Goal: Contribute content: Contribute content

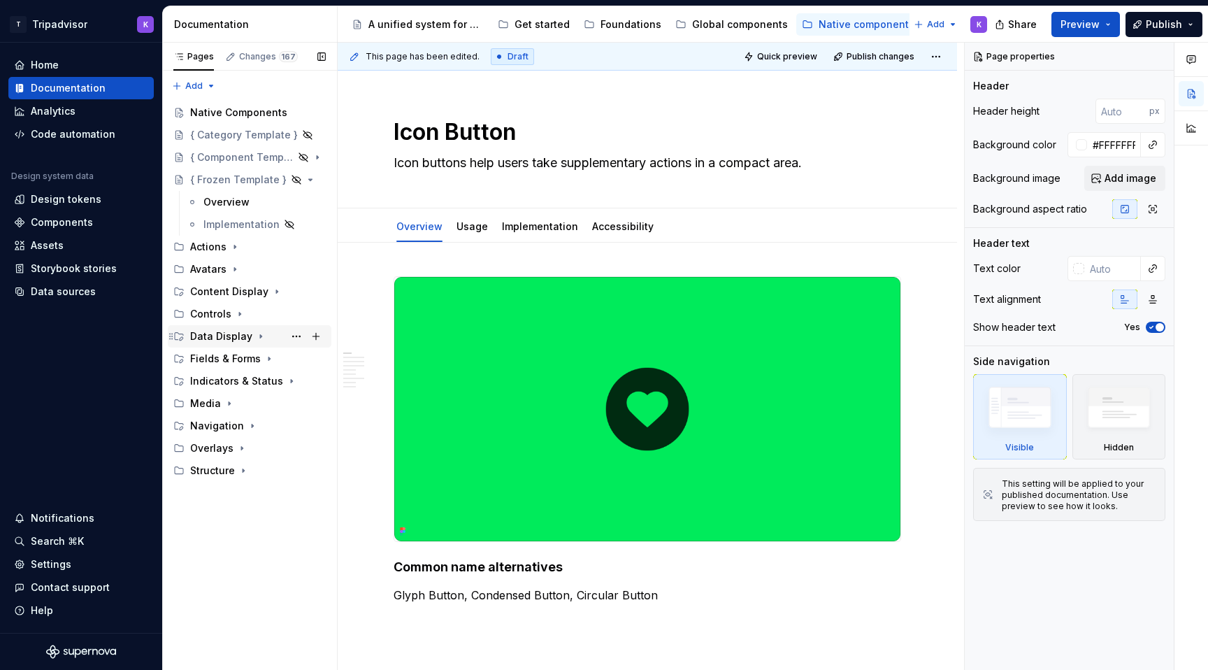
click at [255, 336] on icon "Page tree" at bounding box center [260, 336] width 11 height 11
click at [255, 337] on icon "Page tree" at bounding box center [260, 336] width 11 height 11
click at [255, 336] on icon "Page tree" at bounding box center [260, 336] width 11 height 11
click at [240, 387] on div "Tag" at bounding box center [264, 381] width 122 height 20
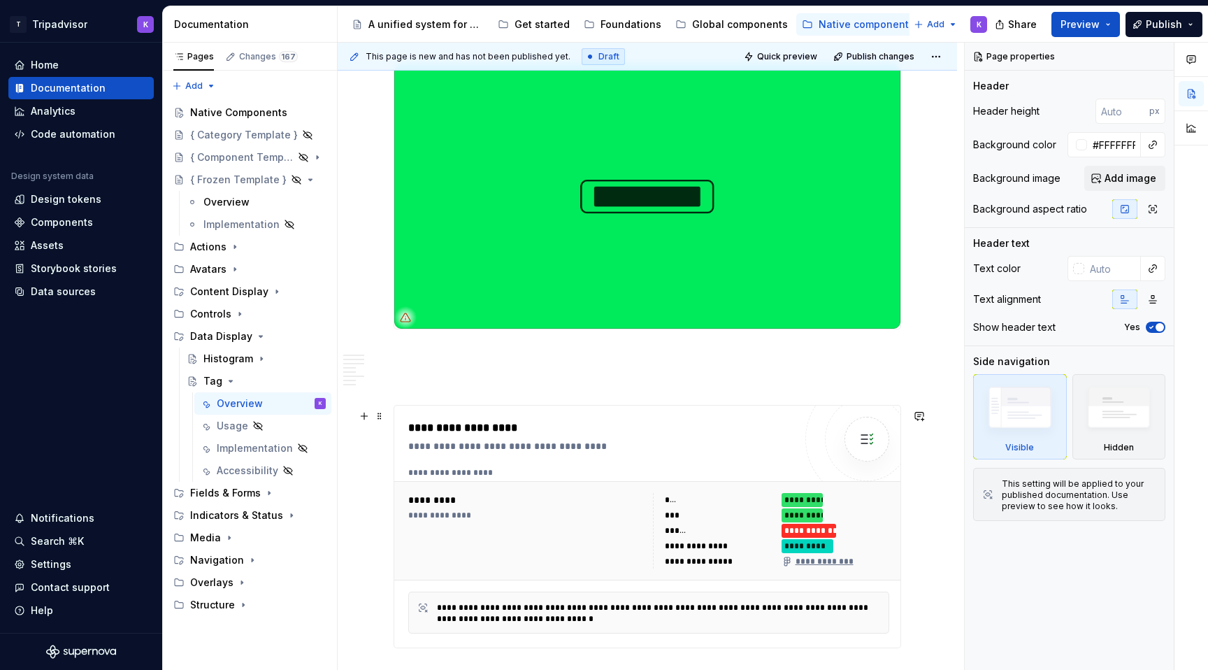
scroll to position [339, 0]
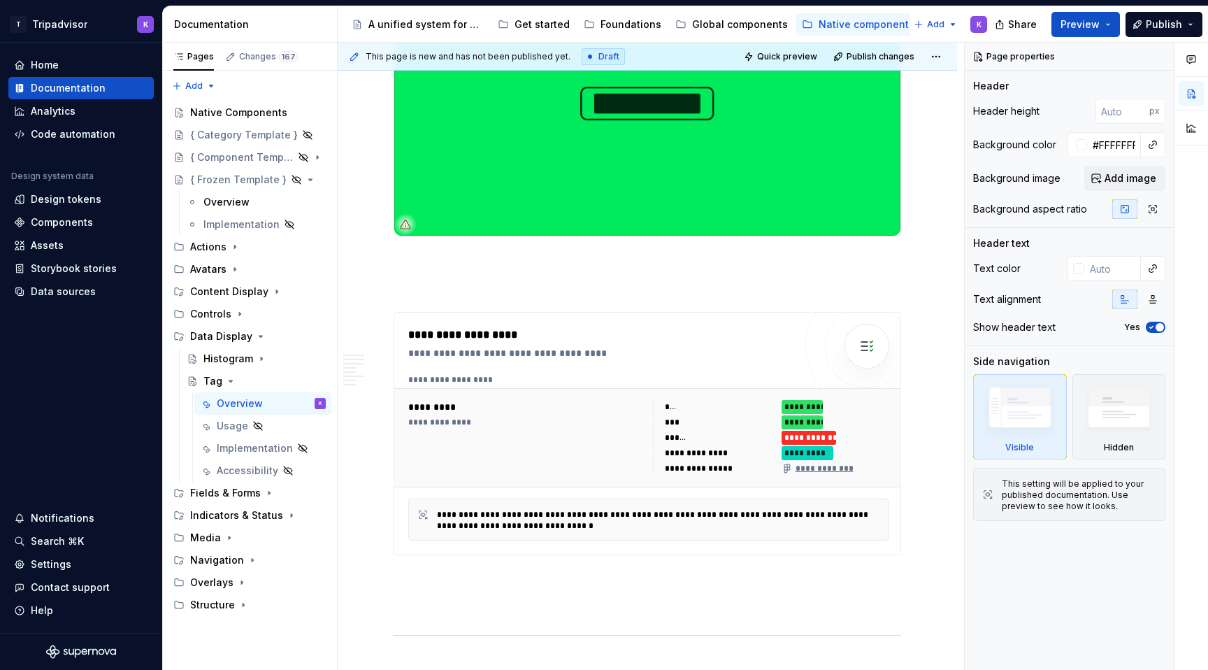
click at [500, 173] on img at bounding box center [647, 103] width 506 height 264
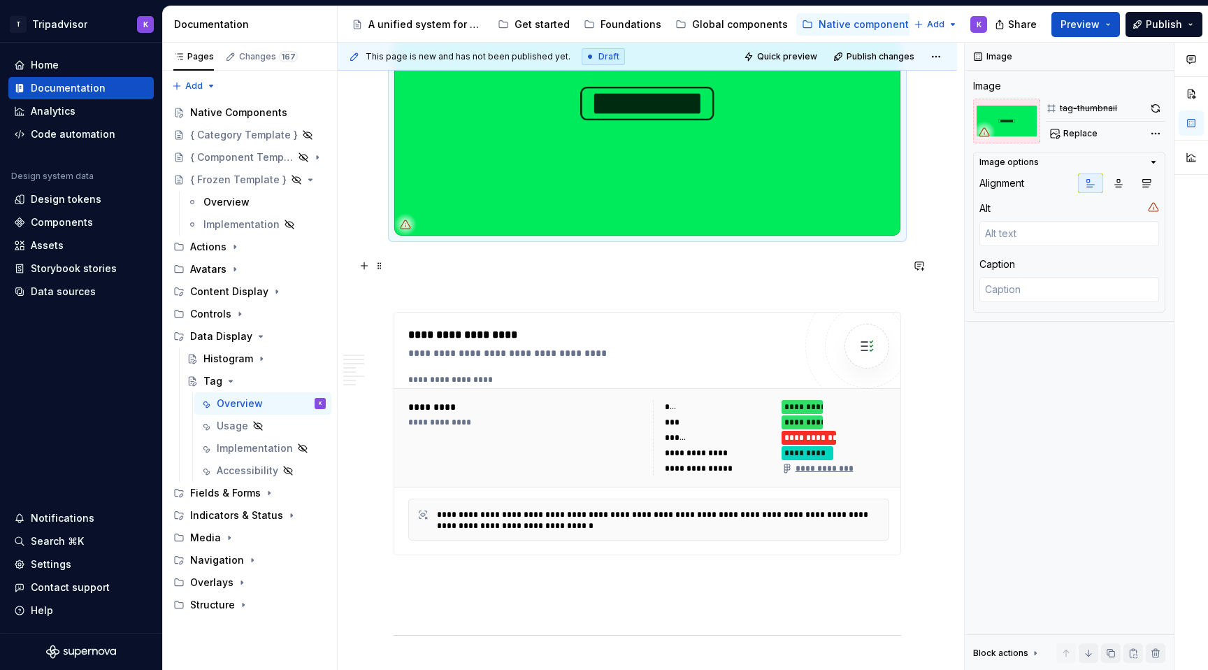
scroll to position [301, 0]
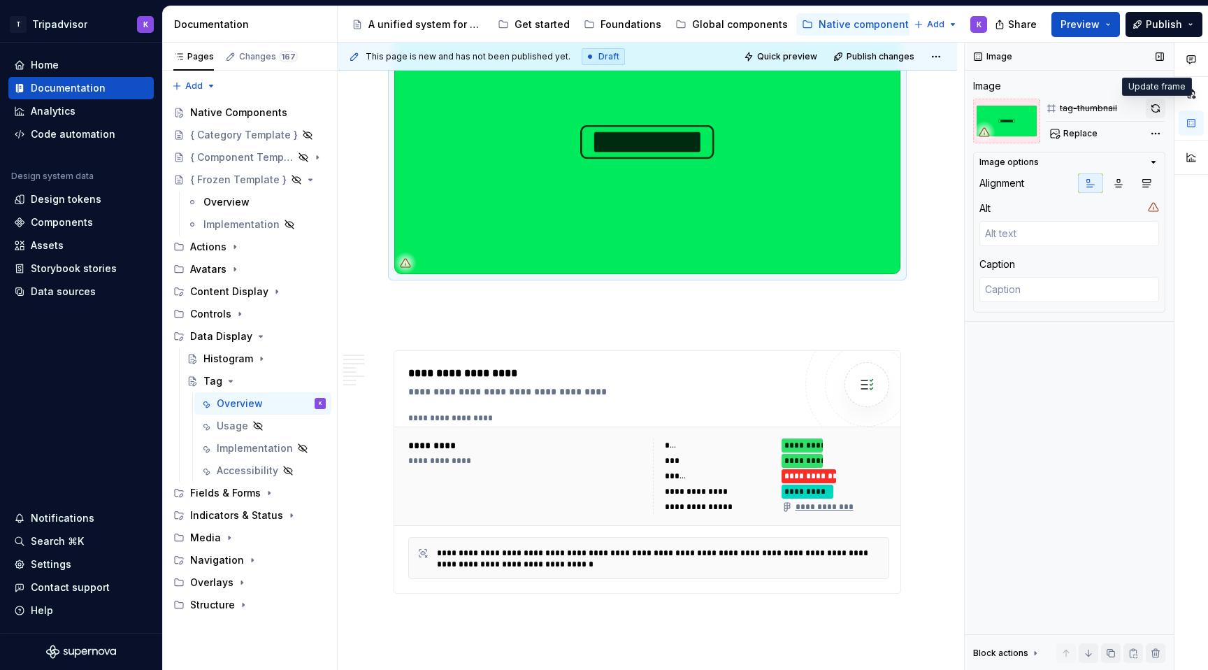
click at [1154, 111] on button "button" at bounding box center [1156, 109] width 20 height 20
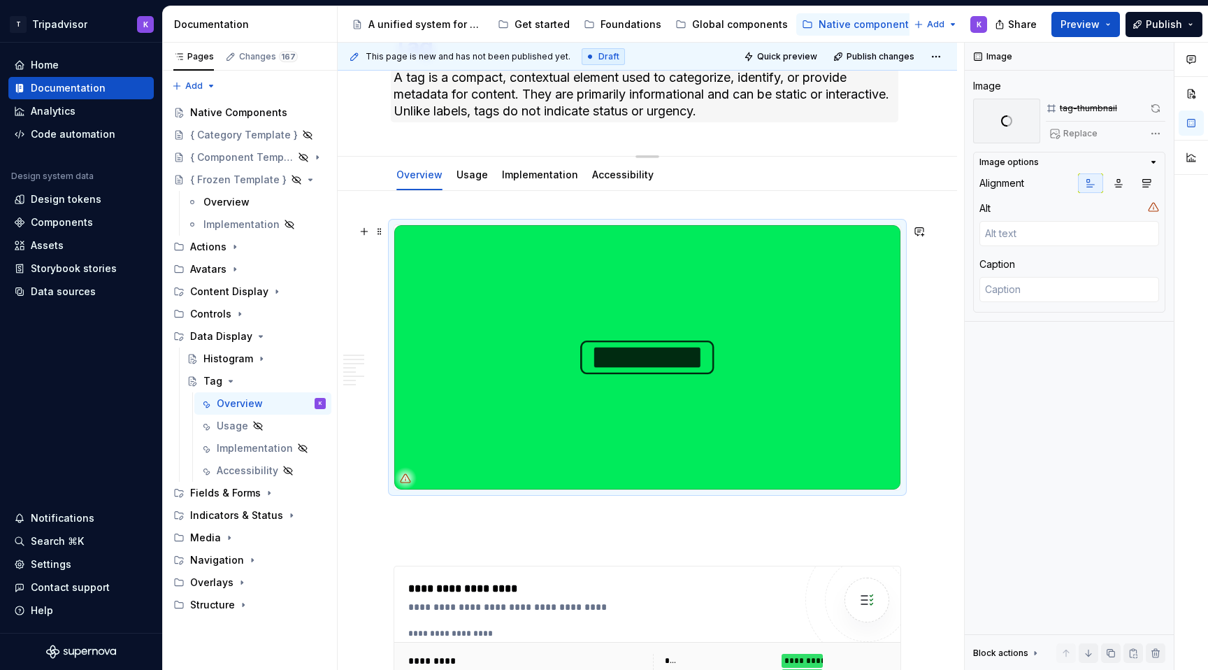
scroll to position [28, 0]
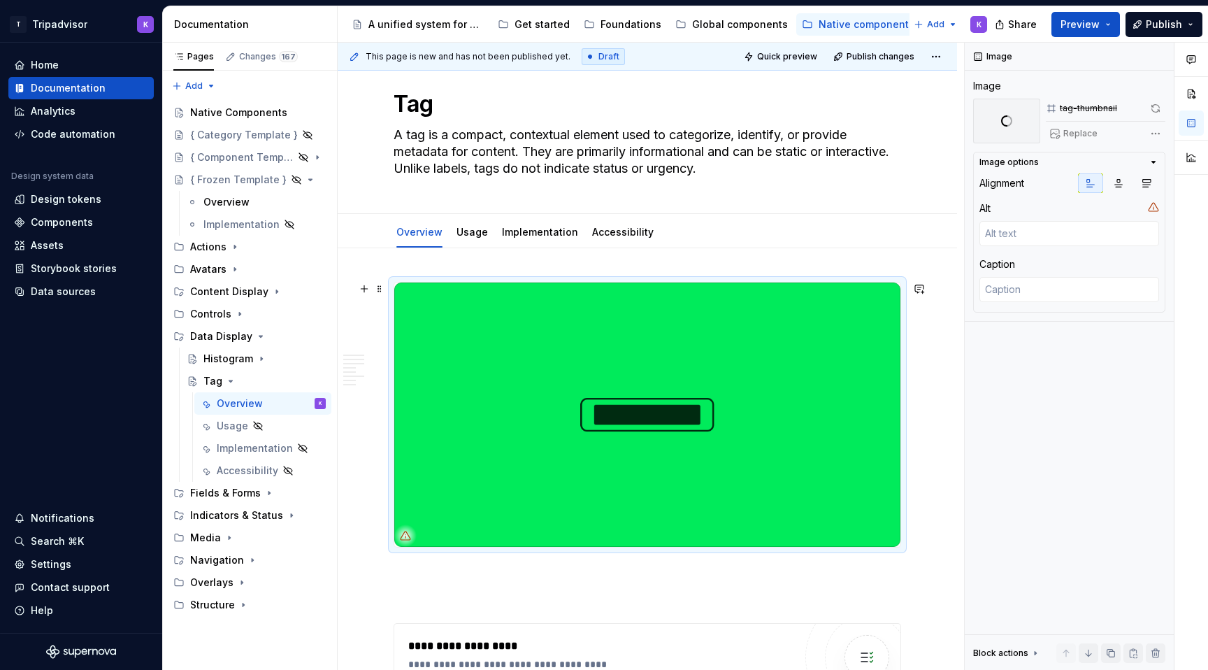
click at [570, 540] on img at bounding box center [647, 414] width 506 height 264
click at [1082, 136] on span "Replace" at bounding box center [1080, 133] width 34 height 11
type textarea "*"
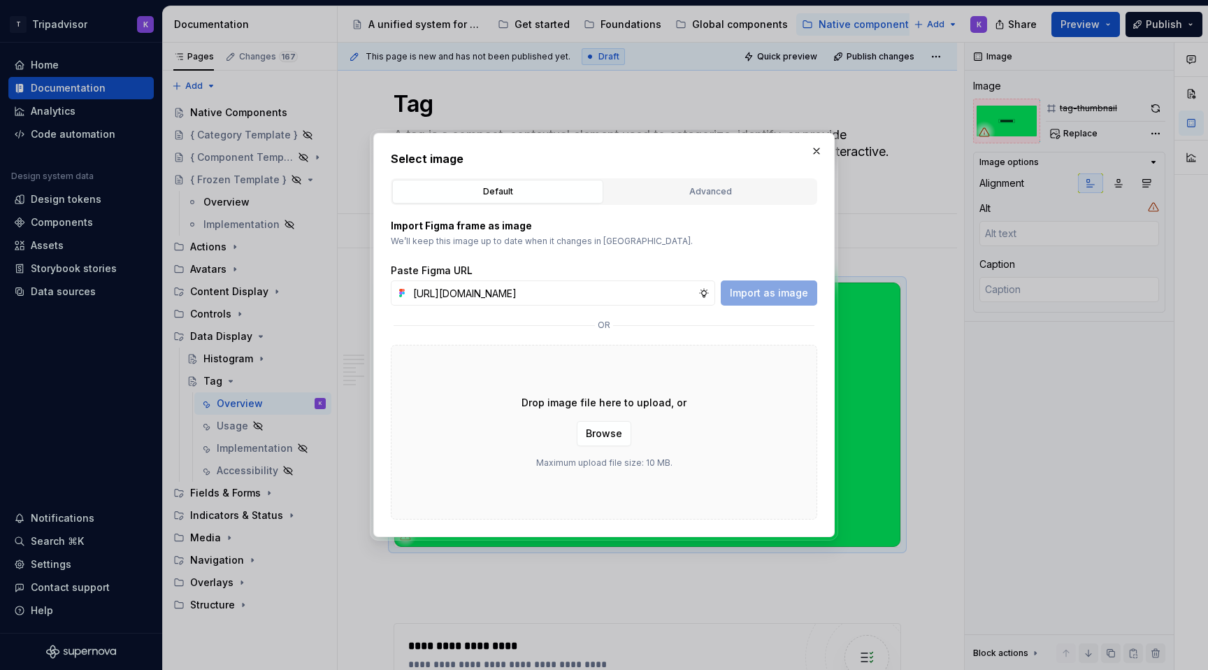
scroll to position [0, 381]
type input "[URL][DOMAIN_NAME]"
click at [788, 292] on span "Import as image" at bounding box center [769, 293] width 78 height 14
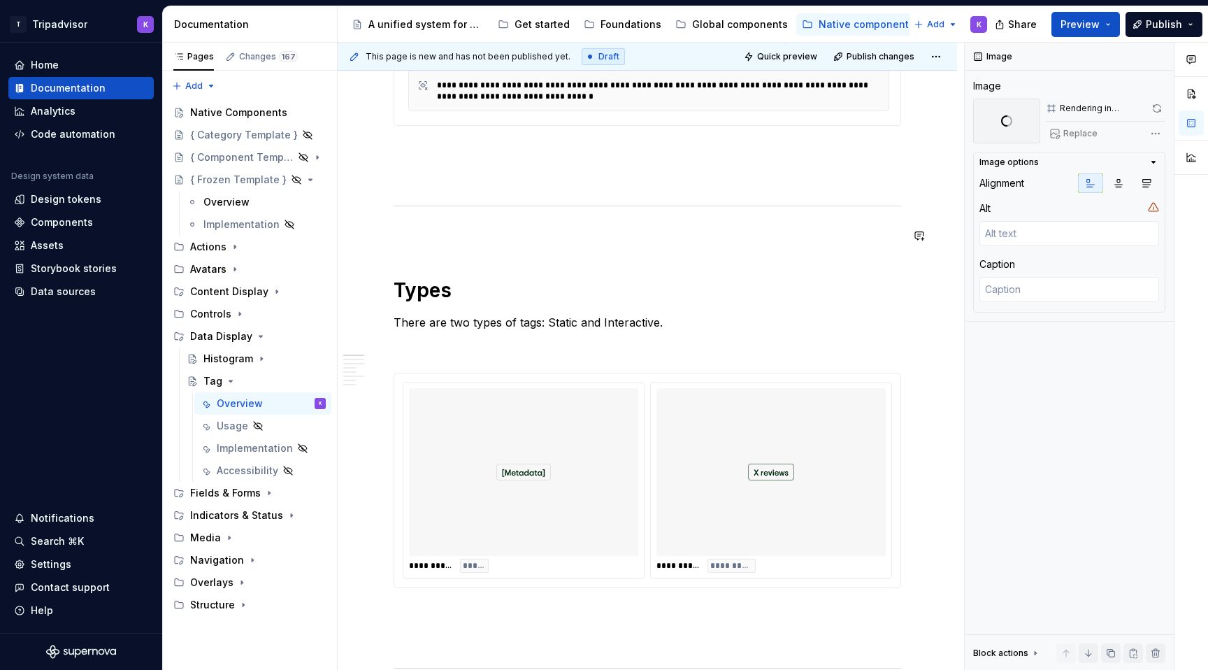
scroll to position [521, 0]
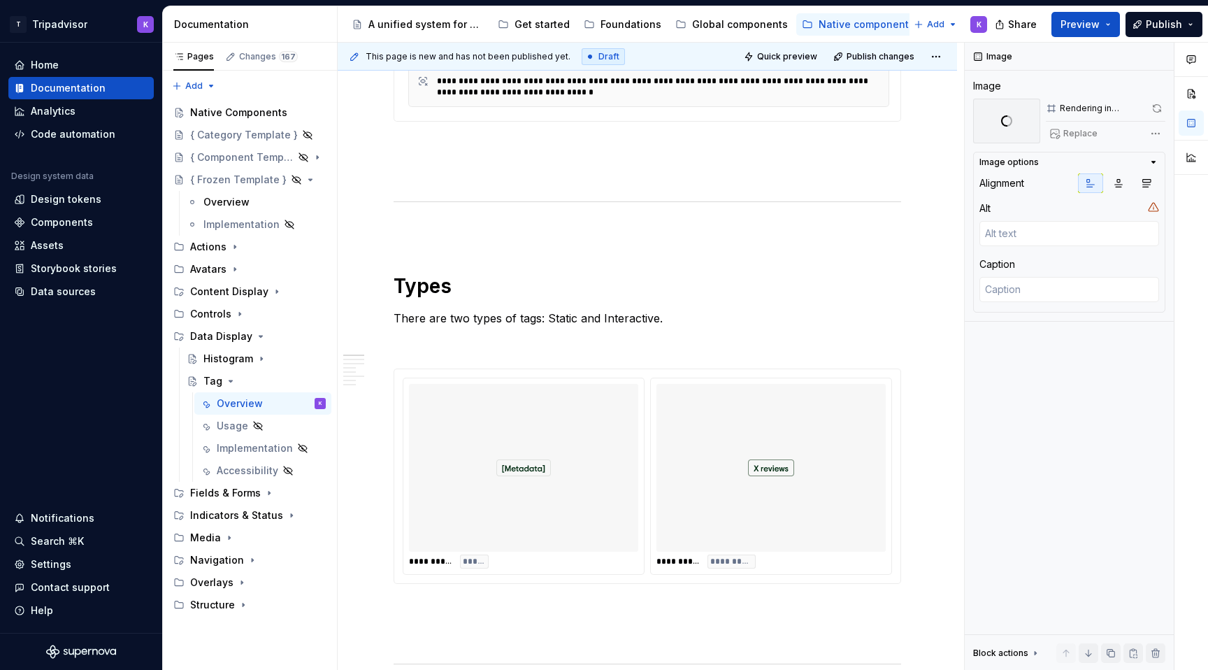
type textarea "*"
click at [547, 150] on p at bounding box center [648, 146] width 508 height 17
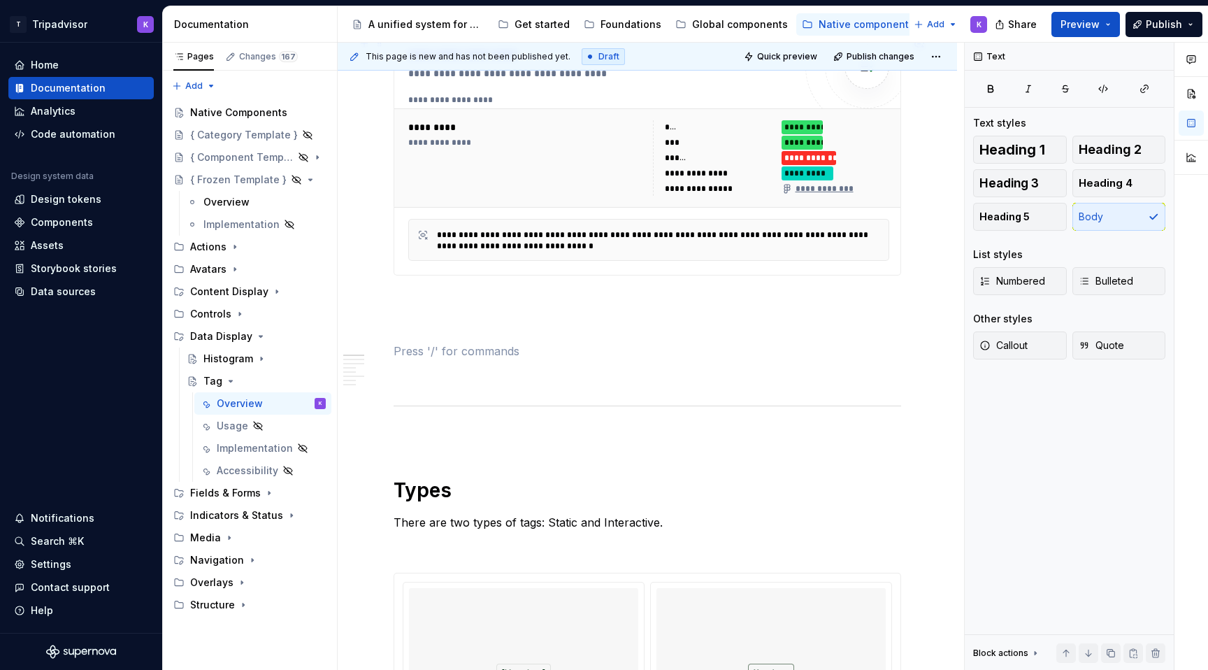
scroll to position [616, 0]
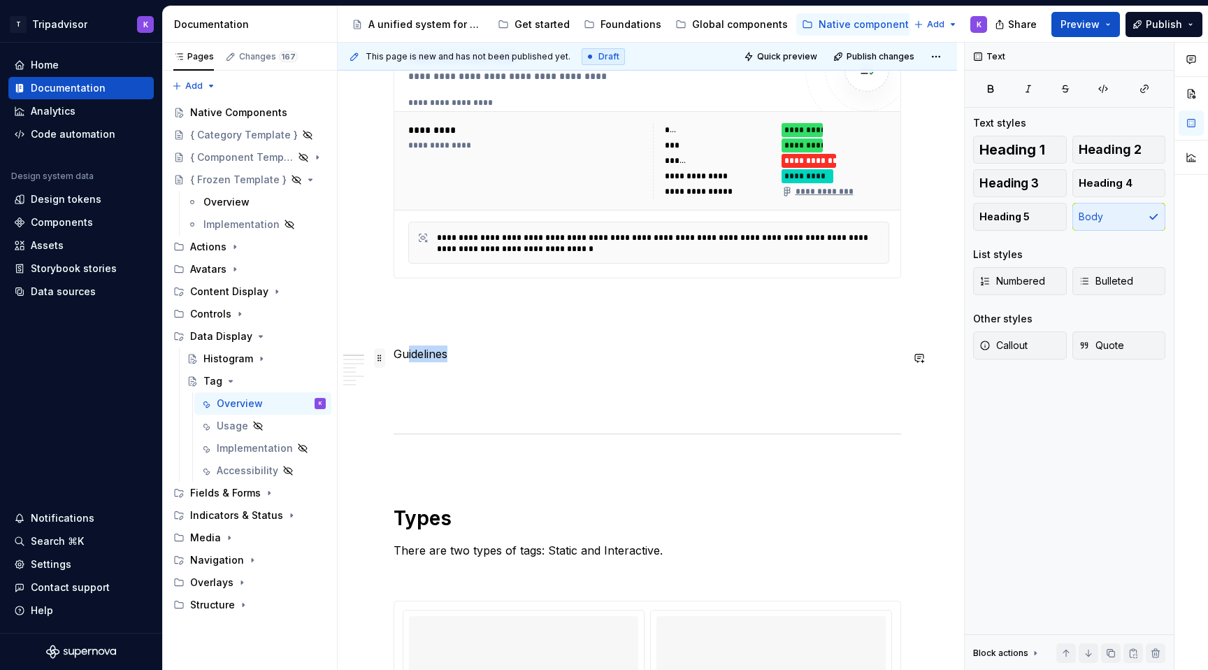
drag, startPoint x: 457, startPoint y: 357, endPoint x: 375, endPoint y: 357, distance: 81.1
click at [459, 376] on p at bounding box center [648, 379] width 508 height 17
drag, startPoint x: 454, startPoint y: 358, endPoint x: 394, endPoint y: 358, distance: 60.8
click at [394, 358] on p "Guidelines" at bounding box center [648, 353] width 508 height 17
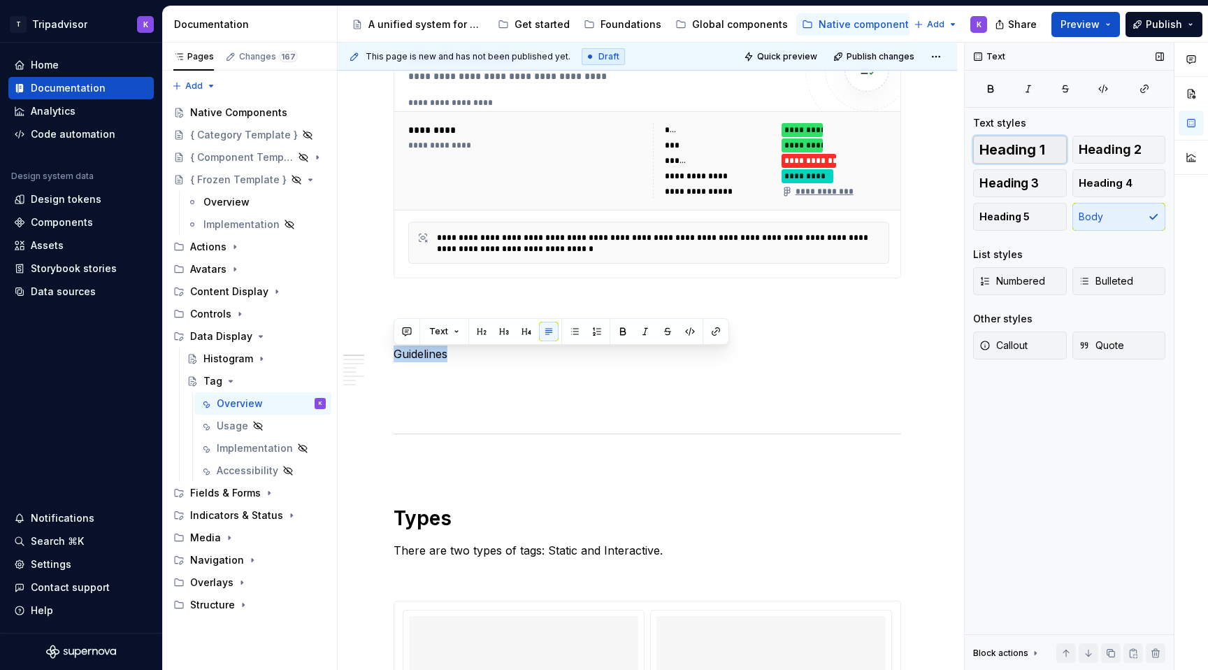
click at [1032, 151] on span "Heading 1" at bounding box center [1012, 150] width 66 height 14
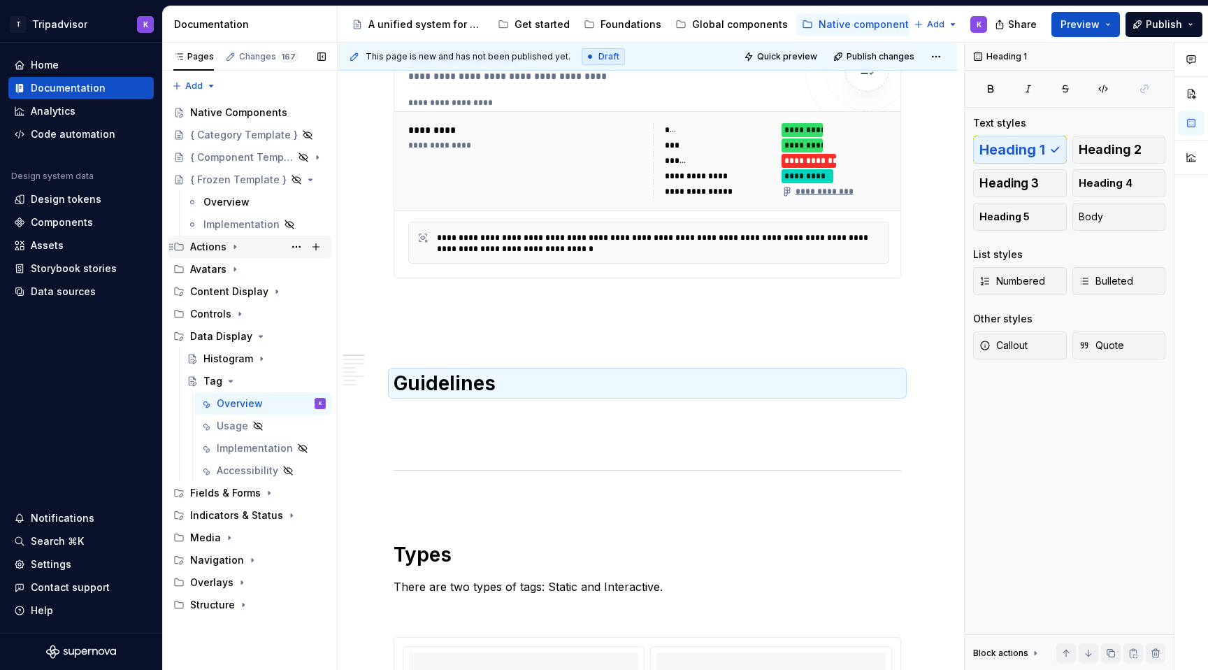
click at [232, 252] on div "Actions" at bounding box center [258, 247] width 136 height 20
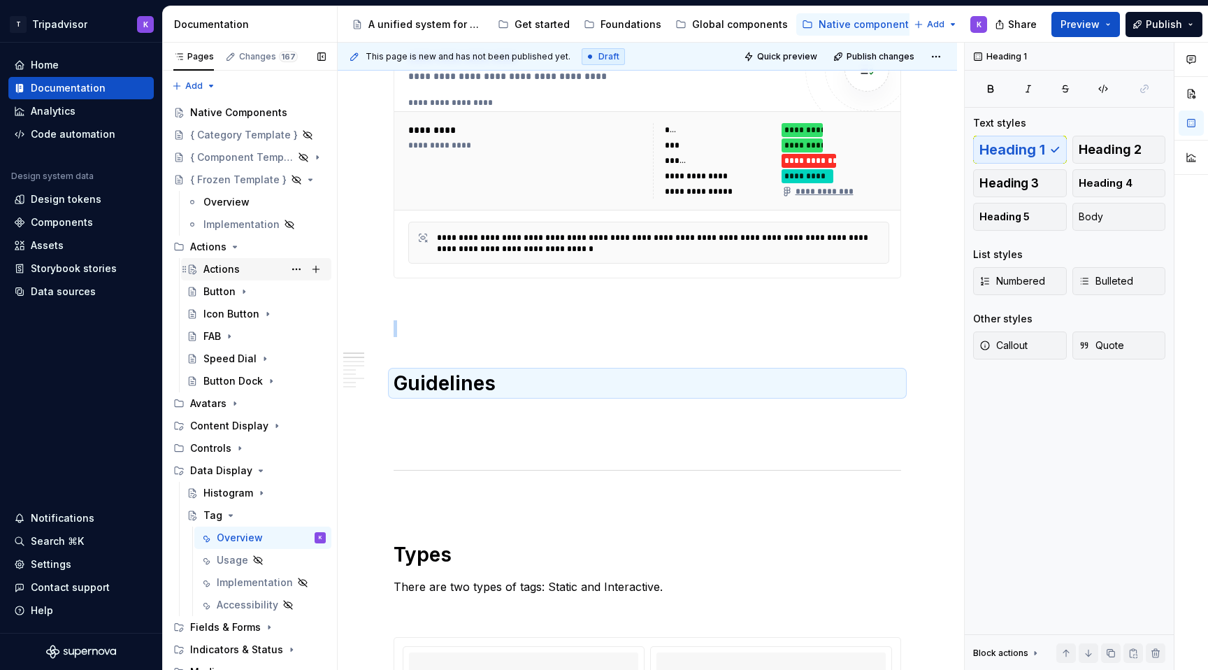
click at [238, 270] on div "Actions" at bounding box center [221, 269] width 36 height 14
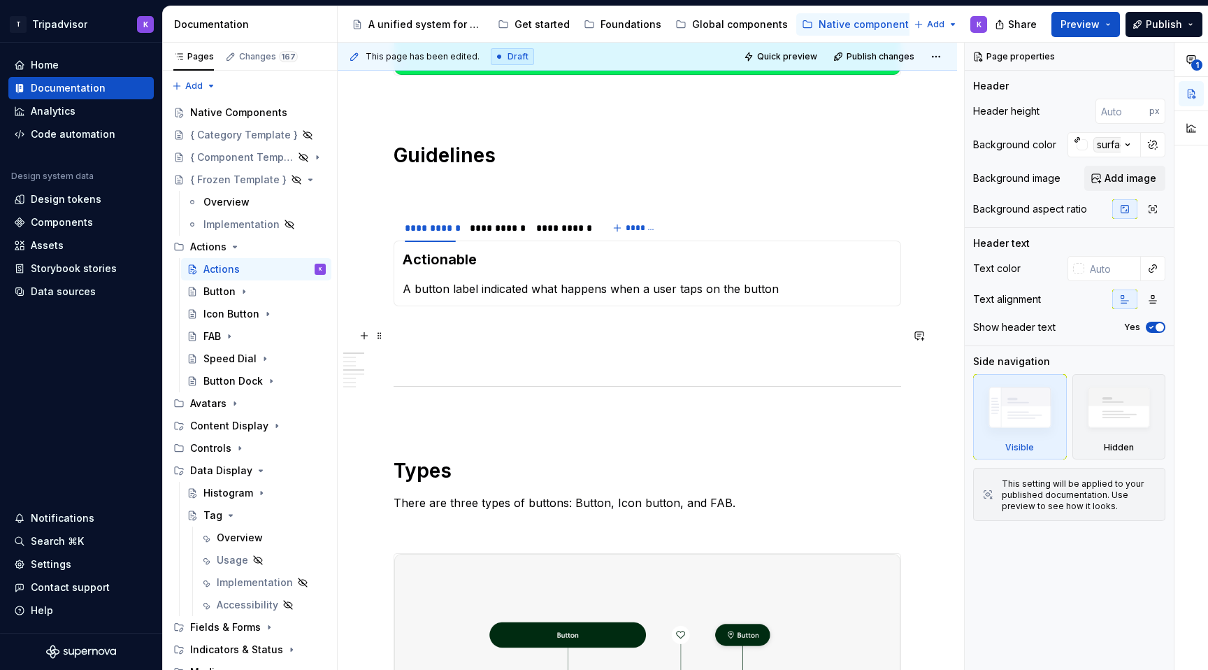
scroll to position [501, 0]
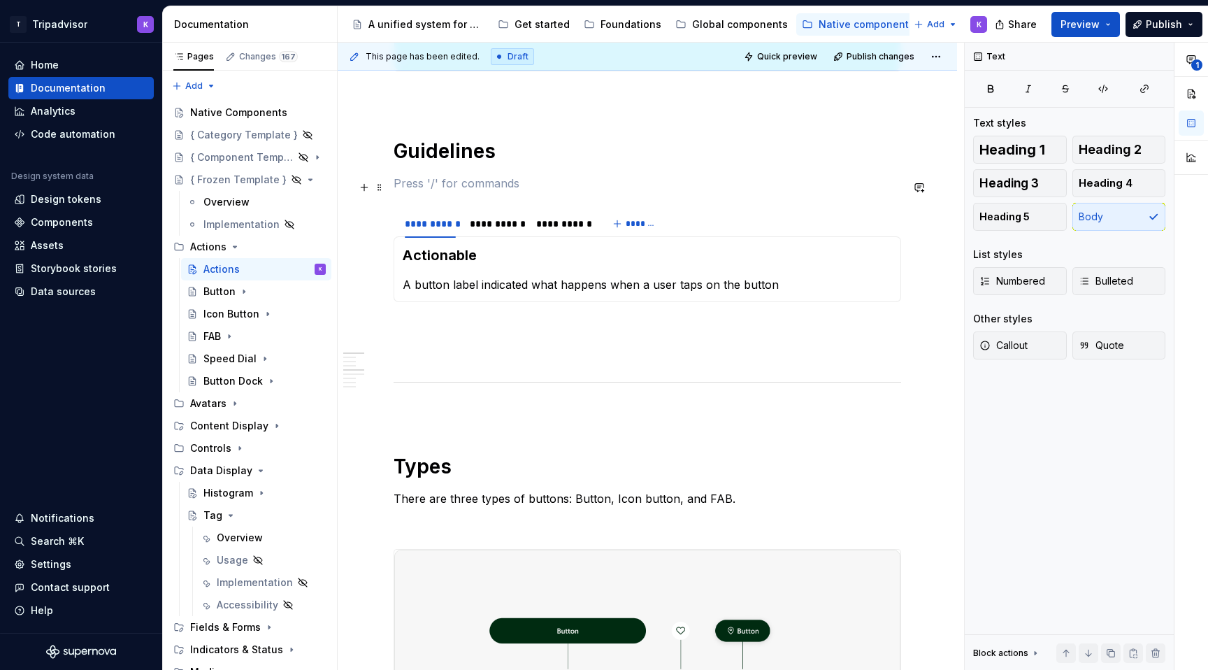
click at [487, 192] on p at bounding box center [648, 183] width 508 height 17
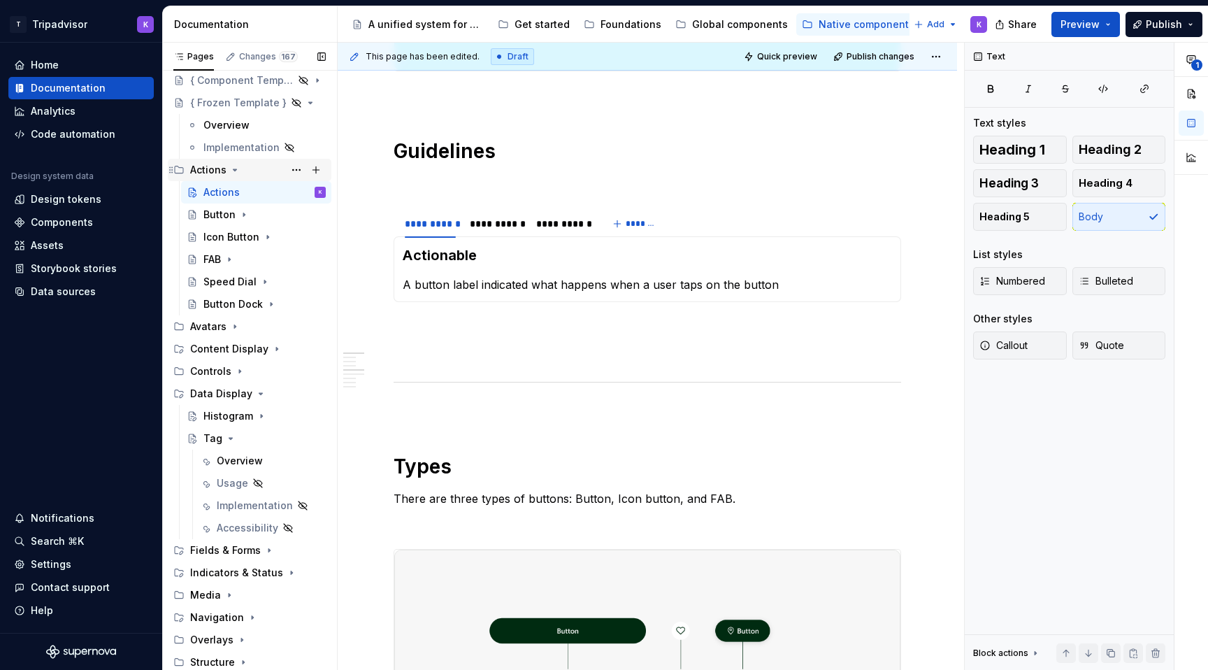
click at [233, 173] on icon "Page tree" at bounding box center [234, 169] width 11 height 11
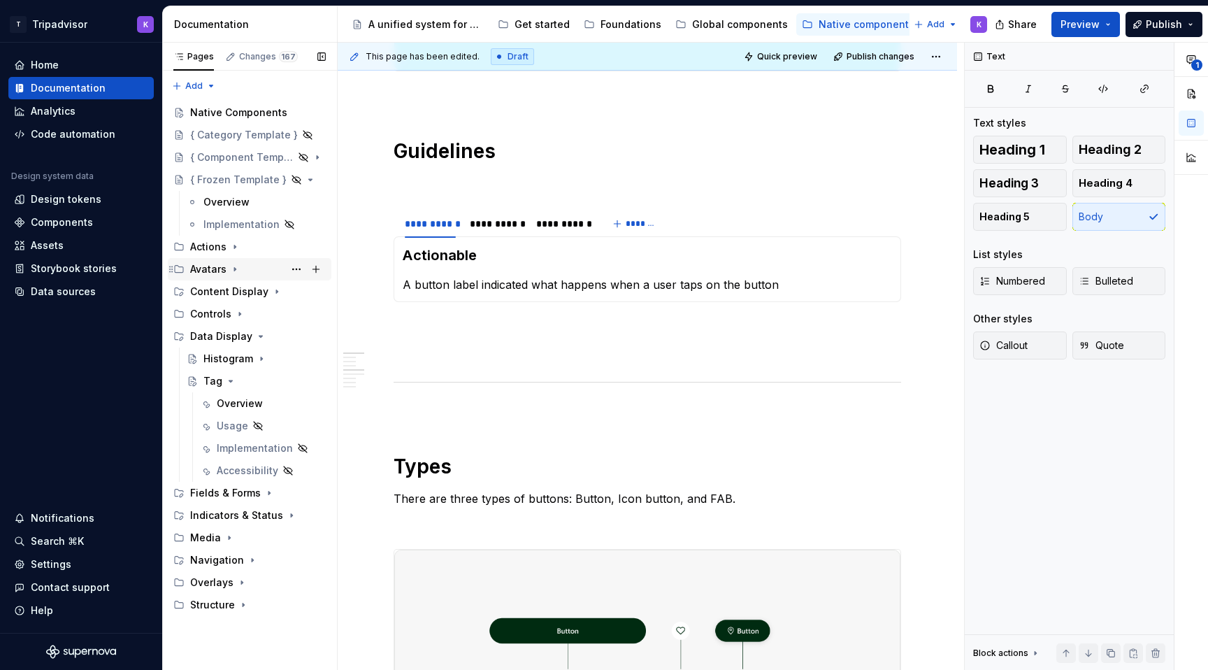
scroll to position [0, 0]
click at [250, 405] on div "Overview" at bounding box center [240, 403] width 46 height 14
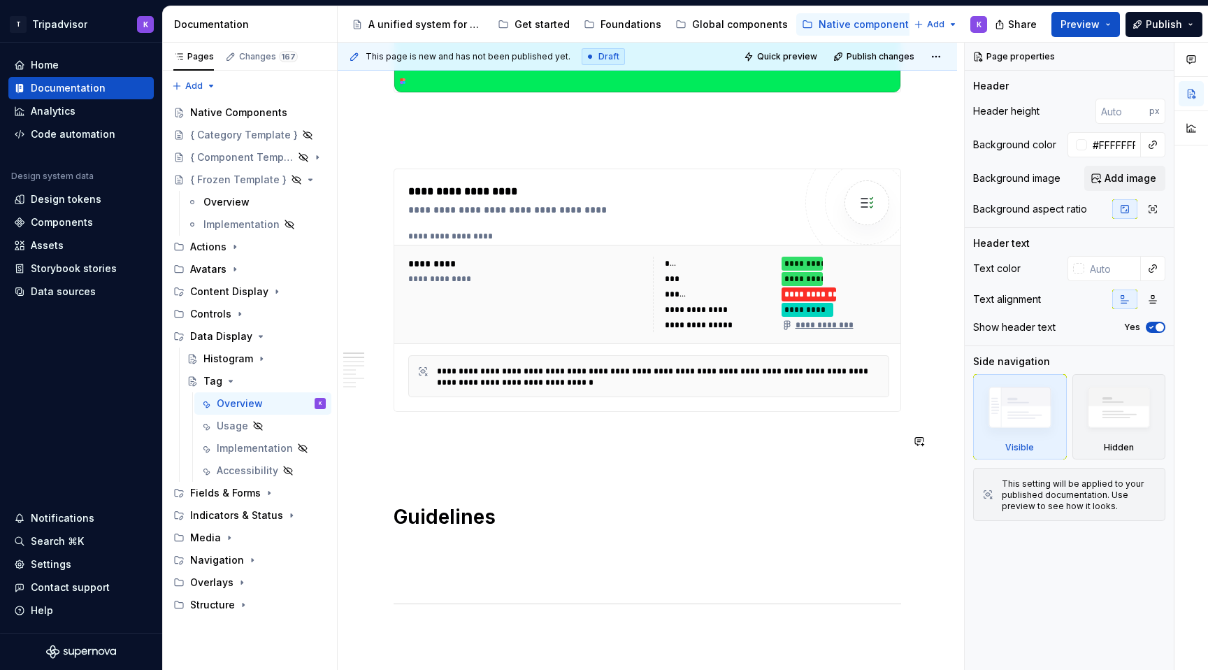
scroll to position [635, 0]
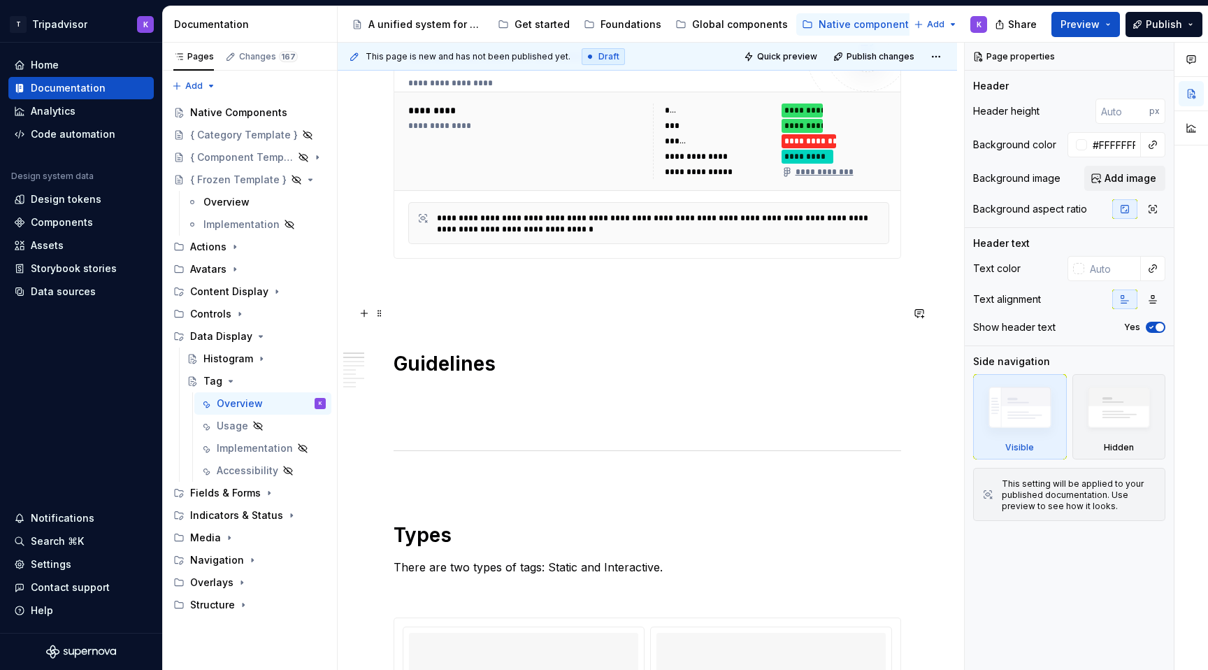
type textarea "*"
click at [482, 313] on p at bounding box center [648, 309] width 508 height 17
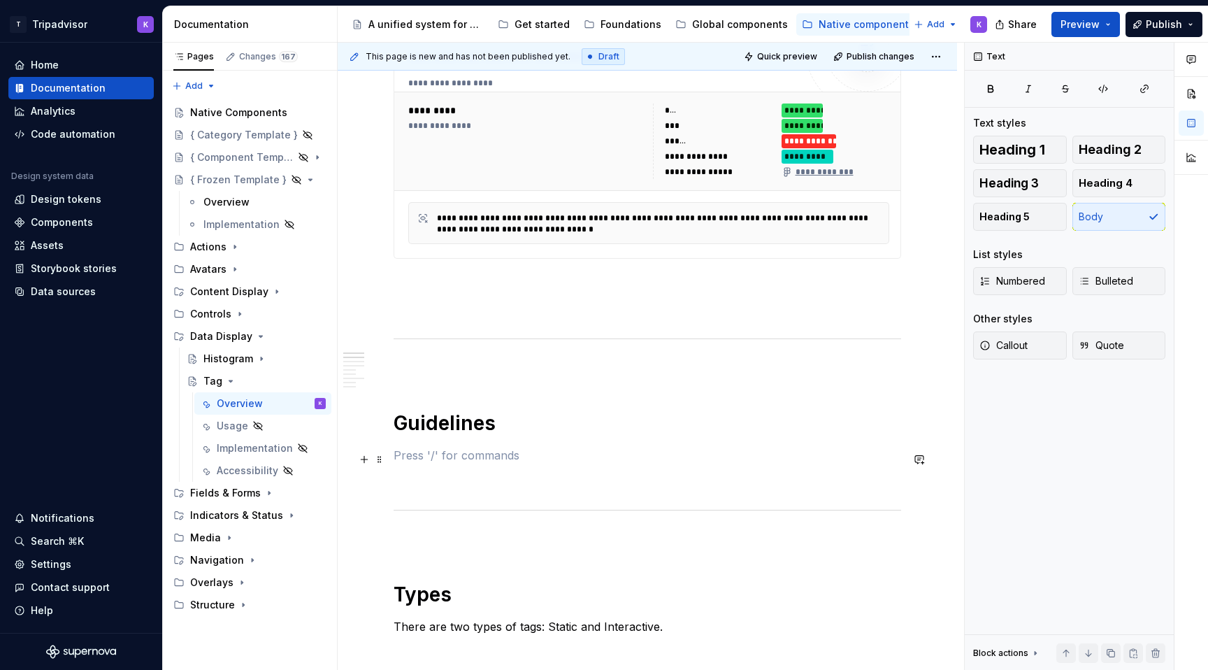
click at [468, 464] on p at bounding box center [648, 455] width 508 height 17
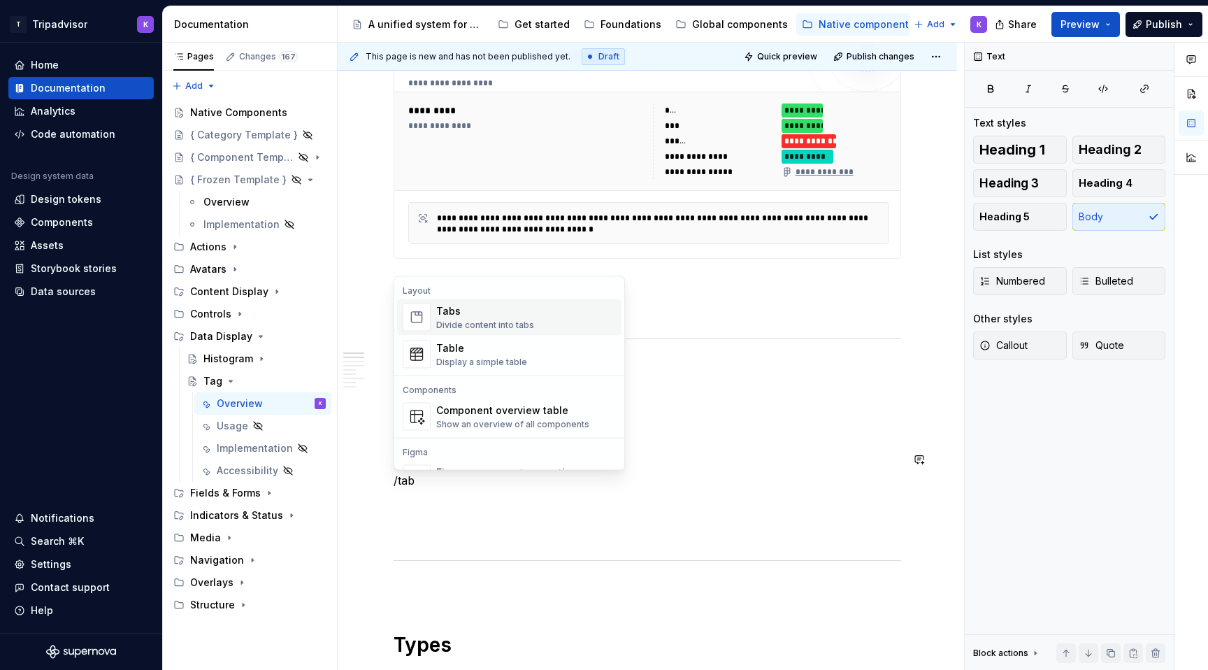
click at [492, 325] on div "Divide content into tabs" at bounding box center [485, 324] width 98 height 11
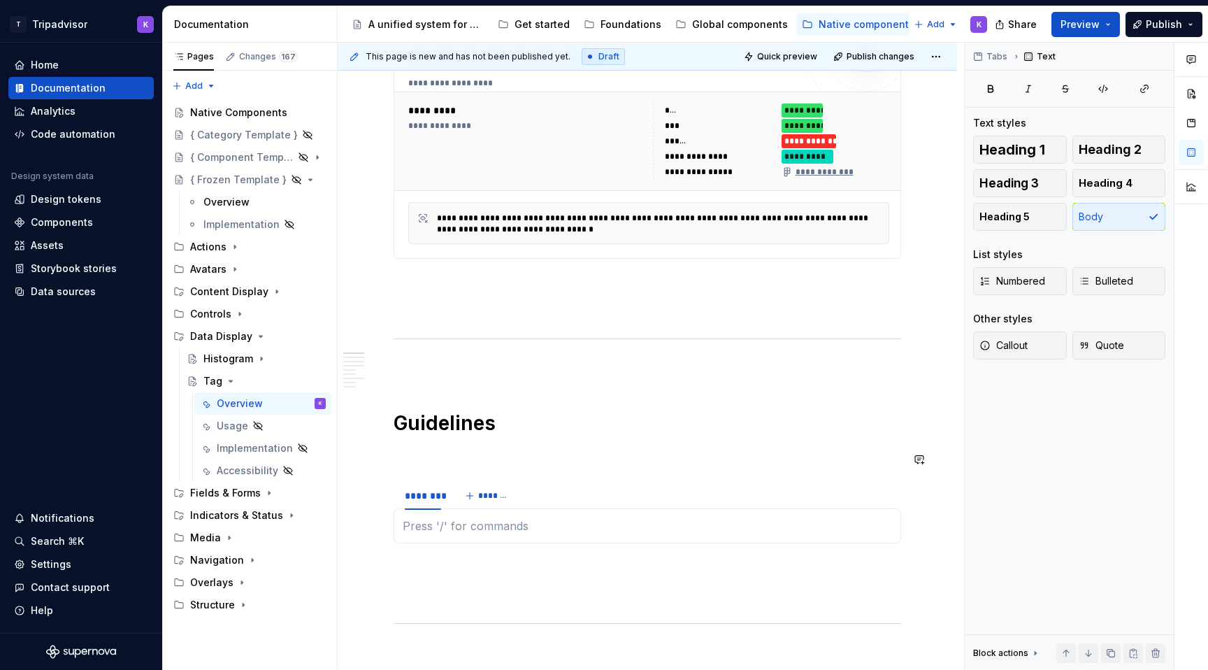
type textarea "*"
click at [424, 491] on html "T Tripadvisor K Home Documentation Analytics Code automation Design system data…" at bounding box center [604, 335] width 1208 height 670
click at [456, 510] on div "Edit name" at bounding box center [487, 510] width 91 height 14
type input "**"
type textarea "*"
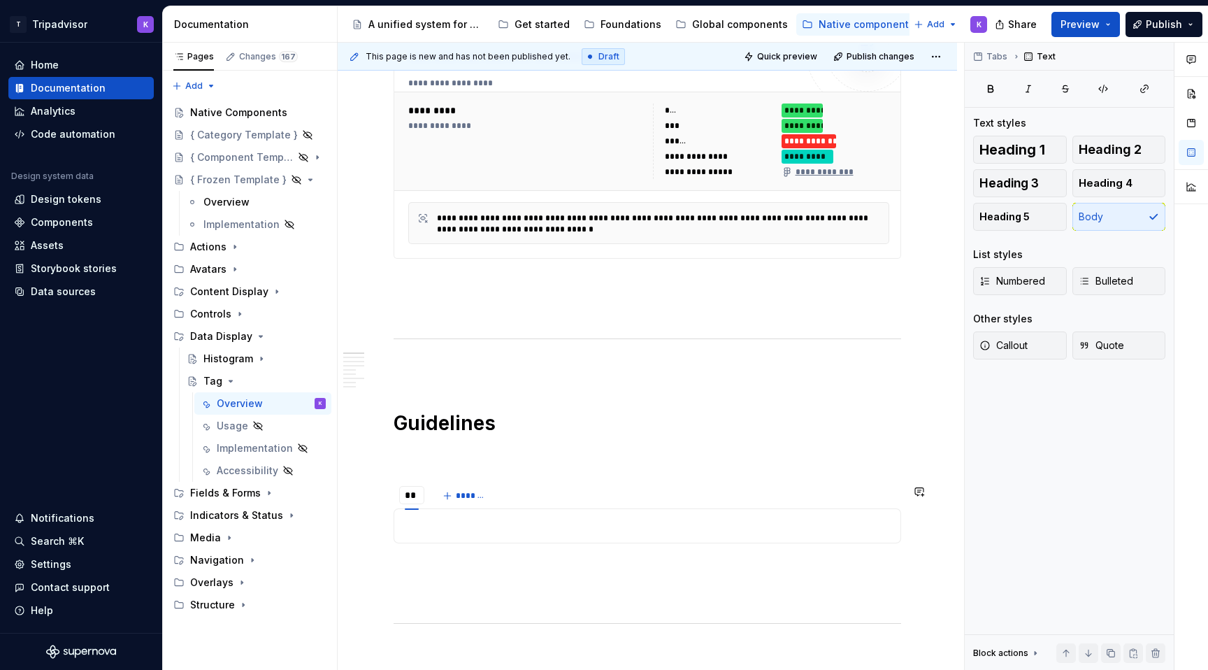
type input "***"
type textarea "*"
type input "*****"
type textarea "*"
type input "**********"
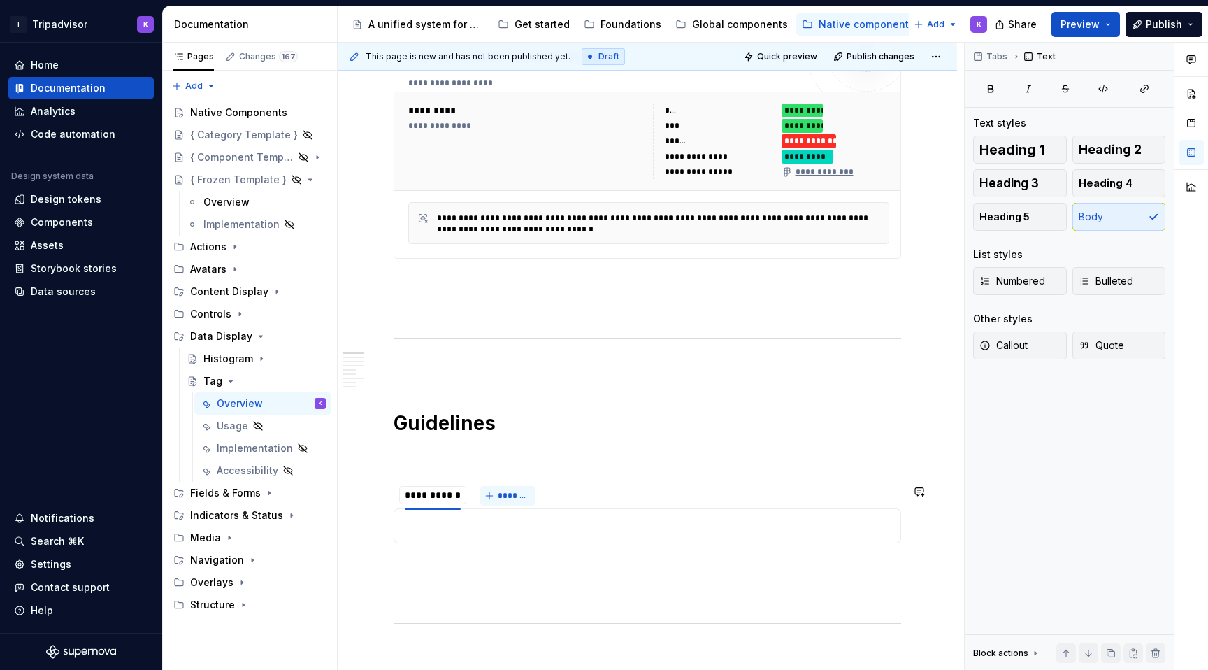
click at [496, 505] on button "*******" at bounding box center [507, 496] width 55 height 20
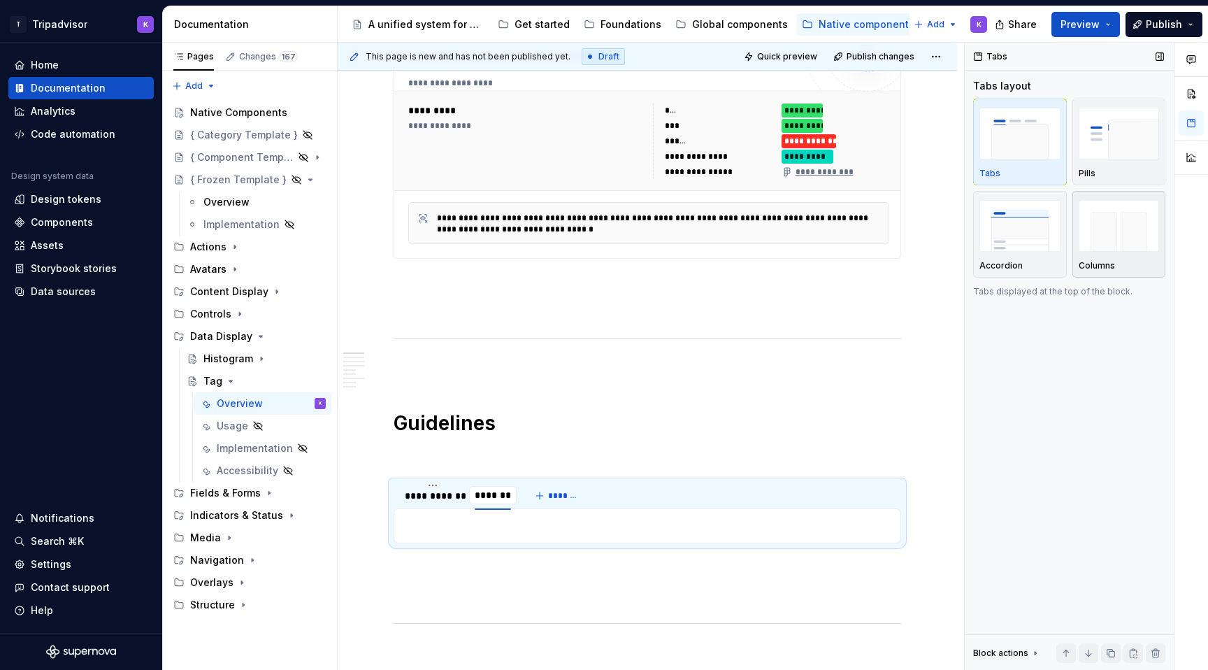
click at [1112, 226] on img "button" at bounding box center [1119, 225] width 81 height 51
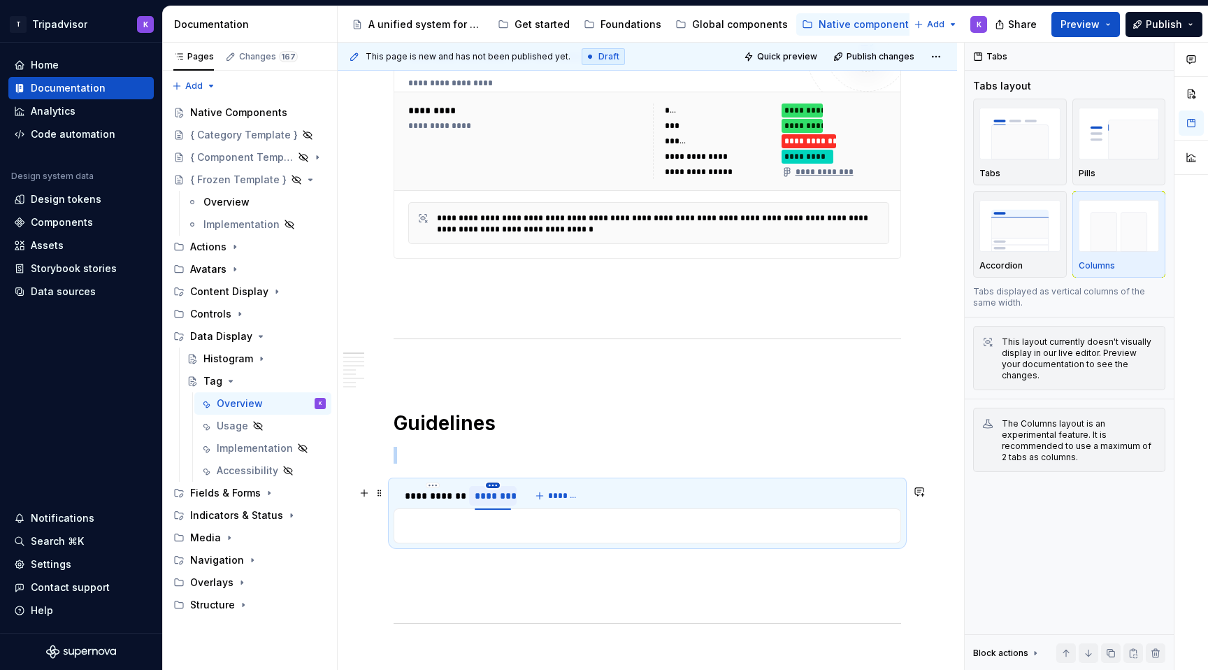
click at [489, 490] on html "T Tripadvisor K Home Documentation Analytics Code automation Design system data…" at bounding box center [604, 335] width 1208 height 670
click at [519, 510] on div "Edit name" at bounding box center [557, 510] width 91 height 14
type input "**********"
click at [501, 460] on p at bounding box center [648, 455] width 508 height 17
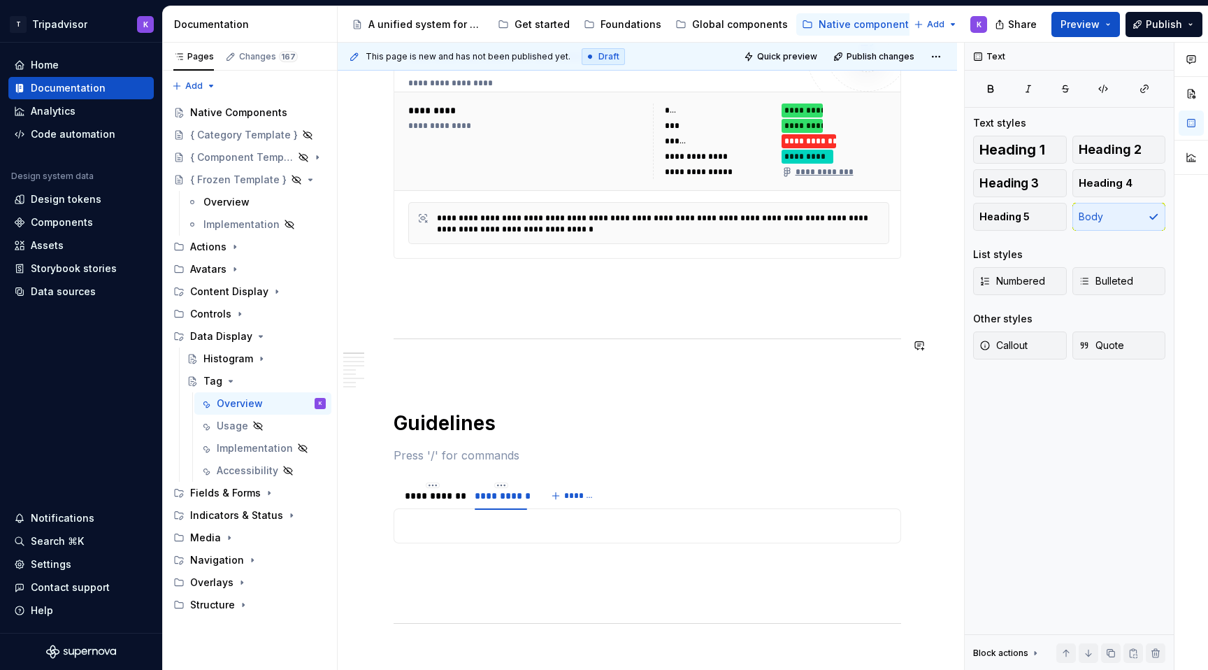
click at [492, 364] on p at bounding box center [648, 368] width 508 height 17
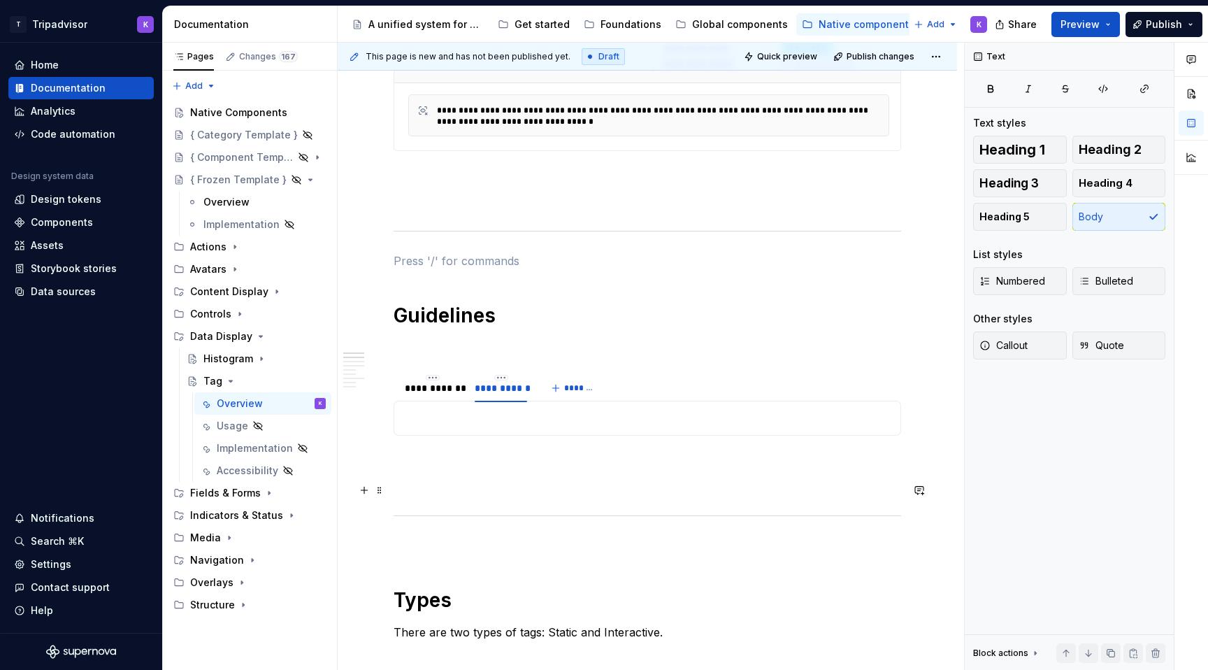
click at [454, 461] on p at bounding box center [648, 460] width 508 height 17
click at [447, 545] on p at bounding box center [648, 545] width 508 height 17
click at [473, 424] on p at bounding box center [647, 418] width 489 height 17
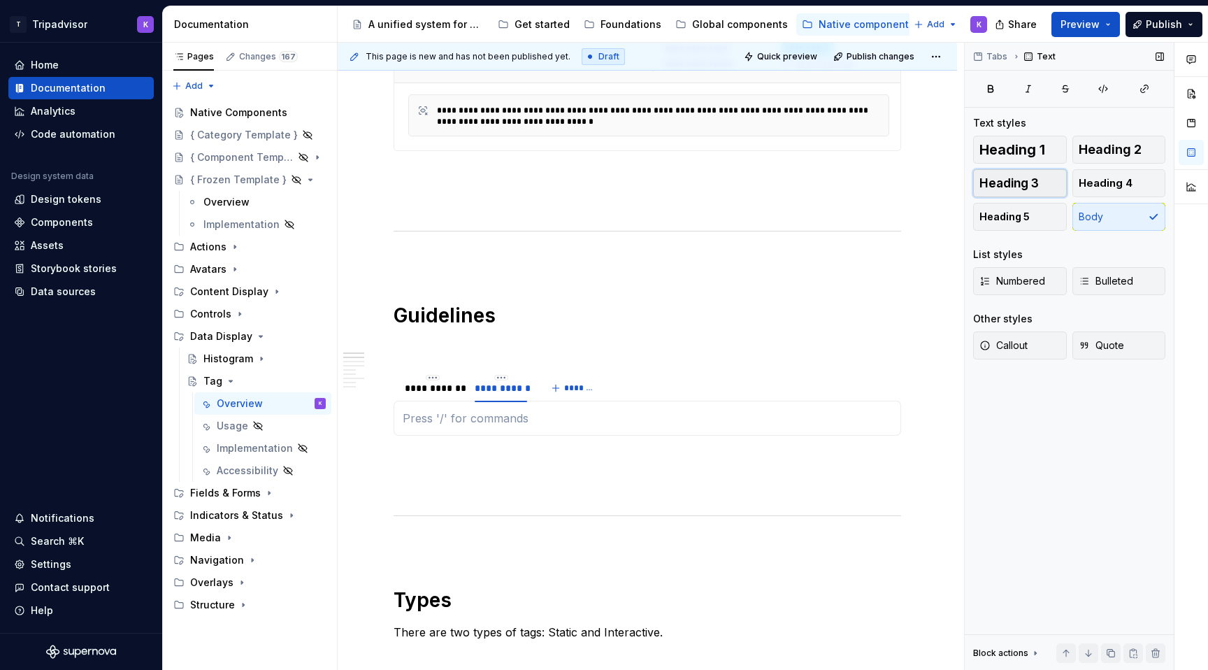
click at [1037, 188] on span "Heading 3" at bounding box center [1008, 183] width 59 height 14
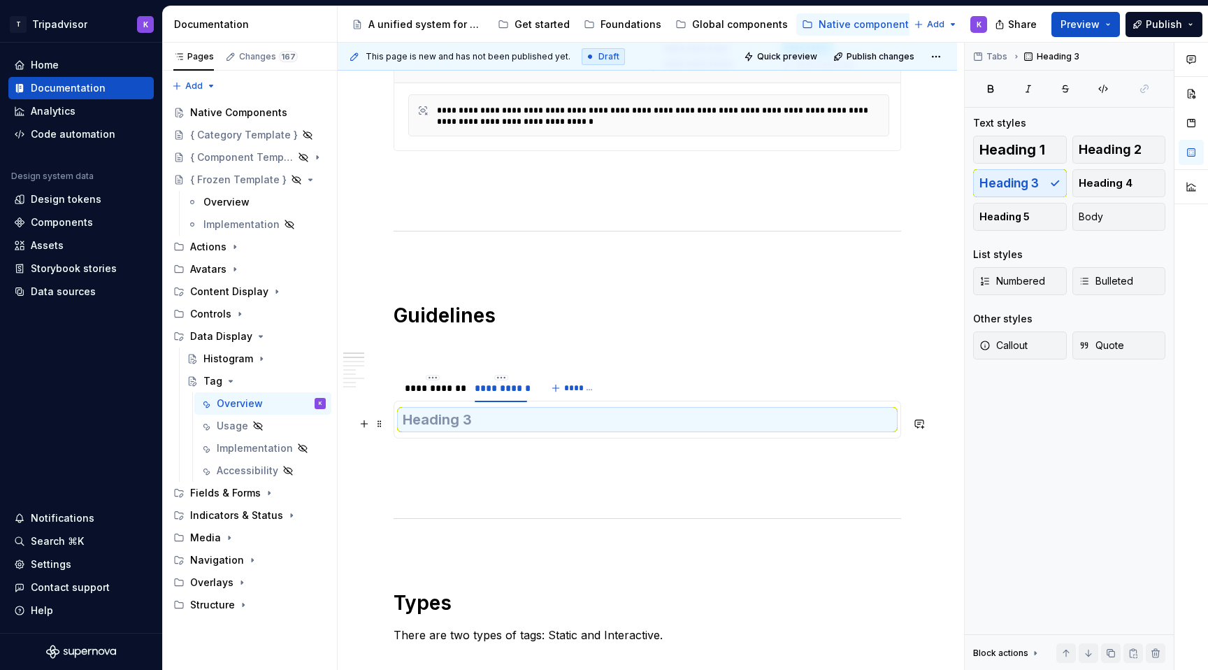
click at [693, 416] on h3 at bounding box center [647, 420] width 489 height 20
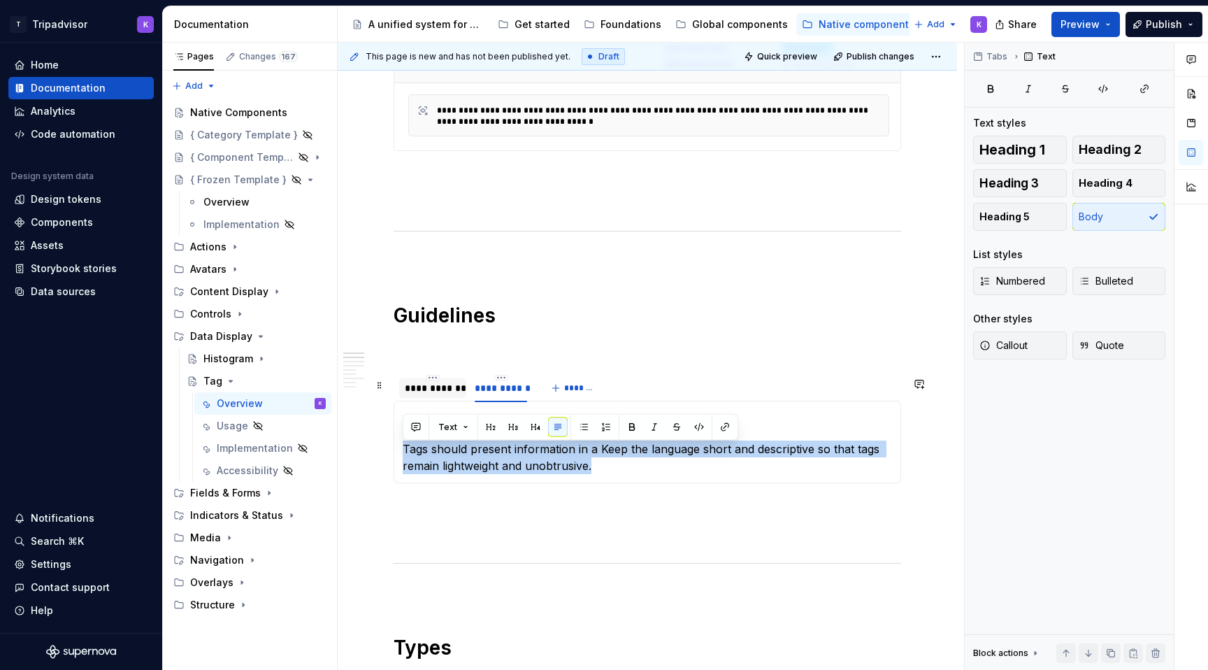
click at [437, 392] on div "**********" at bounding box center [433, 388] width 56 height 14
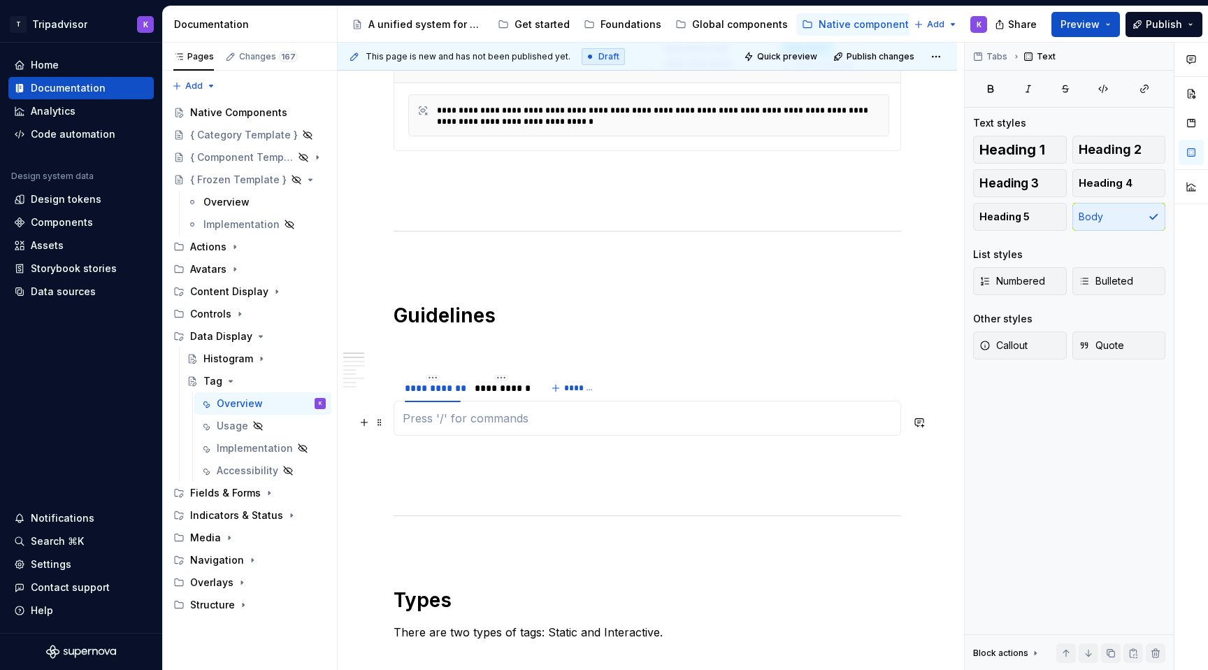
click at [457, 425] on p at bounding box center [647, 418] width 489 height 17
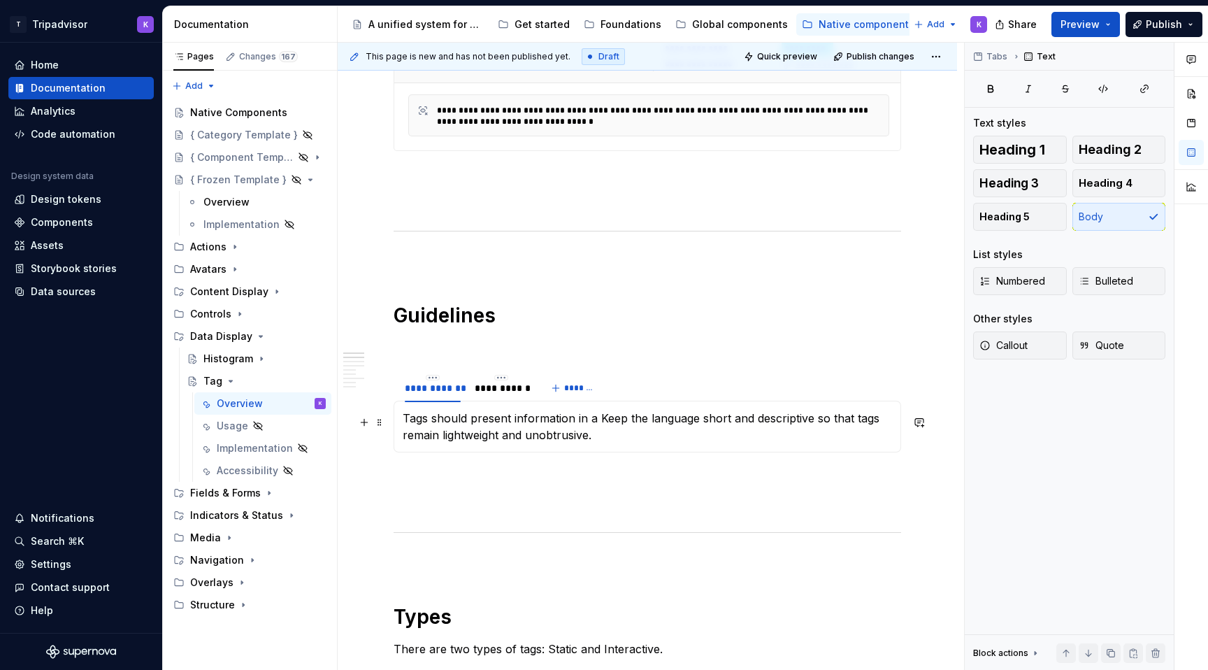
click at [405, 420] on p "Tags should present information in a Keep the language short and descriptive so…" at bounding box center [647, 427] width 489 height 34
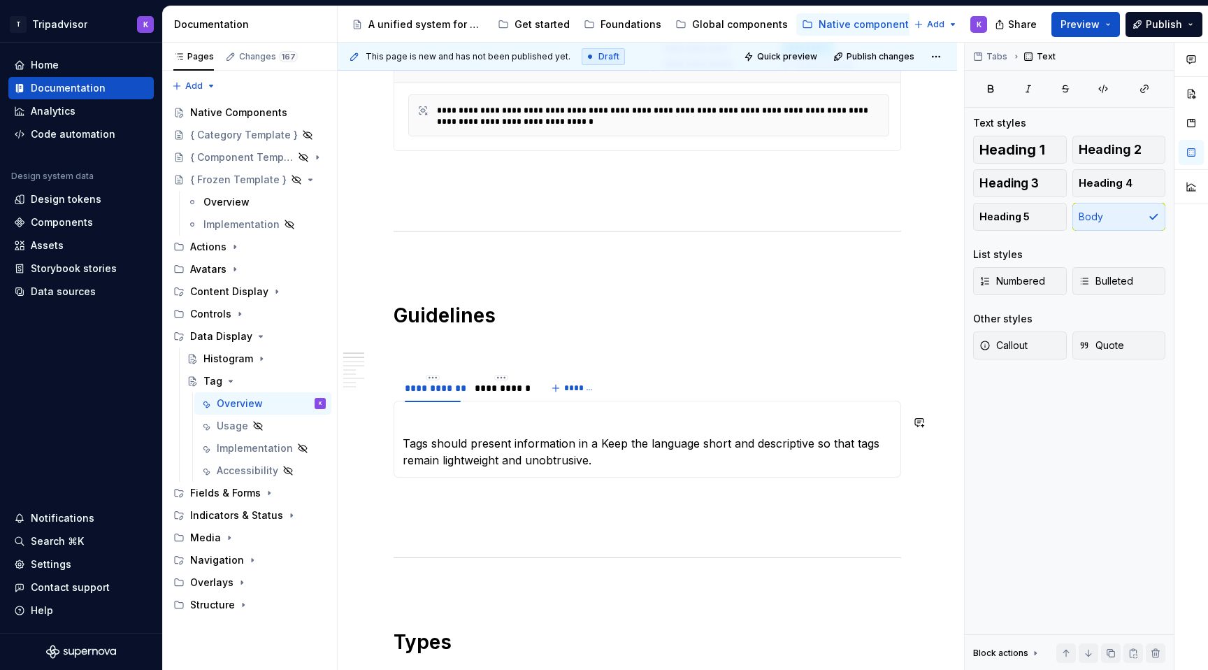
click at [422, 420] on p at bounding box center [647, 418] width 489 height 17
click at [1032, 177] on span "Heading 3" at bounding box center [1008, 183] width 59 height 14
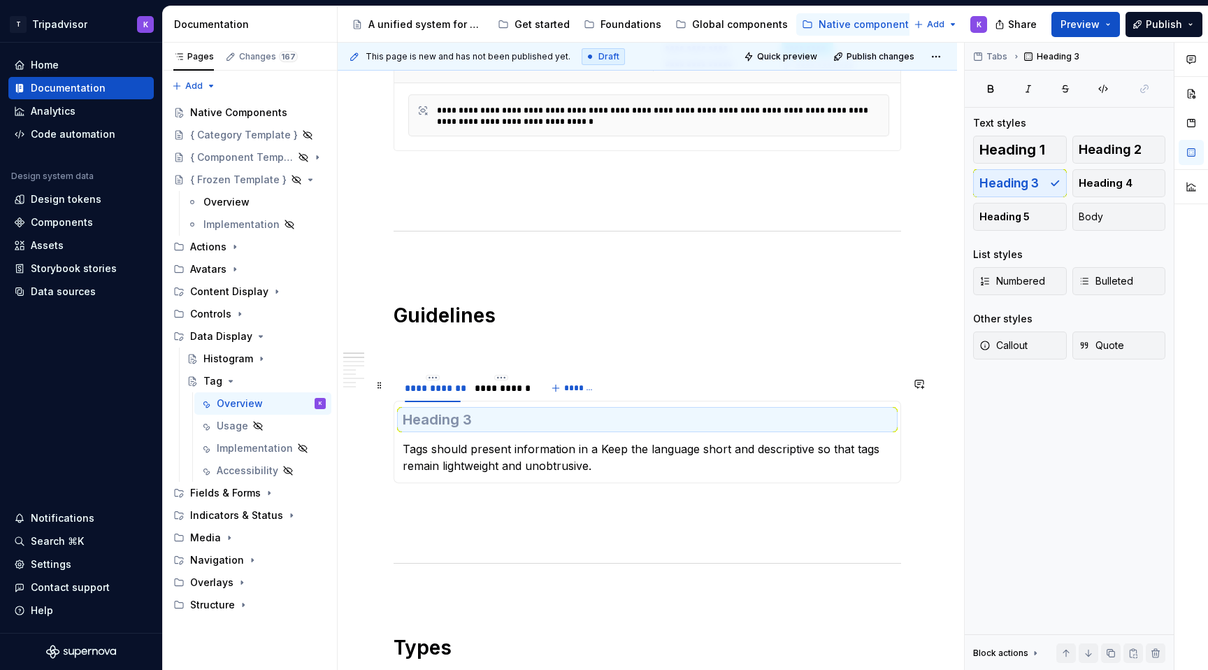
click at [612, 426] on h3 at bounding box center [647, 420] width 489 height 20
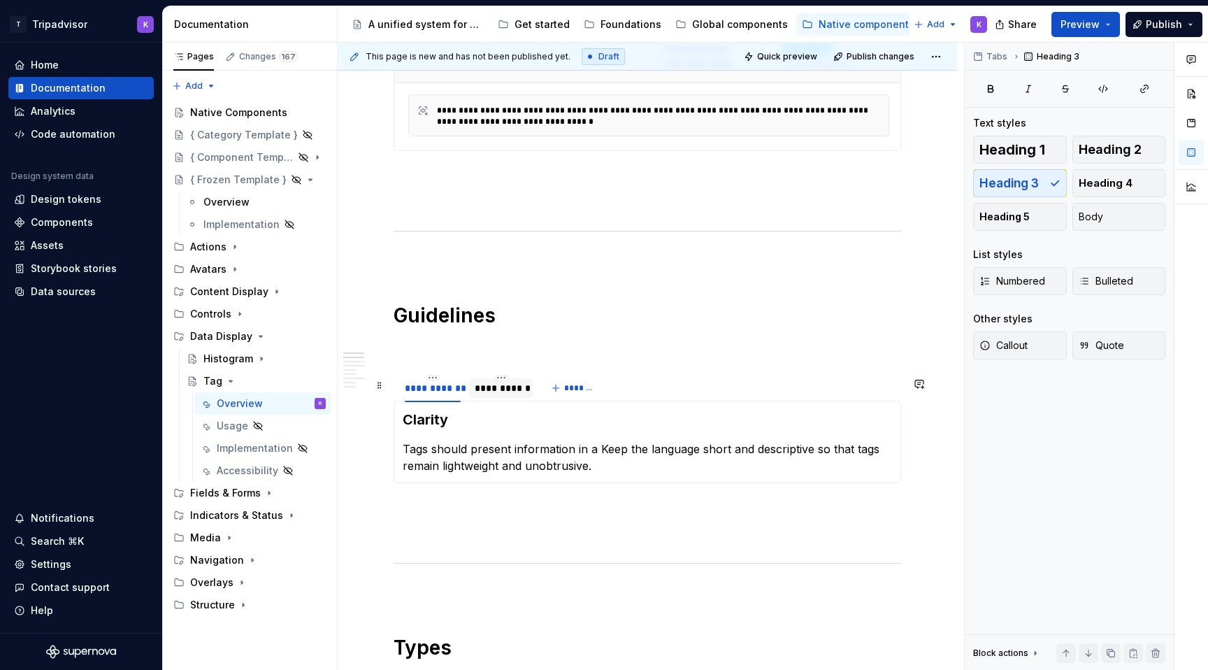
click at [519, 401] on div at bounding box center [501, 399] width 64 height 1
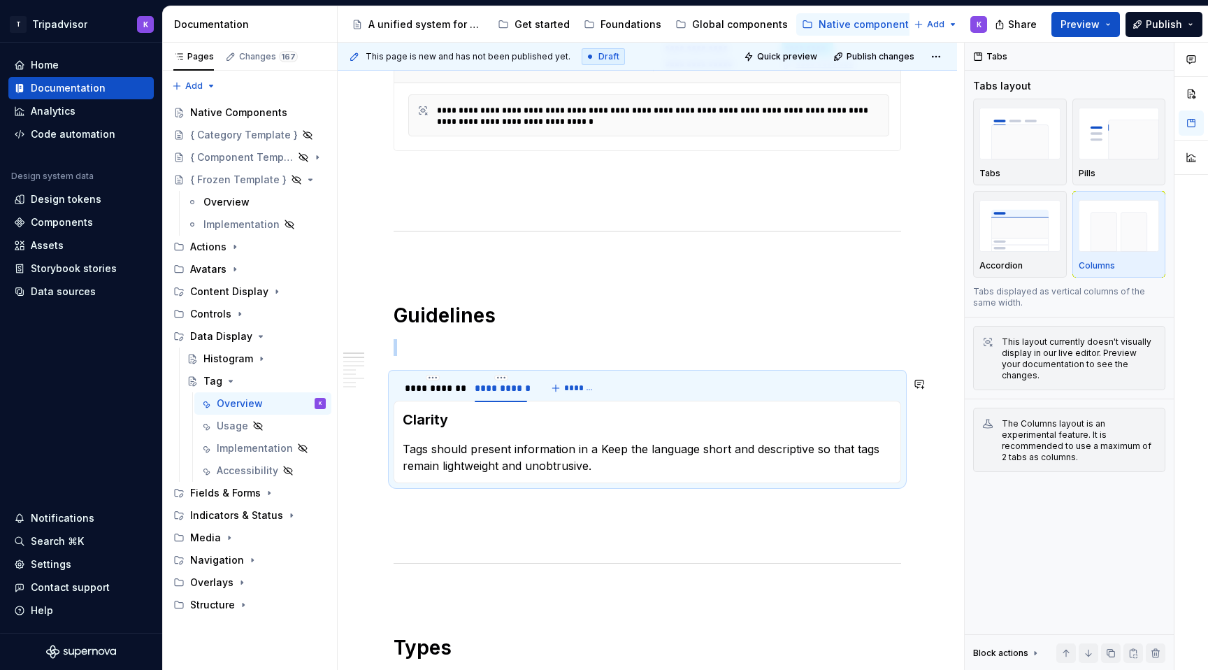
click at [484, 413] on h3 "Clarity" at bounding box center [647, 420] width 489 height 20
click at [468, 422] on h3 "Clarity" at bounding box center [647, 420] width 489 height 20
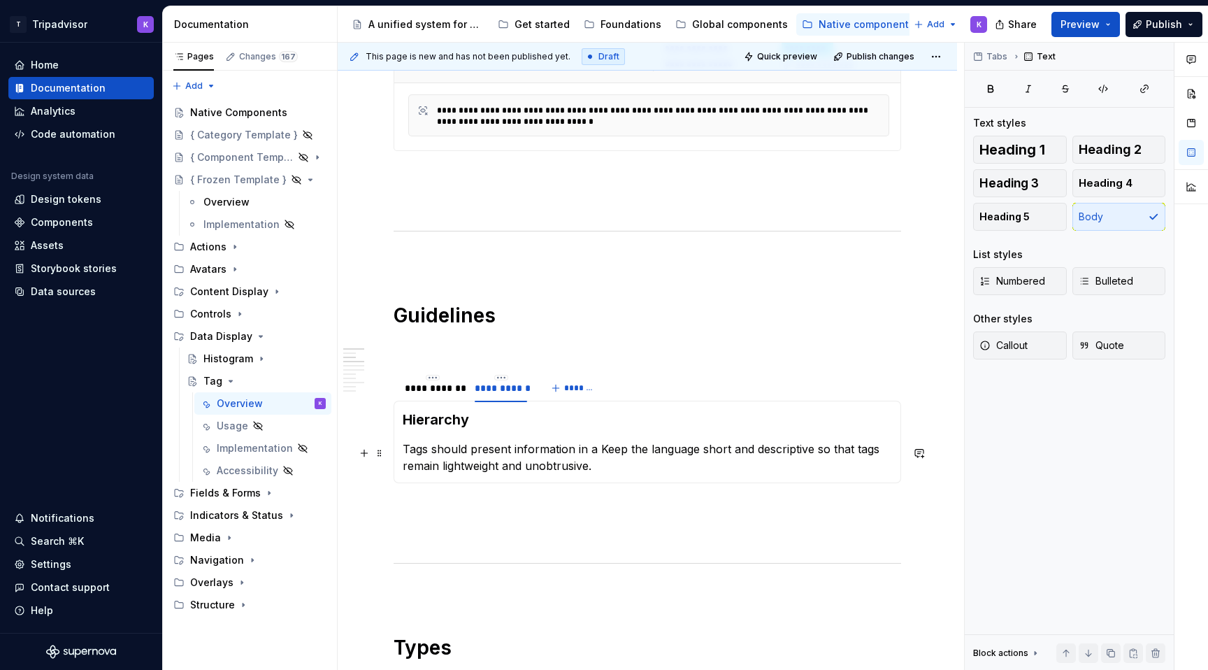
click at [580, 459] on p "Tags should present information in a Keep the language short and descriptive so…" at bounding box center [647, 457] width 489 height 34
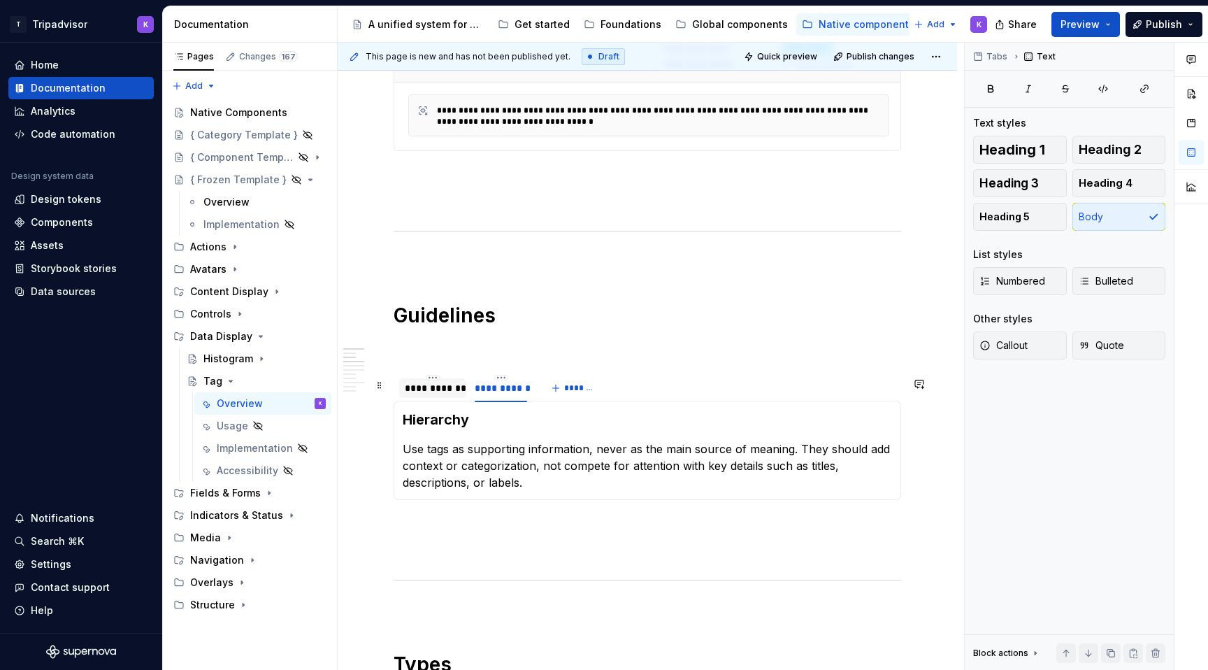
click at [443, 394] on div "**********" at bounding box center [433, 388] width 56 height 14
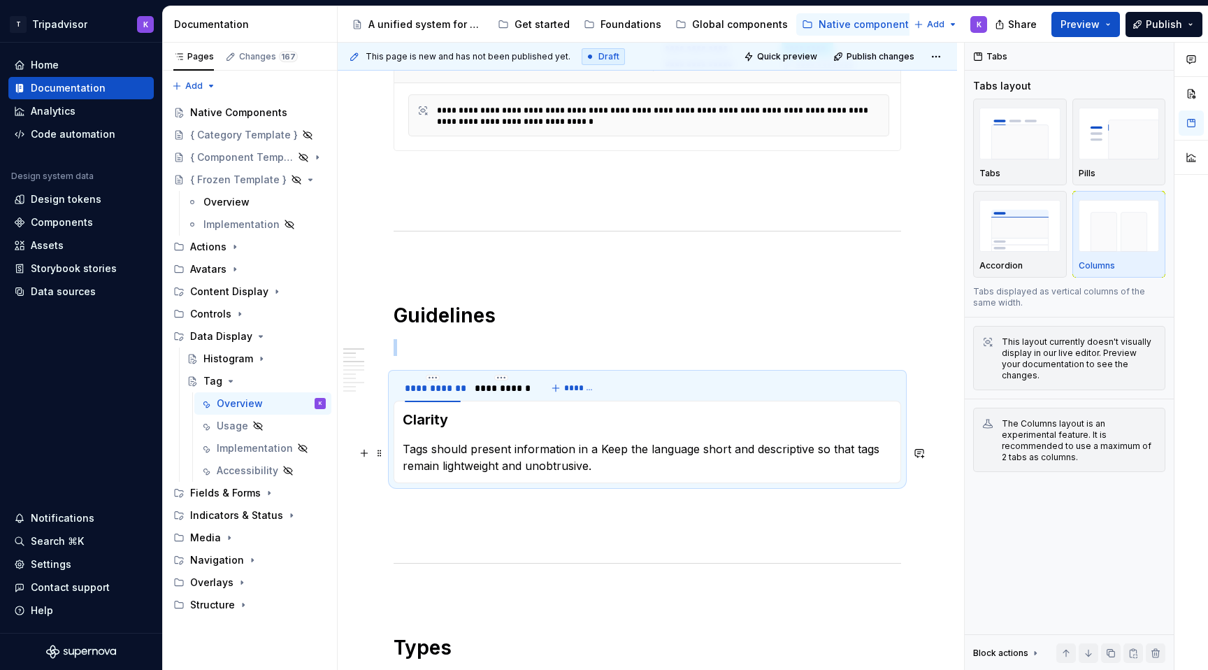
click at [561, 460] on p "Tags should present information in a Keep the language short and descriptive so…" at bounding box center [647, 457] width 489 height 34
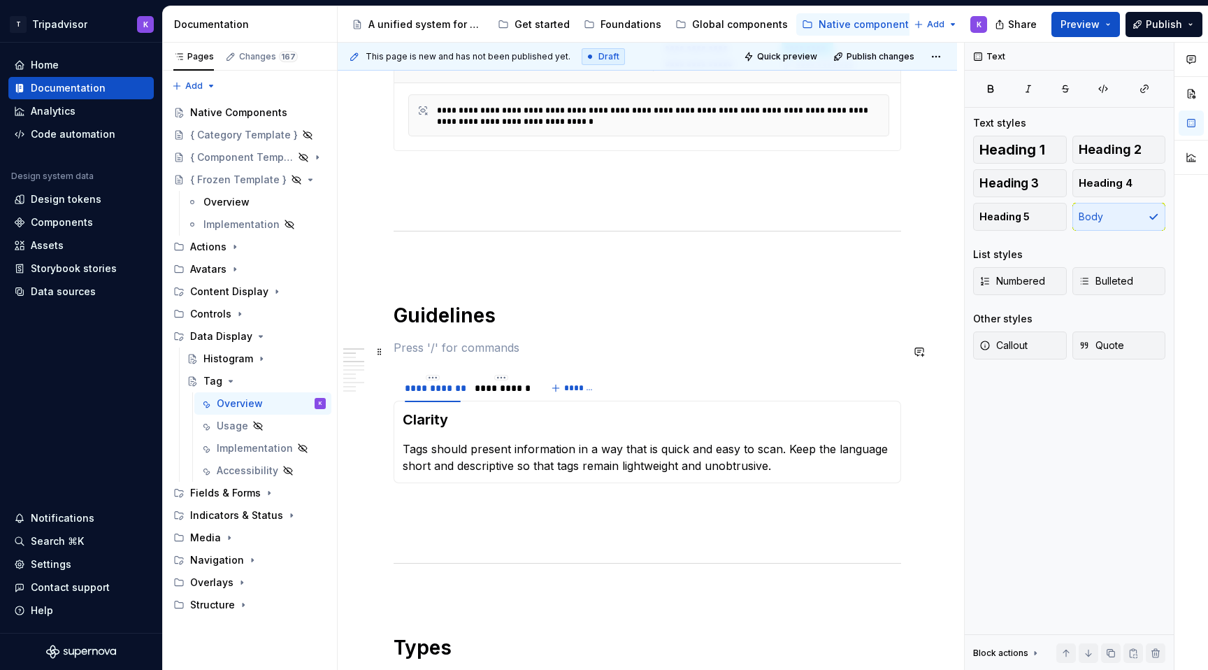
click at [606, 352] on p at bounding box center [648, 347] width 508 height 17
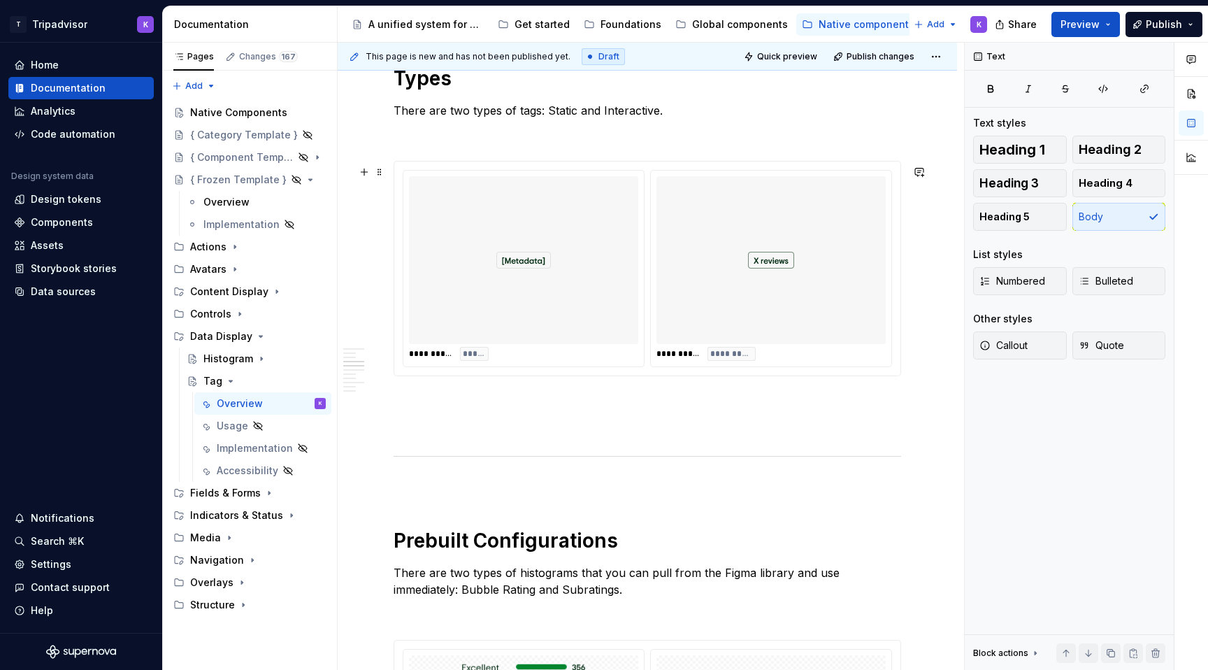
scroll to position [1323, 0]
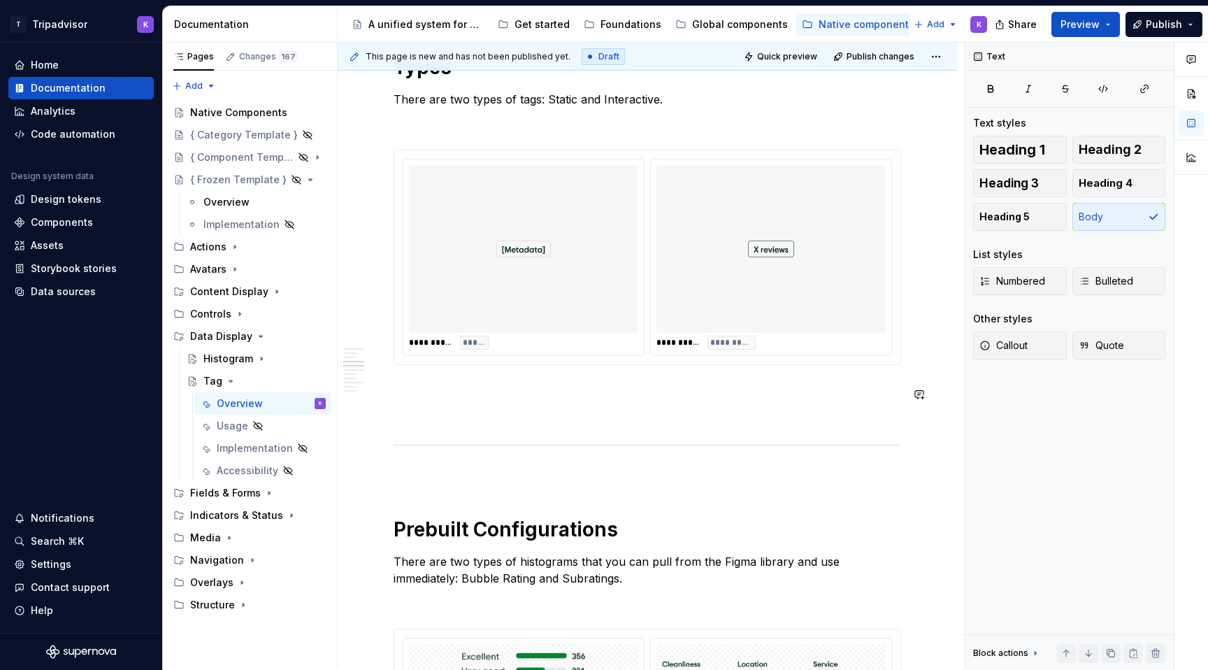
click at [587, 405] on div "**********" at bounding box center [648, 478] width 508 height 2984
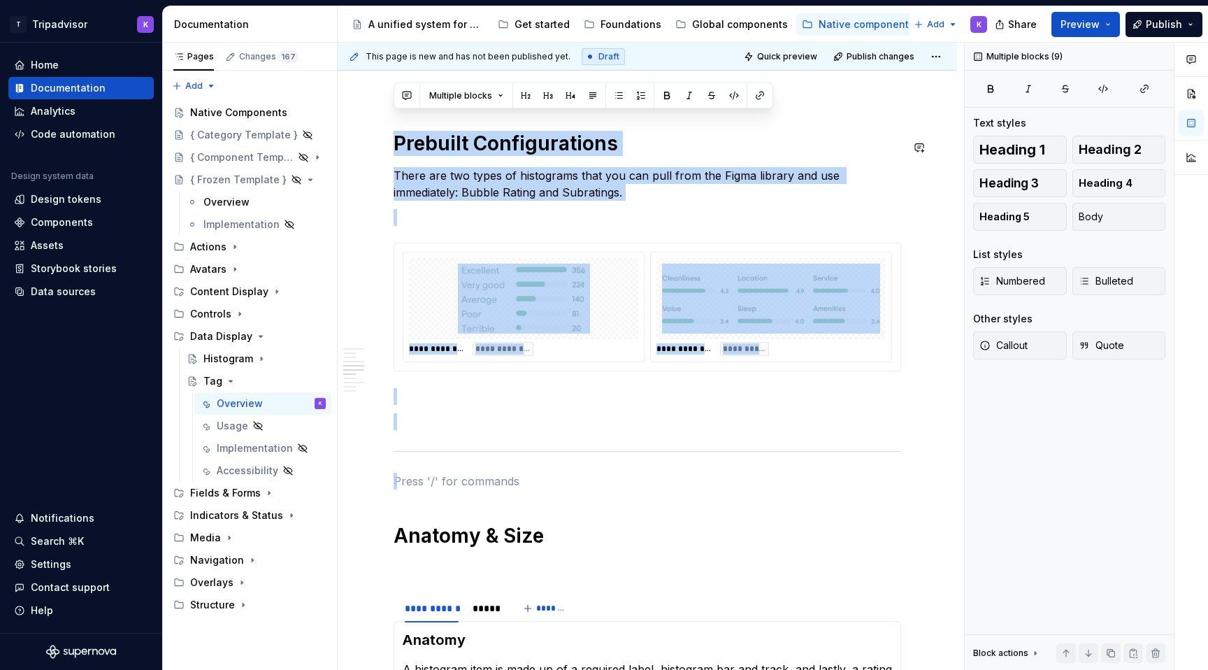
scroll to position [1546, 0]
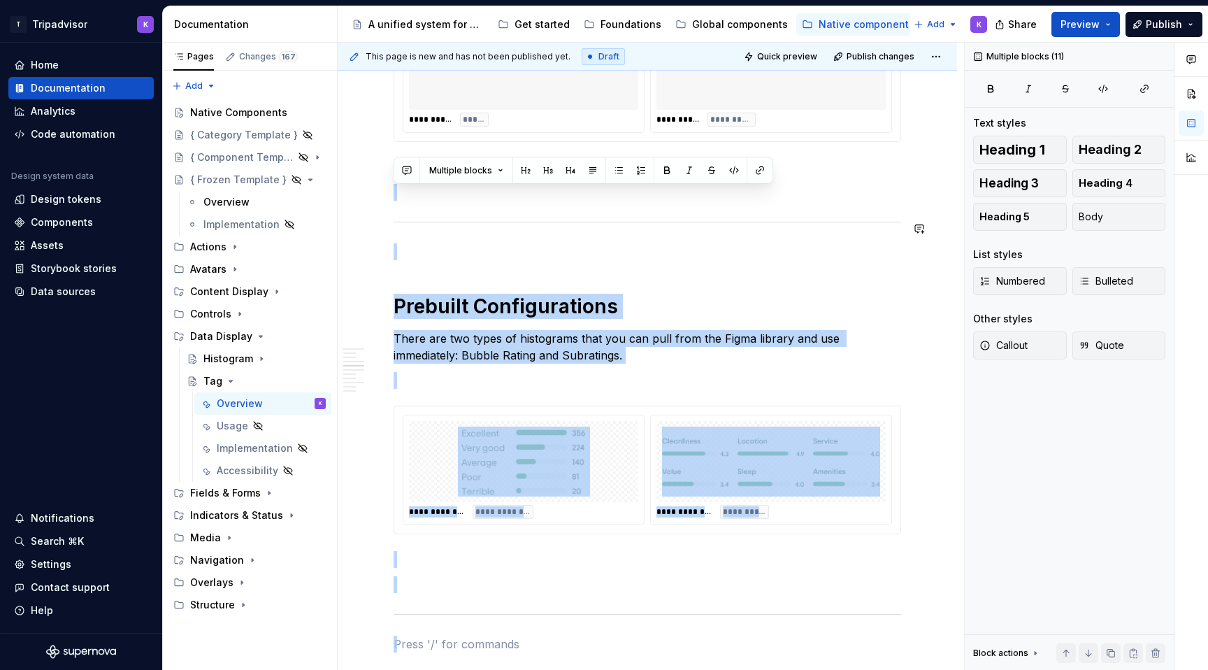
drag, startPoint x: 460, startPoint y: 385, endPoint x: 406, endPoint y: 217, distance: 176.2
click at [406, 217] on div "**********" at bounding box center [648, 255] width 508 height 2984
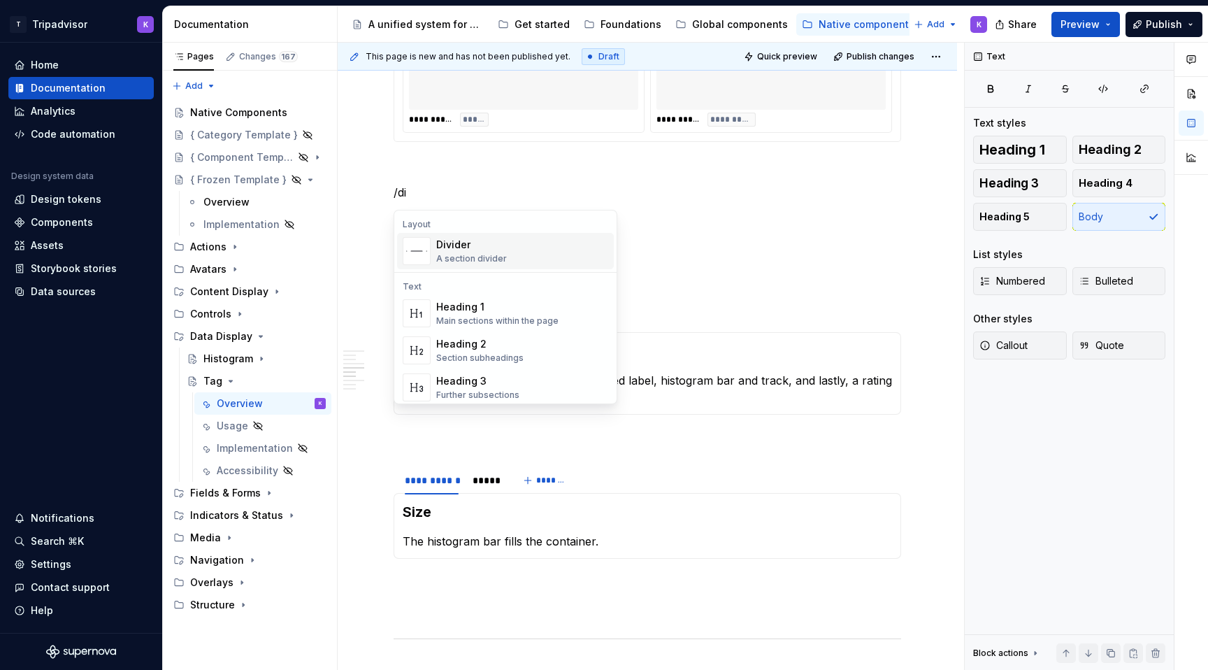
click at [412, 253] on img "Suggestions" at bounding box center [416, 251] width 27 height 27
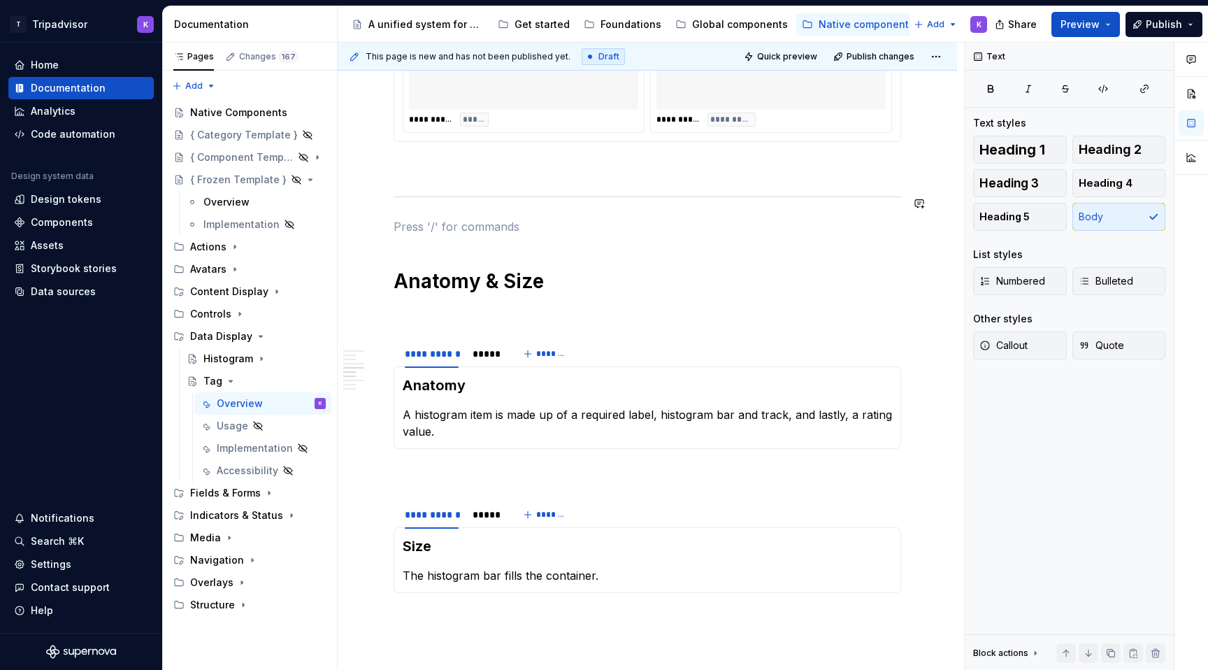
click at [417, 180] on div "**********" at bounding box center [648, 46] width 508 height 2566
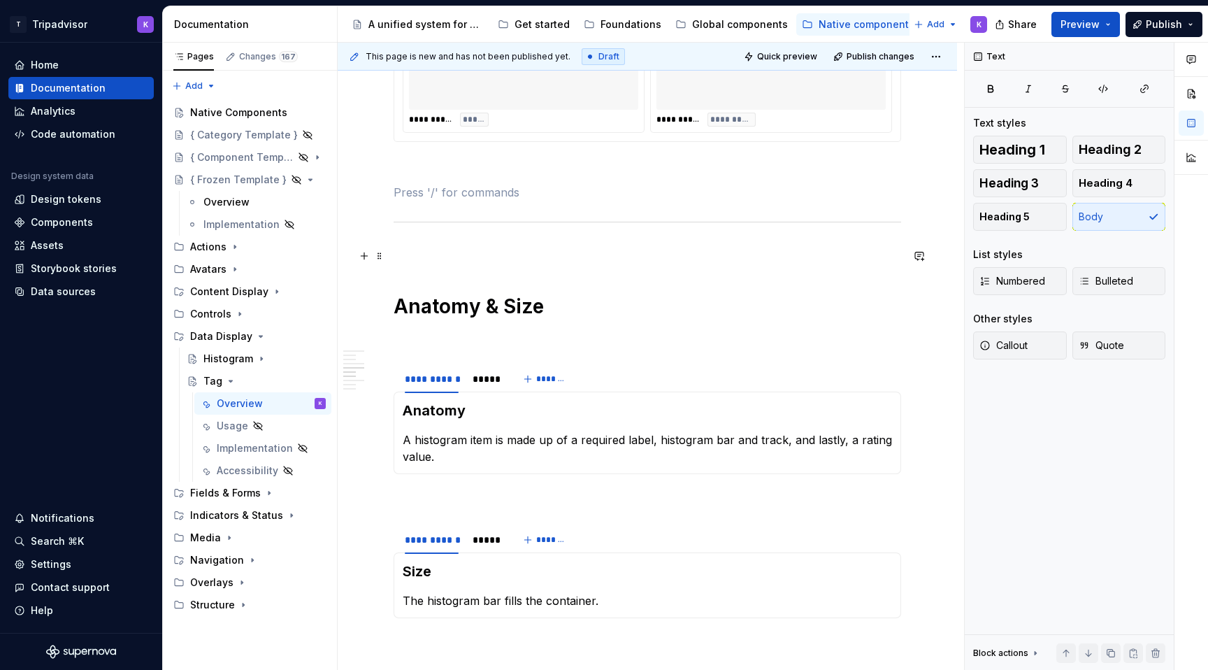
click at [410, 266] on div "**********" at bounding box center [648, 59] width 508 height 2592
click at [410, 260] on p at bounding box center [648, 251] width 508 height 17
click at [475, 451] on p "A histogram item is made up of a required label, histogram bar and track, and l…" at bounding box center [647, 448] width 489 height 34
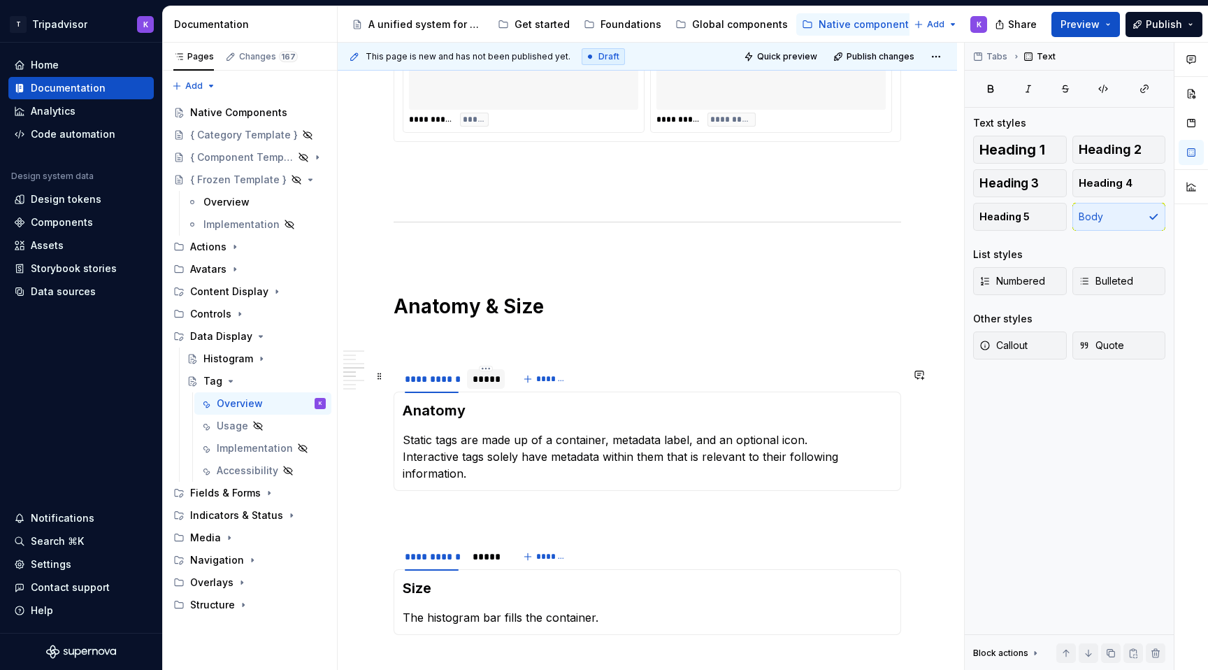
click at [474, 386] on div "*****" at bounding box center [486, 379] width 27 height 14
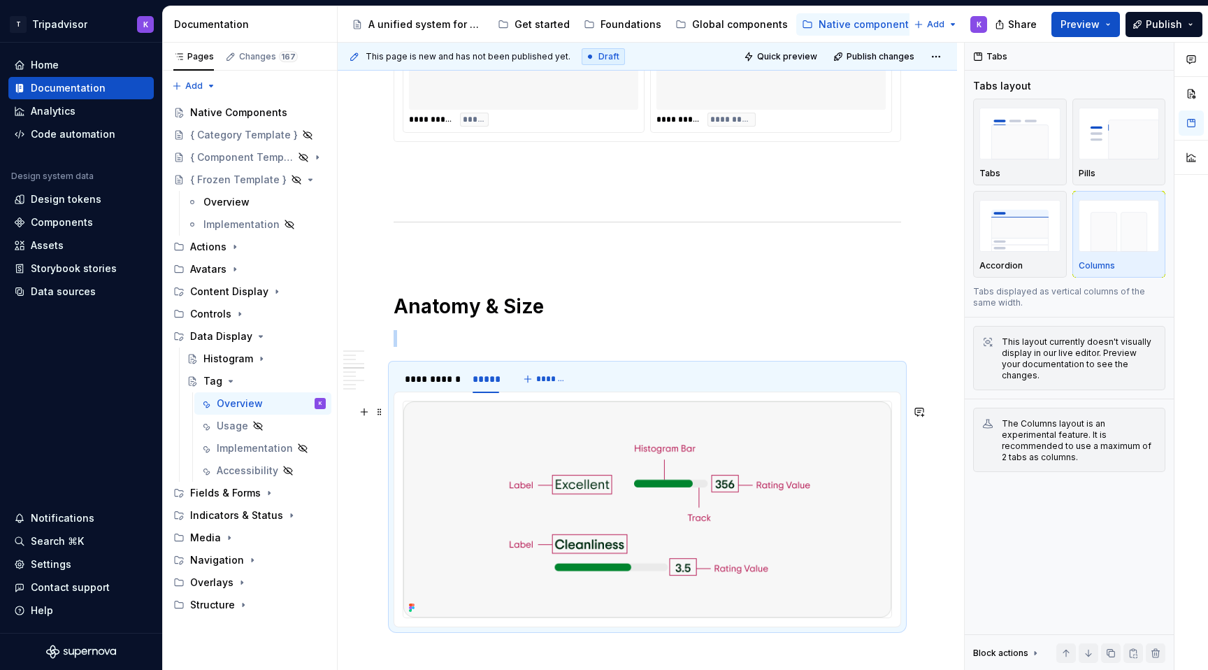
click at [598, 509] on img at bounding box center [647, 509] width 488 height 216
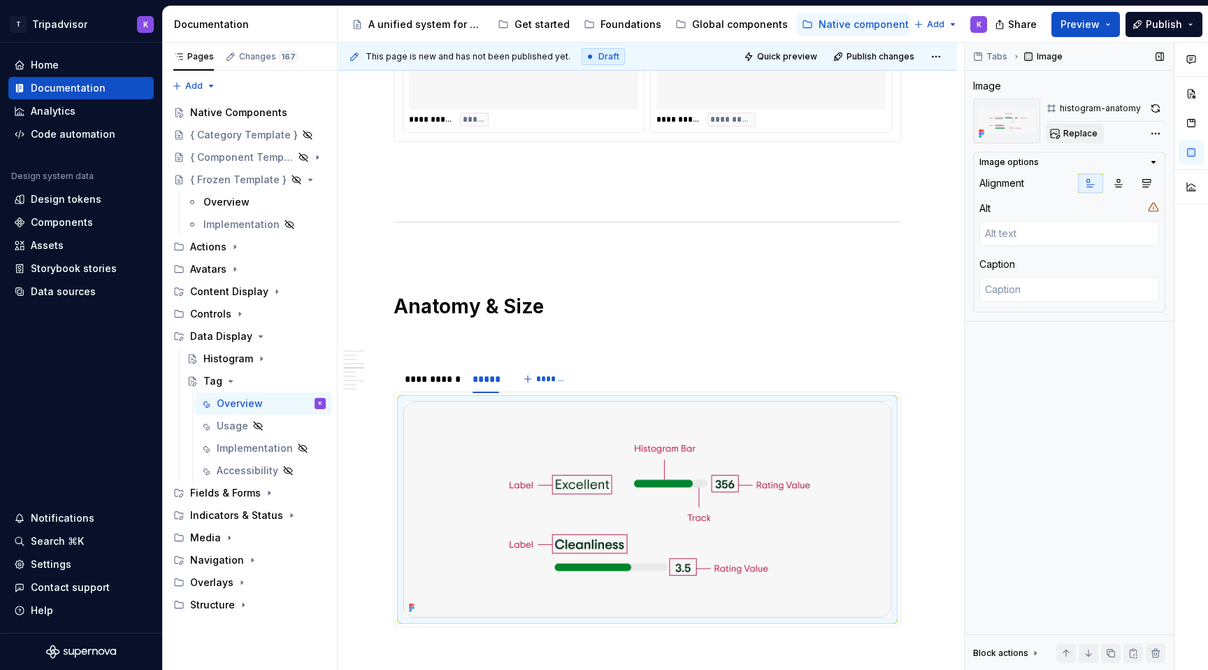
click at [1083, 140] on button "Replace" at bounding box center [1075, 134] width 58 height 20
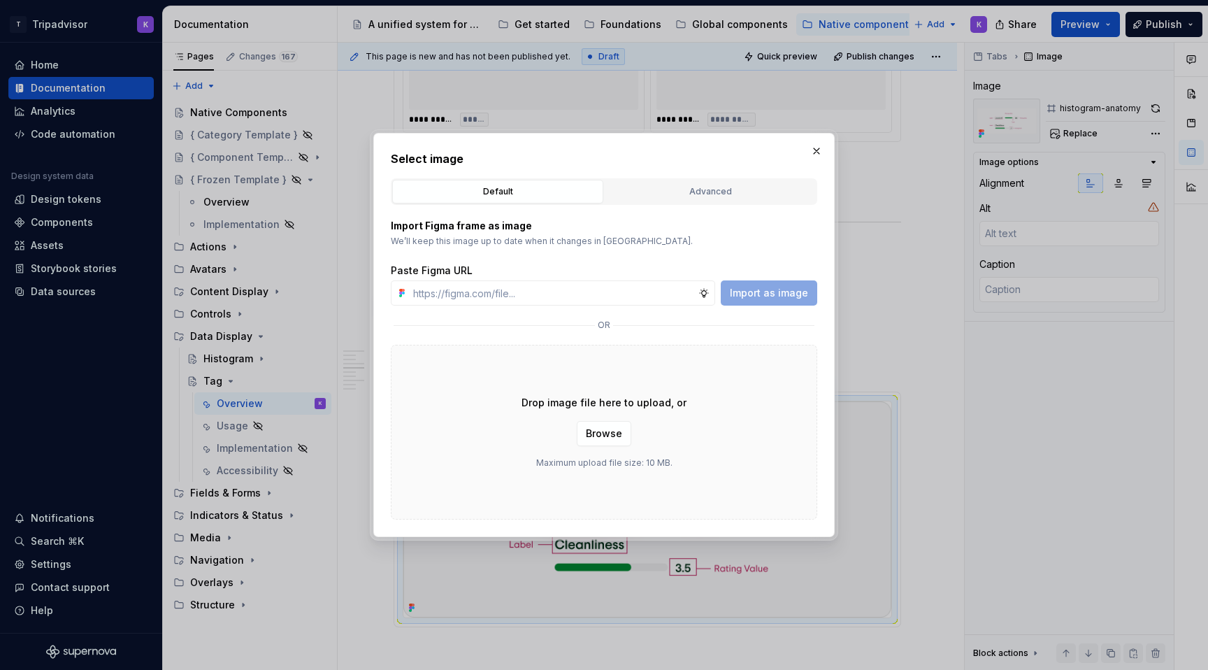
type textarea "*"
type input "[URL][DOMAIN_NAME]"
click at [774, 287] on span "Import as image" at bounding box center [769, 293] width 78 height 14
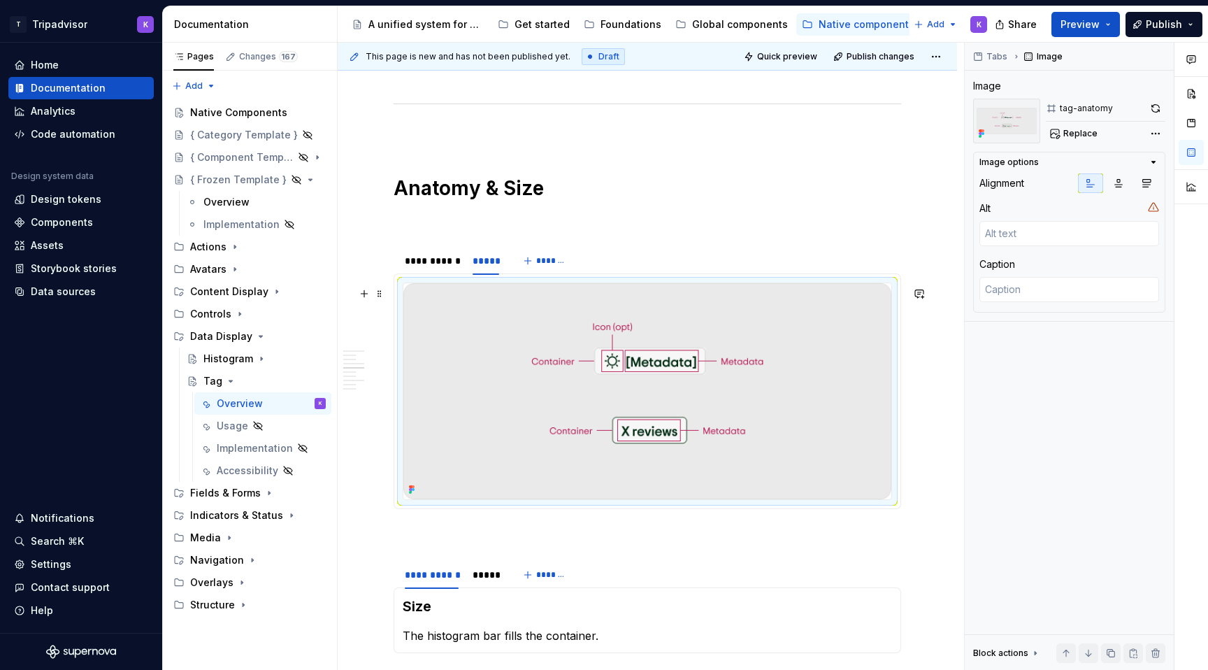
scroll to position [1823, 0]
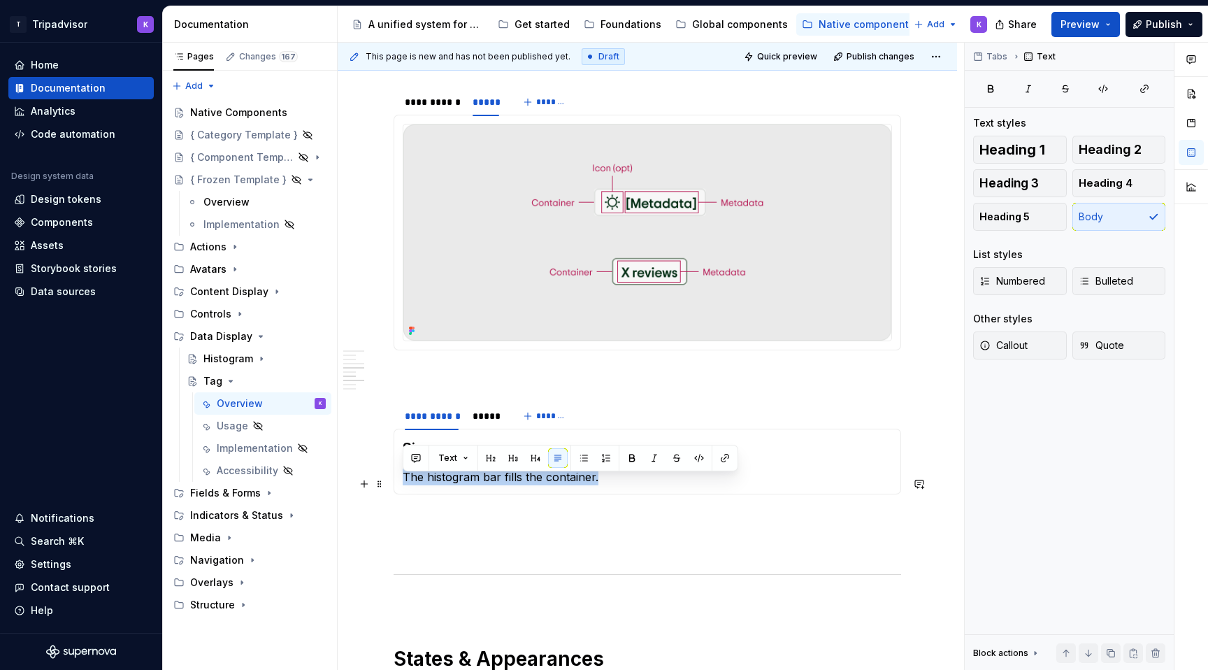
drag, startPoint x: 610, startPoint y: 487, endPoint x: 405, endPoint y: 491, distance: 204.9
click at [405, 485] on p "The histogram bar fills the container." at bounding box center [647, 476] width 489 height 17
click at [482, 477] on p "Tags are" at bounding box center [647, 476] width 489 height 17
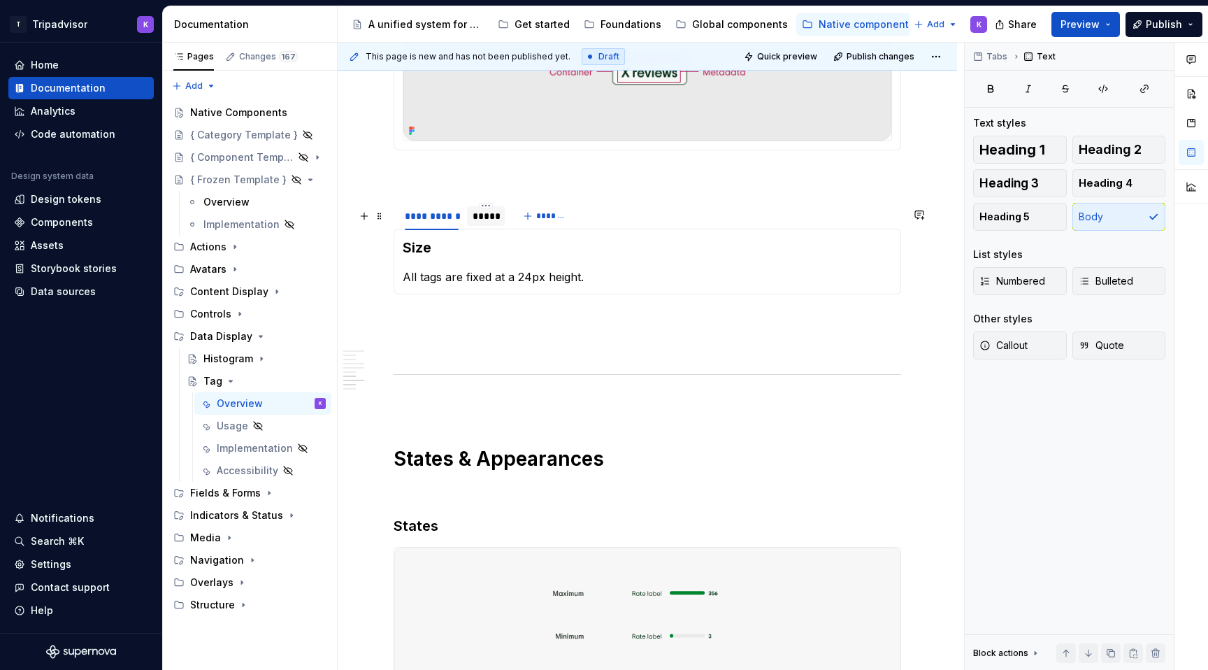
click at [480, 229] on div at bounding box center [486, 227] width 38 height 1
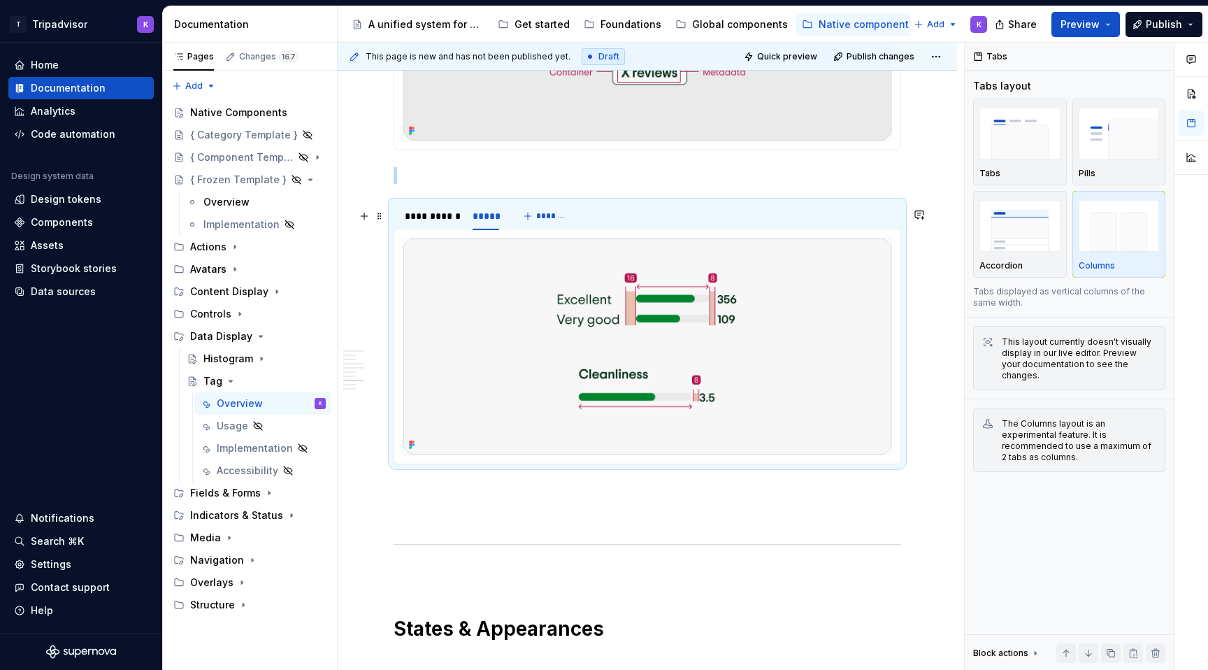
click at [557, 322] on img at bounding box center [647, 346] width 488 height 216
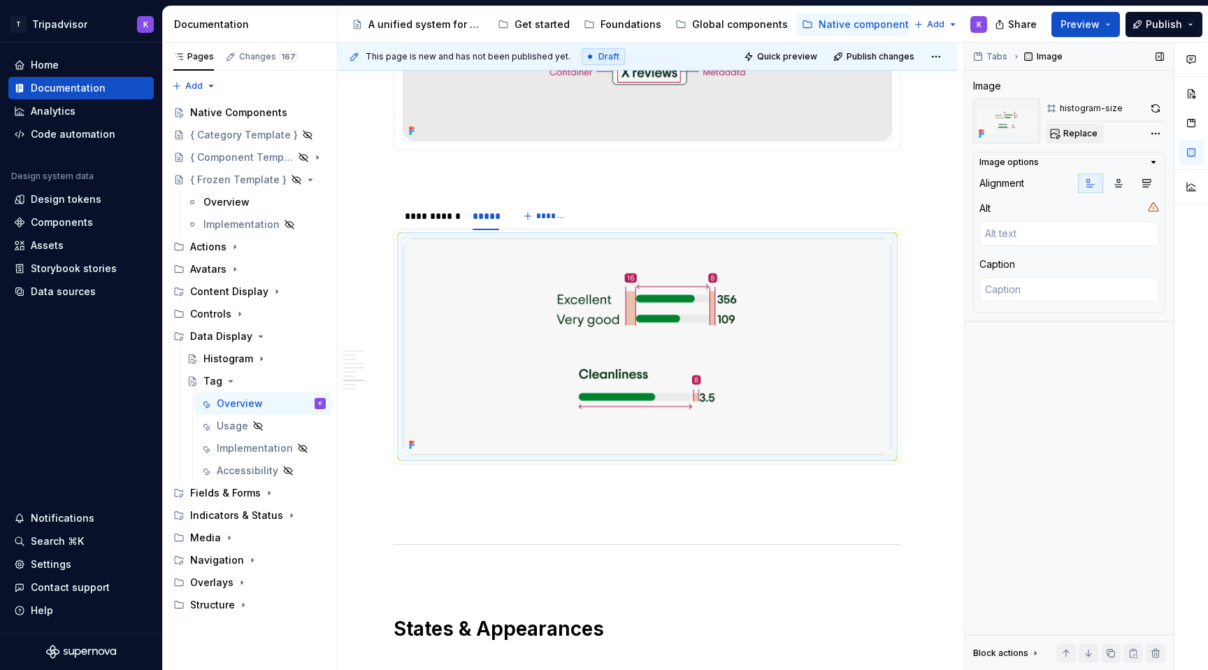
click at [1076, 136] on span "Replace" at bounding box center [1080, 133] width 34 height 11
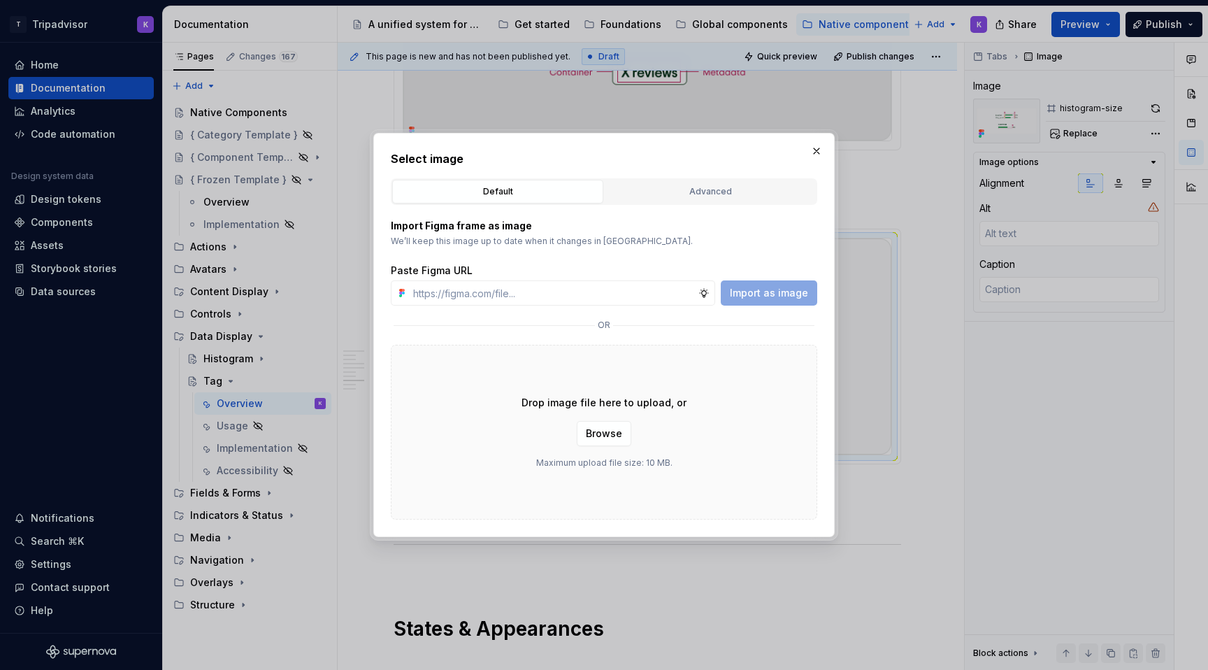
type textarea "*"
type input "[URL][DOMAIN_NAME]"
type textarea "*"
type input "[URL][DOMAIN_NAME]"
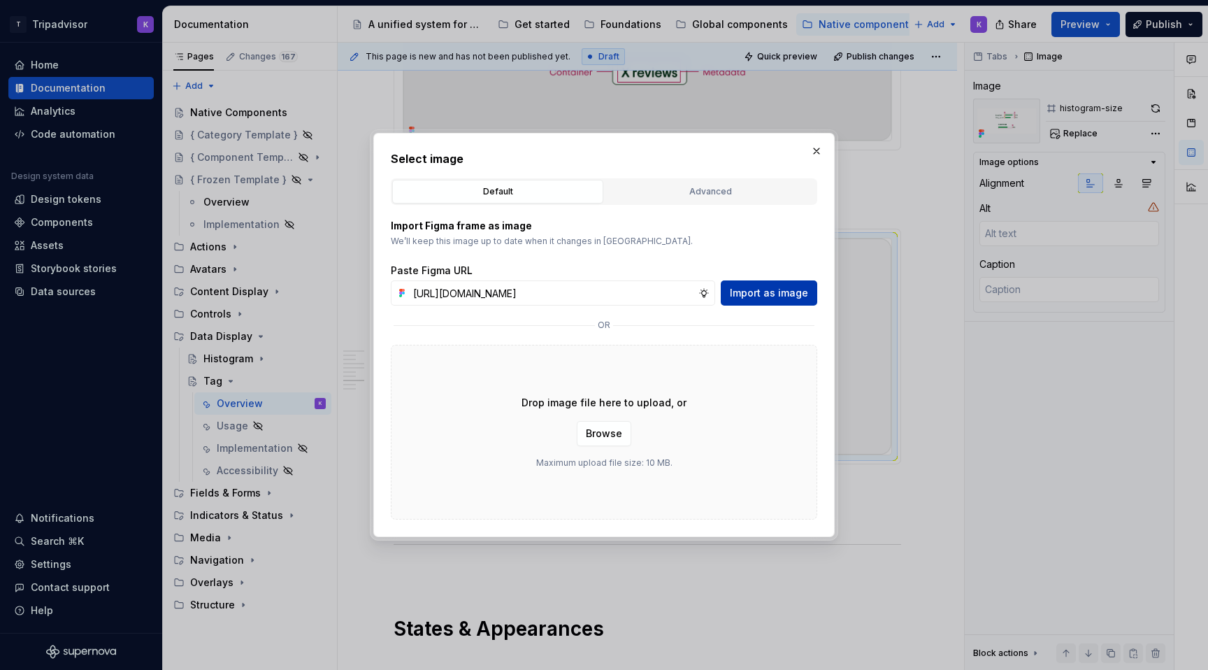
scroll to position [0, 0]
click at [784, 284] on button "Import as image" at bounding box center [769, 292] width 96 height 25
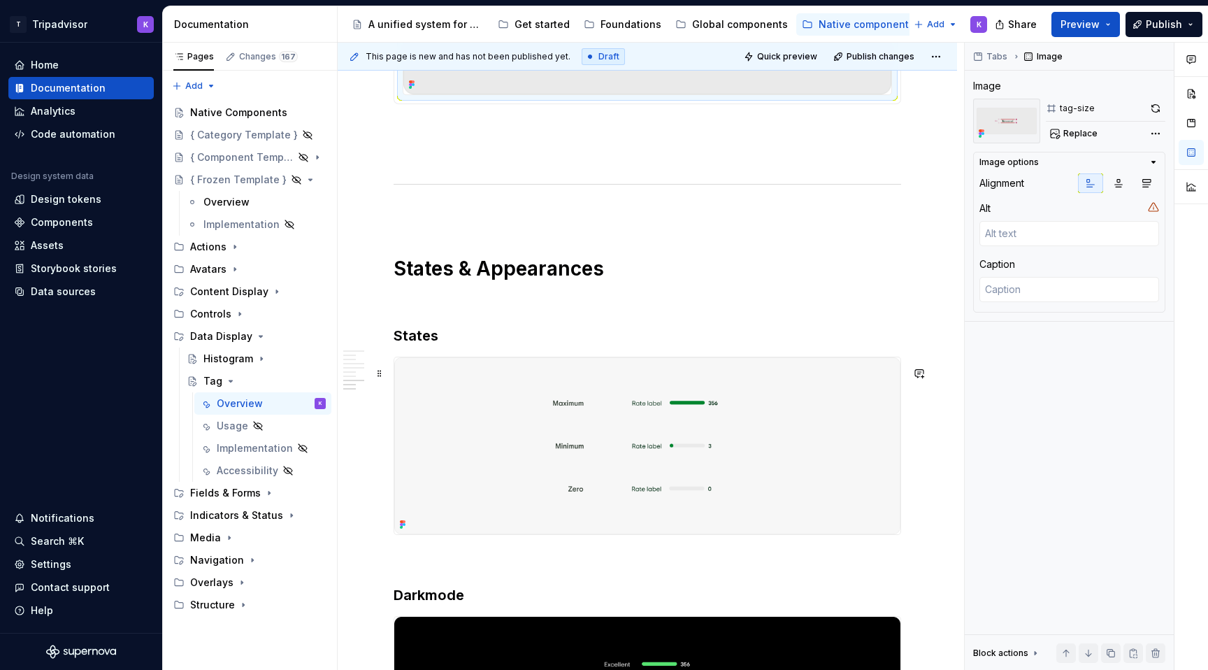
scroll to position [2624, 0]
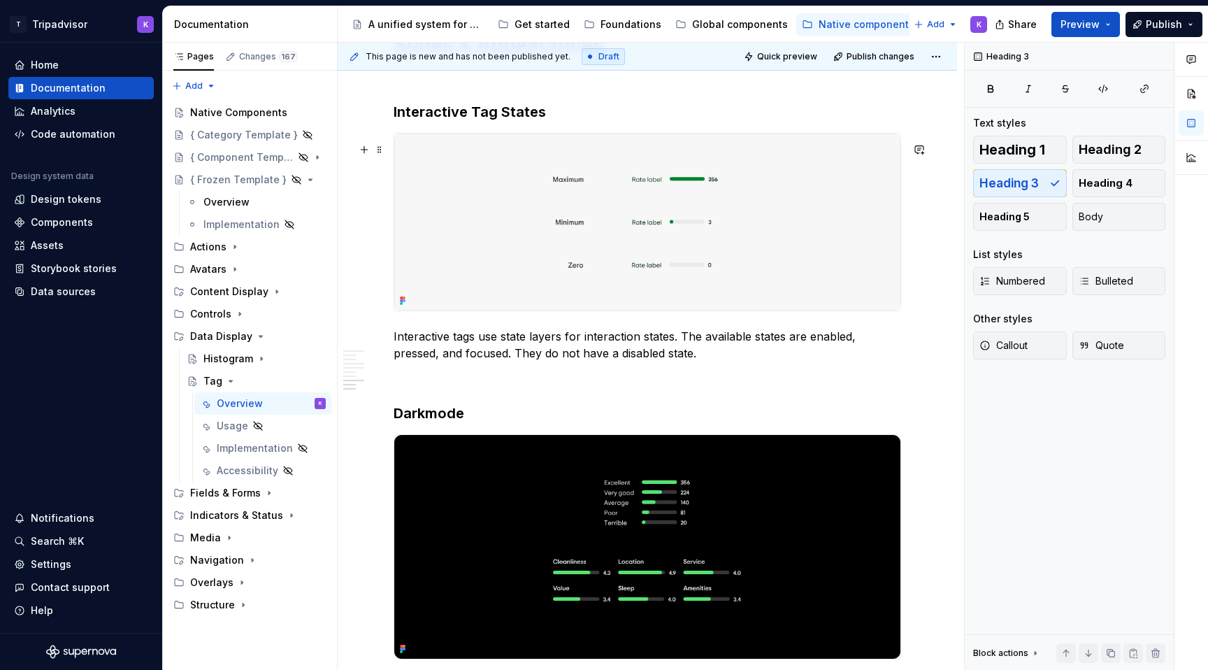
click at [548, 235] on img at bounding box center [647, 222] width 506 height 177
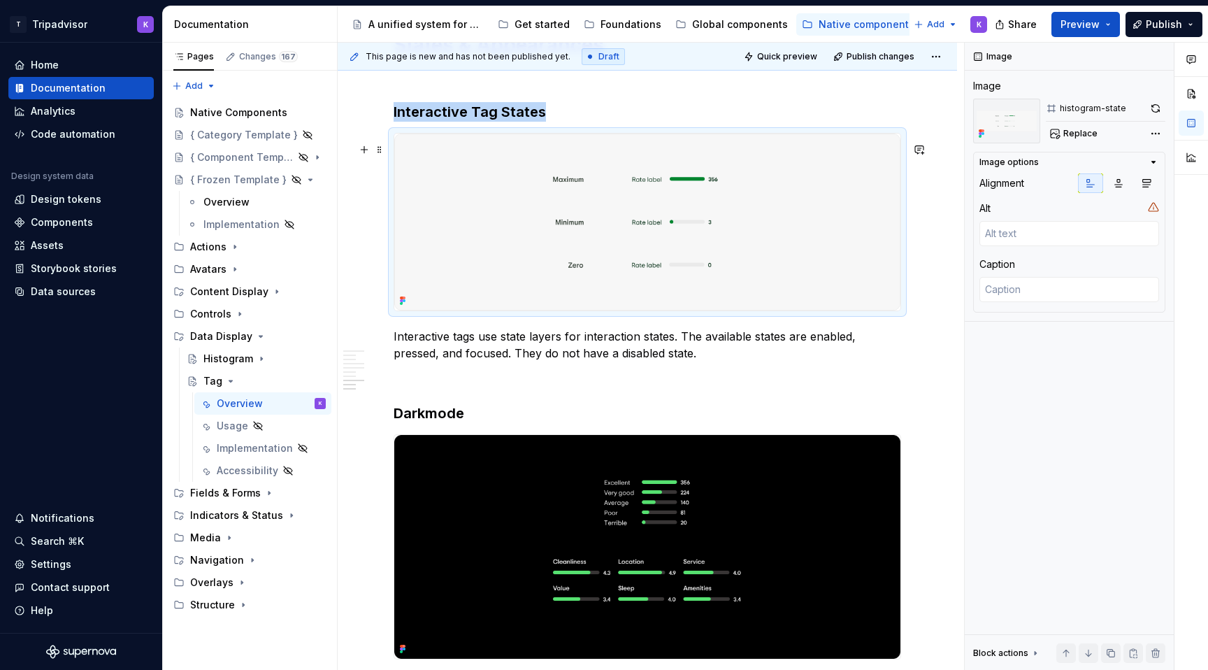
click at [548, 257] on img at bounding box center [647, 222] width 506 height 177
click at [1085, 136] on span "Replace" at bounding box center [1080, 133] width 34 height 11
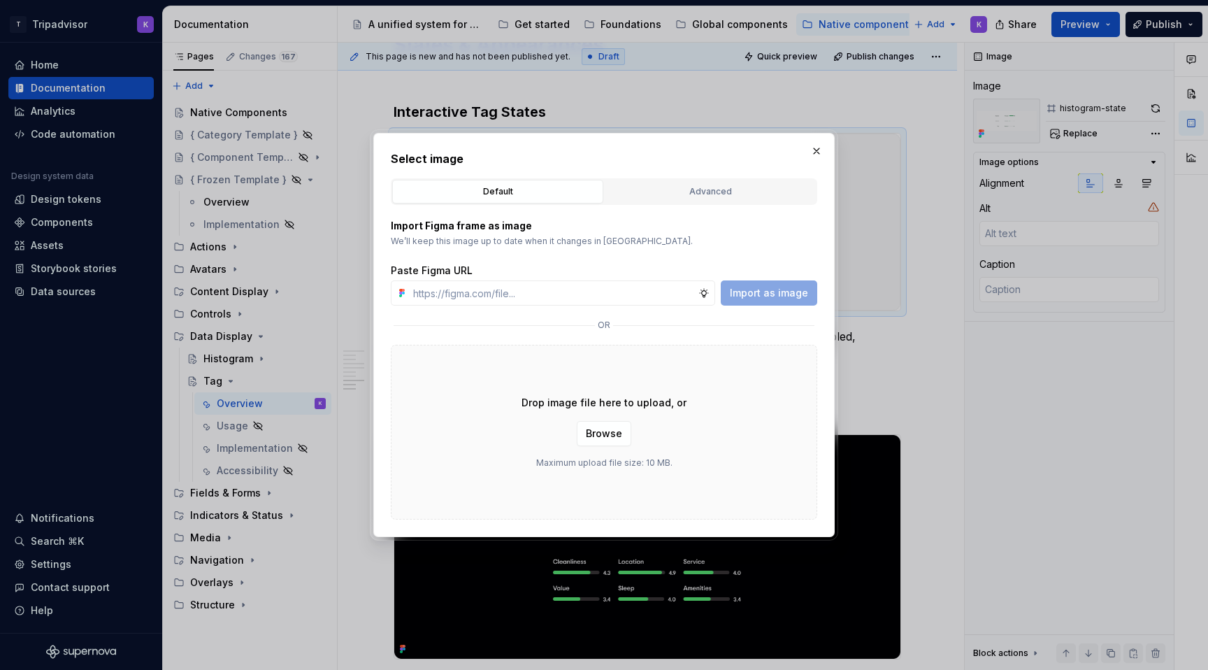
type textarea "*"
type input "[URL][DOMAIN_NAME]"
click at [773, 291] on span "Import as image" at bounding box center [769, 293] width 78 height 14
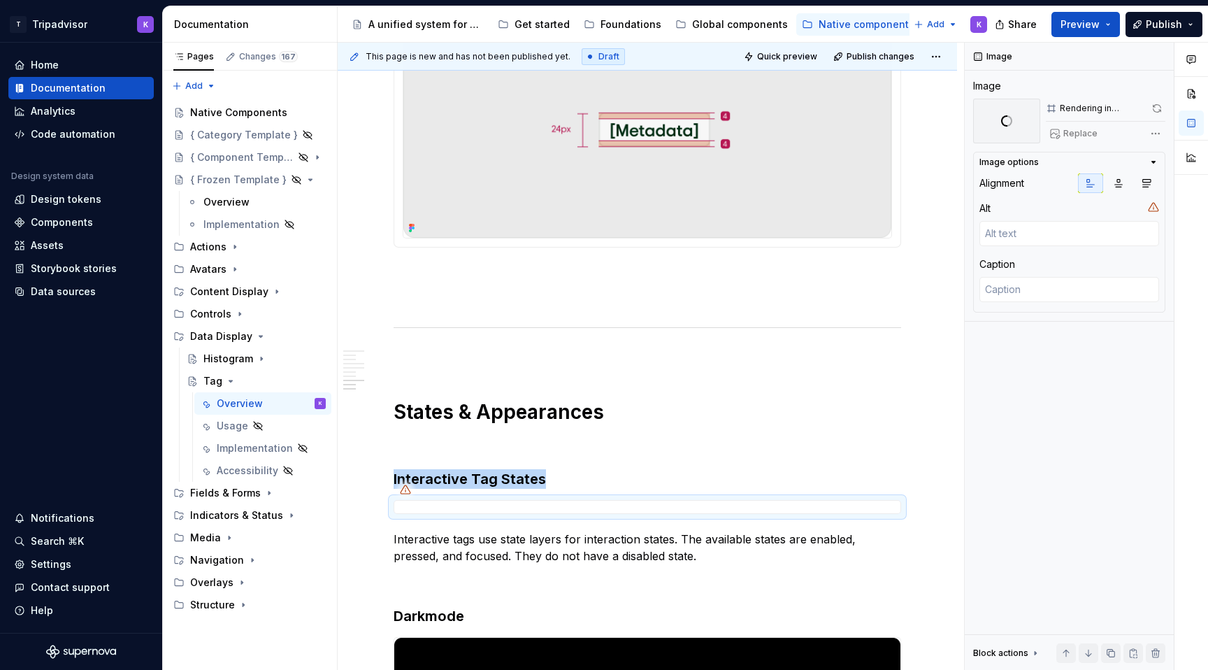
scroll to position [2602, 0]
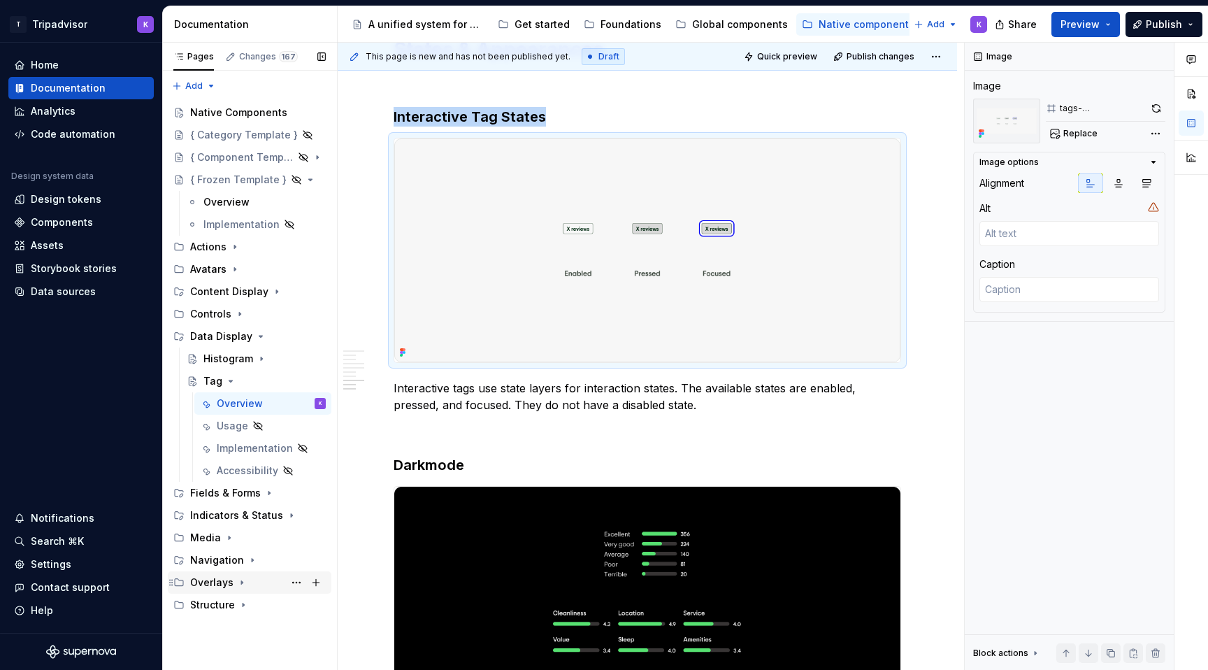
click at [245, 578] on div "Overlays" at bounding box center [258, 583] width 136 height 20
click at [240, 584] on icon "Page tree" at bounding box center [241, 582] width 11 height 11
click at [236, 580] on icon "Page tree" at bounding box center [241, 582] width 11 height 11
click at [236, 622] on icon "Page tree" at bounding box center [239, 627] width 11 height 11
click at [247, 651] on div "Overview" at bounding box center [240, 649] width 46 height 14
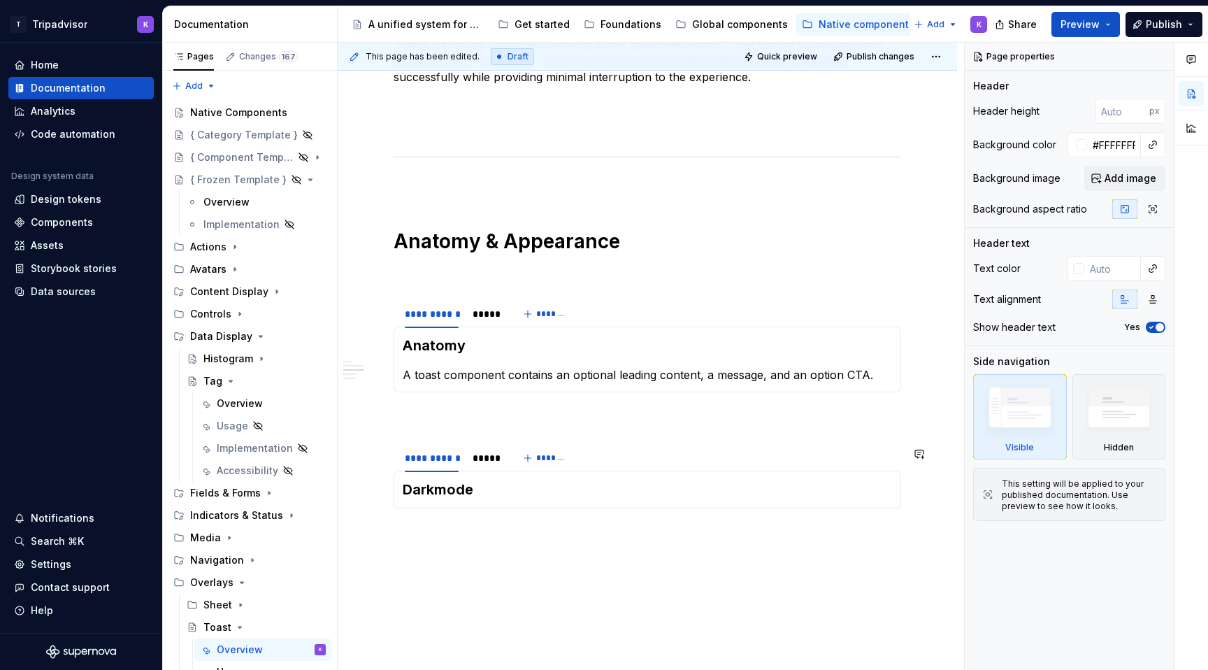
scroll to position [1160, 0]
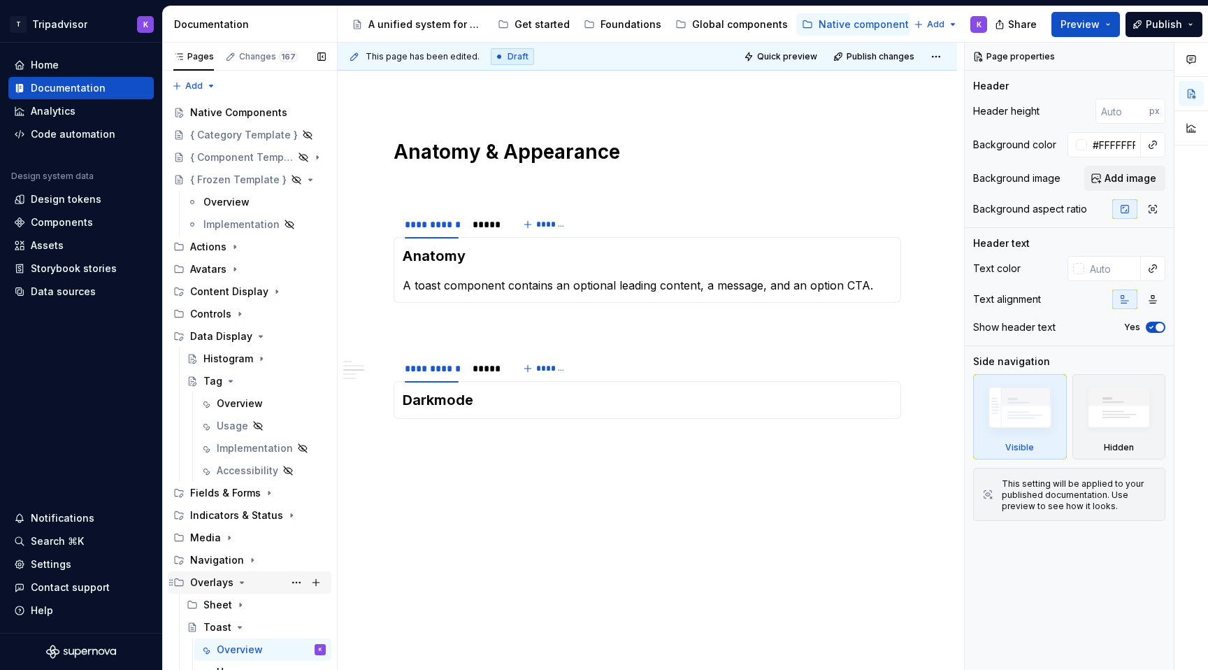
click at [247, 580] on div "Overlays" at bounding box center [258, 583] width 136 height 20
click at [247, 563] on icon "Page tree" at bounding box center [252, 559] width 11 height 11
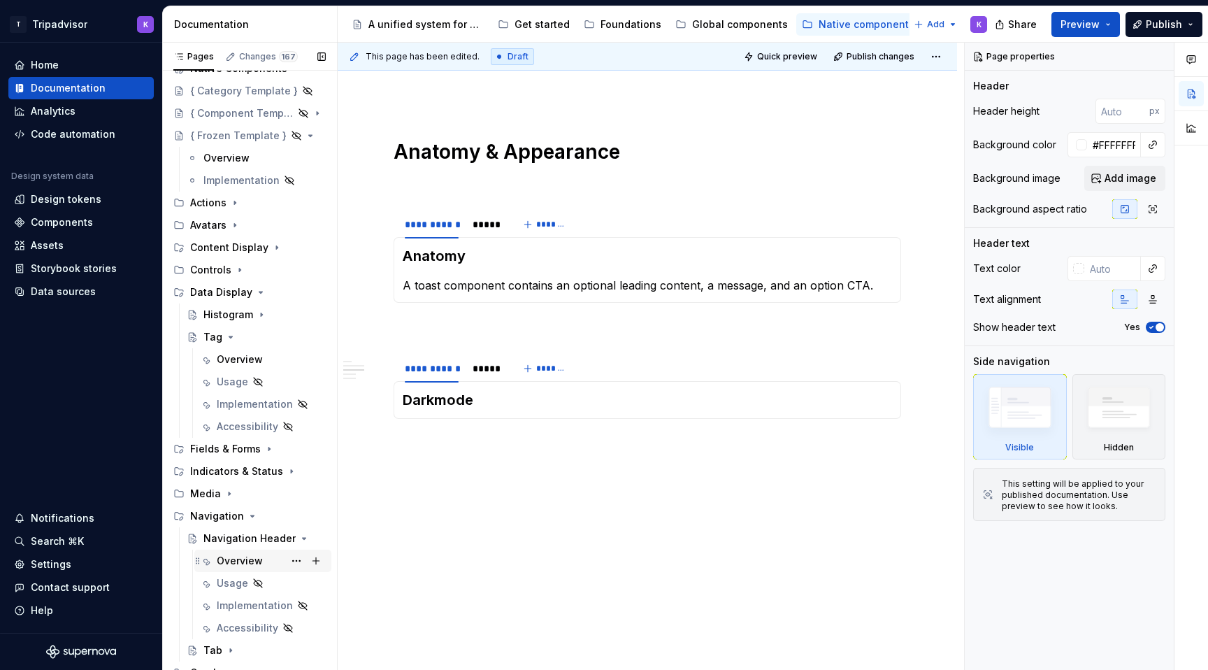
scroll to position [52, 0]
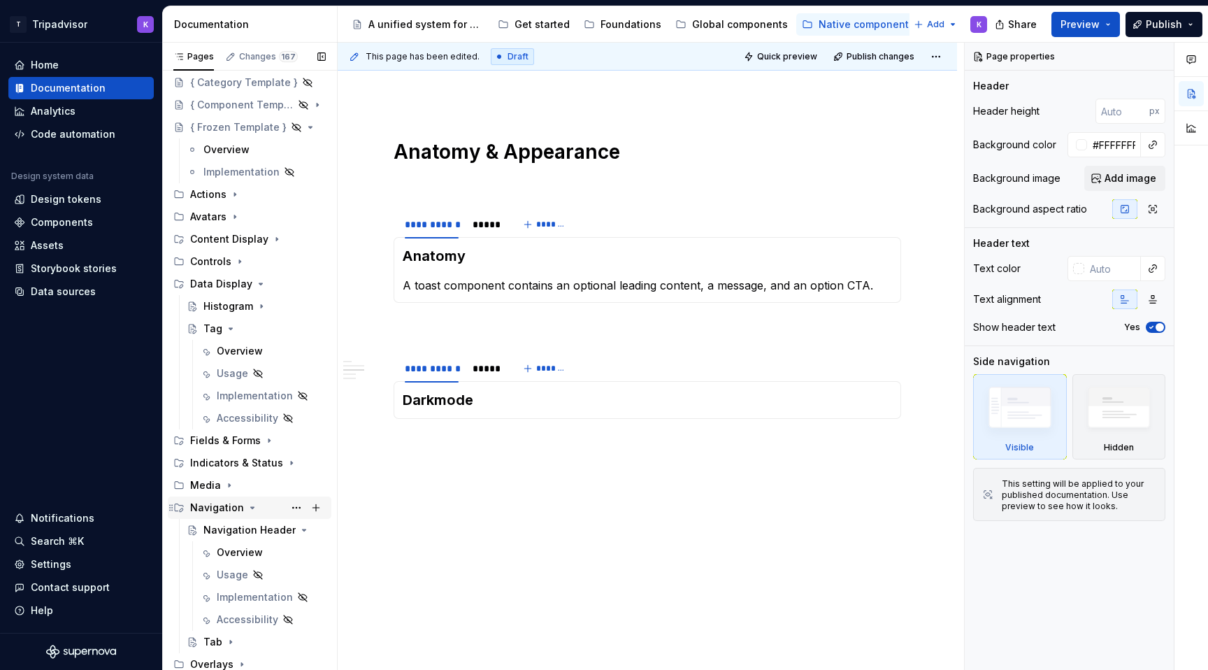
click at [250, 506] on icon "Page tree" at bounding box center [252, 507] width 11 height 11
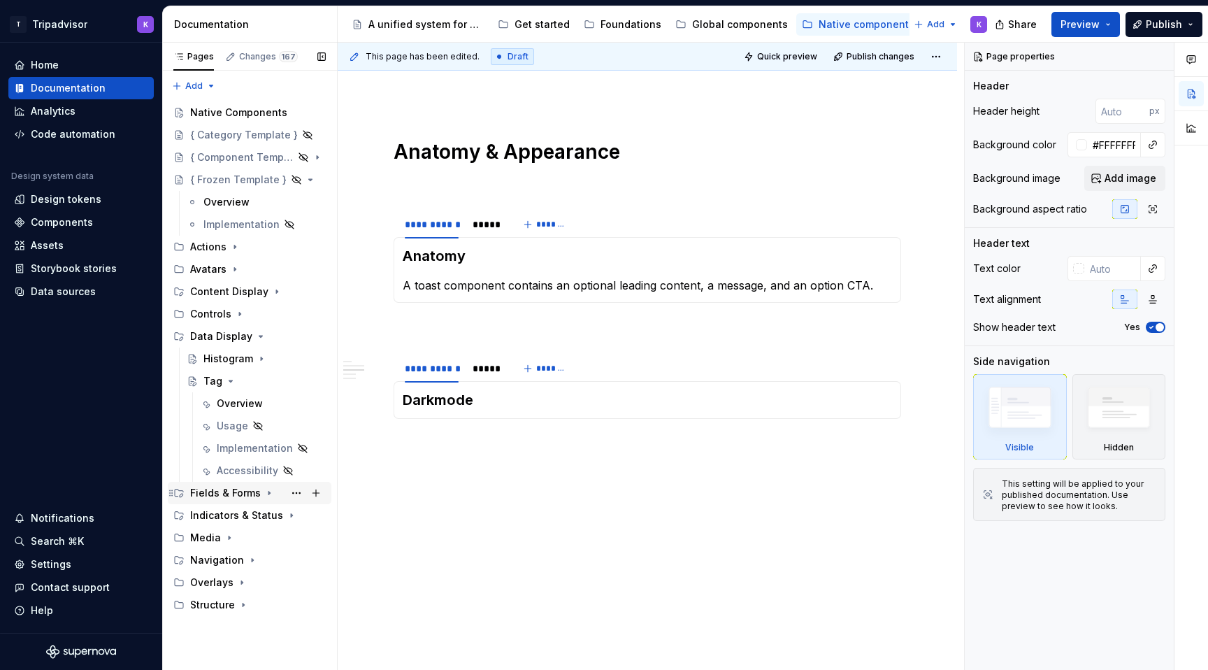
scroll to position [0, 0]
click at [282, 512] on icon "Page tree" at bounding box center [278, 515] width 11 height 11
click at [278, 516] on icon "Page tree" at bounding box center [278, 515] width 3 height 1
click at [264, 496] on icon "Page tree" at bounding box center [269, 492] width 11 height 11
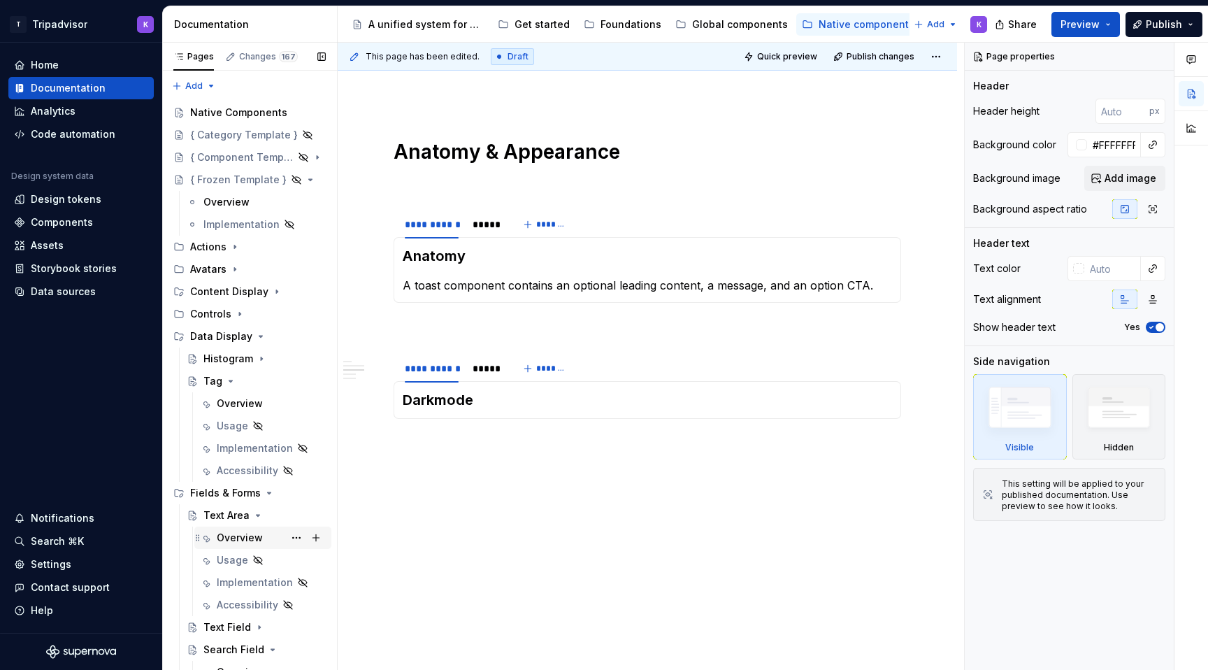
click at [257, 533] on div "Overview" at bounding box center [240, 538] width 46 height 14
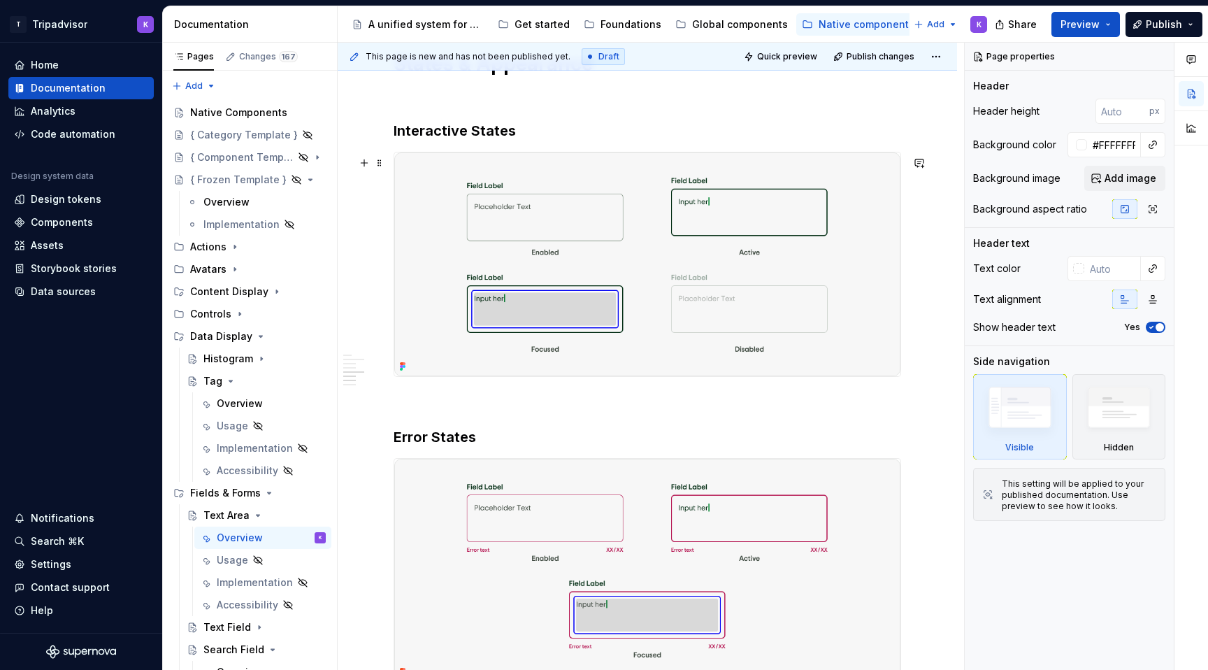
scroll to position [1557, 0]
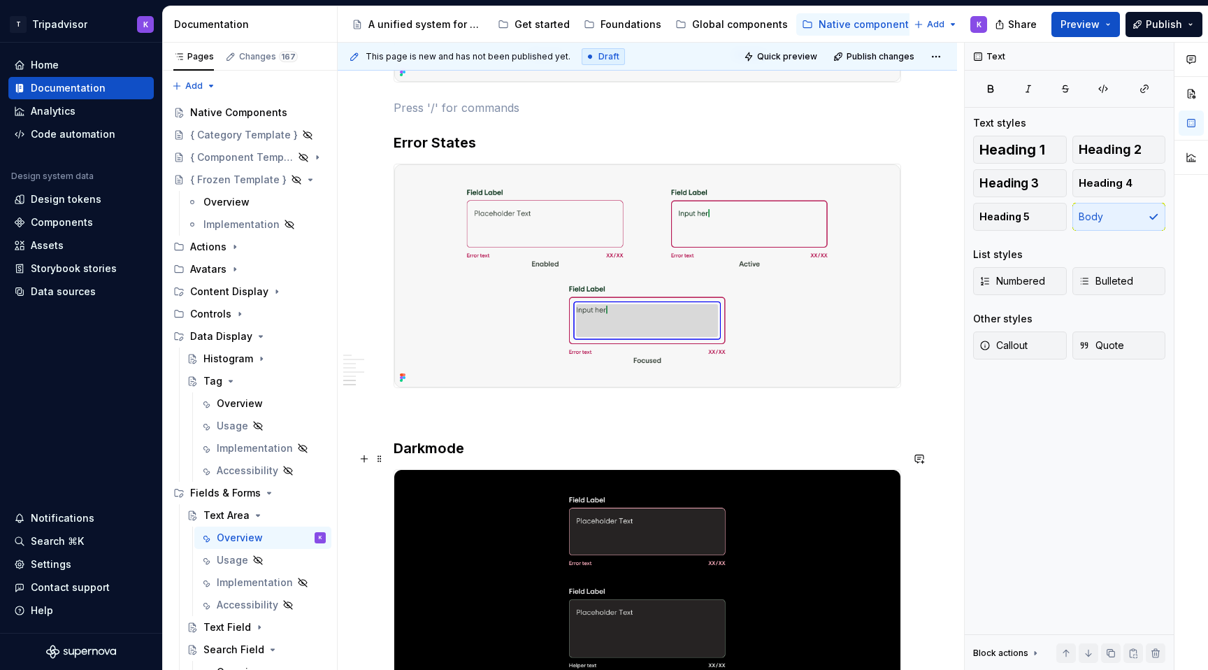
scroll to position [1917, 0]
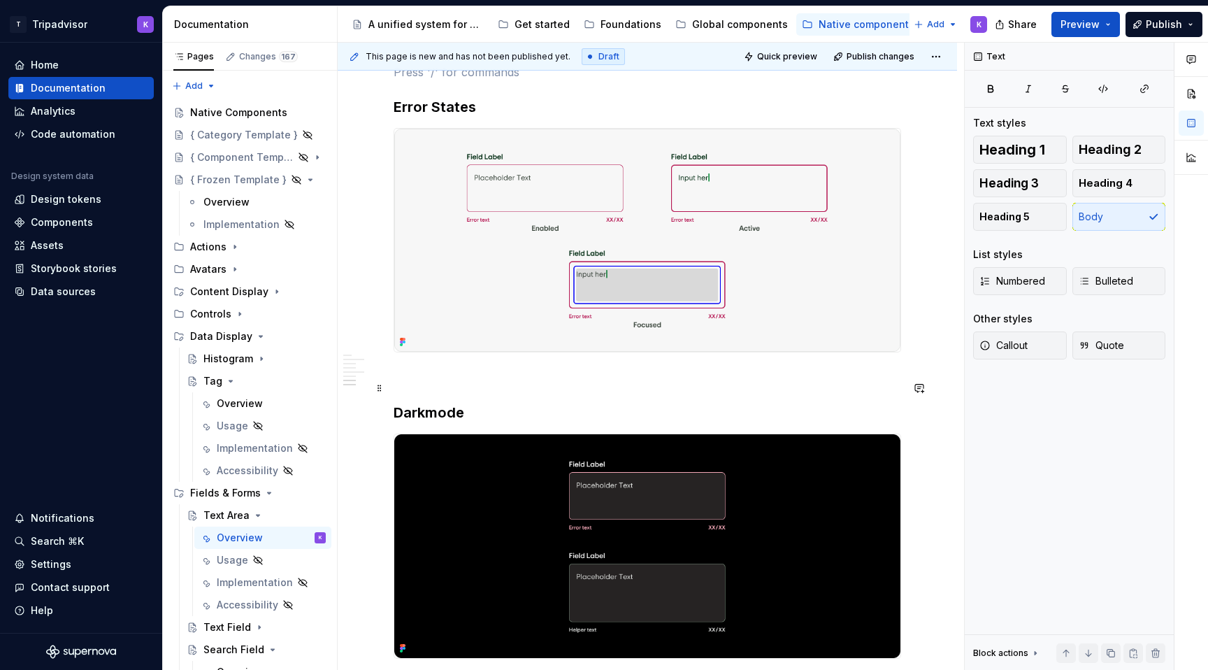
click at [426, 381] on p at bounding box center [648, 377] width 508 height 17
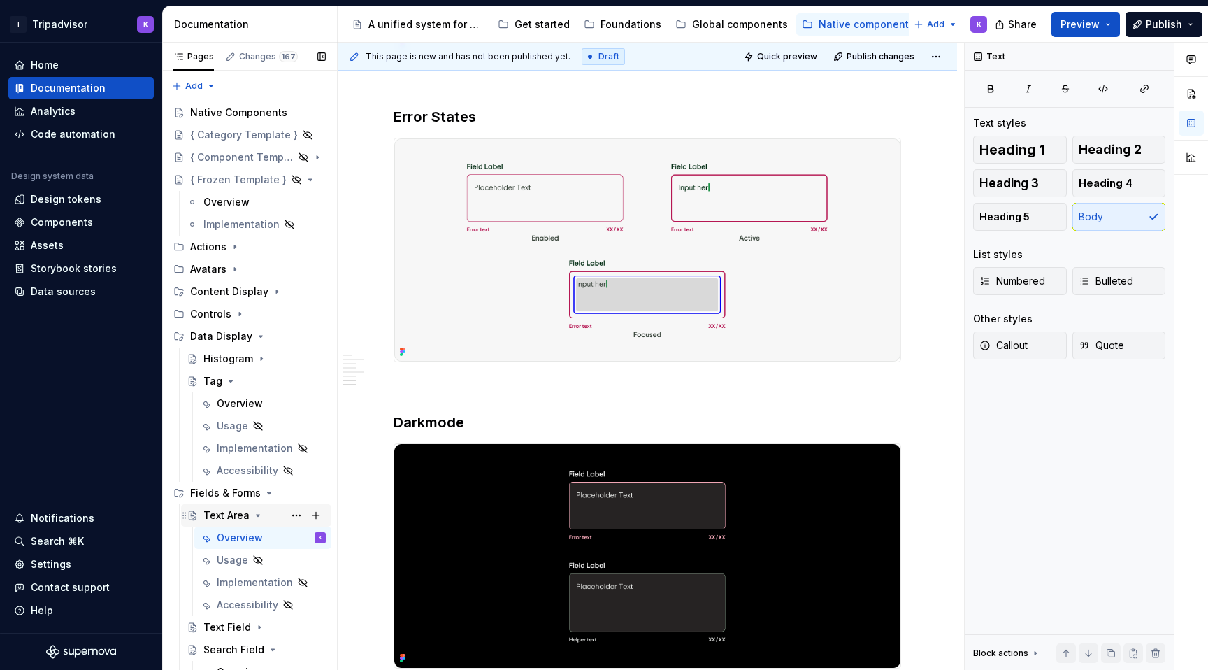
click at [254, 516] on icon "Page tree" at bounding box center [257, 515] width 11 height 11
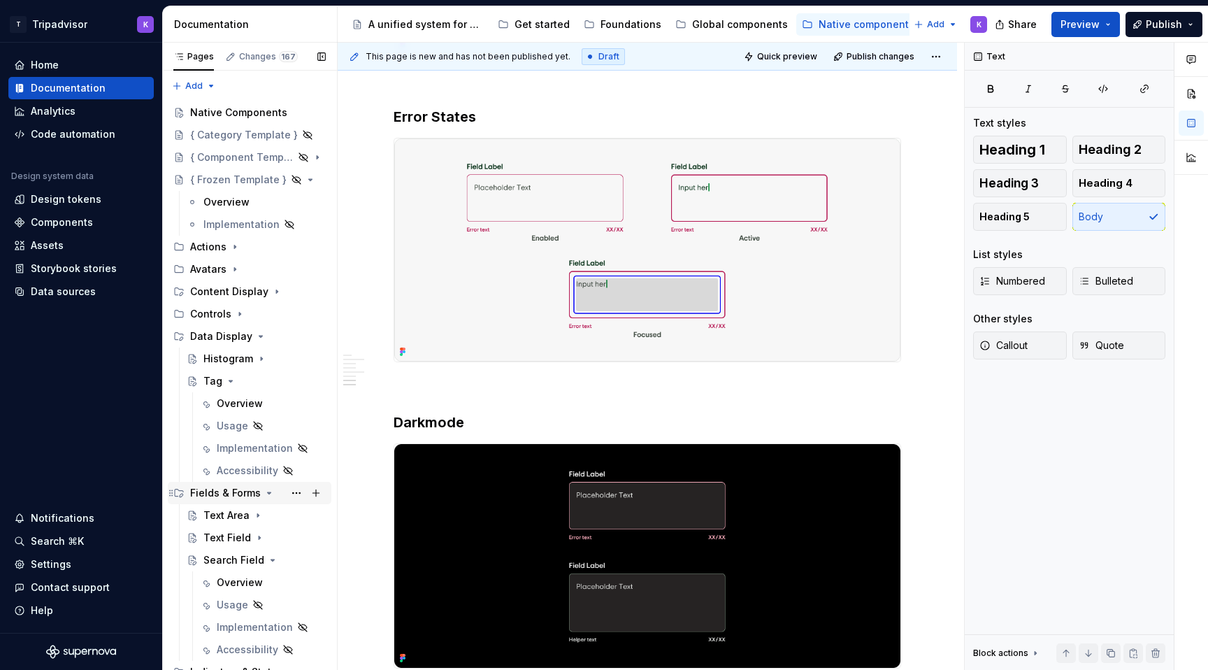
click at [264, 492] on icon "Page tree" at bounding box center [269, 492] width 11 height 11
click at [257, 333] on icon "Page tree" at bounding box center [260, 336] width 11 height 11
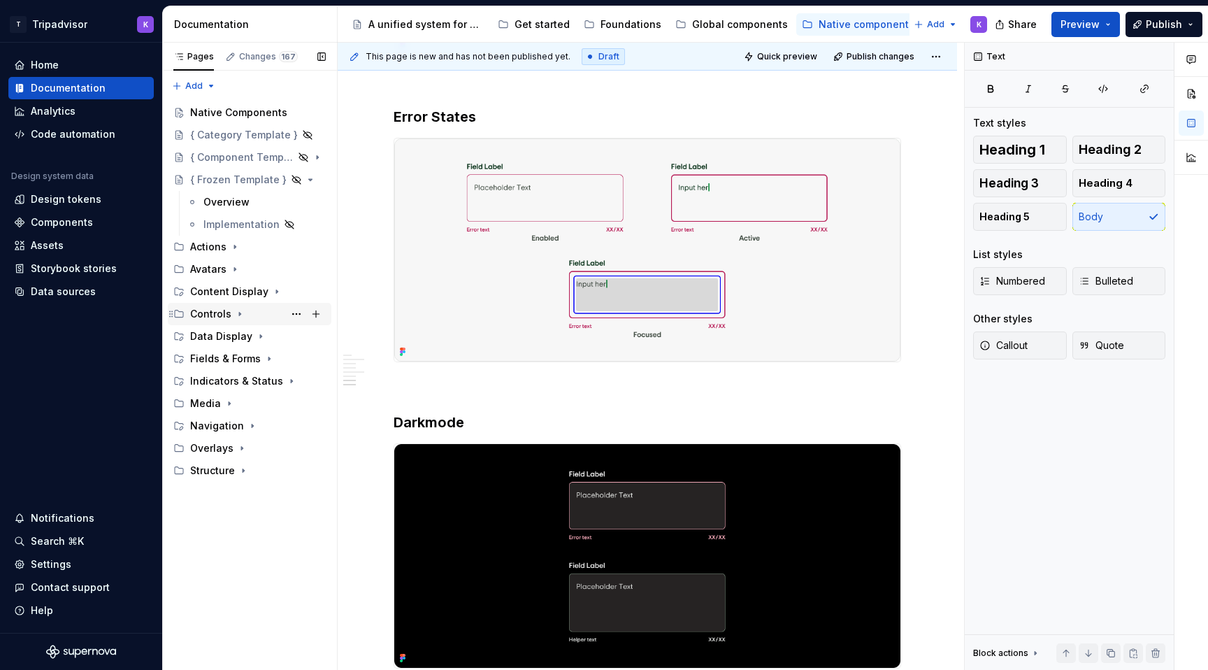
click at [234, 317] on icon "Page tree" at bounding box center [239, 313] width 11 height 11
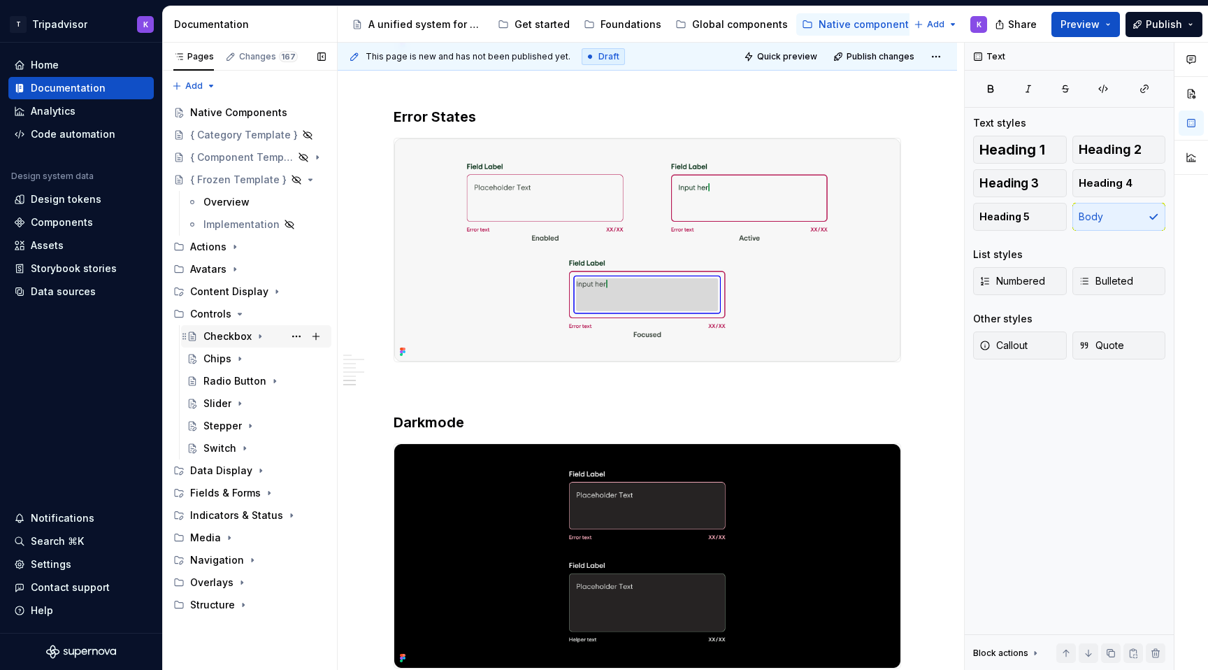
click at [240, 336] on div "Checkbox" at bounding box center [227, 336] width 48 height 14
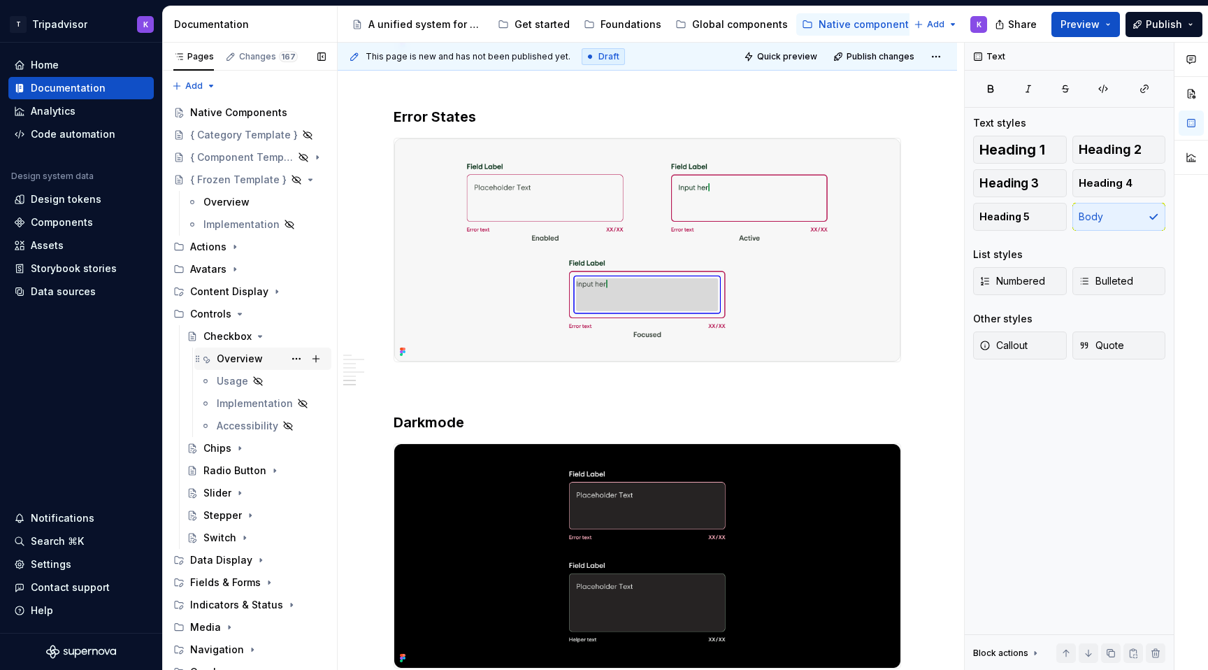
click at [268, 357] on div "Overview" at bounding box center [271, 359] width 109 height 20
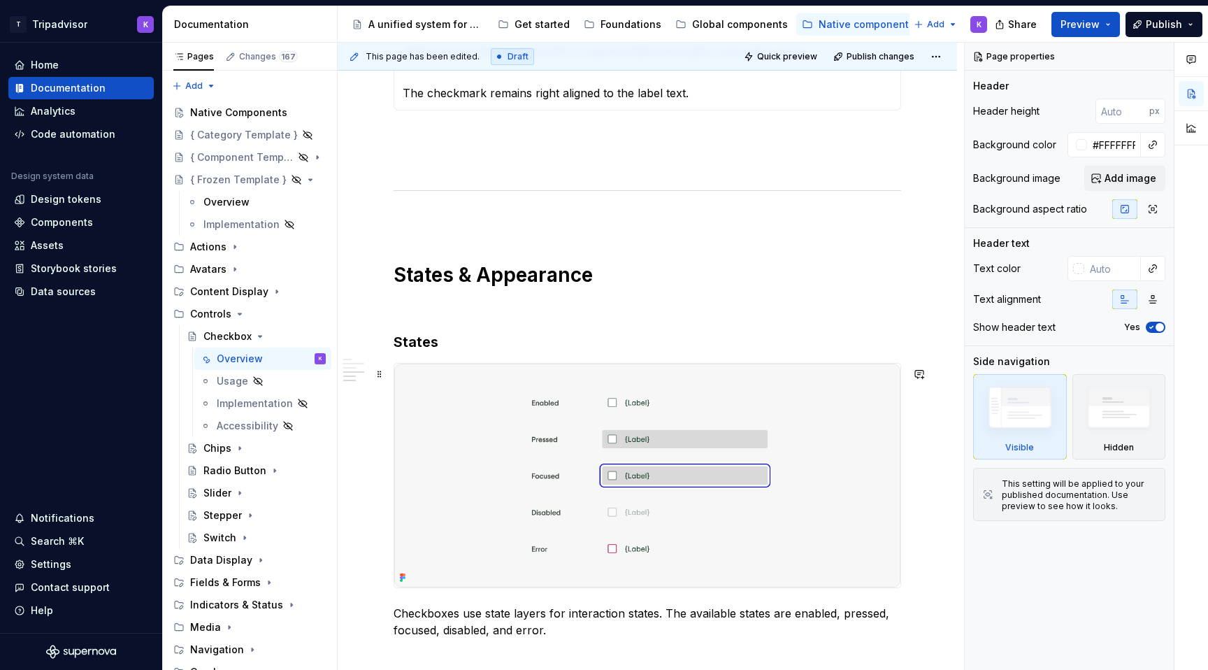
scroll to position [1333, 0]
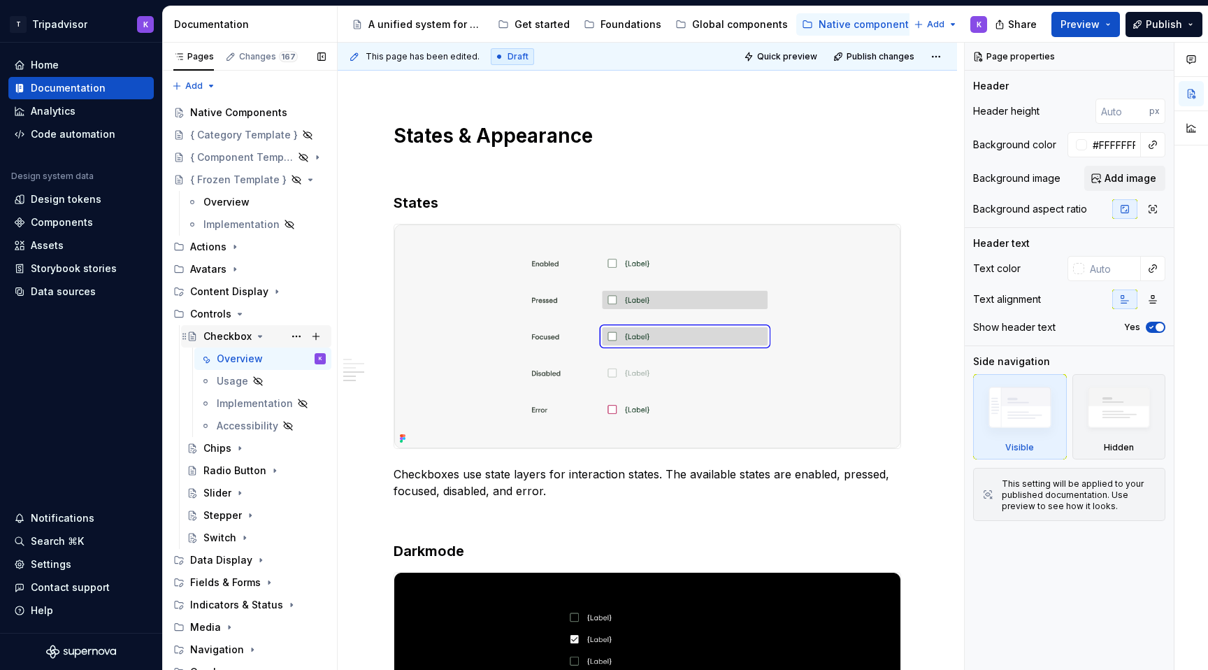
click at [257, 326] on div "Checkbox" at bounding box center [256, 336] width 150 height 22
click at [259, 337] on icon "Page tree" at bounding box center [260, 336] width 3 height 1
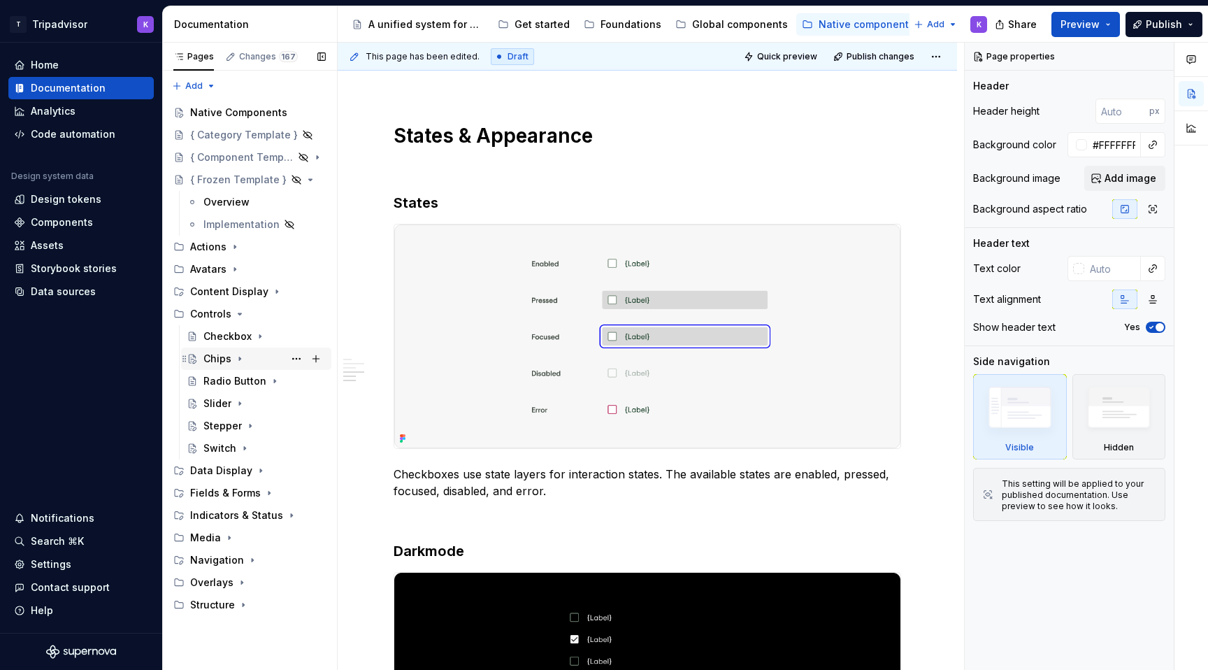
click at [234, 357] on icon "Page tree" at bounding box center [239, 358] width 11 height 11
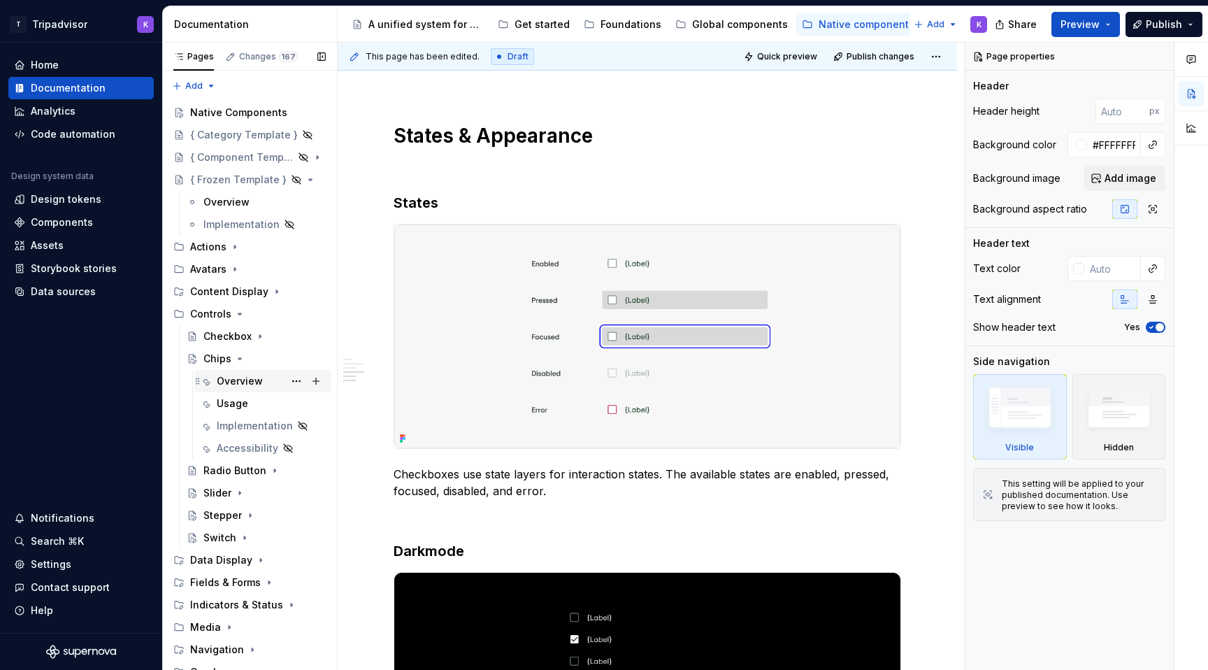
click at [255, 378] on div "Overview" at bounding box center [240, 381] width 46 height 14
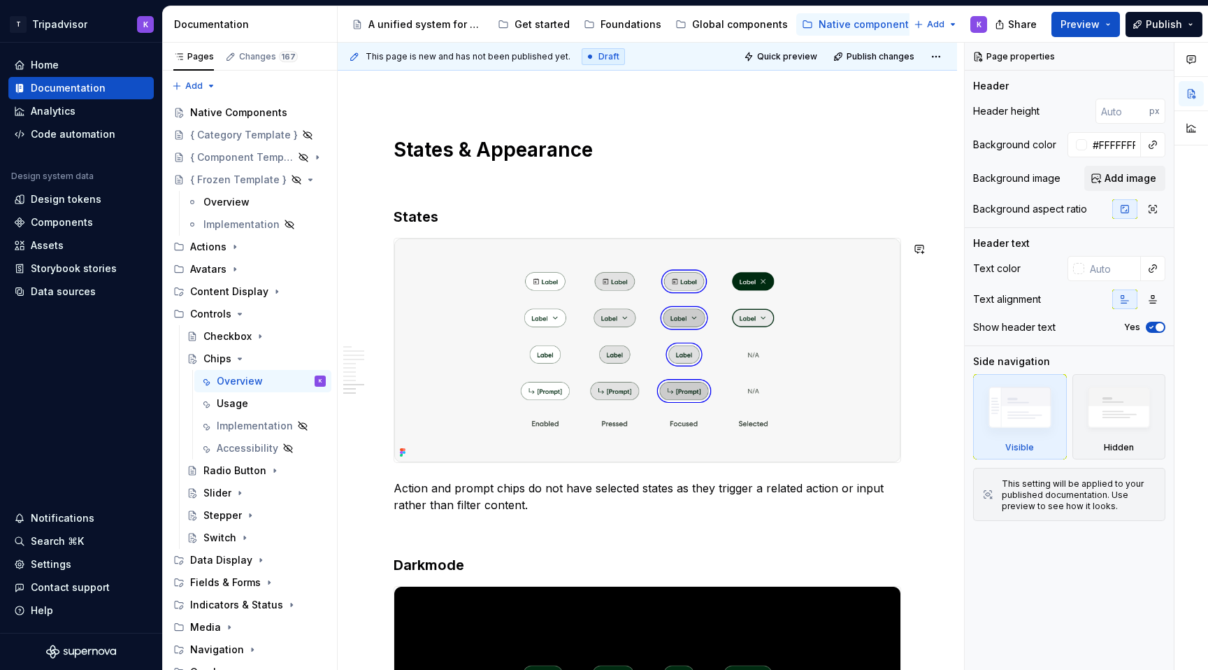
scroll to position [2685, 0]
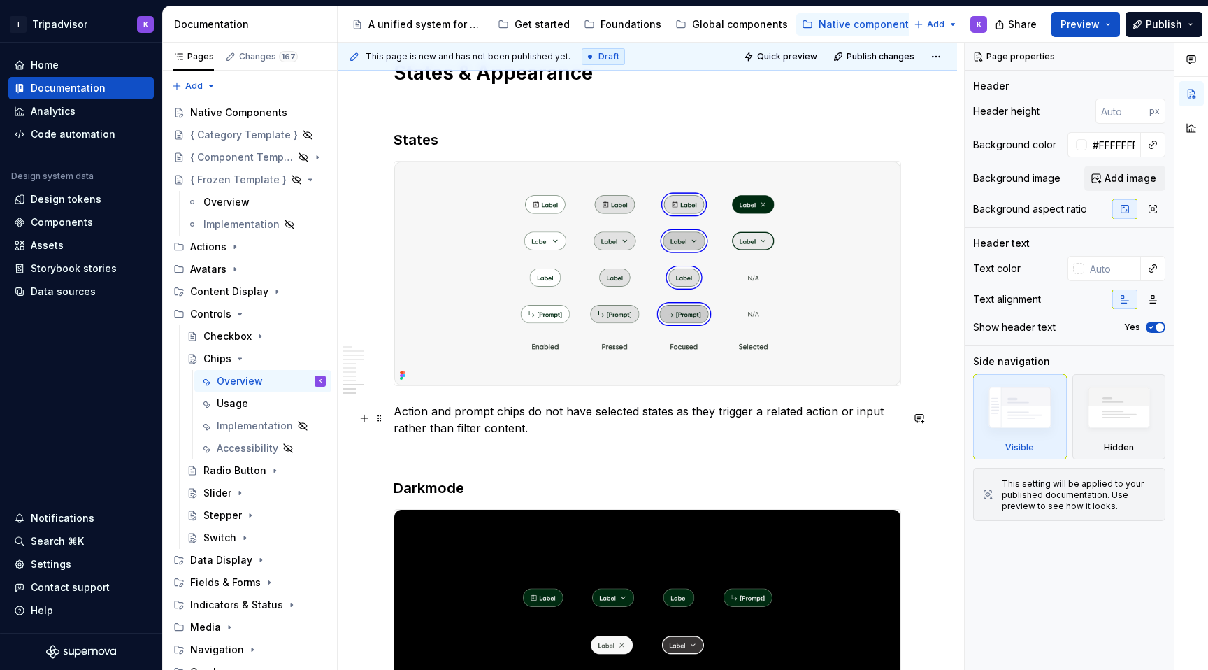
type textarea "*"
click at [395, 418] on p "Action and prompt chips do not have selected states as they trigger a related a…" at bounding box center [648, 420] width 508 height 34
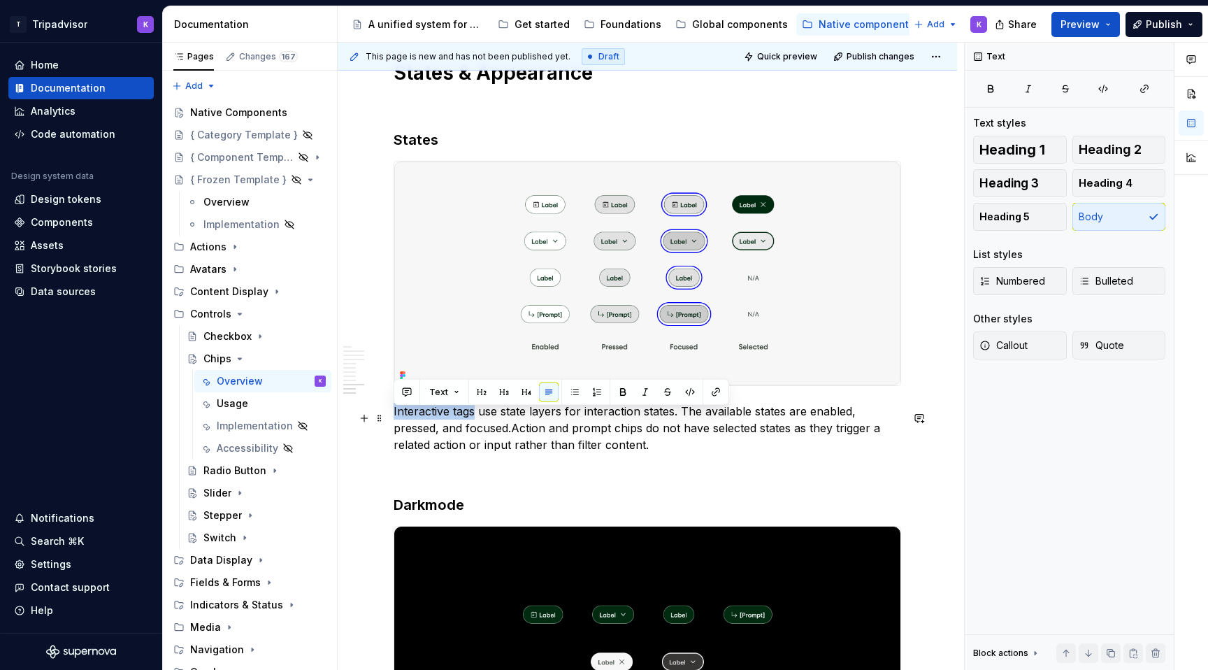
drag, startPoint x: 473, startPoint y: 416, endPoint x: 392, endPoint y: 415, distance: 81.8
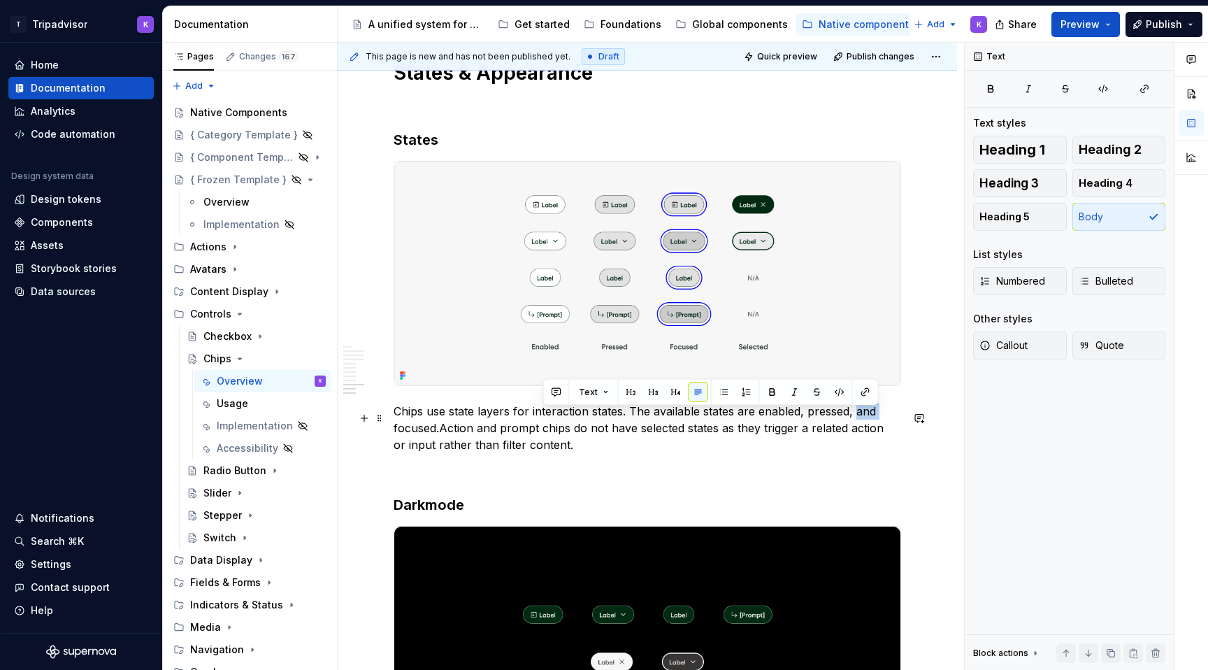
drag, startPoint x: 877, startPoint y: 417, endPoint x: 853, endPoint y: 417, distance: 24.5
click at [853, 417] on p "Chips use state layers for interaction states. The available states are enabled…" at bounding box center [648, 428] width 508 height 50
click at [436, 434] on p "Chips use state layers for interaction states. The available states are enabled…" at bounding box center [648, 428] width 508 height 50
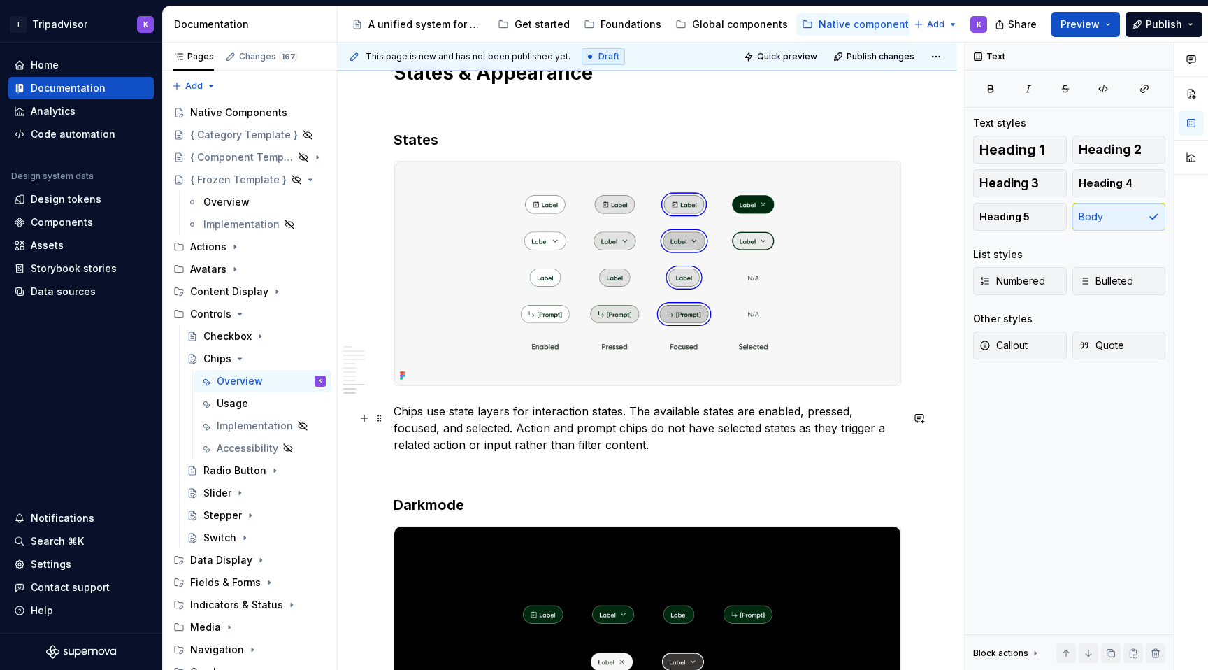
click at [700, 446] on p "Chips use state layers for interaction states. The available states are enabled…" at bounding box center [648, 428] width 508 height 50
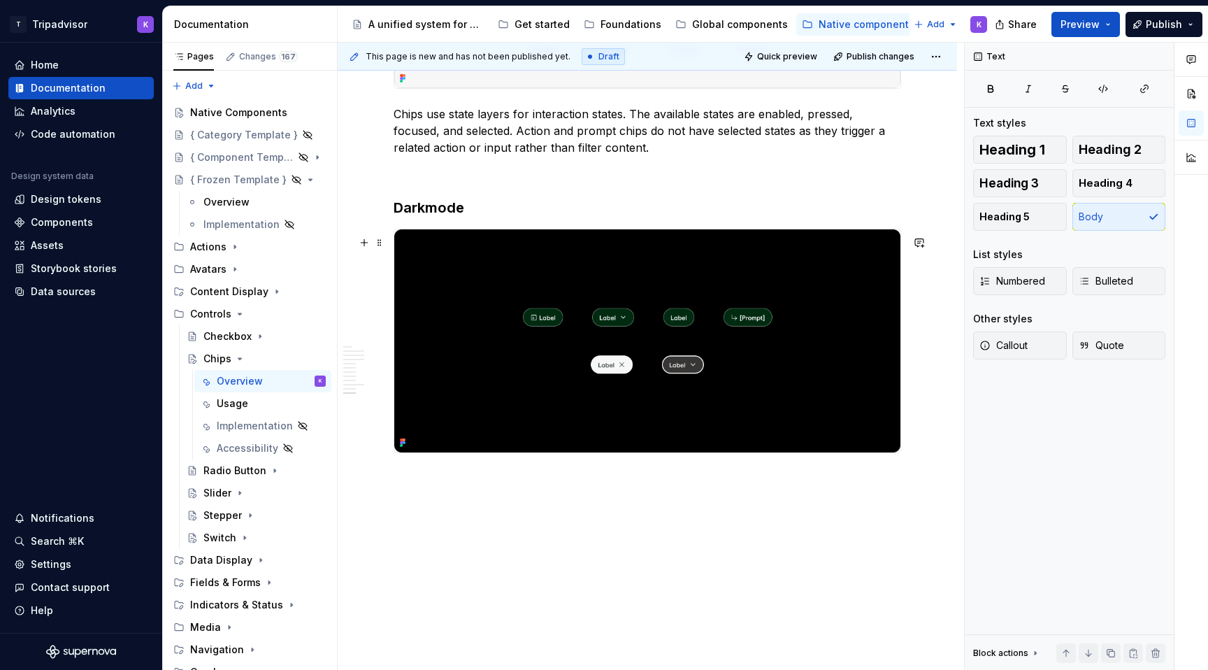
scroll to position [2993, 0]
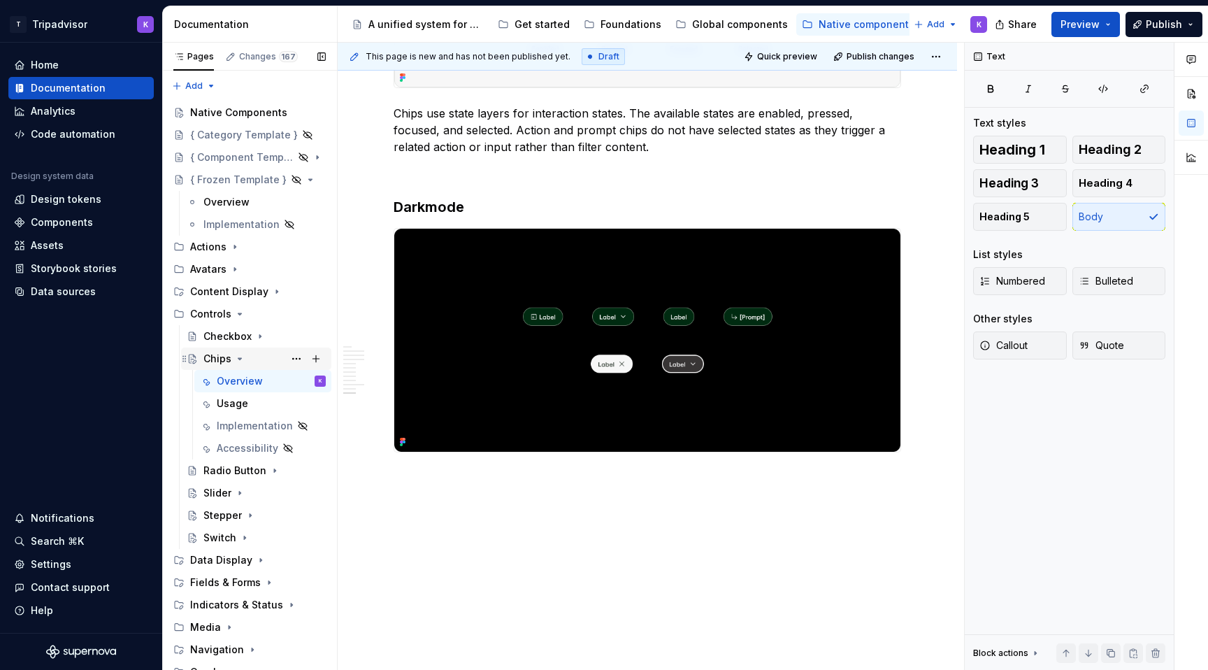
click at [243, 359] on icon "Page tree" at bounding box center [239, 358] width 11 height 11
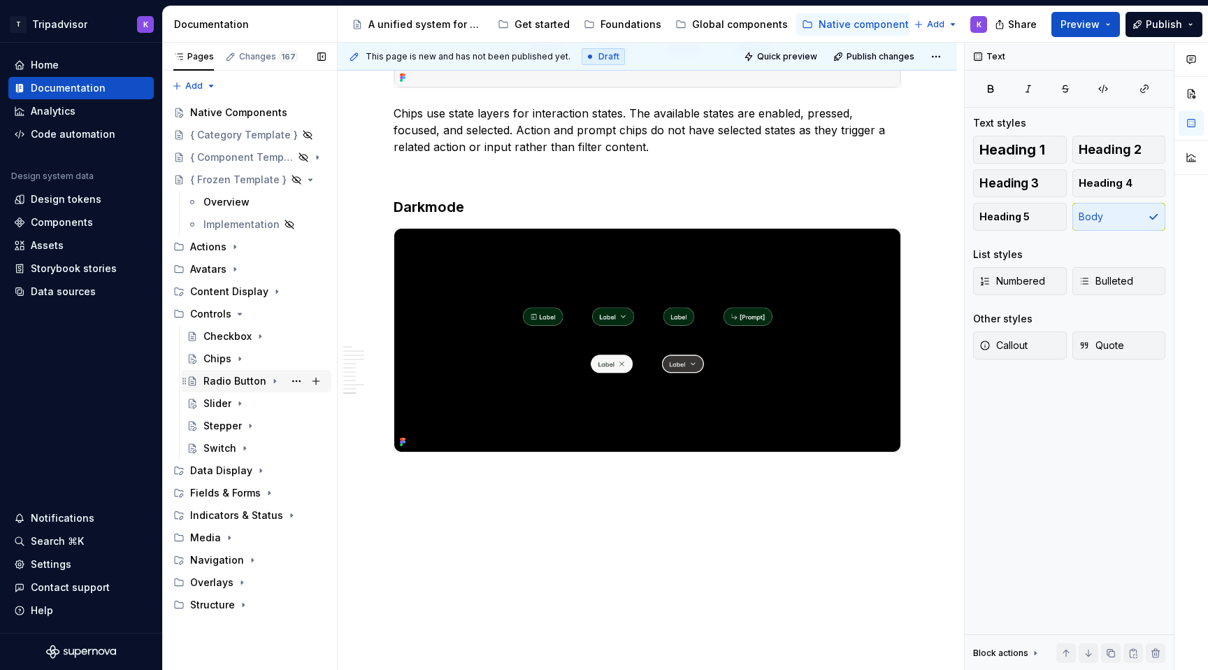
click at [261, 382] on div "Radio Button" at bounding box center [234, 381] width 63 height 14
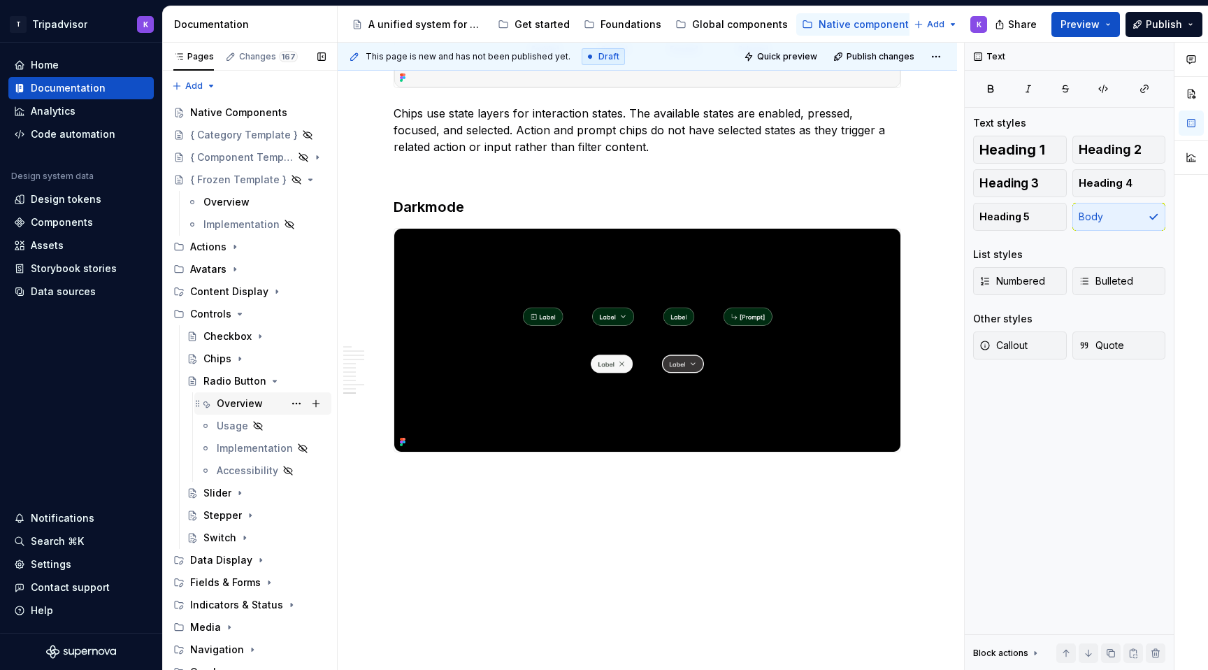
click at [264, 399] on div "Overview" at bounding box center [271, 404] width 109 height 20
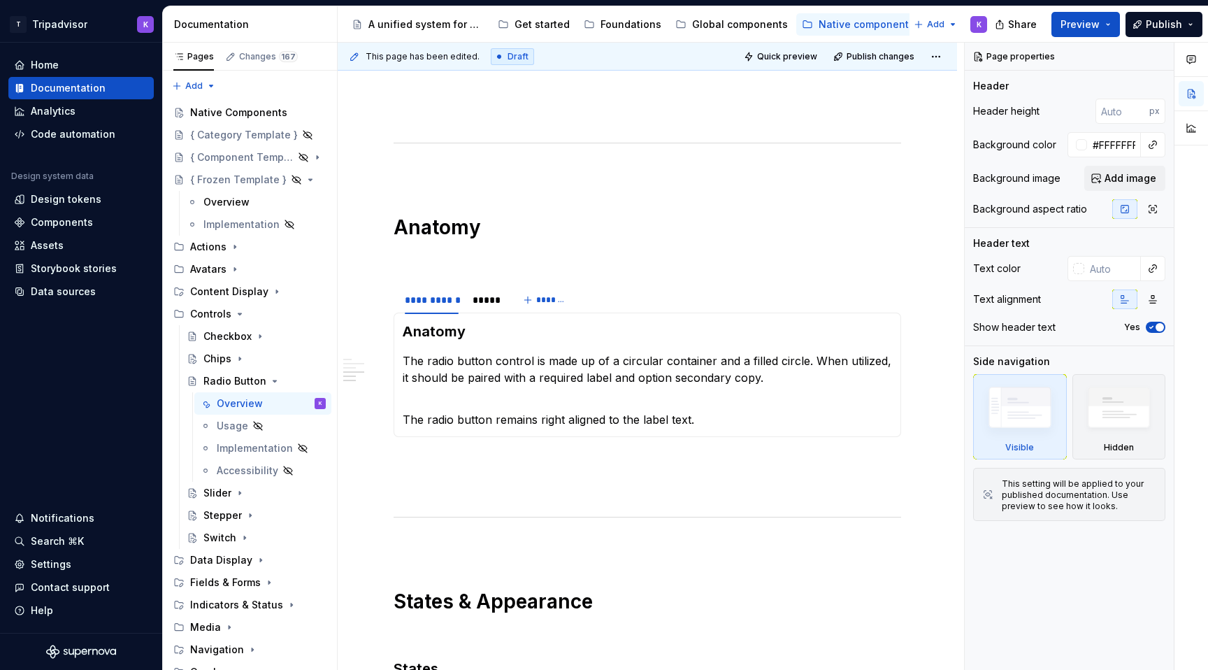
scroll to position [1618, 0]
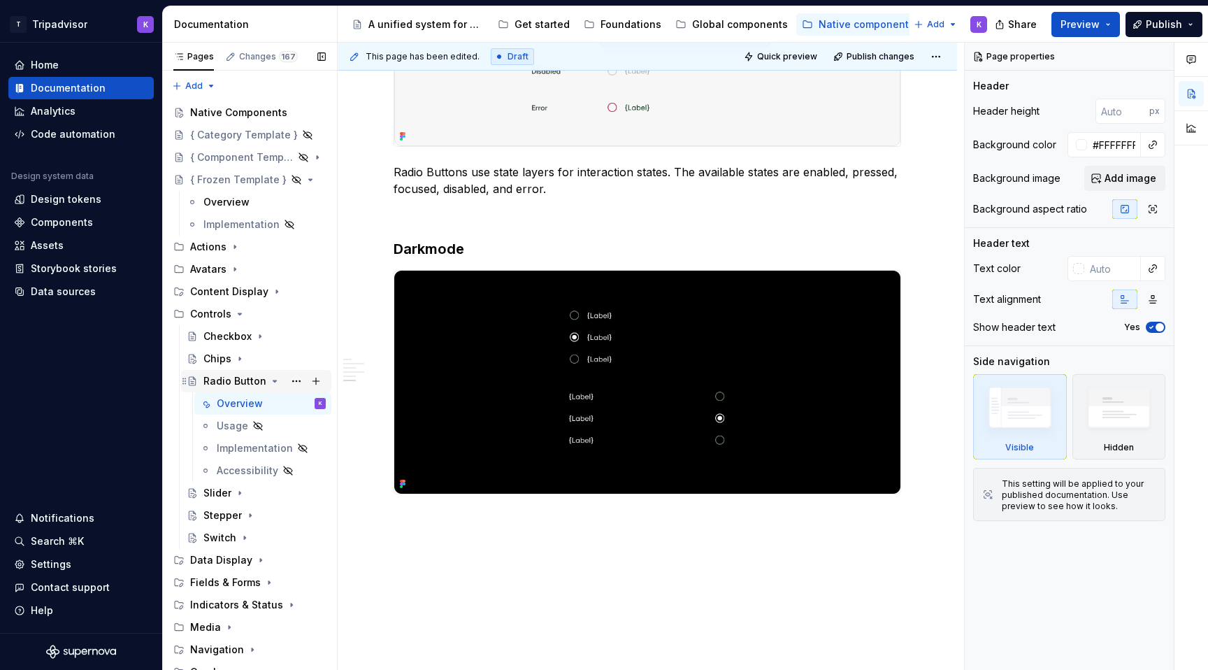
click at [271, 380] on icon "Page tree" at bounding box center [274, 380] width 11 height 11
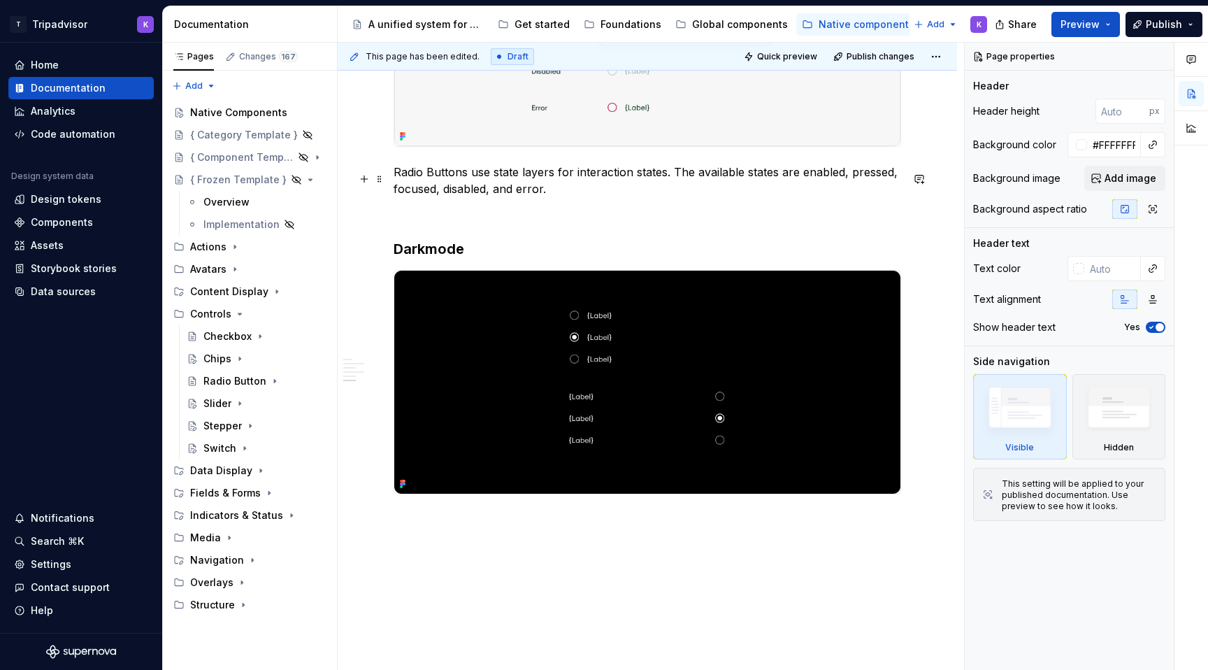
type textarea "*"
click at [433, 176] on p "Radio Buttons use state layers for interaction states. The available states are…" at bounding box center [648, 181] width 508 height 34
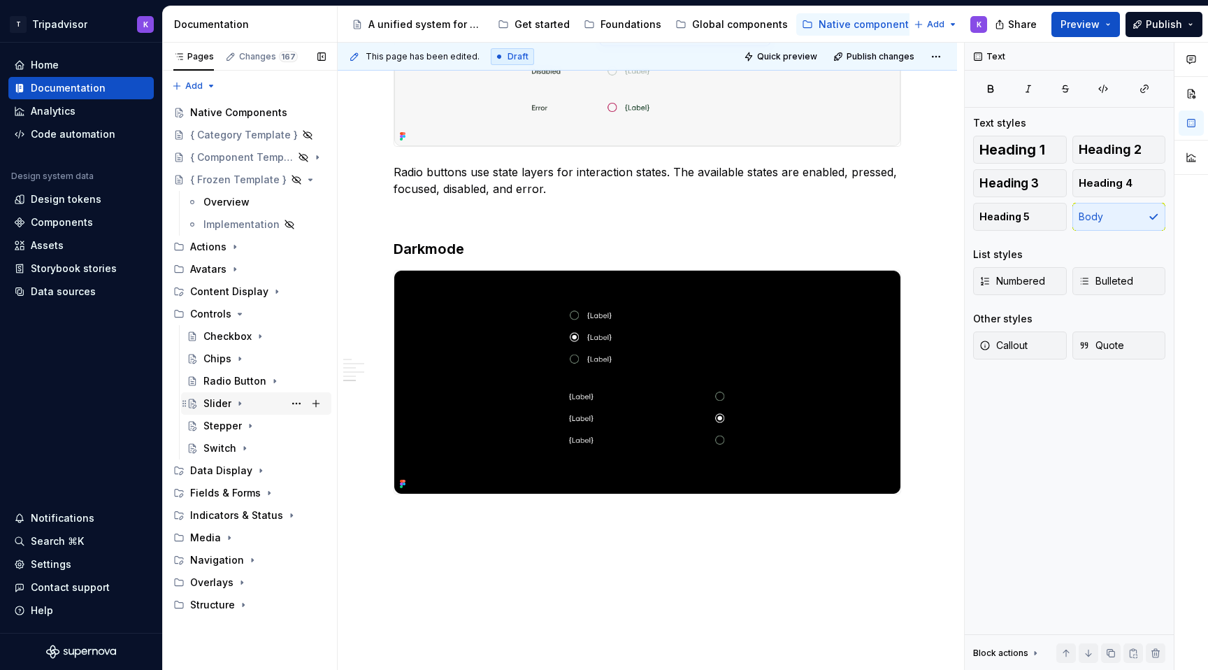
click at [239, 402] on icon "Page tree" at bounding box center [239, 403] width 1 height 3
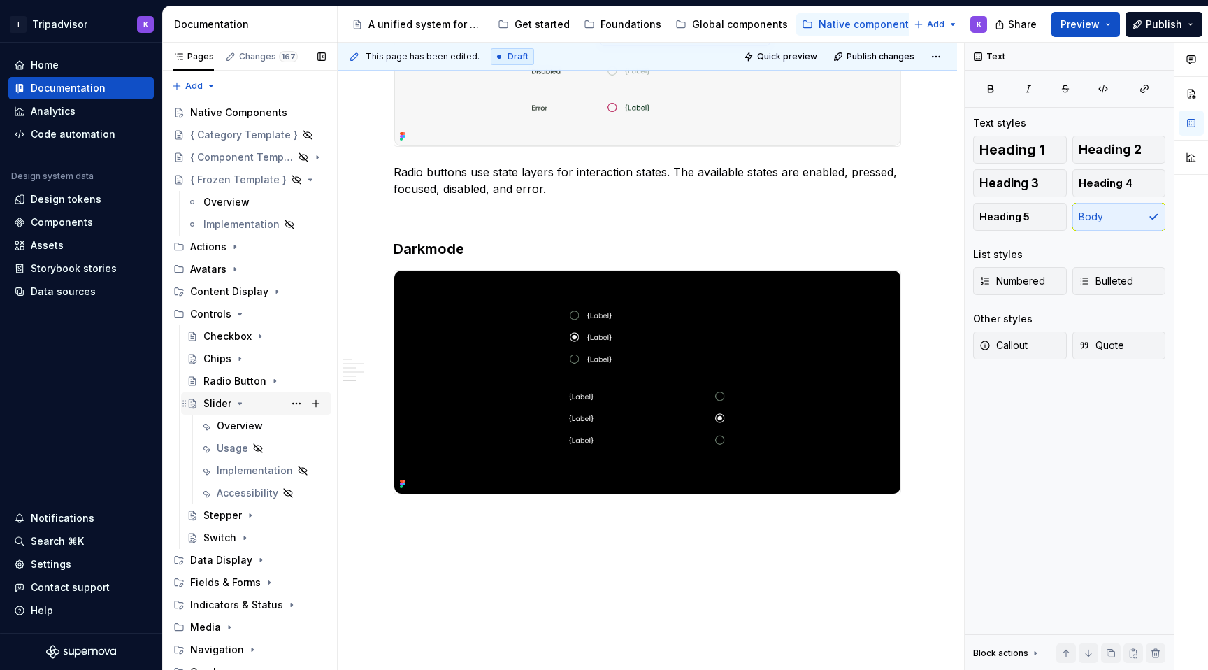
click at [240, 399] on icon "Page tree" at bounding box center [239, 403] width 11 height 11
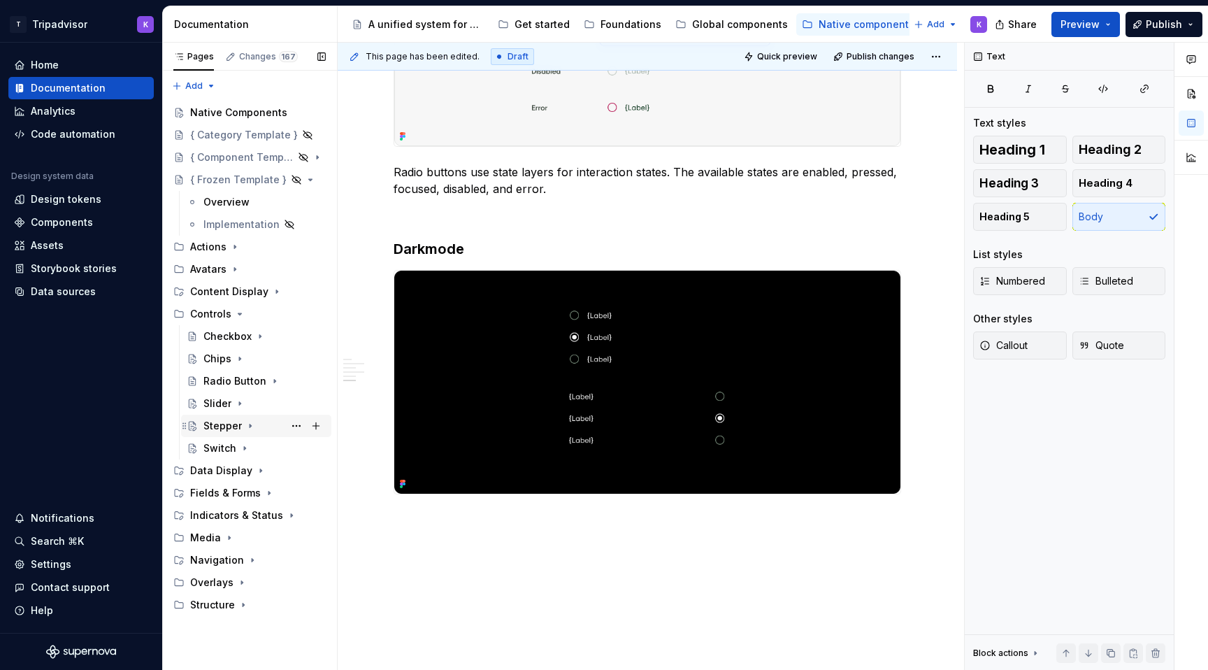
click at [249, 427] on icon "Page tree" at bounding box center [250, 425] width 11 height 11
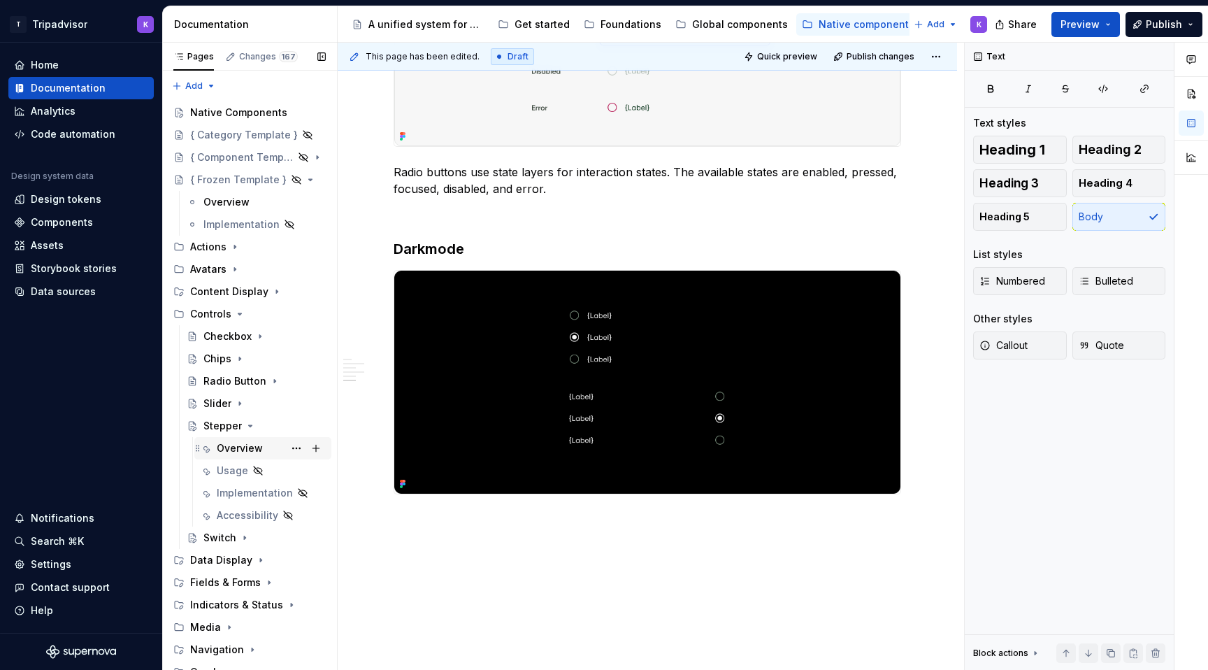
click at [249, 447] on div "Overview" at bounding box center [240, 448] width 46 height 14
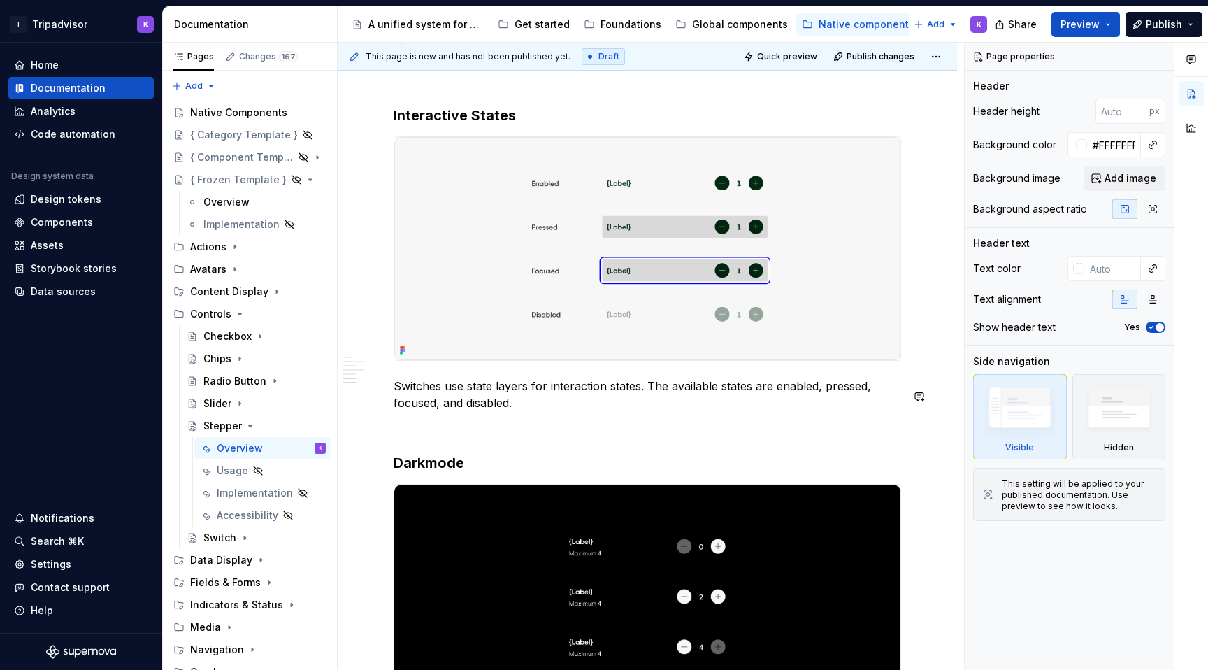
scroll to position [1753, 0]
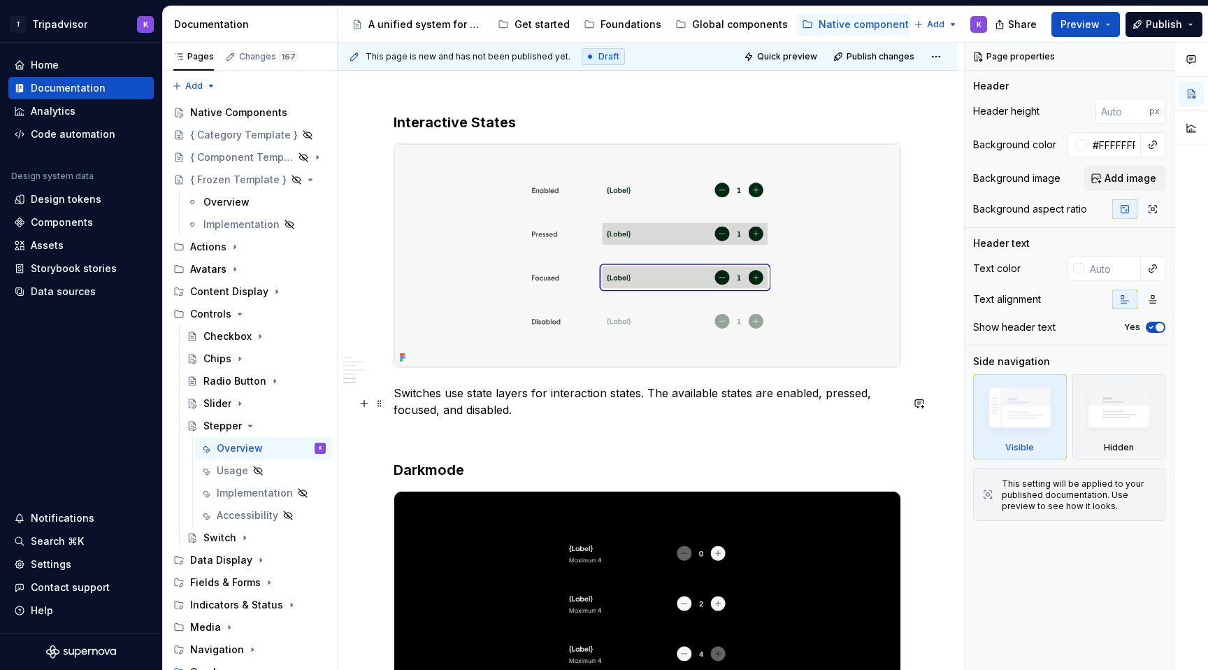
type textarea "*"
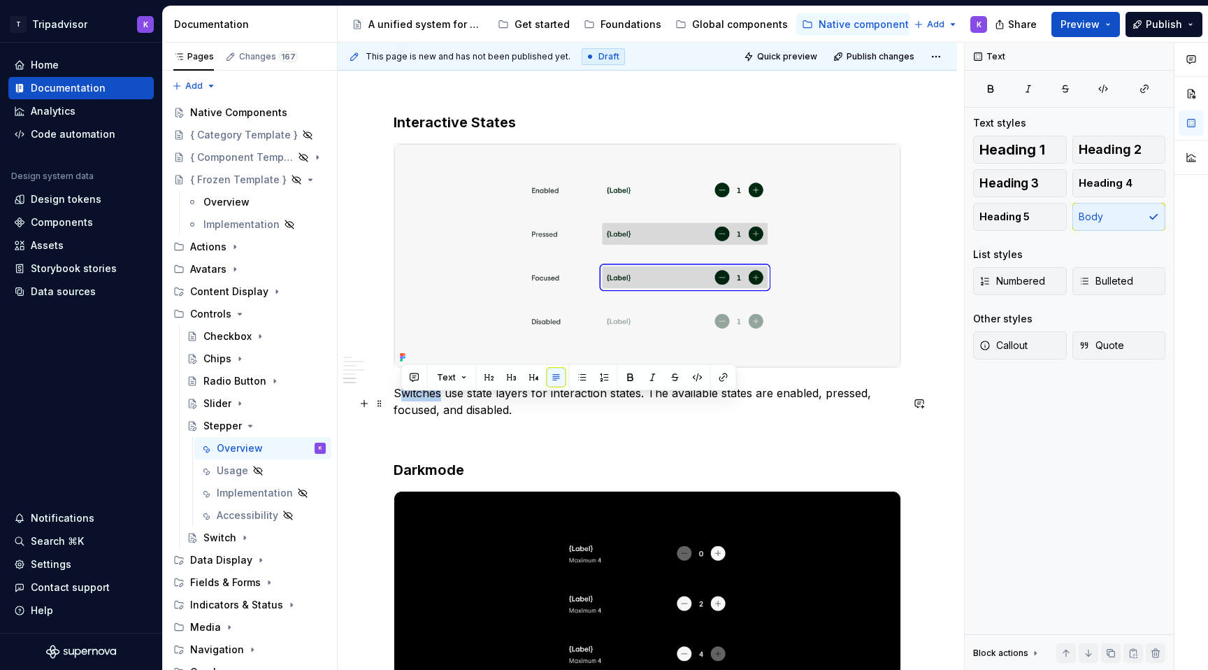
drag, startPoint x: 440, startPoint y: 404, endPoint x: 405, endPoint y: 404, distance: 35.0
click at [405, 404] on p "Switches use state layers for interaction states. The available states are enab…" at bounding box center [648, 402] width 508 height 34
click at [250, 427] on icon "Page tree" at bounding box center [250, 425] width 11 height 11
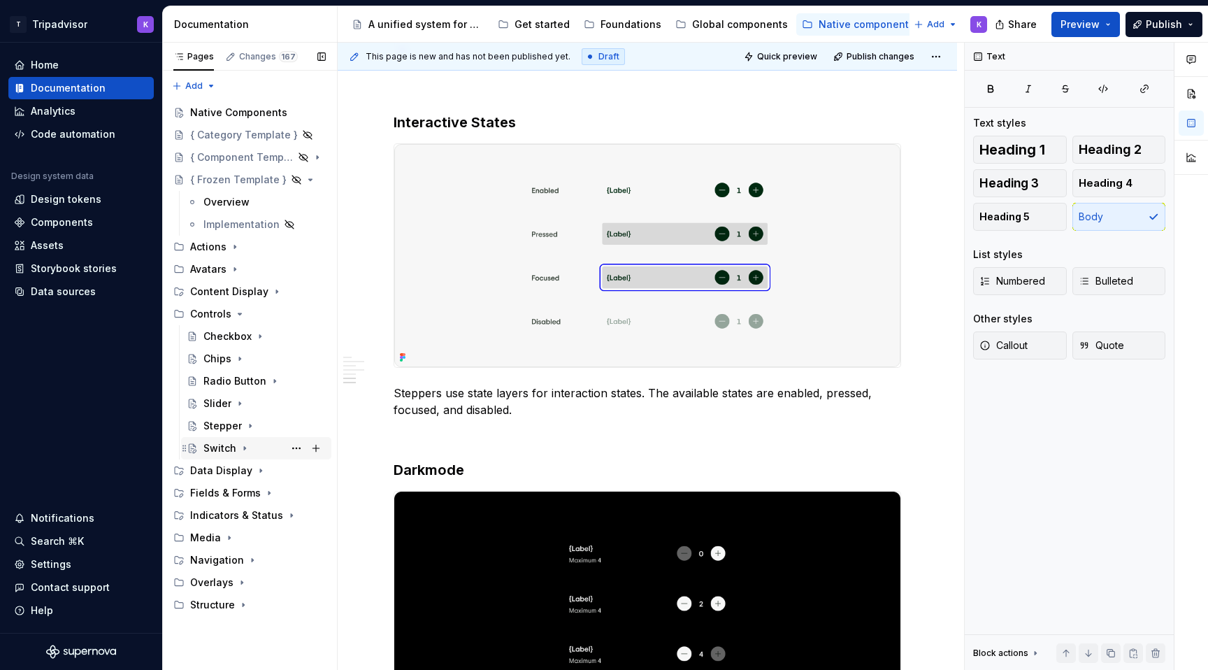
click at [250, 450] on div "Switch" at bounding box center [264, 448] width 122 height 20
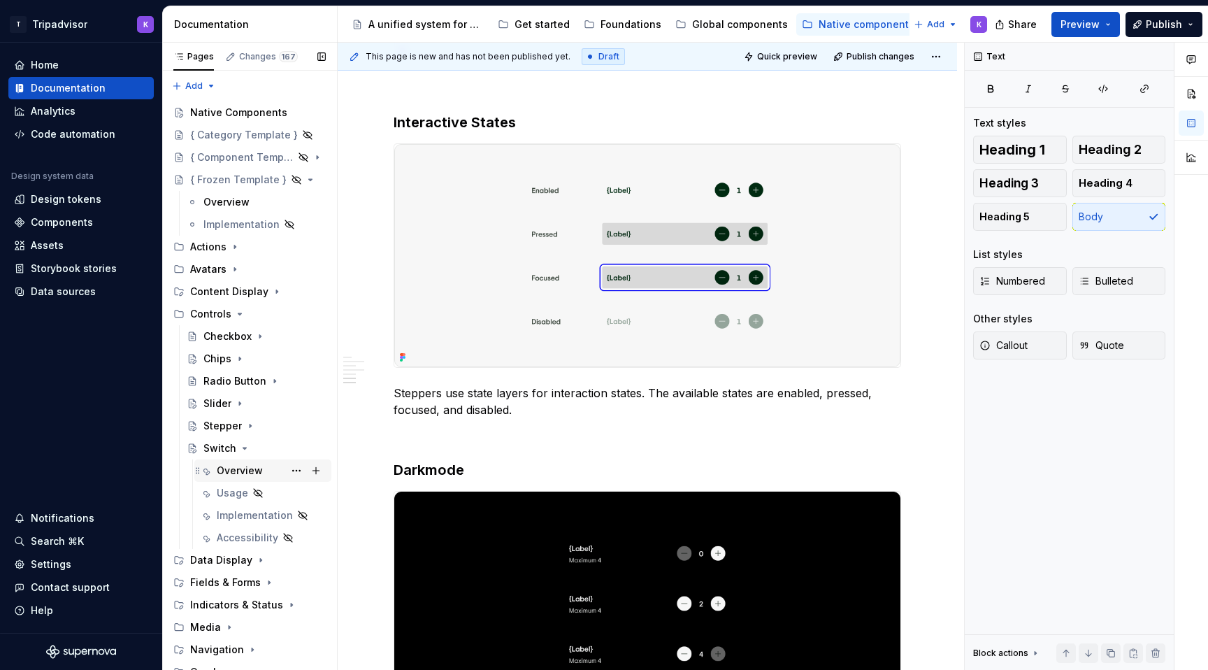
click at [242, 475] on div "Overview" at bounding box center [240, 471] width 46 height 14
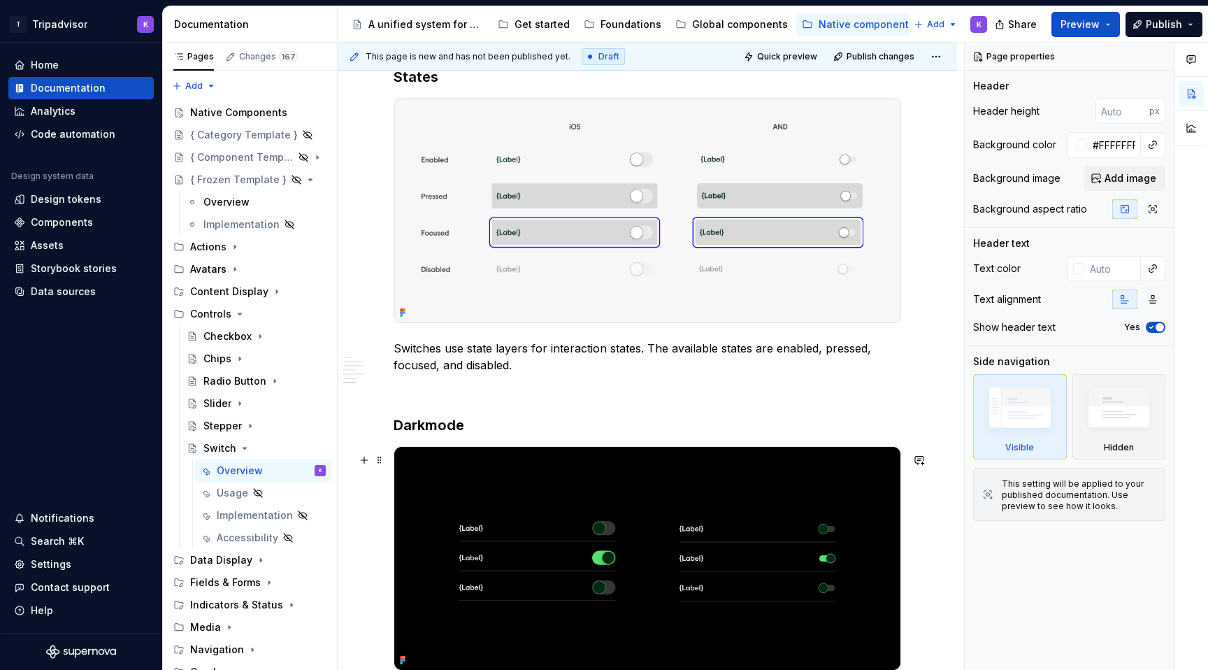
scroll to position [1969, 0]
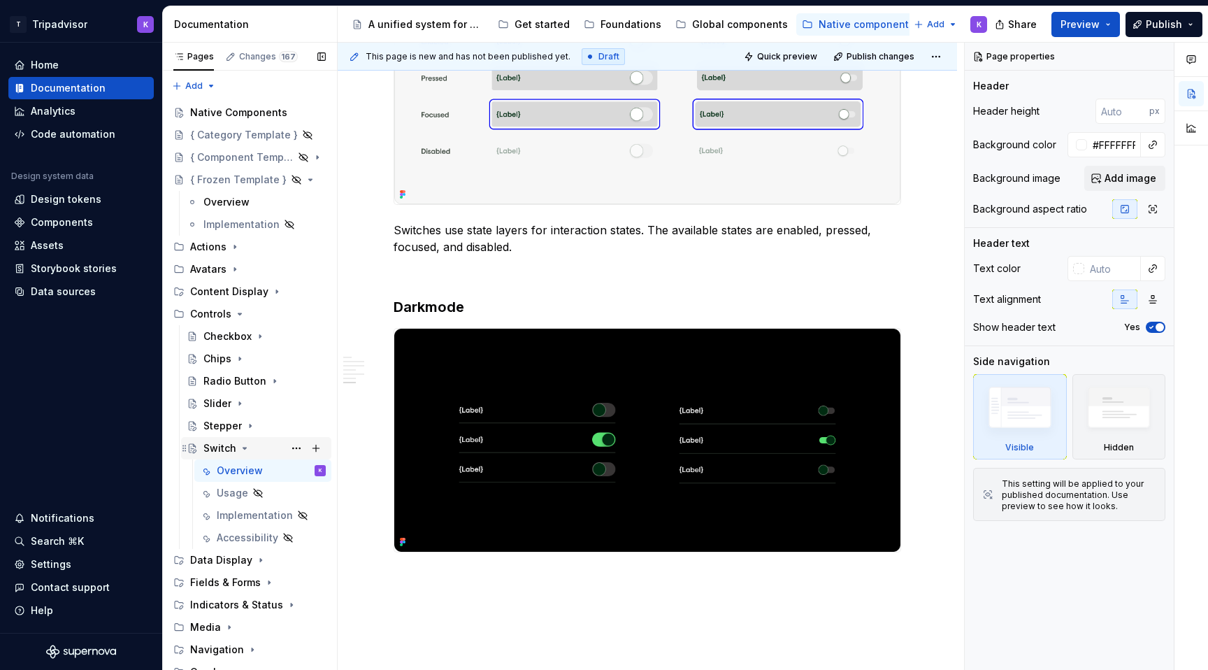
click at [242, 451] on icon "Page tree" at bounding box center [244, 448] width 11 height 11
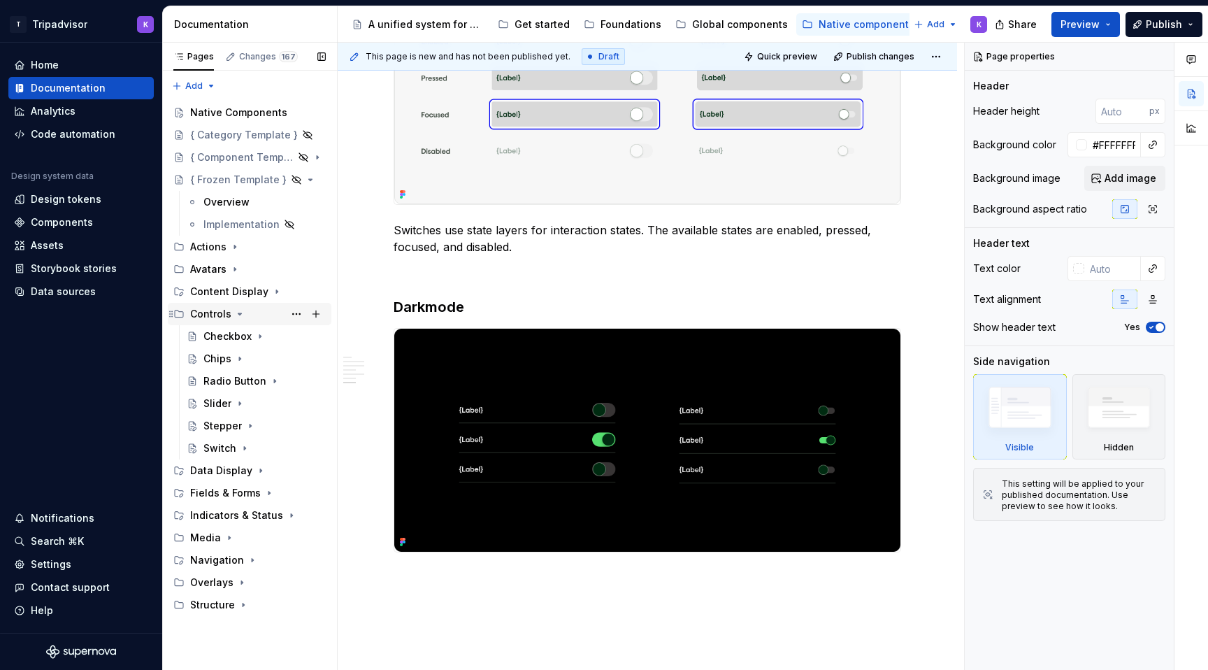
click at [234, 306] on div "Controls" at bounding box center [258, 314] width 136 height 20
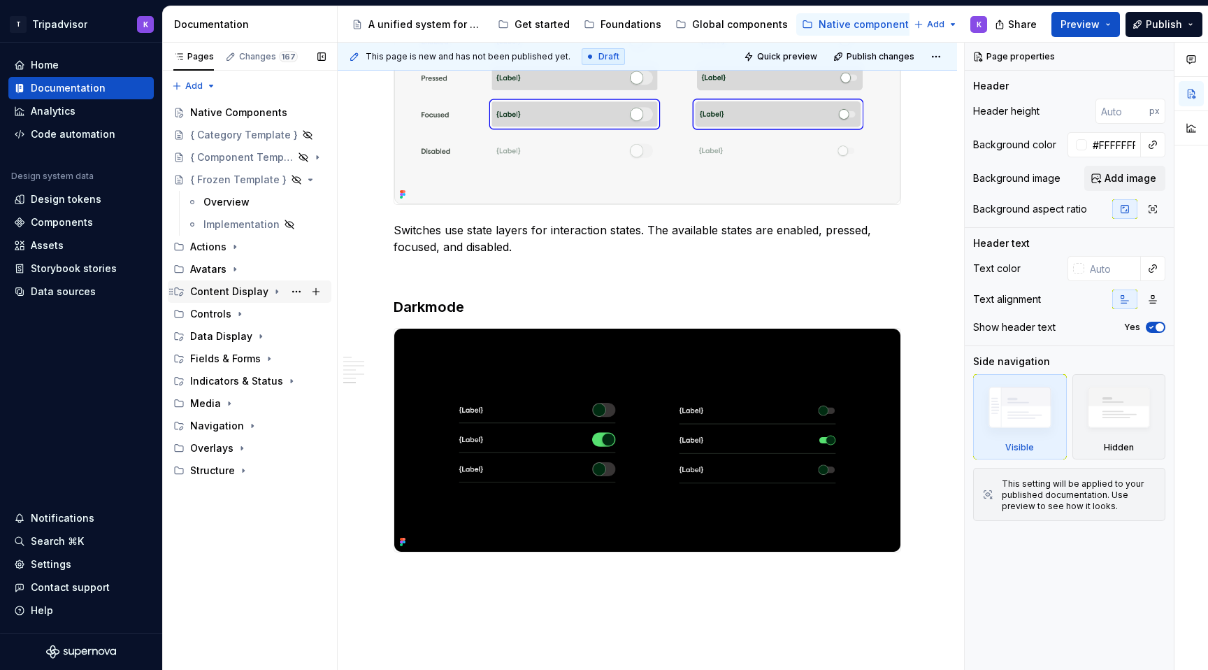
click at [276, 291] on icon "Page tree" at bounding box center [276, 291] width 1 height 3
click at [274, 338] on icon "Page tree" at bounding box center [278, 336] width 11 height 11
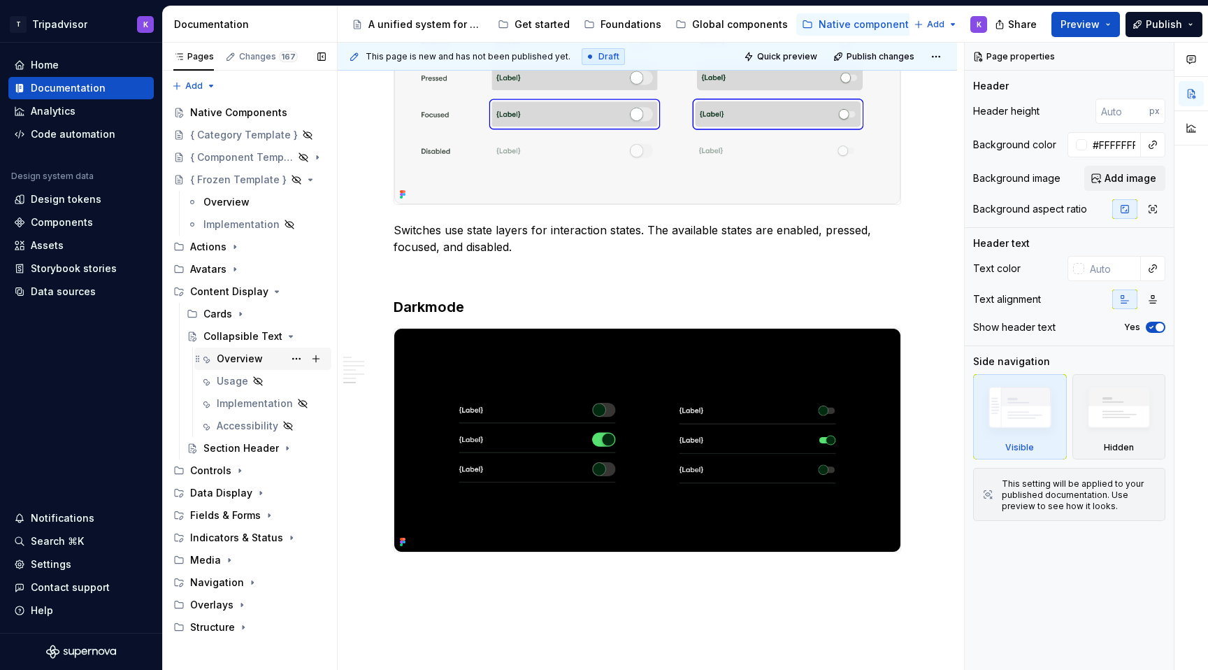
click at [271, 357] on div "Overview" at bounding box center [271, 359] width 109 height 20
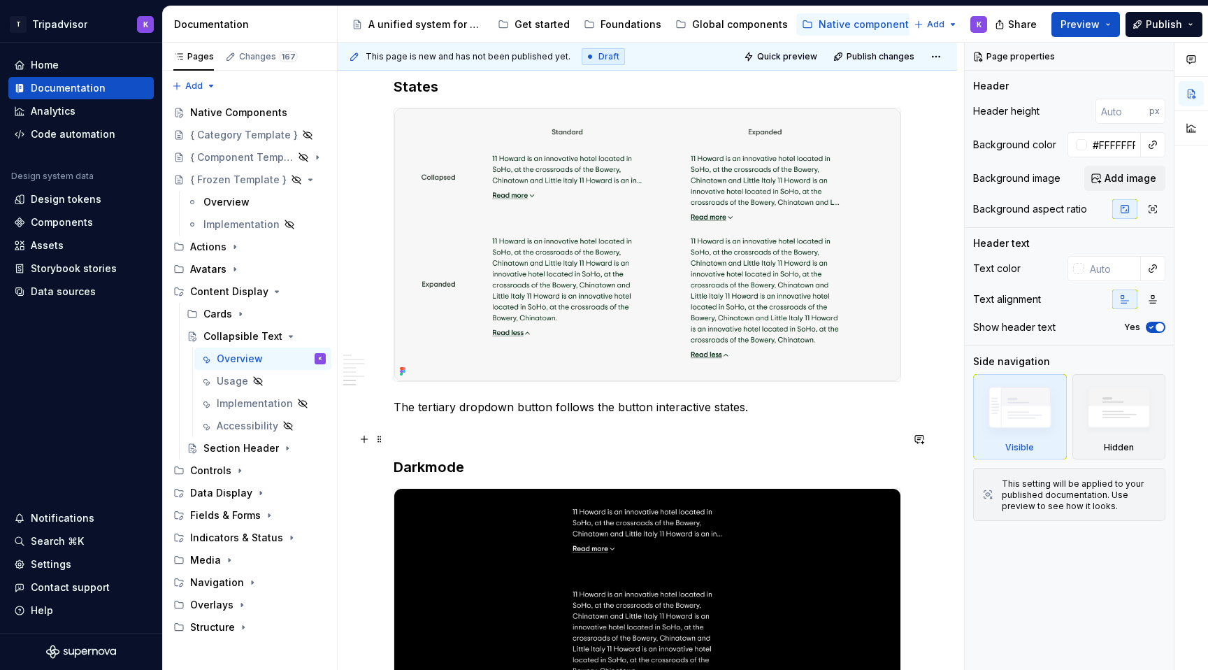
scroll to position [2120, 0]
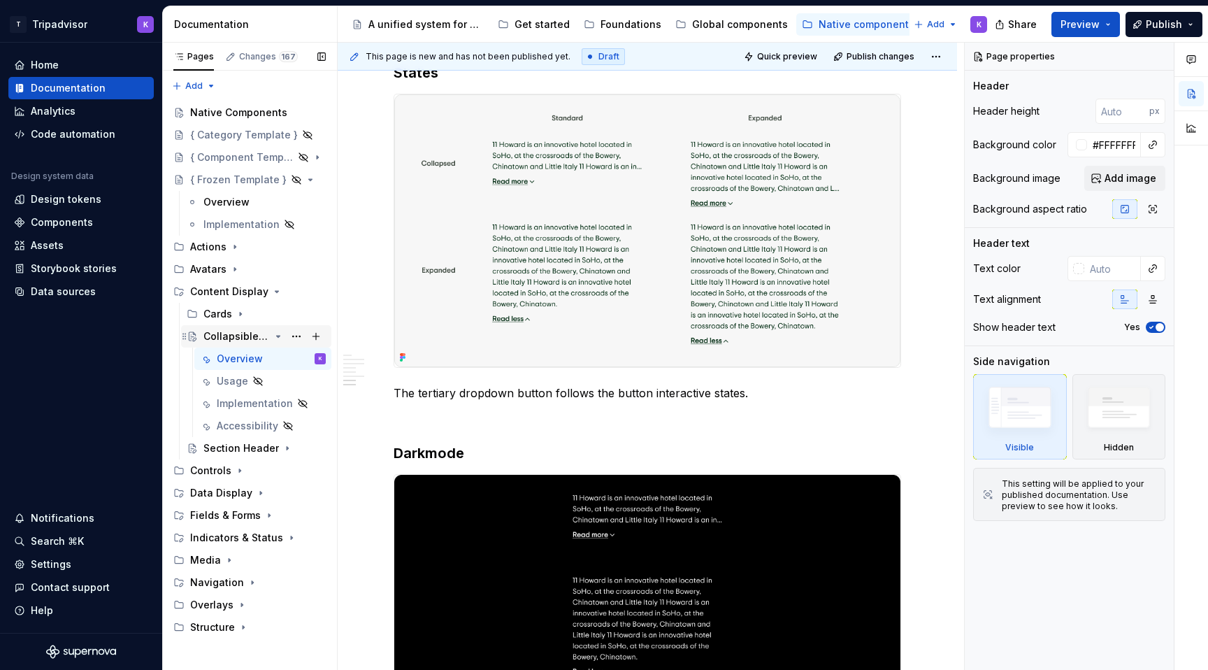
click at [285, 338] on div "Collapsible Text" at bounding box center [264, 336] width 122 height 20
click at [264, 291] on div "Content Display" at bounding box center [258, 292] width 136 height 20
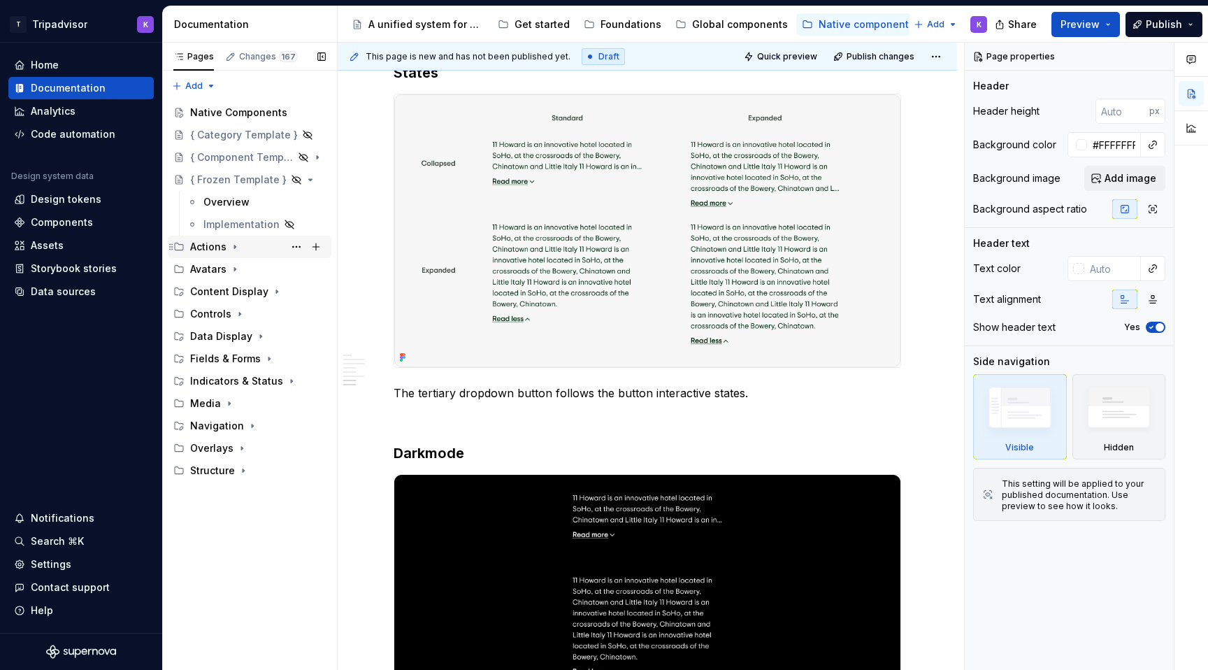
click at [234, 247] on icon "Page tree" at bounding box center [234, 246] width 11 height 11
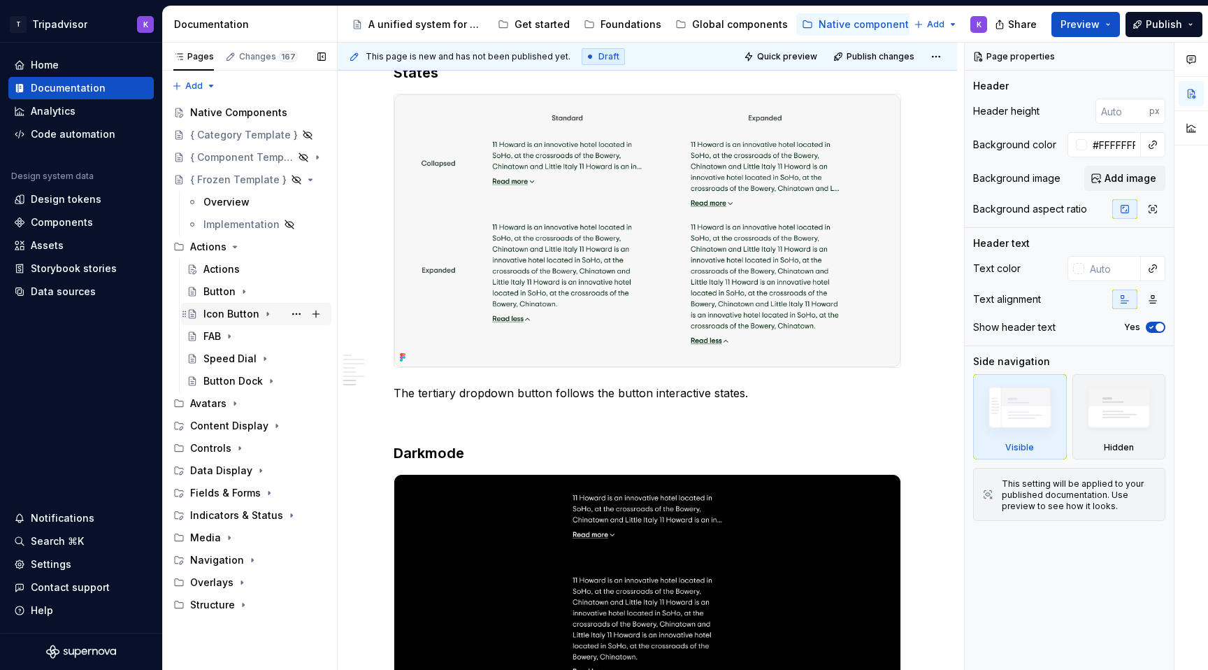
click at [262, 315] on icon "Page tree" at bounding box center [267, 313] width 11 height 11
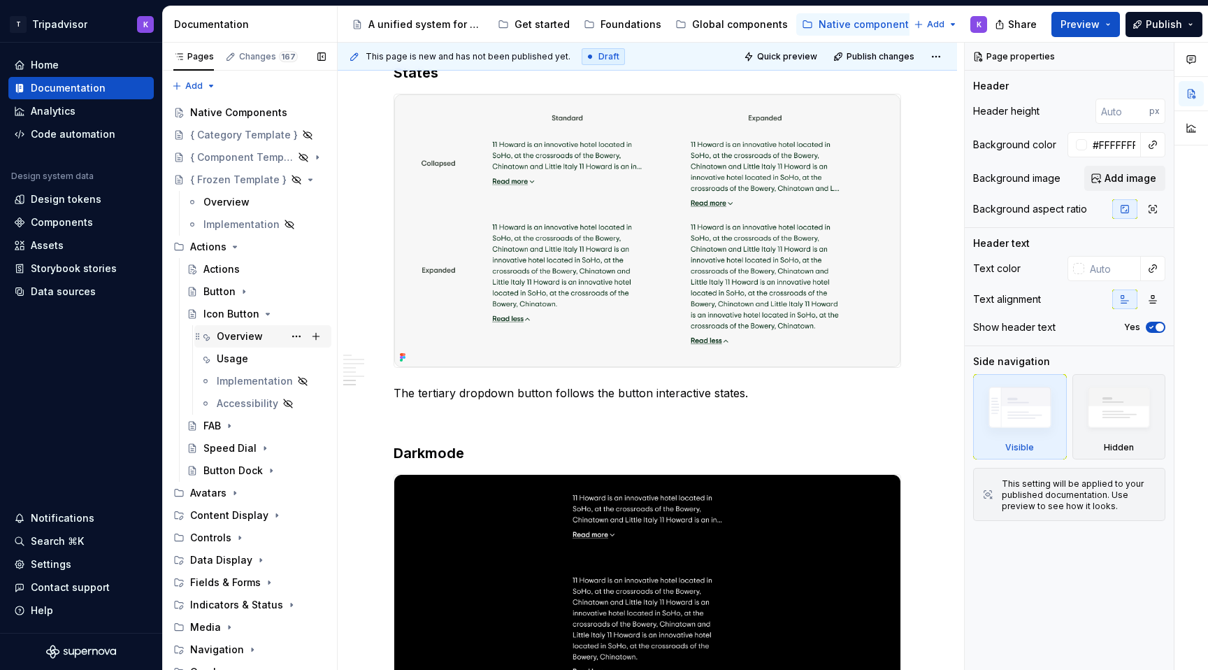
click at [257, 331] on div "Overview" at bounding box center [240, 336] width 46 height 14
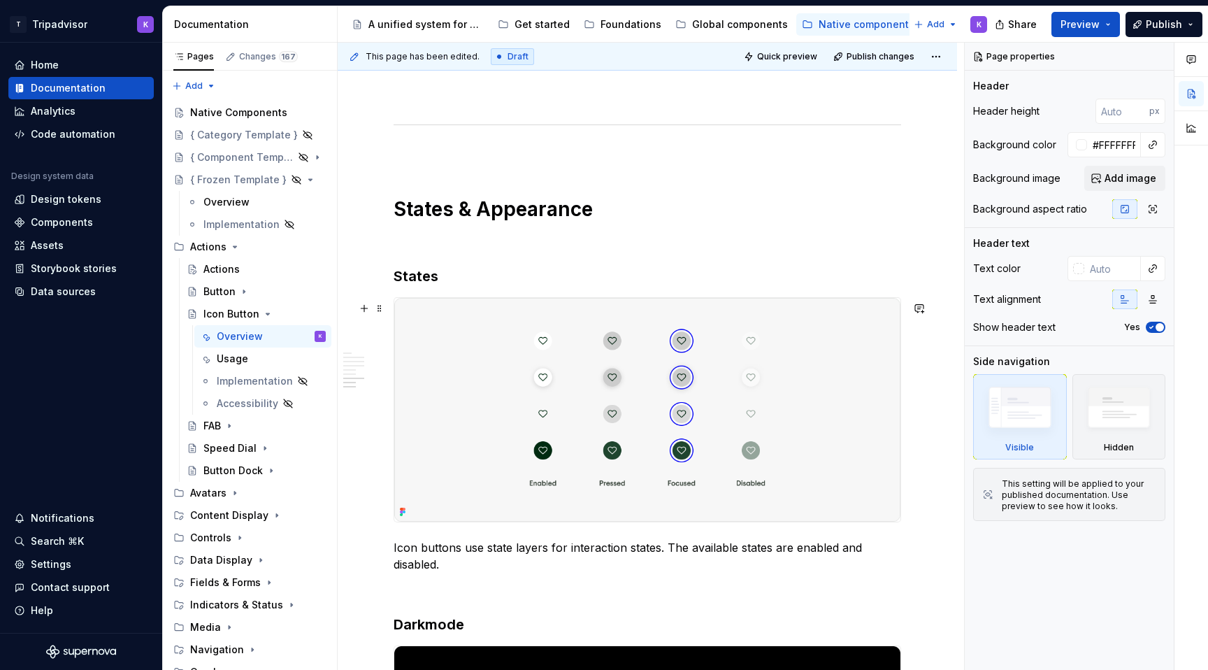
scroll to position [2163, 0]
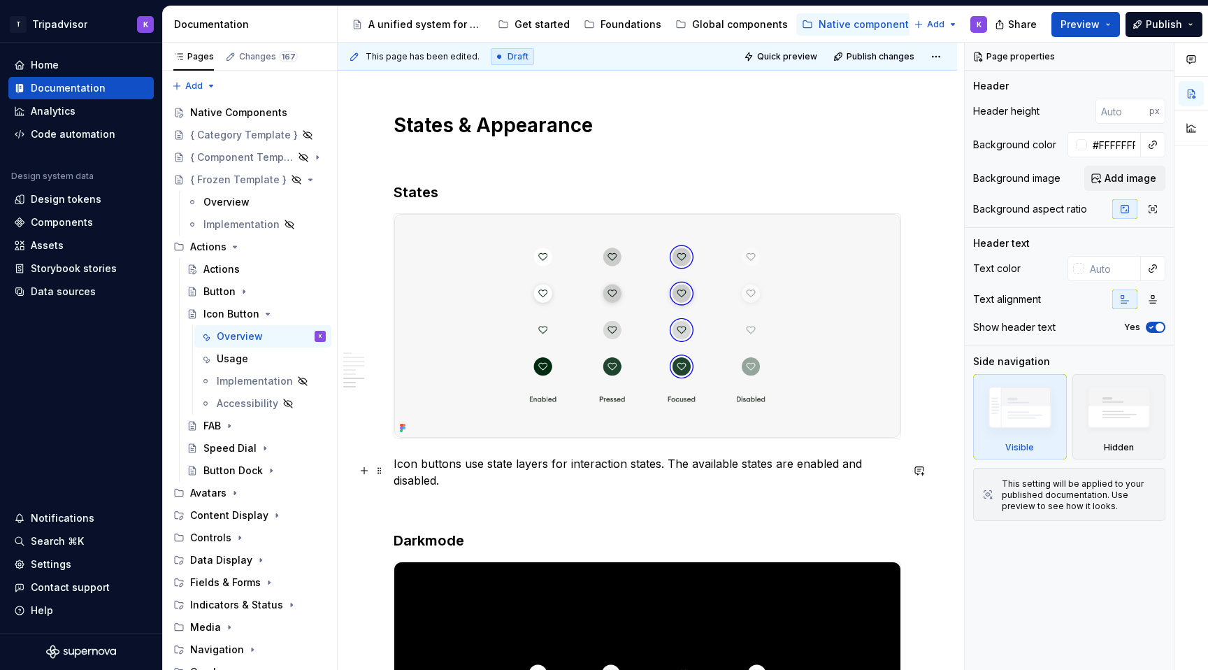
type textarea "*"
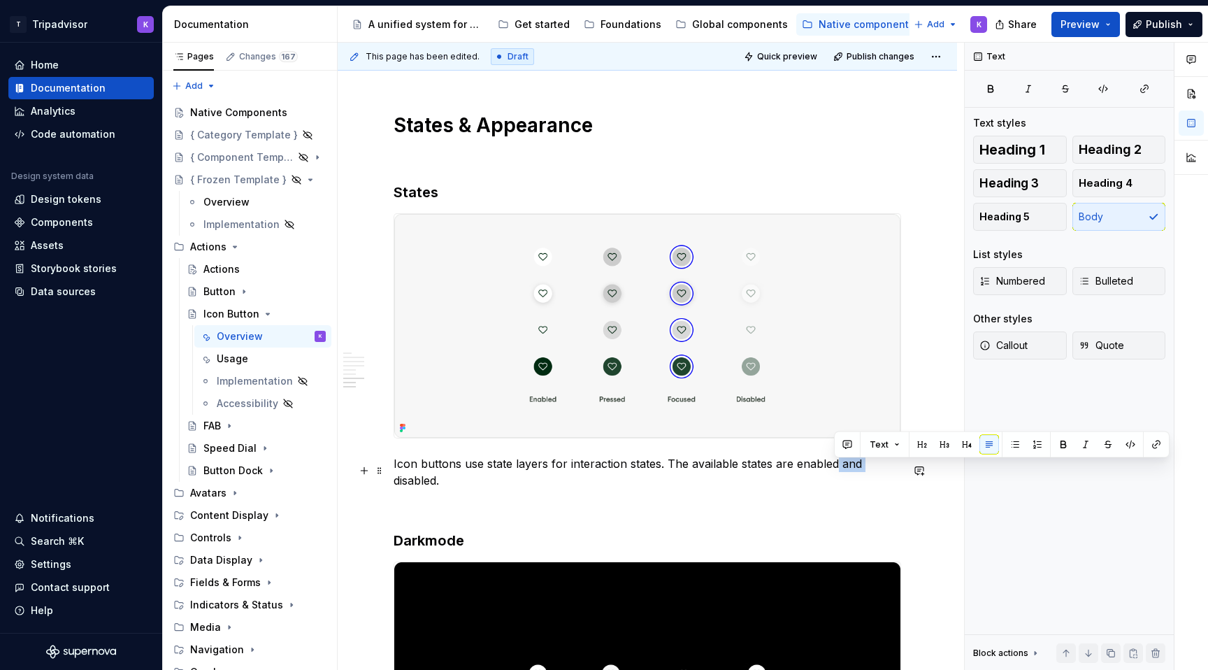
drag, startPoint x: 861, startPoint y: 468, endPoint x: 835, endPoint y: 468, distance: 25.2
click at [835, 468] on p "Icon buttons use state layers for interaction states. The available states are …" at bounding box center [648, 472] width 508 height 34
click at [265, 308] on icon "Page tree" at bounding box center [267, 313] width 11 height 11
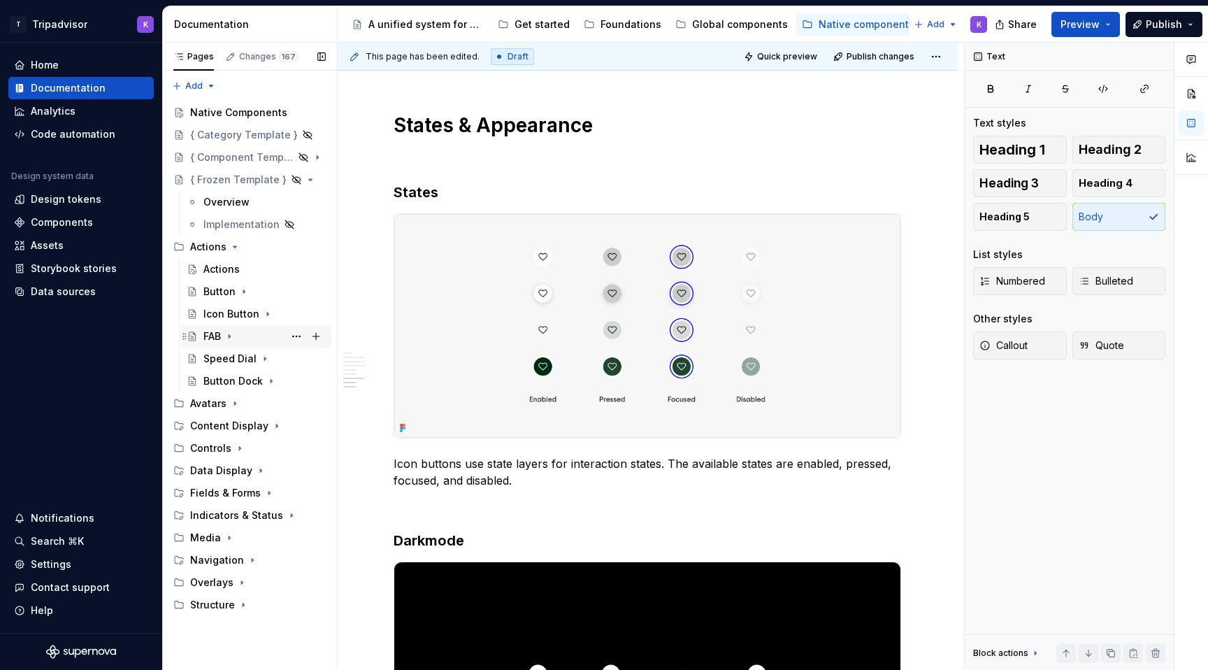
click at [229, 339] on icon "Page tree" at bounding box center [229, 336] width 11 height 11
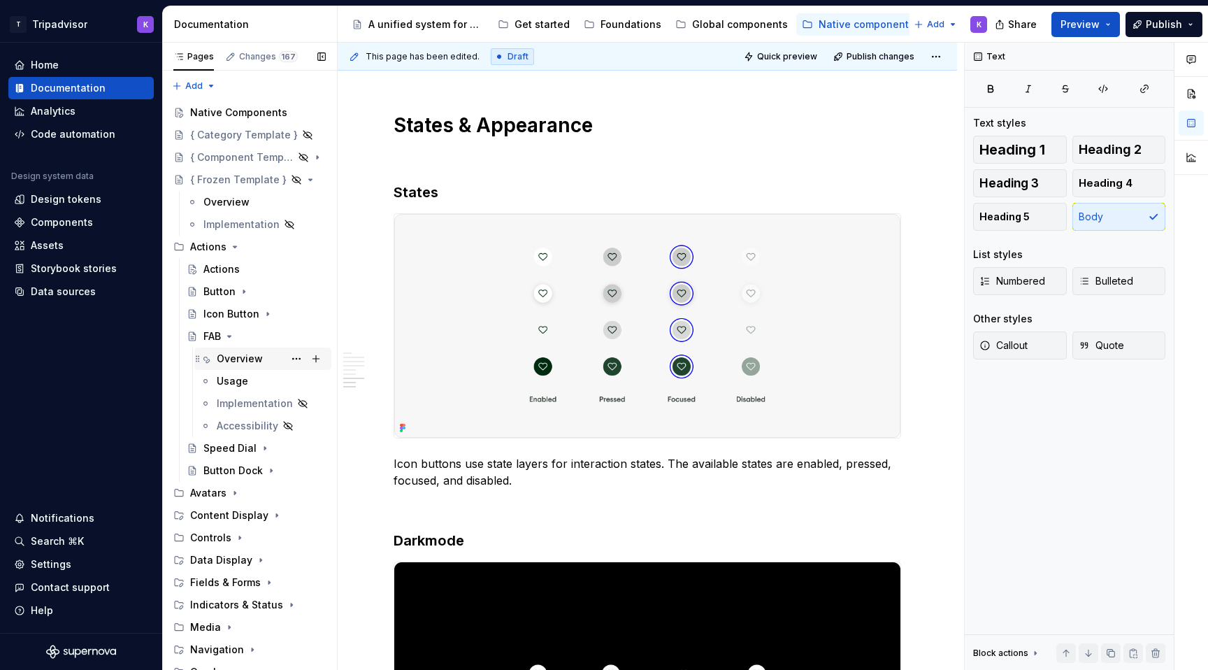
click at [253, 362] on div "Overview" at bounding box center [240, 359] width 46 height 14
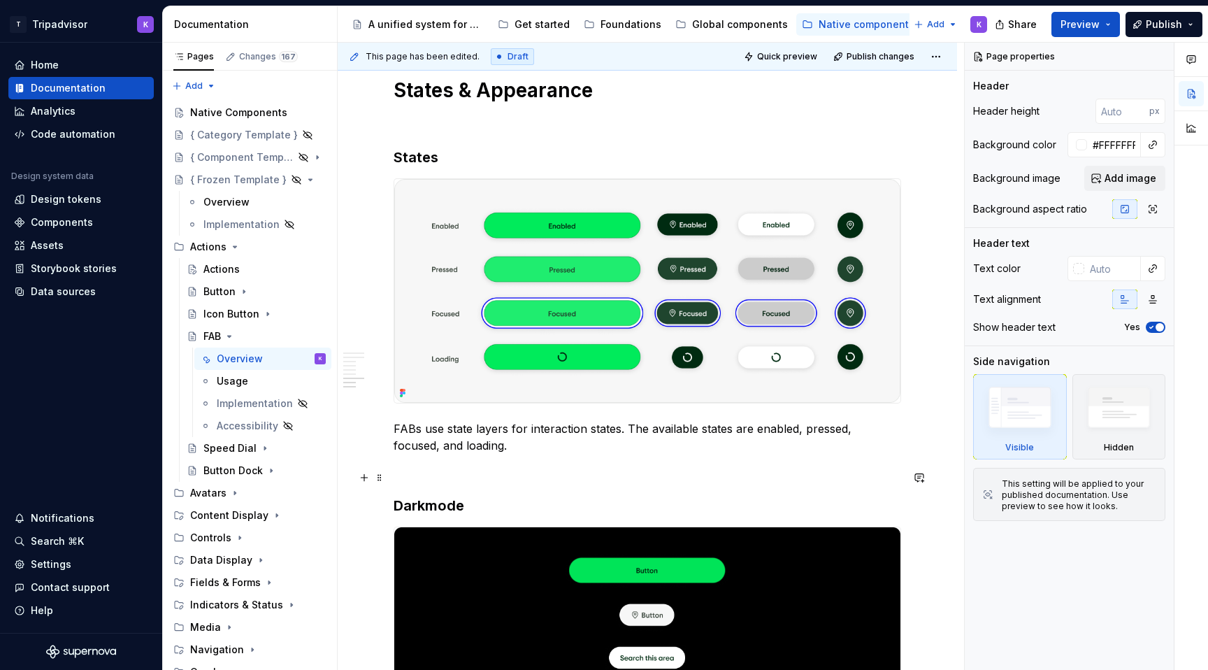
scroll to position [2397, 0]
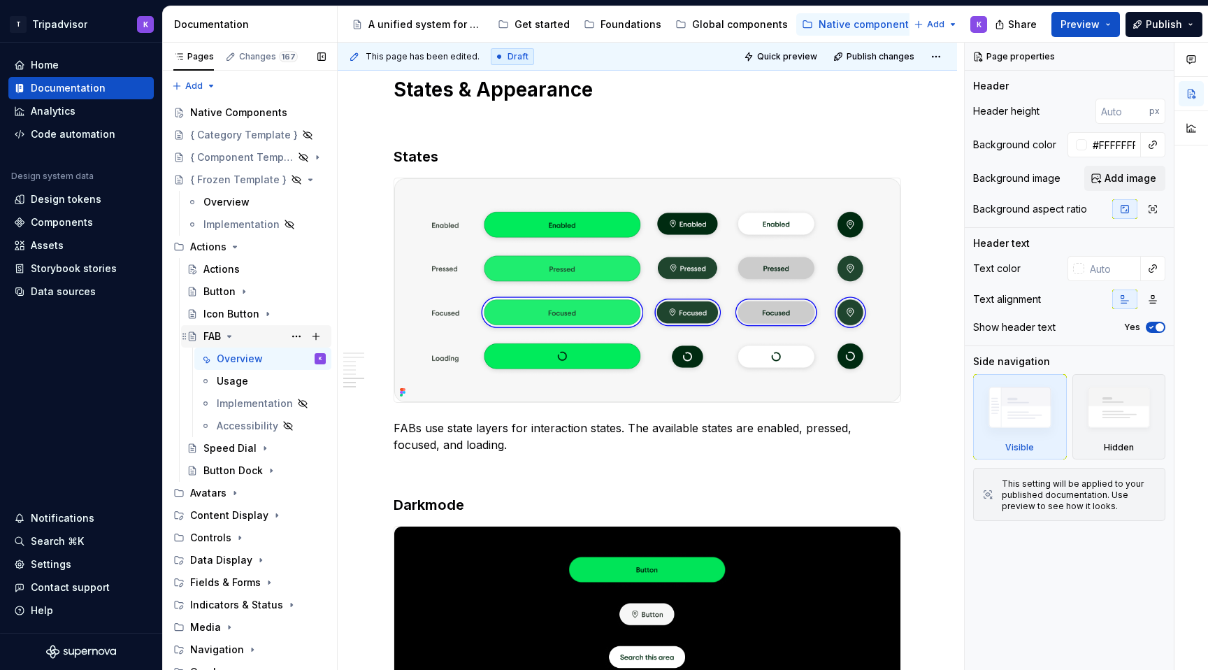
click at [231, 332] on icon "Page tree" at bounding box center [229, 336] width 11 height 11
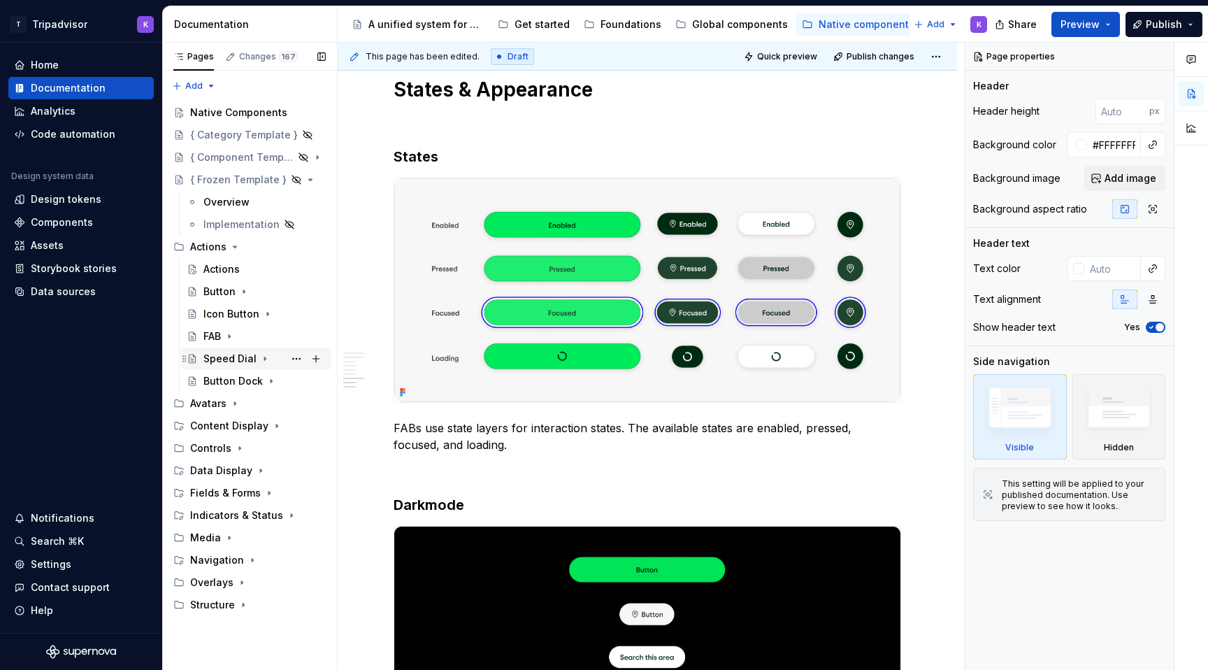
click at [260, 361] on icon "Page tree" at bounding box center [264, 358] width 11 height 11
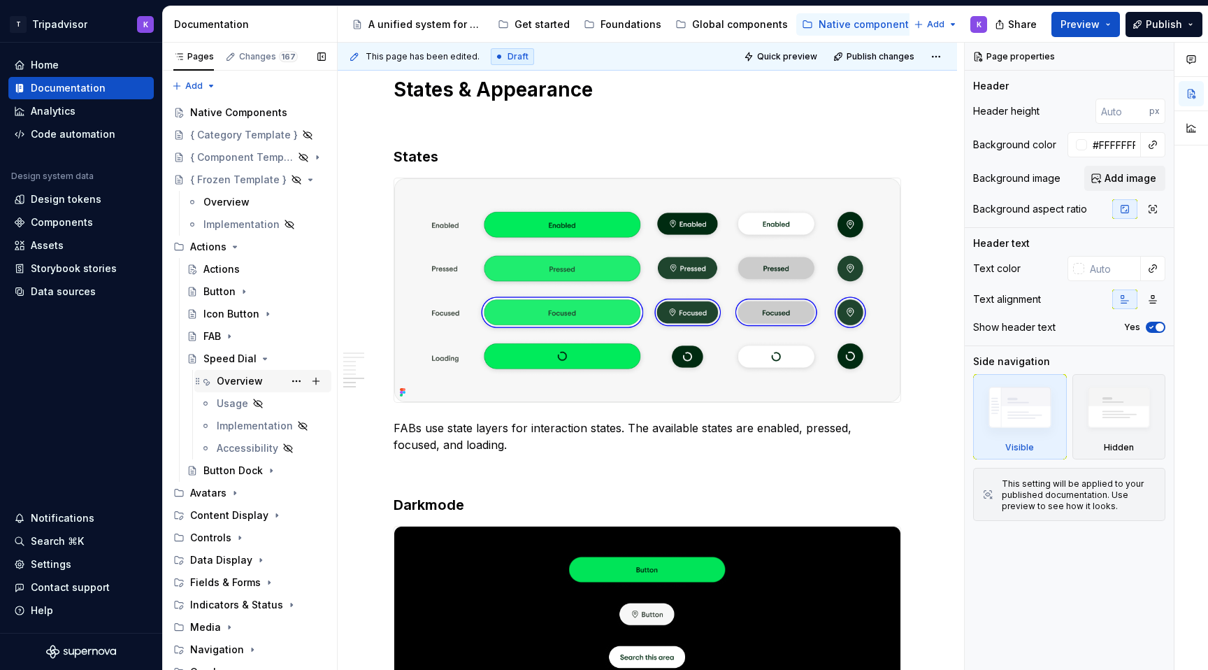
click at [259, 383] on div "Overview" at bounding box center [240, 381] width 46 height 14
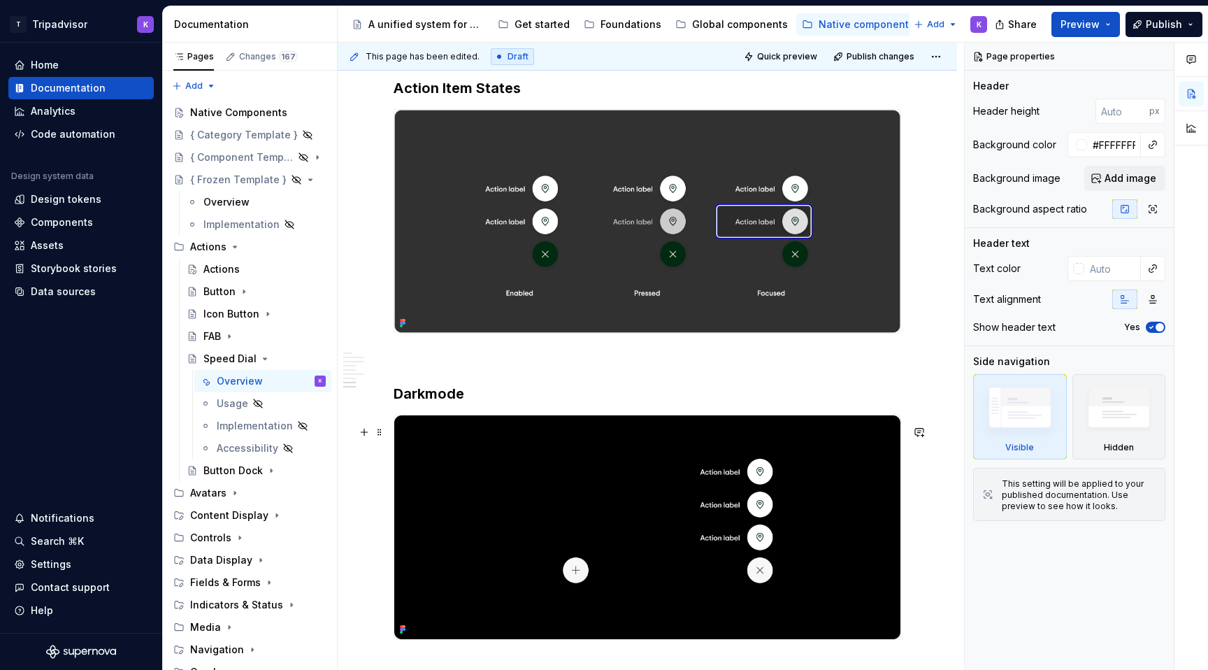
scroll to position [2208, 0]
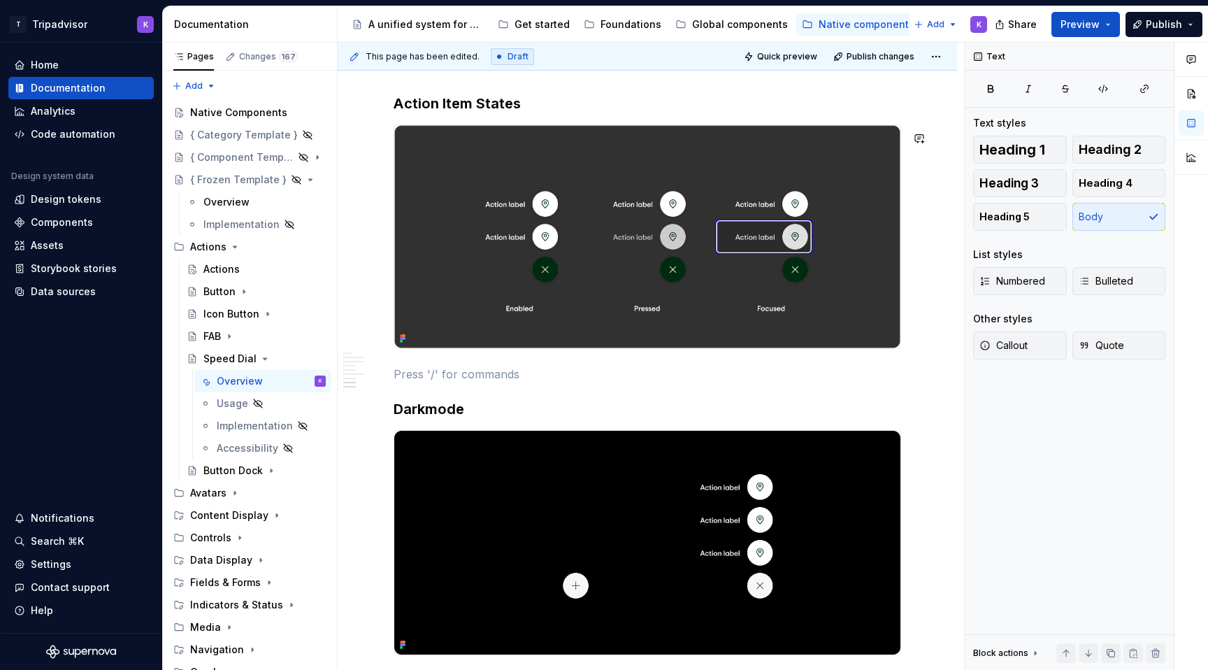
type textarea "*"
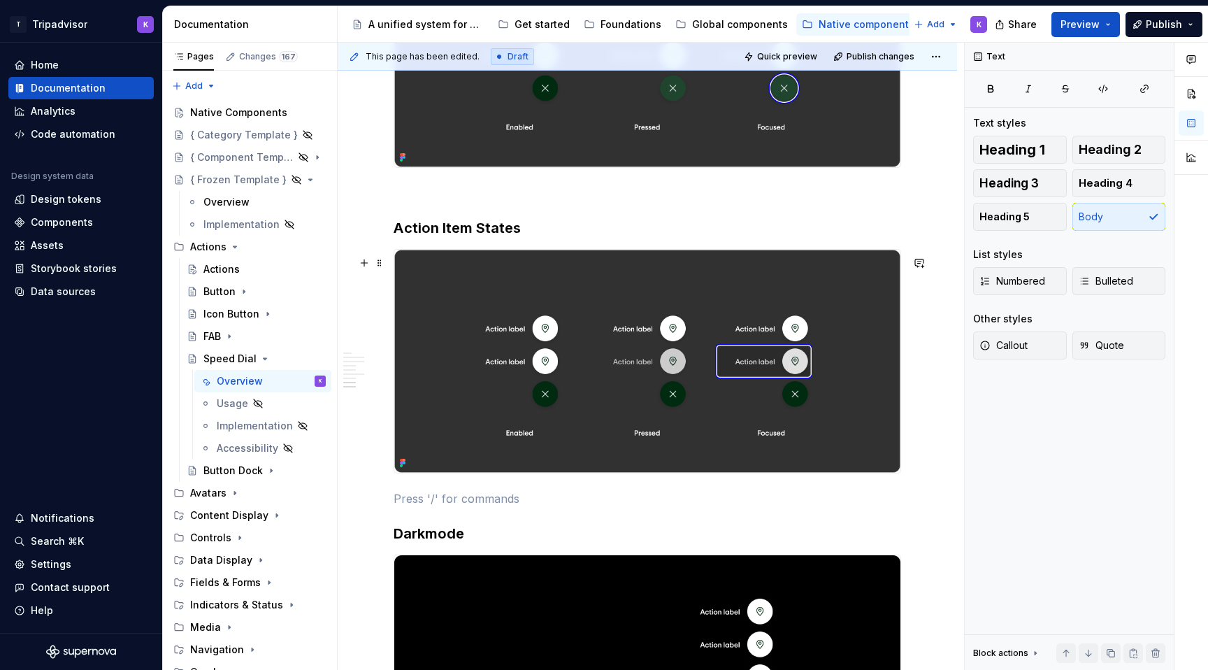
scroll to position [2043, 0]
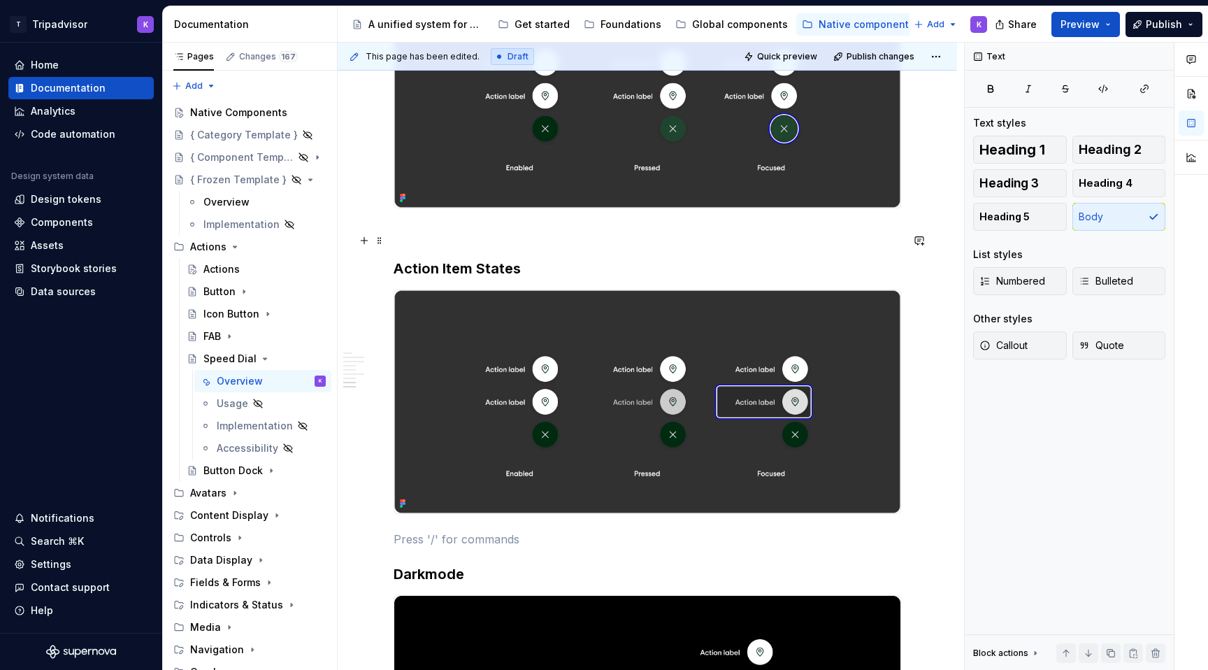
click at [459, 239] on p at bounding box center [648, 233] width 508 height 17
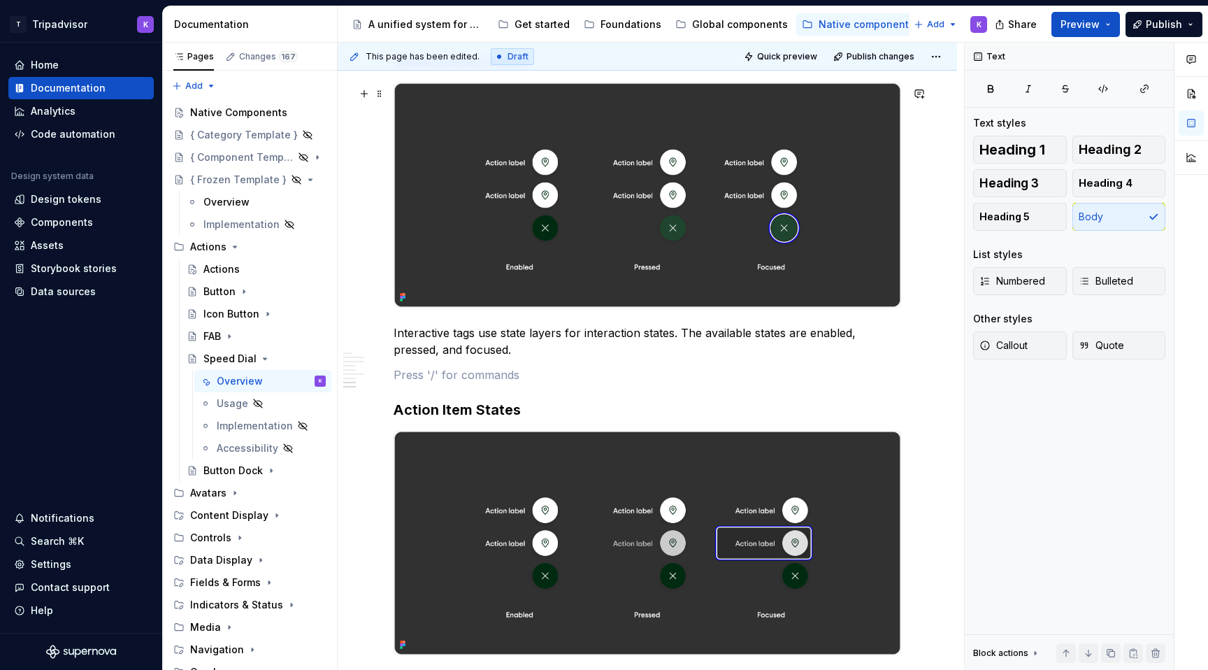
scroll to position [1921, 0]
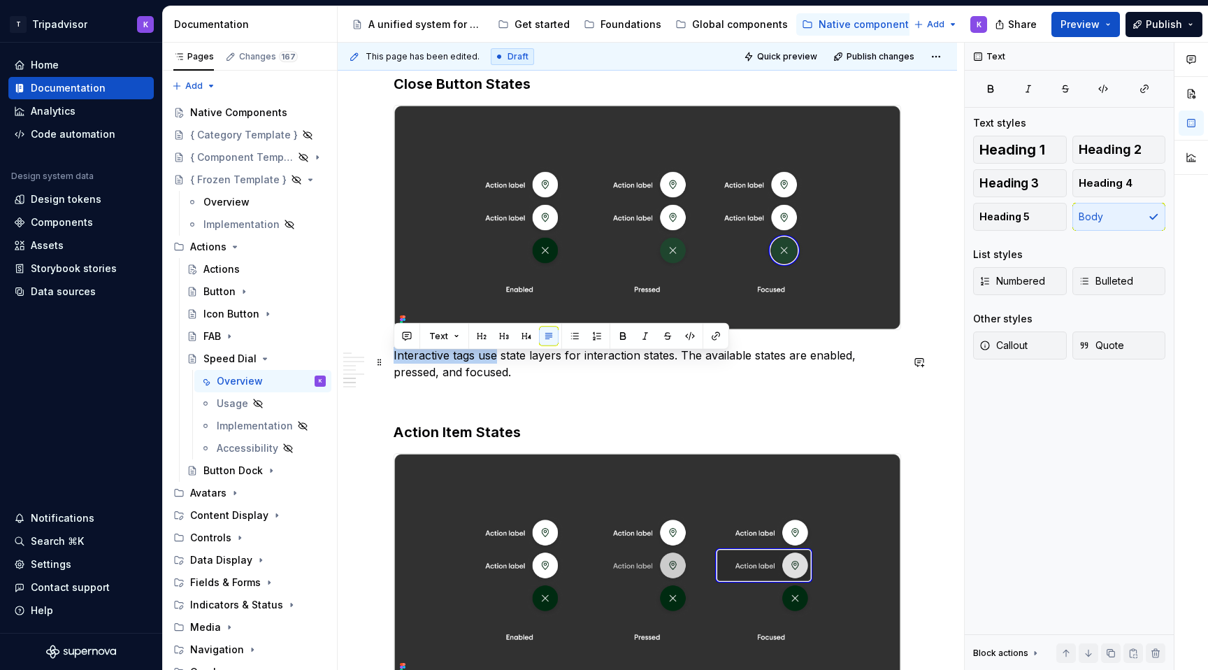
drag, startPoint x: 497, startPoint y: 359, endPoint x: 392, endPoint y: 364, distance: 105.0
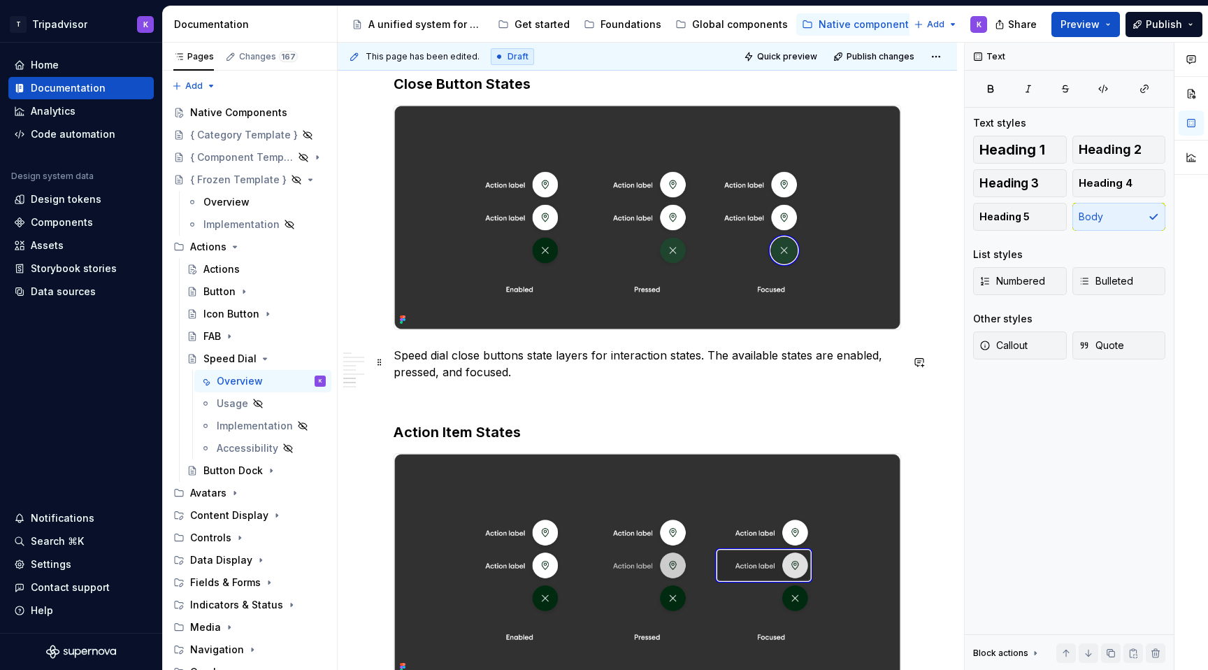
click at [403, 359] on p "Speed dial close buttons state layers for interaction states. The available sta…" at bounding box center [648, 364] width 508 height 34
click at [542, 361] on p "The speed dial close buttons state layers for interaction states. The available…" at bounding box center [648, 364] width 508 height 34
click at [543, 360] on p "The speed dial close buttons state layers for interaction states. The available…" at bounding box center [648, 364] width 508 height 34
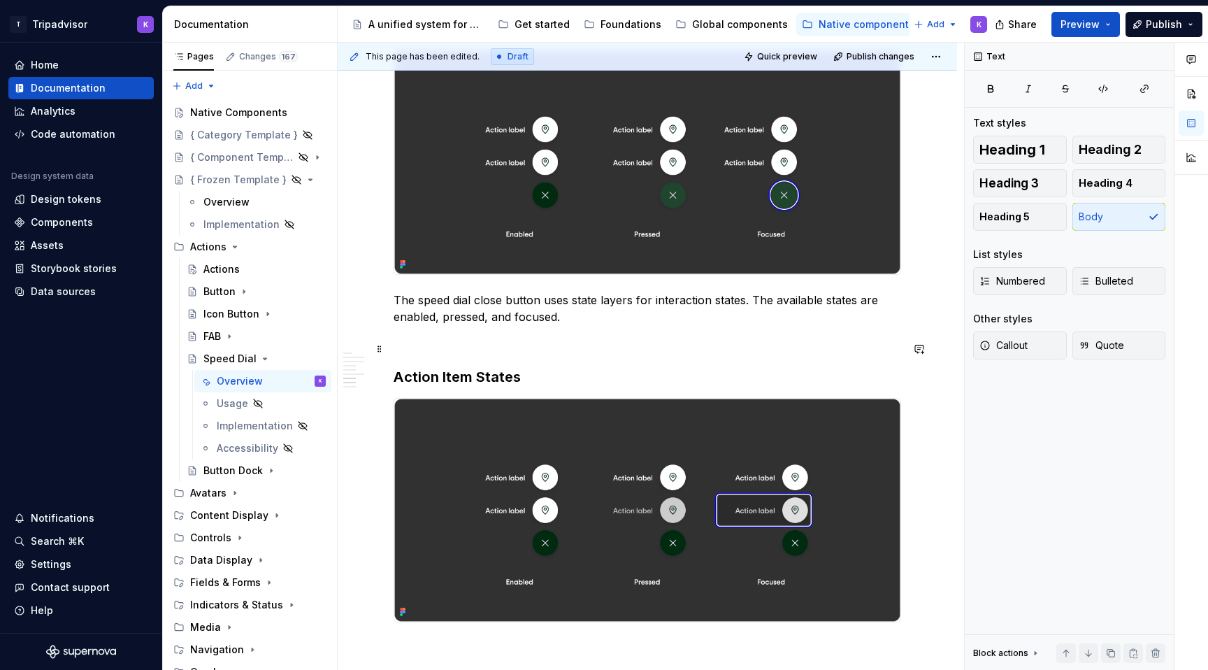
scroll to position [1969, 0]
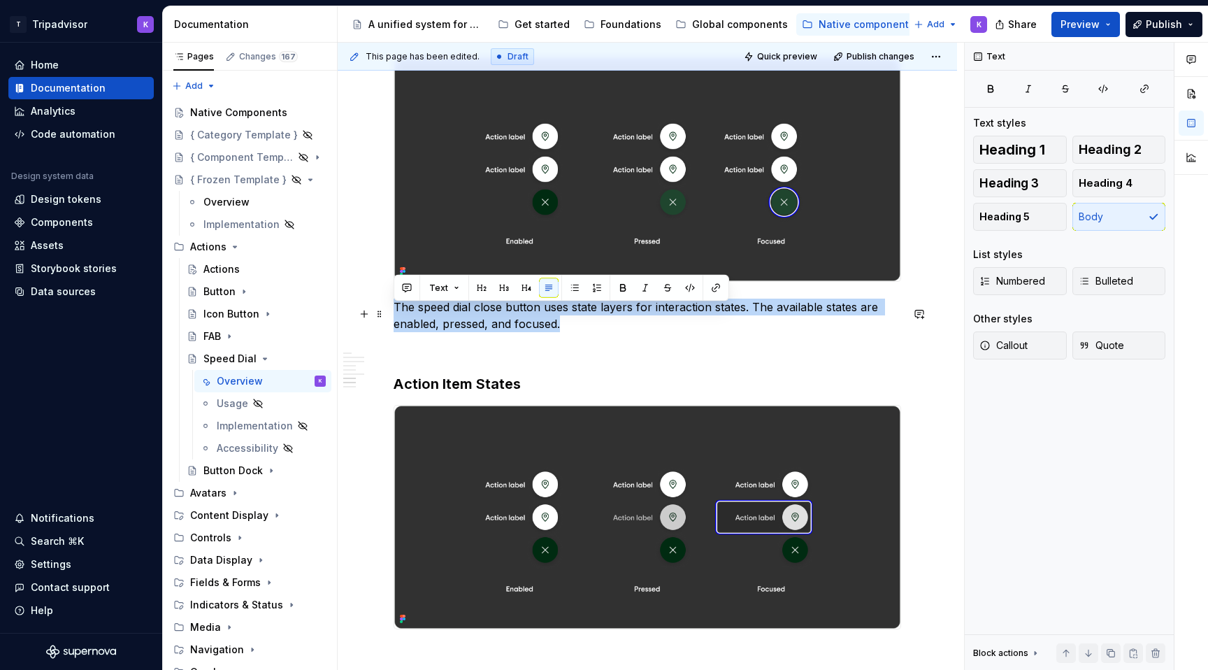
drag, startPoint x: 568, startPoint y: 338, endPoint x: 388, endPoint y: 317, distance: 181.0
copy p "The speed dial close button uses state layers for interaction states. The avail…"
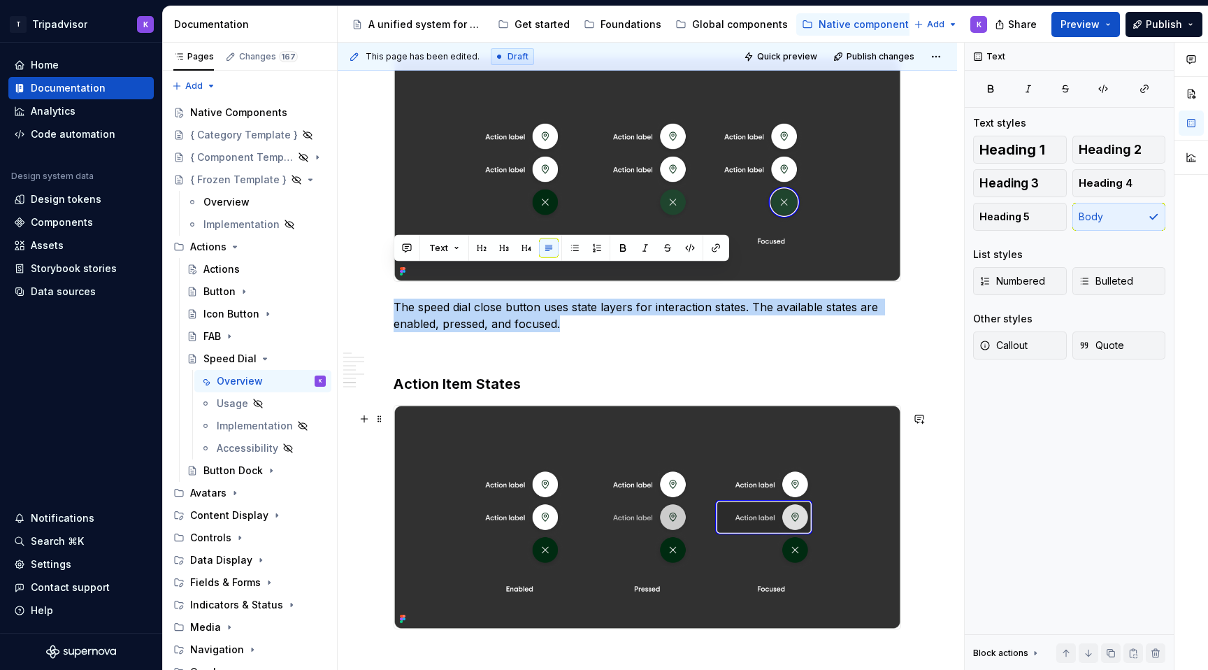
scroll to position [2103, 0]
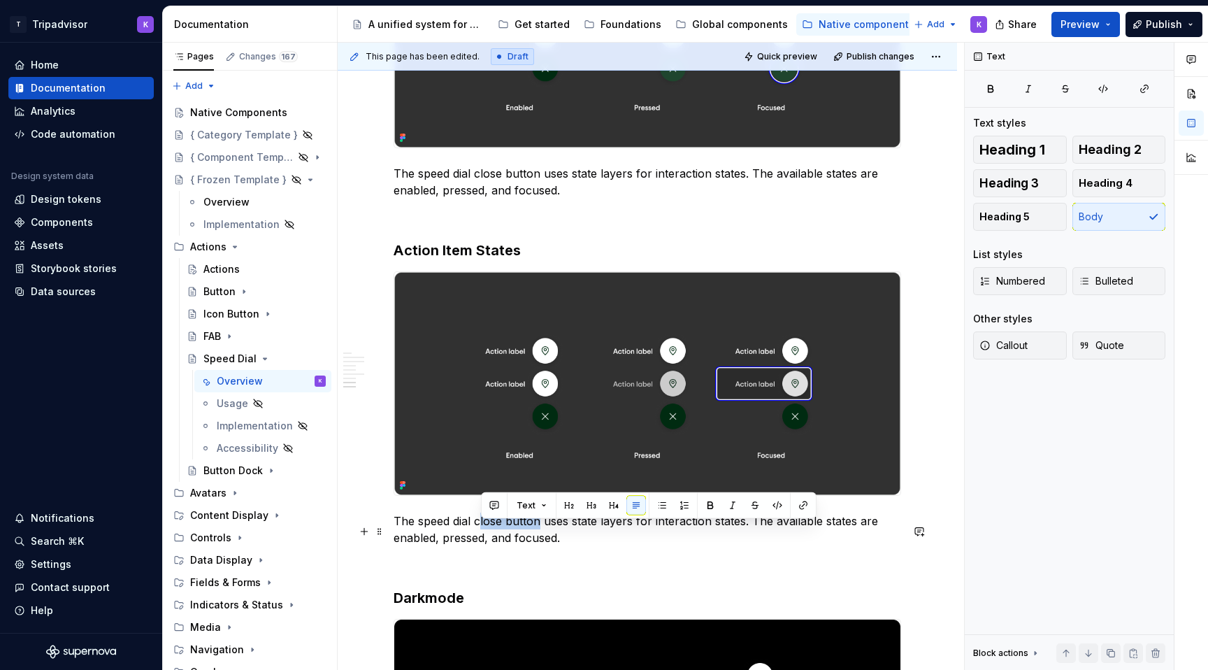
drag, startPoint x: 479, startPoint y: 531, endPoint x: 538, endPoint y: 531, distance: 59.4
click at [538, 531] on p "The speed dial close button uses state layers for interaction states. The avail…" at bounding box center [648, 529] width 508 height 34
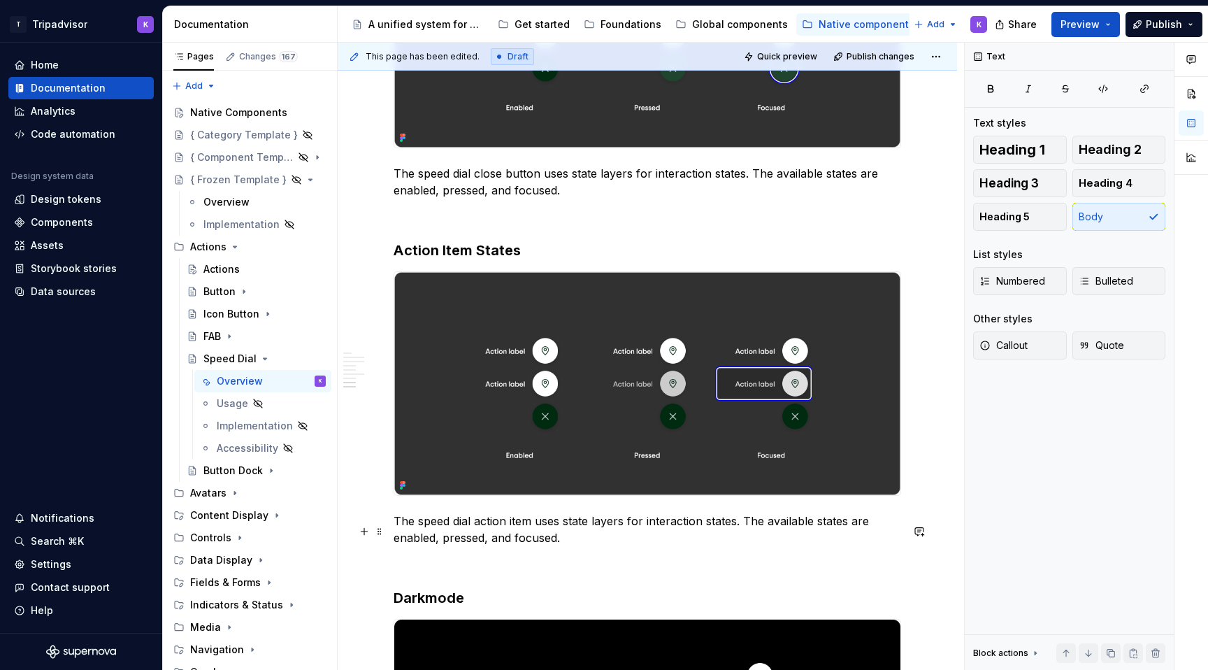
click at [701, 546] on p "The speed dial action item uses state layers for interaction states. The availa…" at bounding box center [648, 529] width 508 height 34
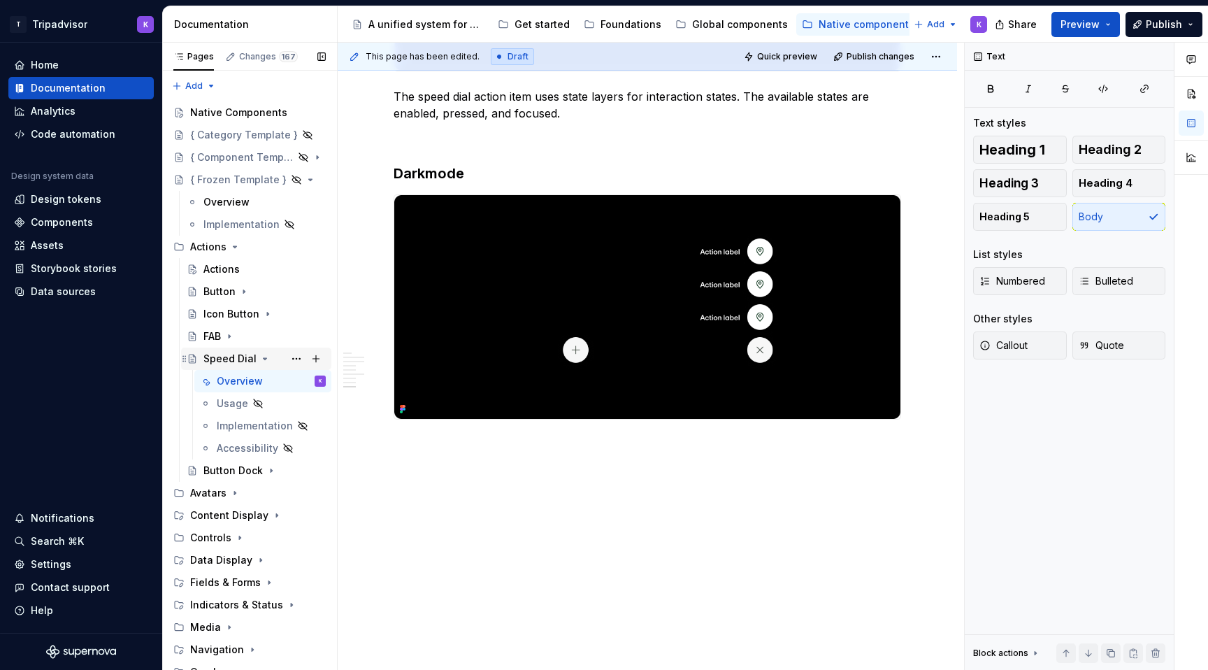
click at [260, 356] on icon "Page tree" at bounding box center [264, 358] width 11 height 11
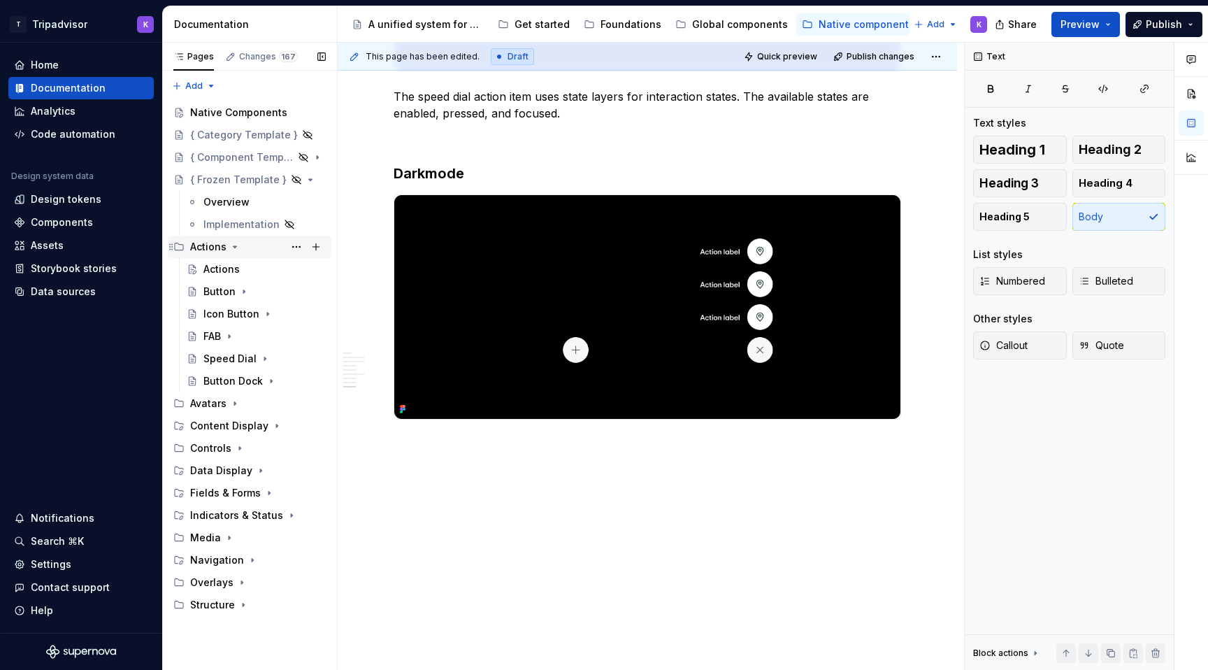
click at [234, 245] on icon "Page tree" at bounding box center [234, 246] width 11 height 11
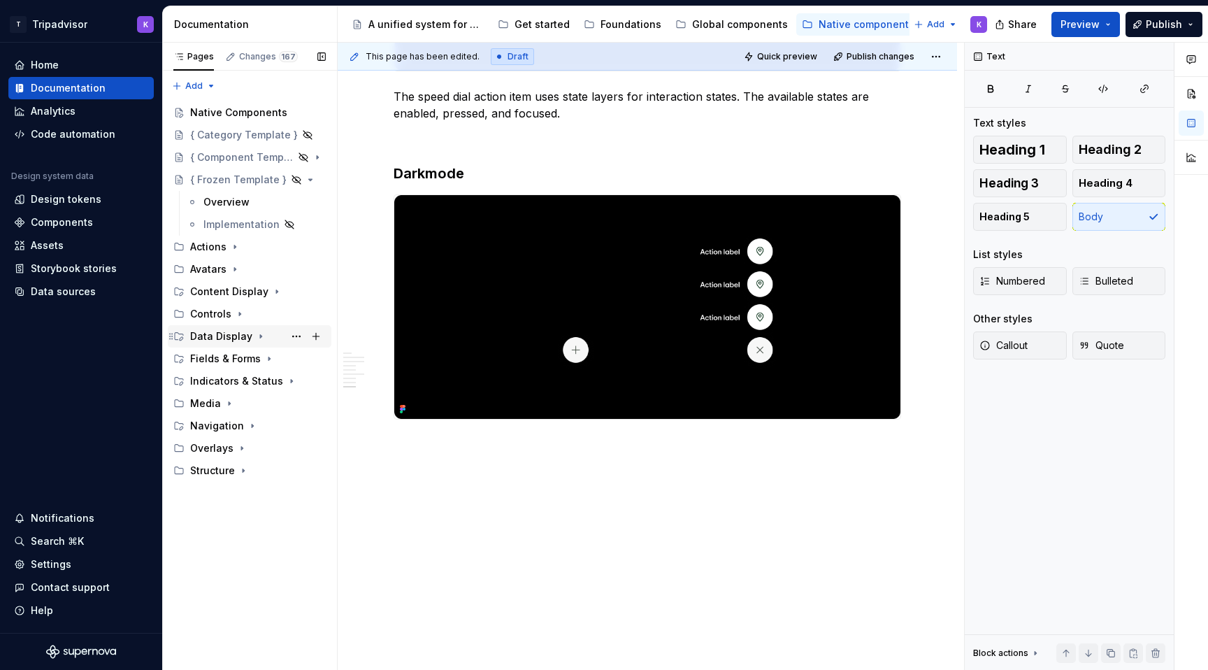
click at [255, 338] on icon "Page tree" at bounding box center [260, 336] width 11 height 11
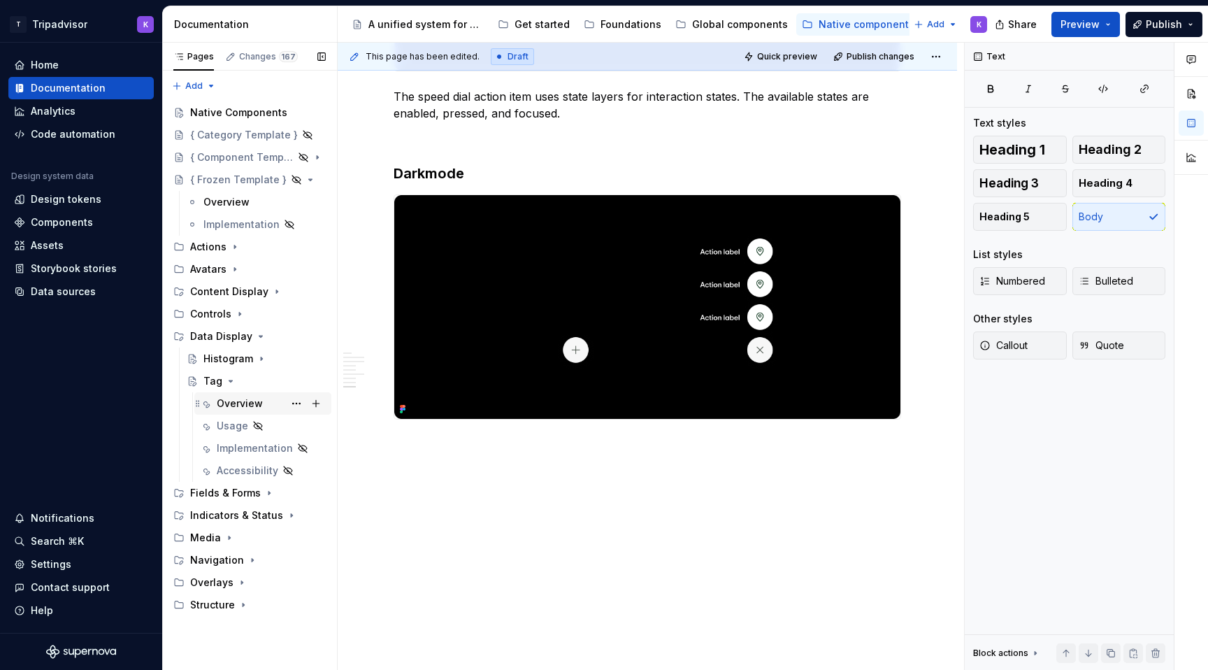
click at [240, 401] on div "Overview" at bounding box center [240, 403] width 46 height 14
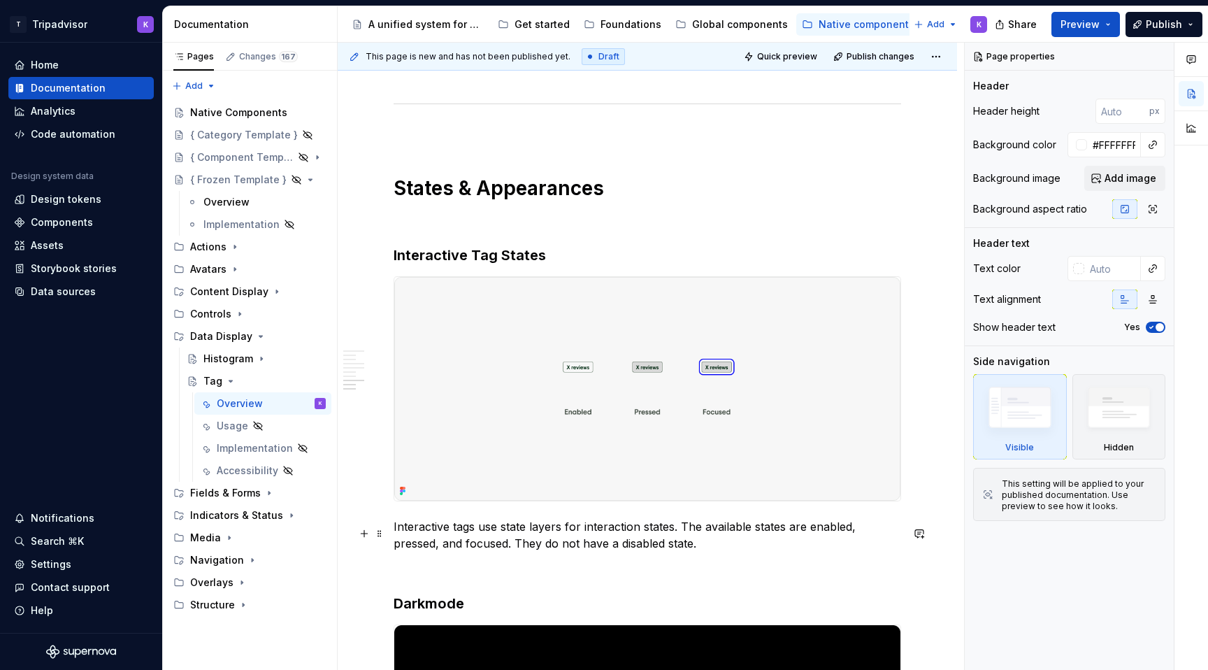
scroll to position [2239, 0]
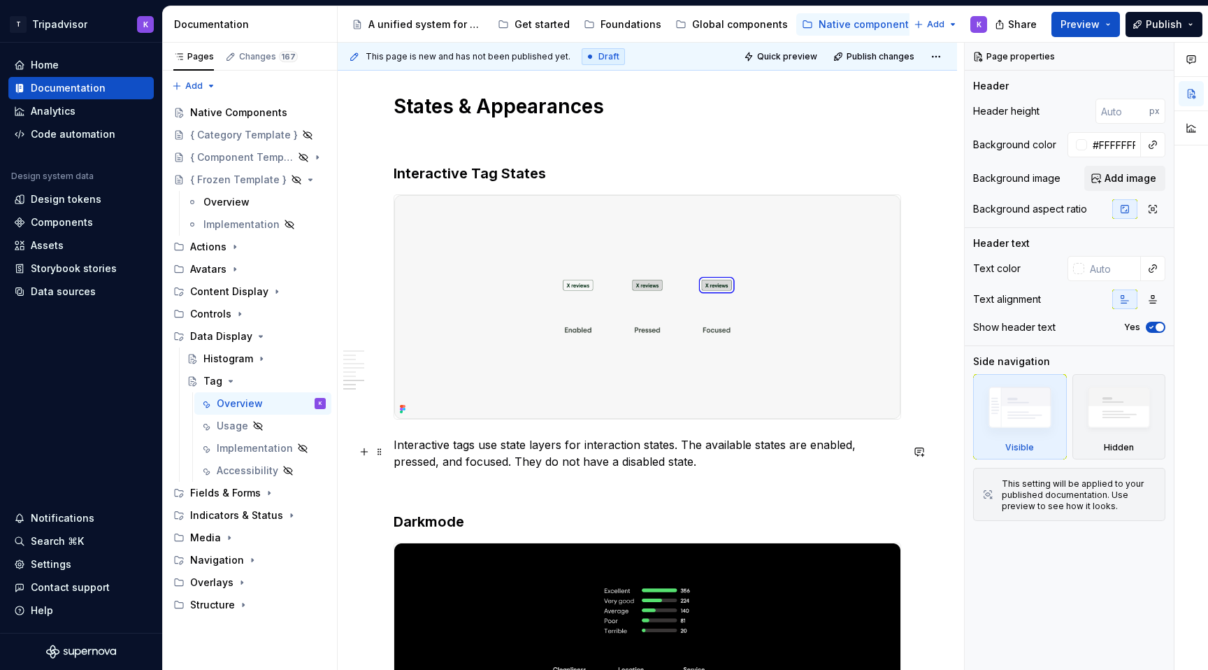
type textarea "*"
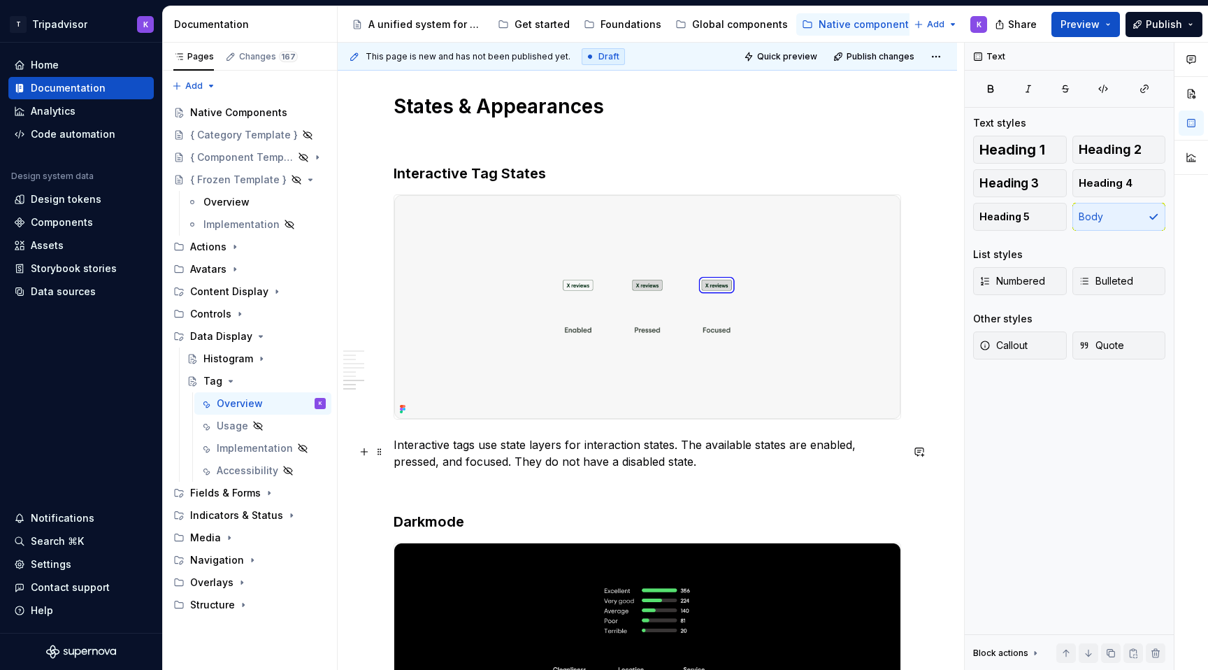
click at [680, 470] on p "Interactive tags use state layers for interaction states. The available states …" at bounding box center [648, 453] width 508 height 34
drag, startPoint x: 466, startPoint y: 464, endPoint x: 646, endPoint y: 475, distance: 180.8
click at [646, 470] on p "Interactive tags use state layers for interaction states. The available states …" at bounding box center [648, 453] width 508 height 34
click at [541, 468] on p "Interactive tags use state layers for interaction states. The available states …" at bounding box center [648, 453] width 508 height 34
drag, startPoint x: 568, startPoint y: 468, endPoint x: 532, endPoint y: 467, distance: 35.7
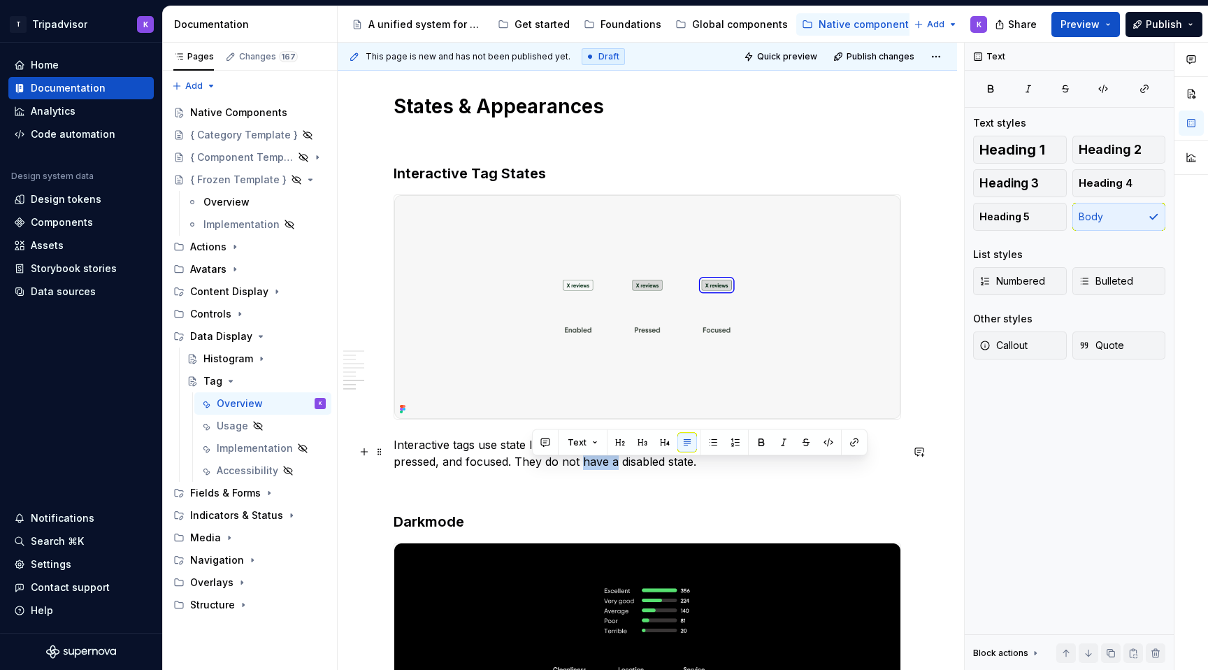
click at [532, 467] on p "Interactive tags use state layers for interaction states. The available states …" at bounding box center [648, 453] width 508 height 34
click at [712, 465] on p "Interactive tags use state layers for interaction states. The available states …" at bounding box center [648, 453] width 508 height 34
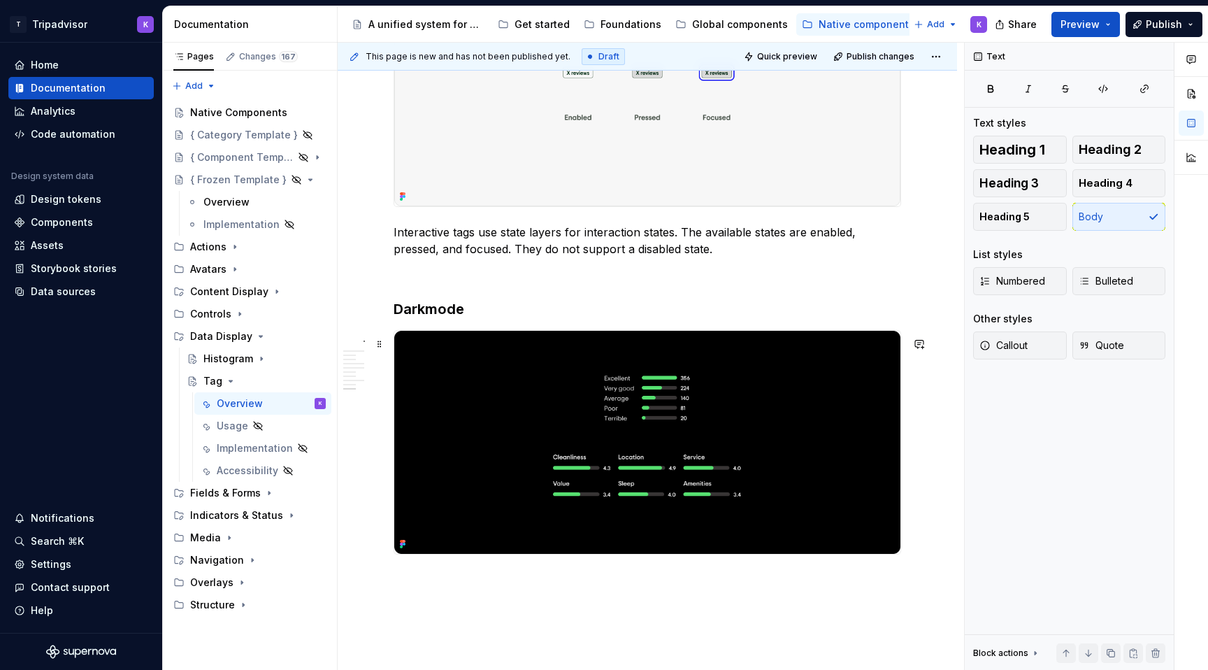
scroll to position [2564, 0]
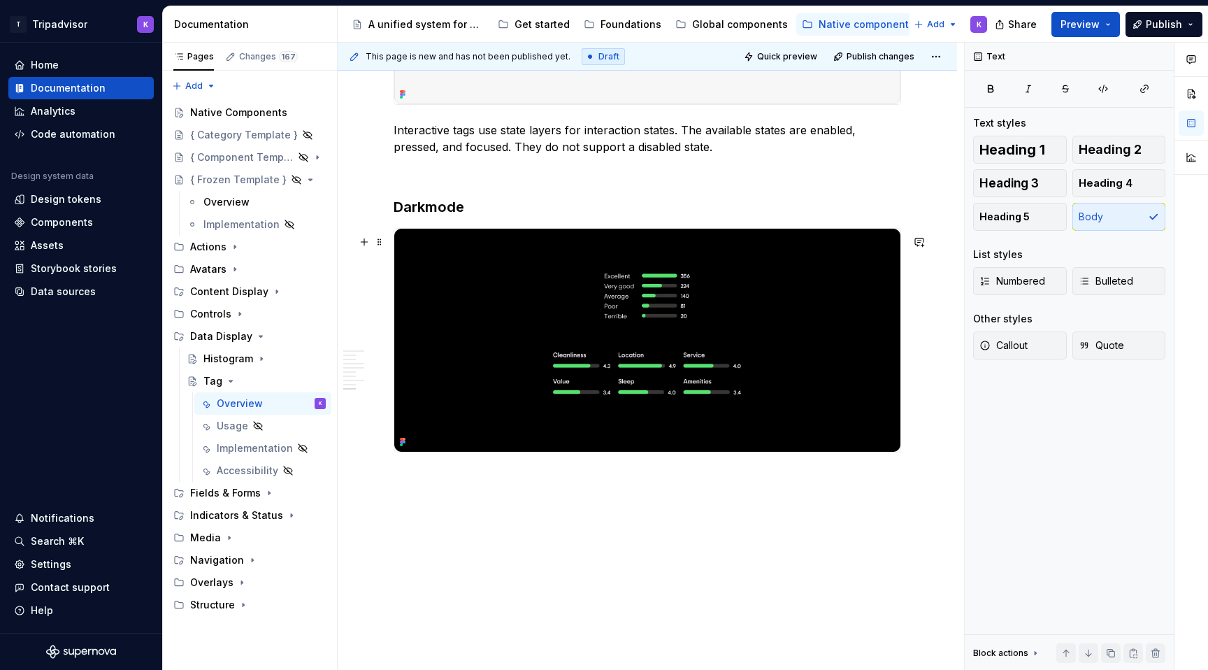
click at [617, 417] on img at bounding box center [647, 341] width 506 height 224
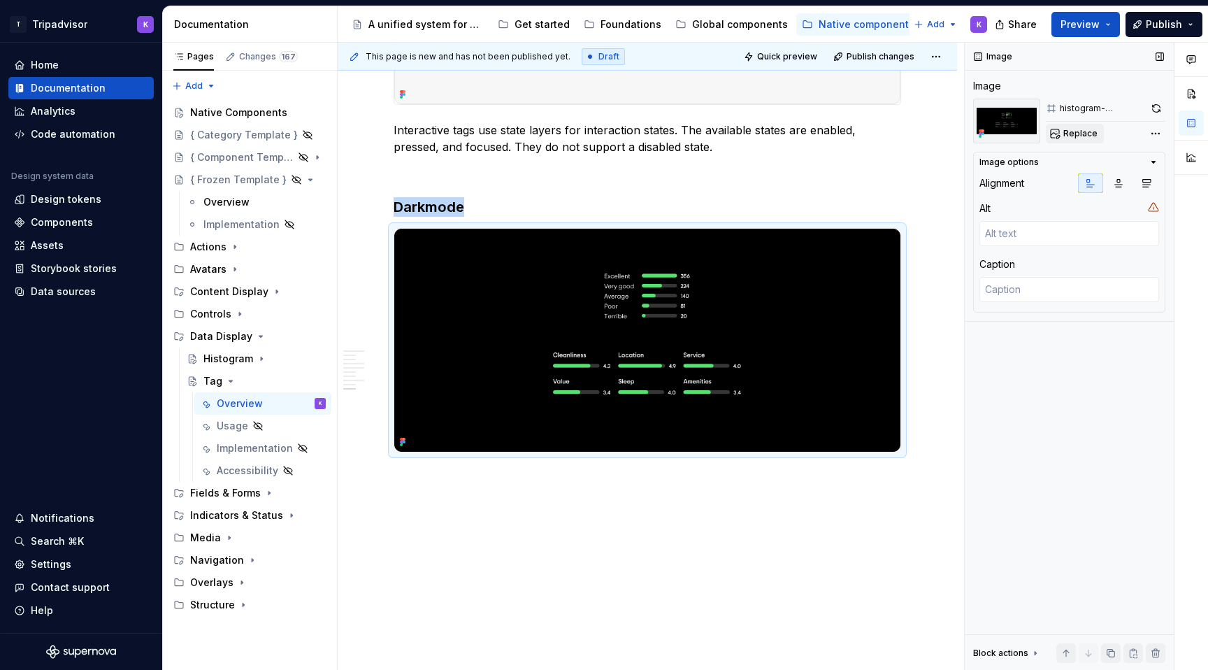
click at [1084, 124] on button "Replace" at bounding box center [1075, 134] width 58 height 20
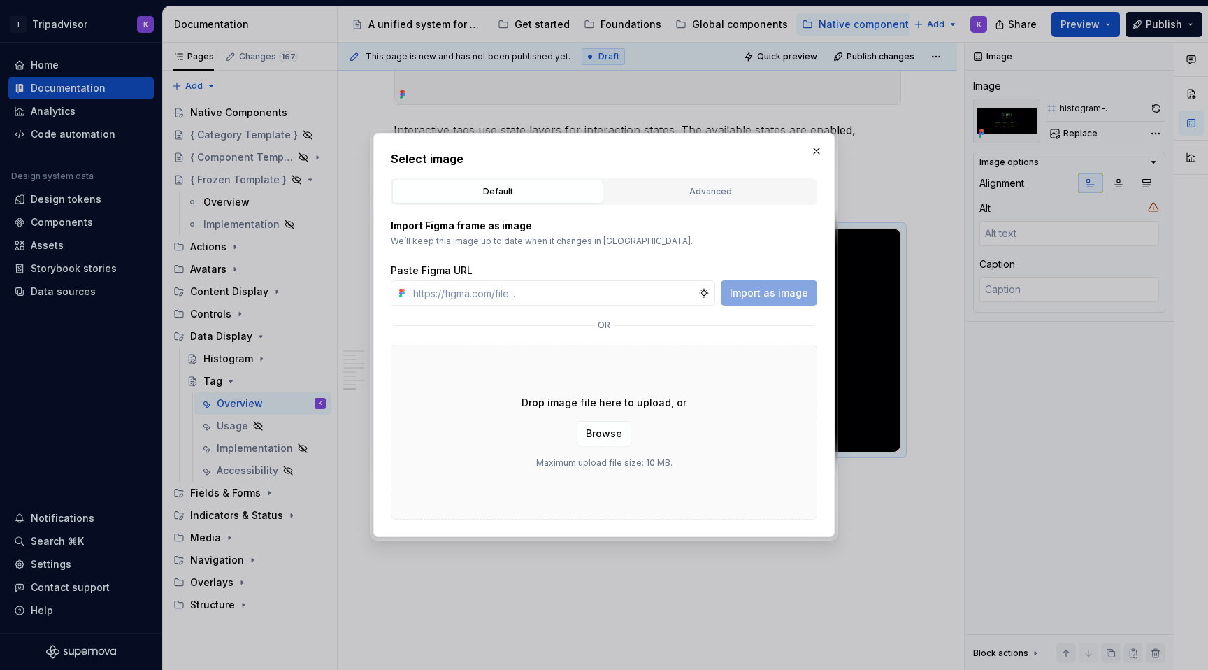
type textarea "*"
type input "[URL][DOMAIN_NAME]"
click at [762, 289] on span "Import as image" at bounding box center [769, 293] width 78 height 14
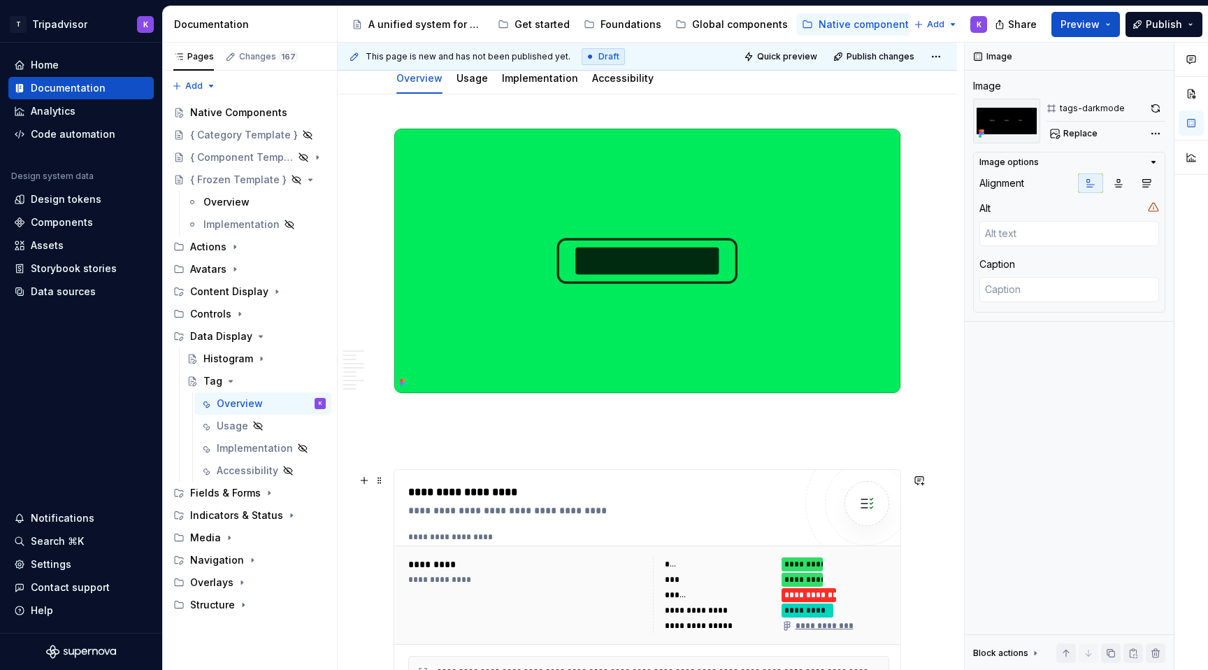
scroll to position [181, 0]
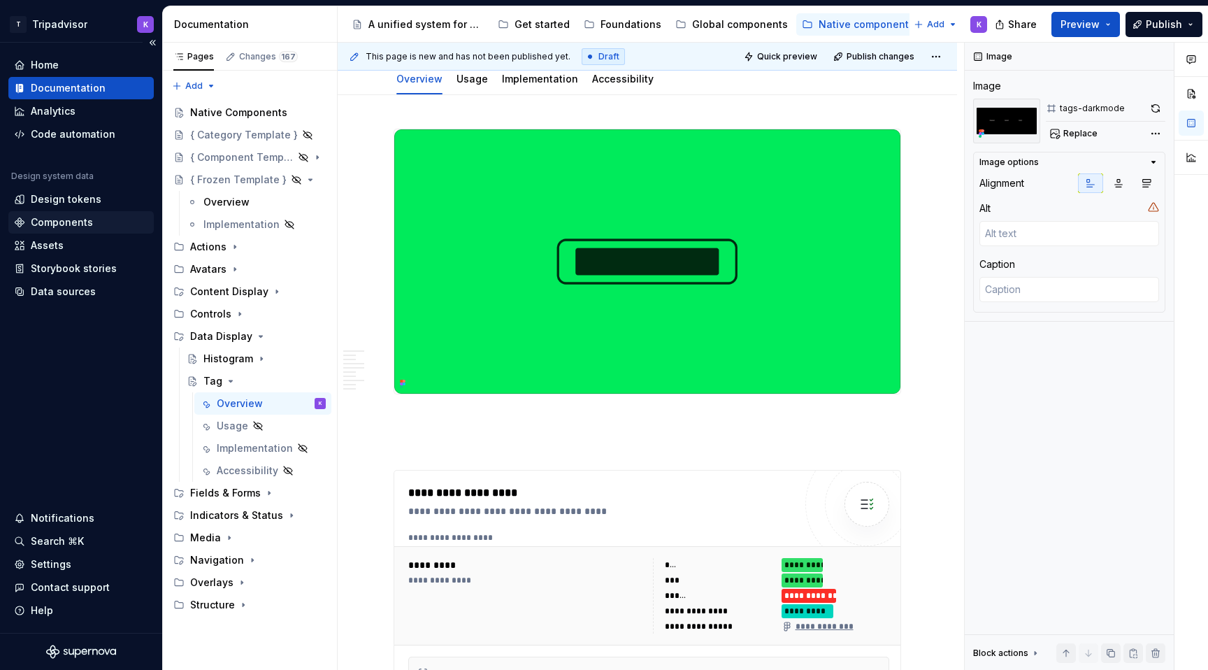
type textarea "*"
click at [50, 225] on div "Components" at bounding box center [62, 222] width 62 height 14
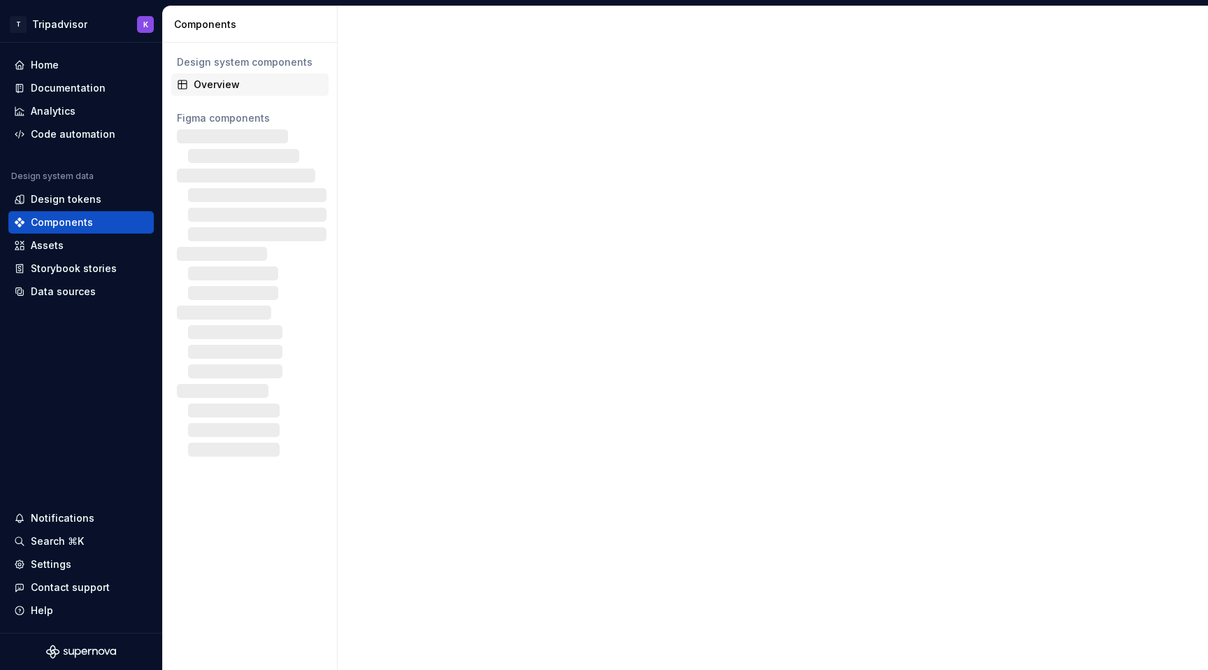
click at [252, 88] on div "Overview" at bounding box center [258, 85] width 129 height 14
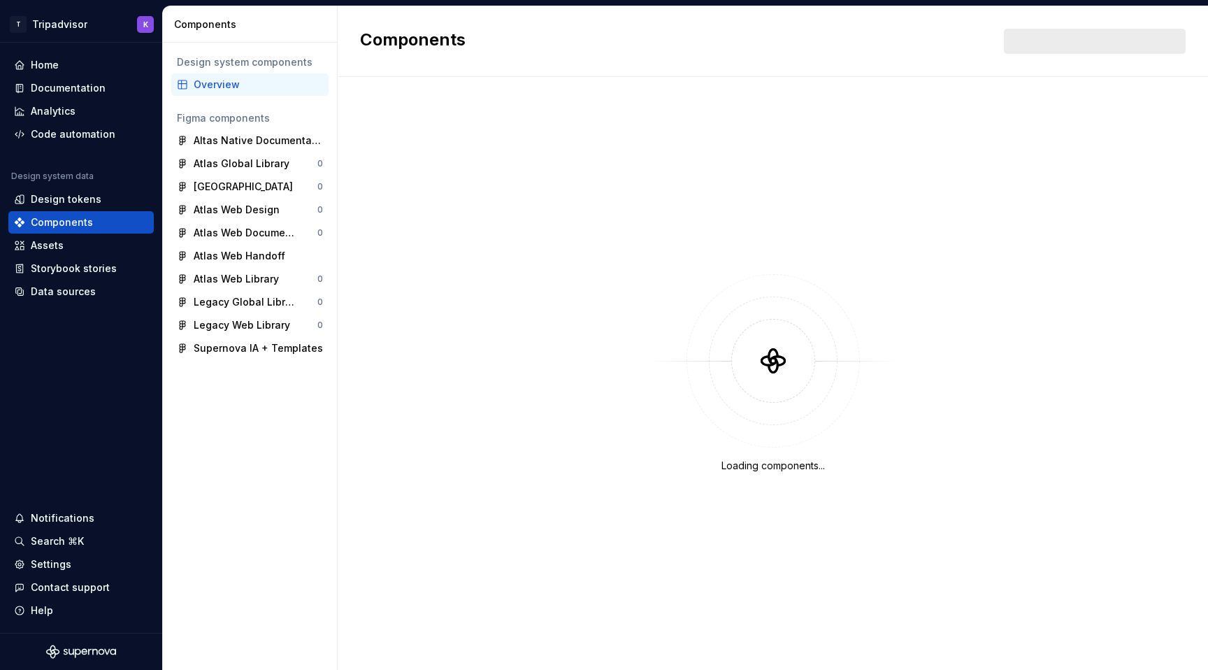
click at [234, 85] on div "Overview" at bounding box center [258, 85] width 129 height 14
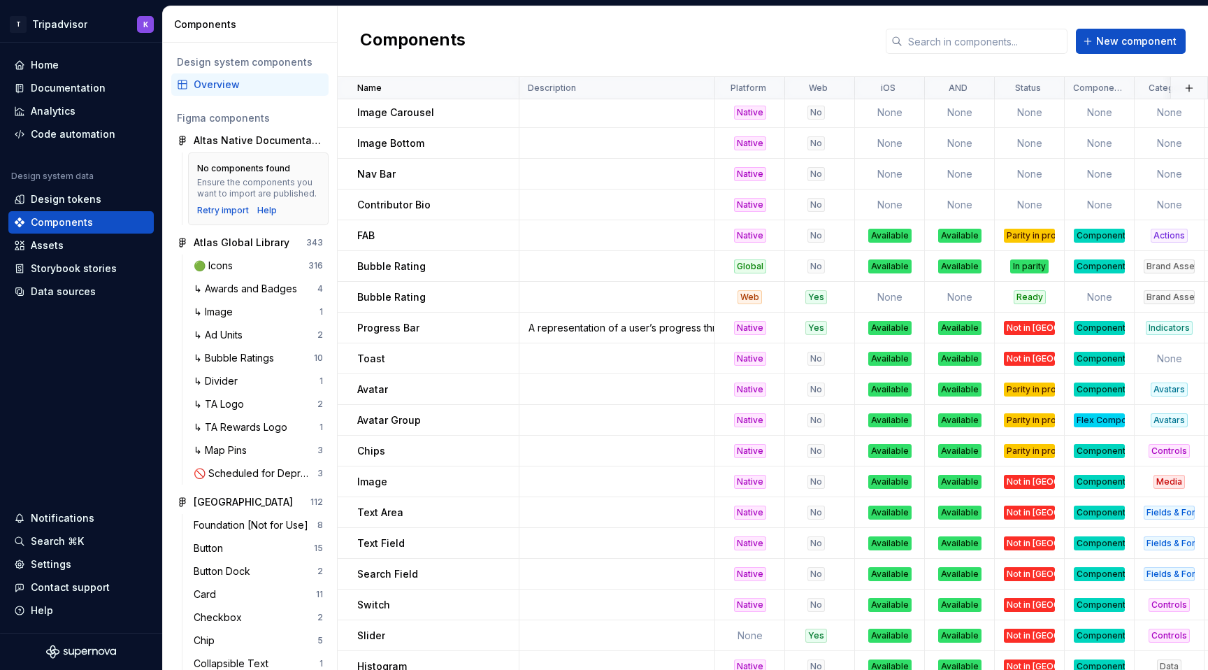
scroll to position [1060, 0]
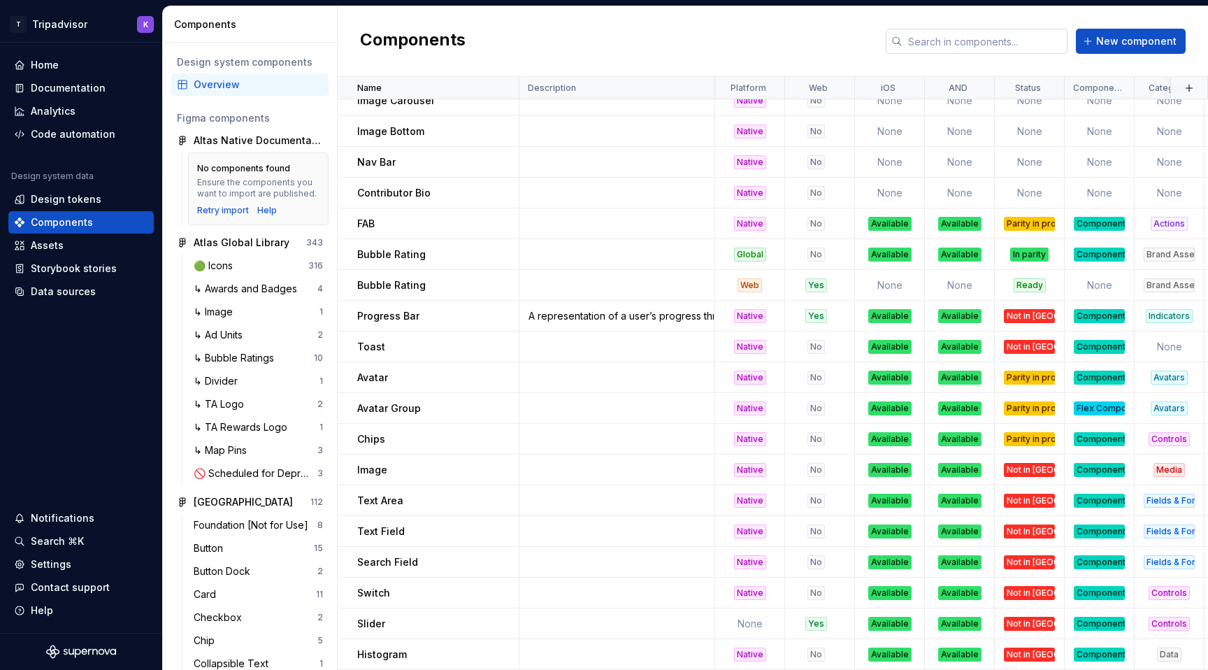
click at [1031, 45] on input "text" at bounding box center [985, 41] width 165 height 25
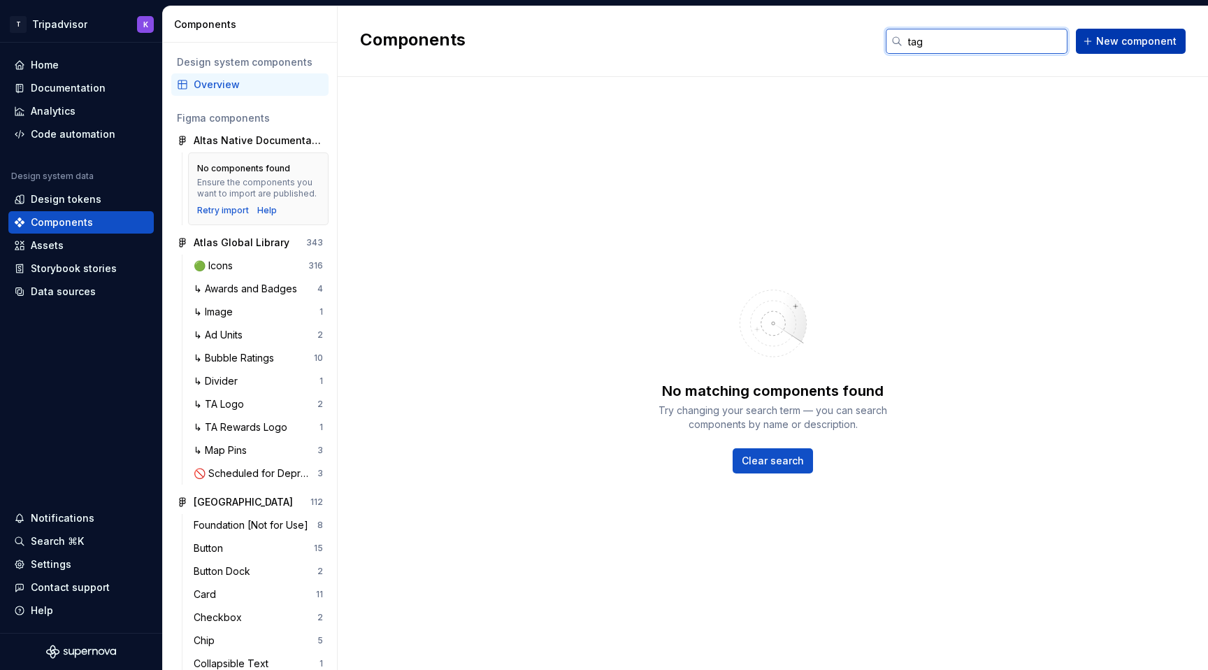
type input "tag"
click at [1165, 43] on span "New component" at bounding box center [1136, 41] width 80 height 14
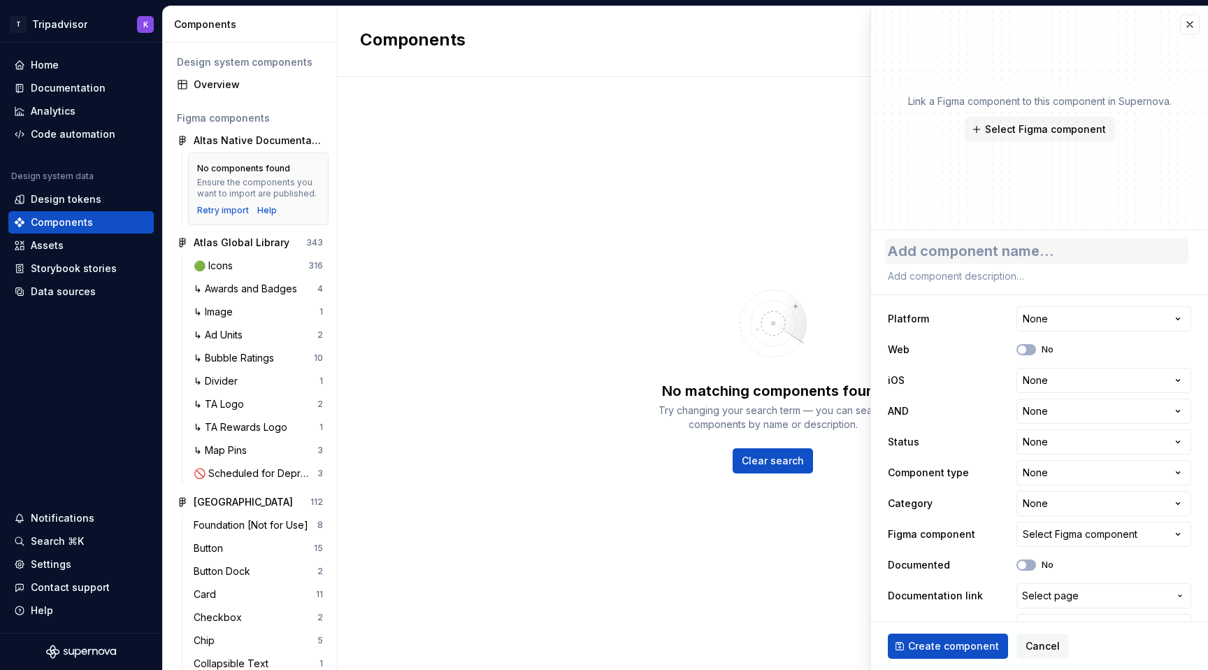
type textarea "*"
type textarea "T"
type textarea "*"
type textarea "Ta"
type textarea "*"
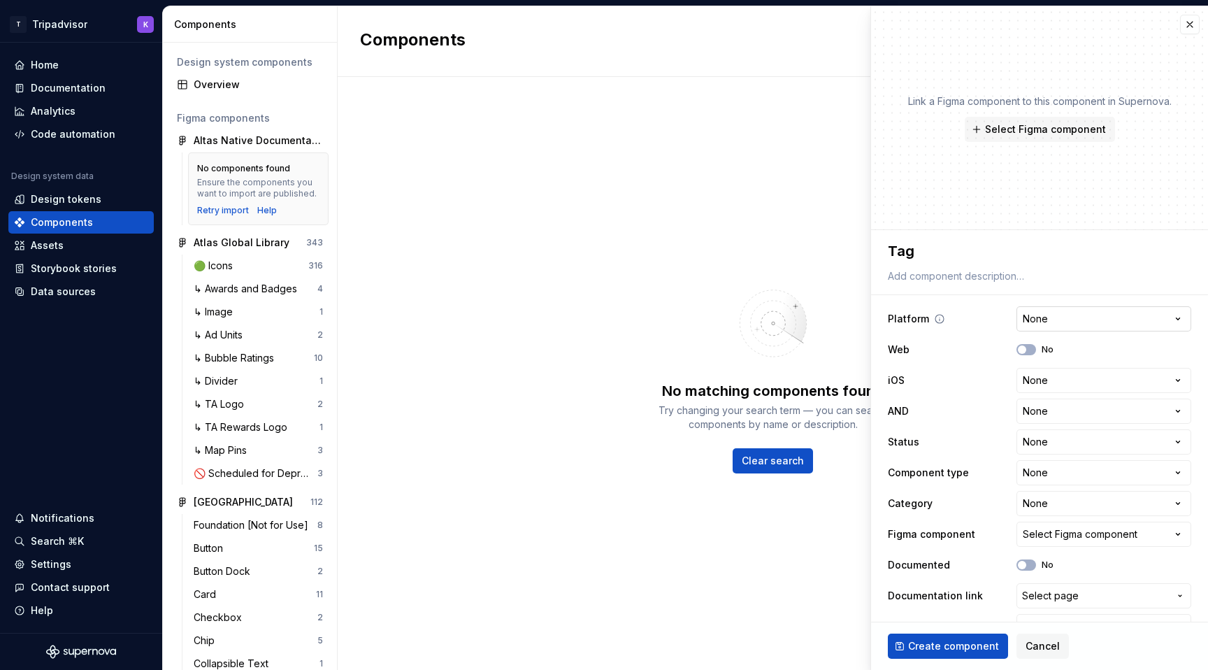
type textarea "Tag"
click at [1046, 311] on html "T Tripadvisor K Home Documentation Analytics Code automation Design system data…" at bounding box center [604, 335] width 1208 height 670
select select "**********"
type textarea "*"
click at [1042, 378] on html "T Tripadvisor K Home Documentation Analytics Code automation Design system data…" at bounding box center [604, 335] width 1208 height 670
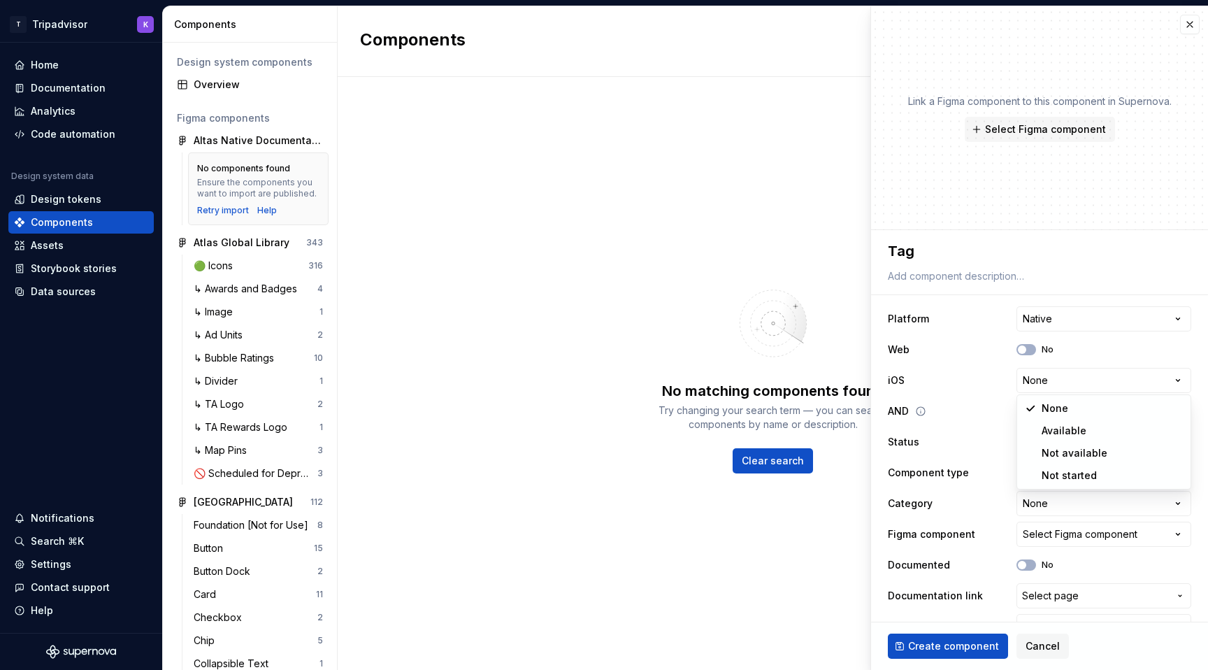
select select "**********"
type textarea "*"
click at [1049, 409] on html "T Tripadvisor K Home Documentation Analytics Code automation Design system data…" at bounding box center [604, 335] width 1208 height 670
select select "**********"
type textarea "*"
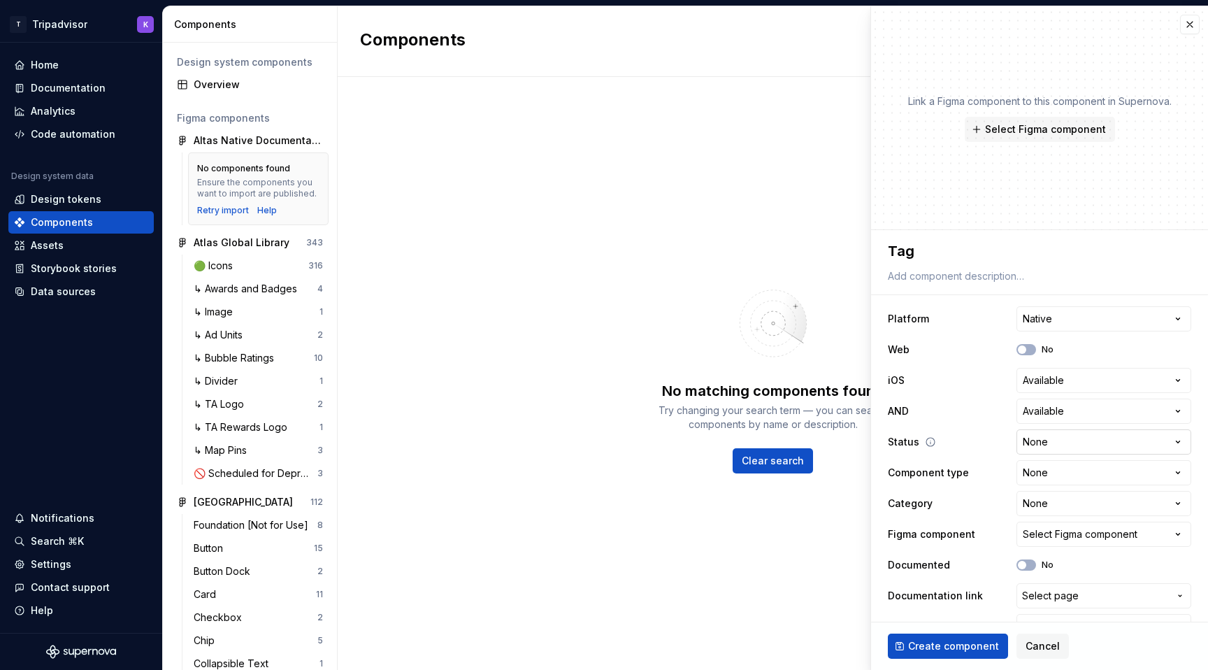
click at [1051, 450] on html "T Tripadvisor K Home Documentation Analytics Code automation Design system data…" at bounding box center [604, 335] width 1208 height 670
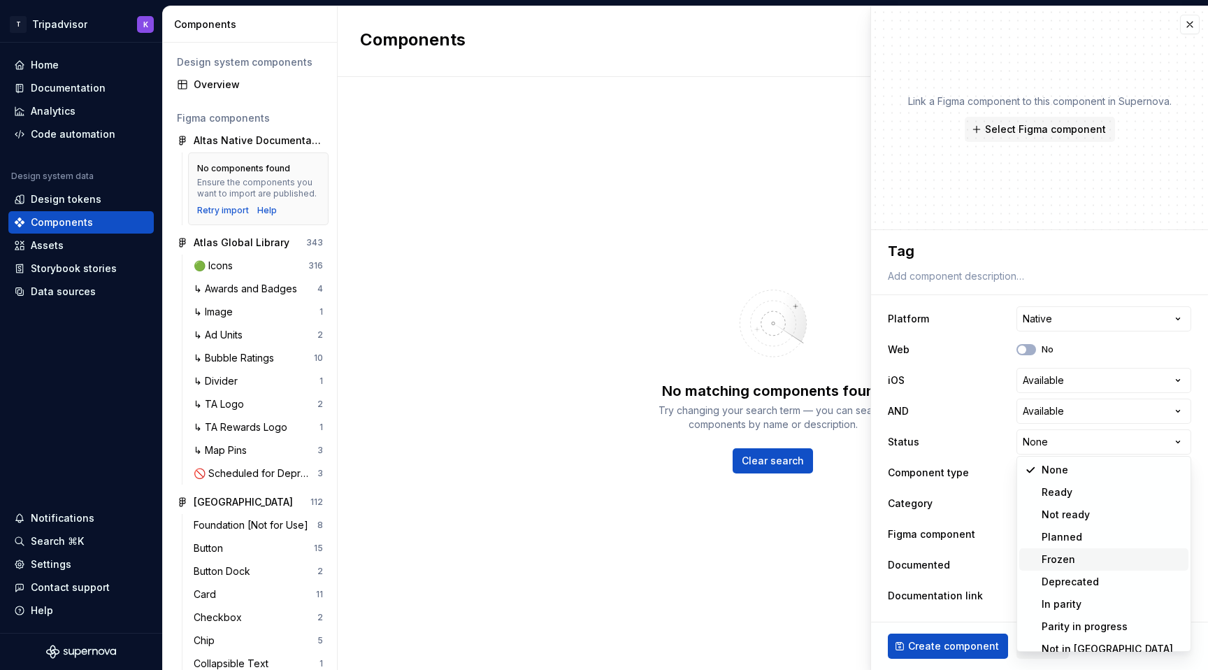
scroll to position [11, 0]
select select "**********"
type textarea "*"
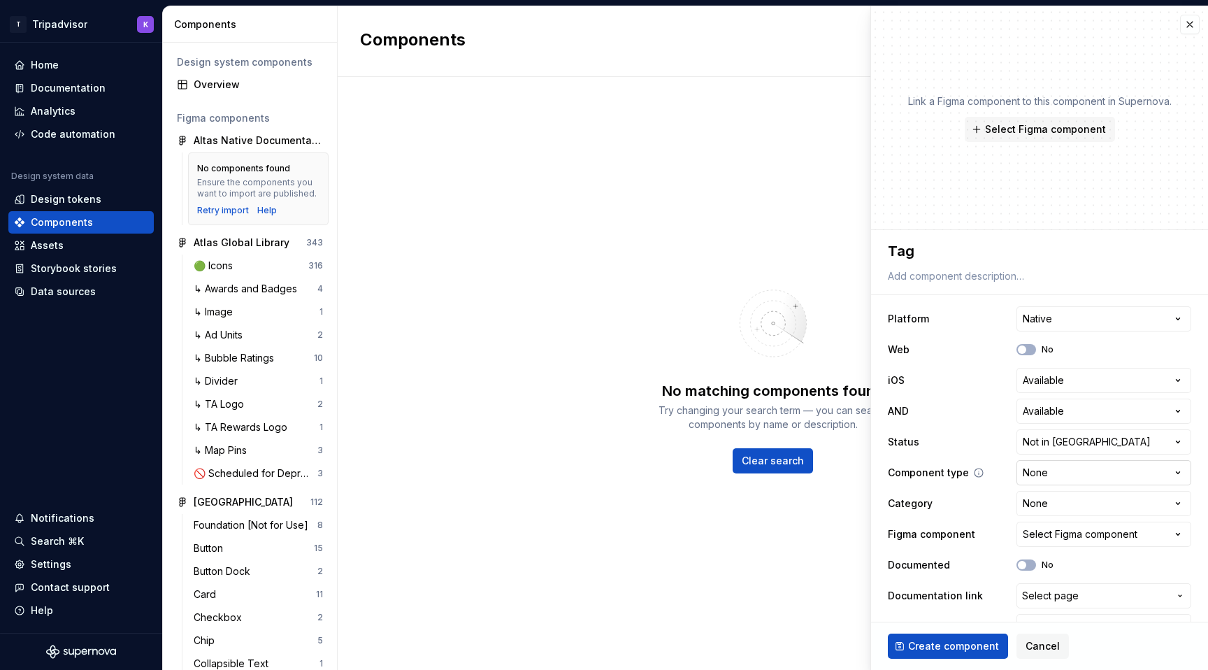
click at [1057, 473] on html "T Tripadvisor K Home Documentation Analytics Code automation Design system data…" at bounding box center [604, 335] width 1208 height 670
select select "**********"
type textarea "*"
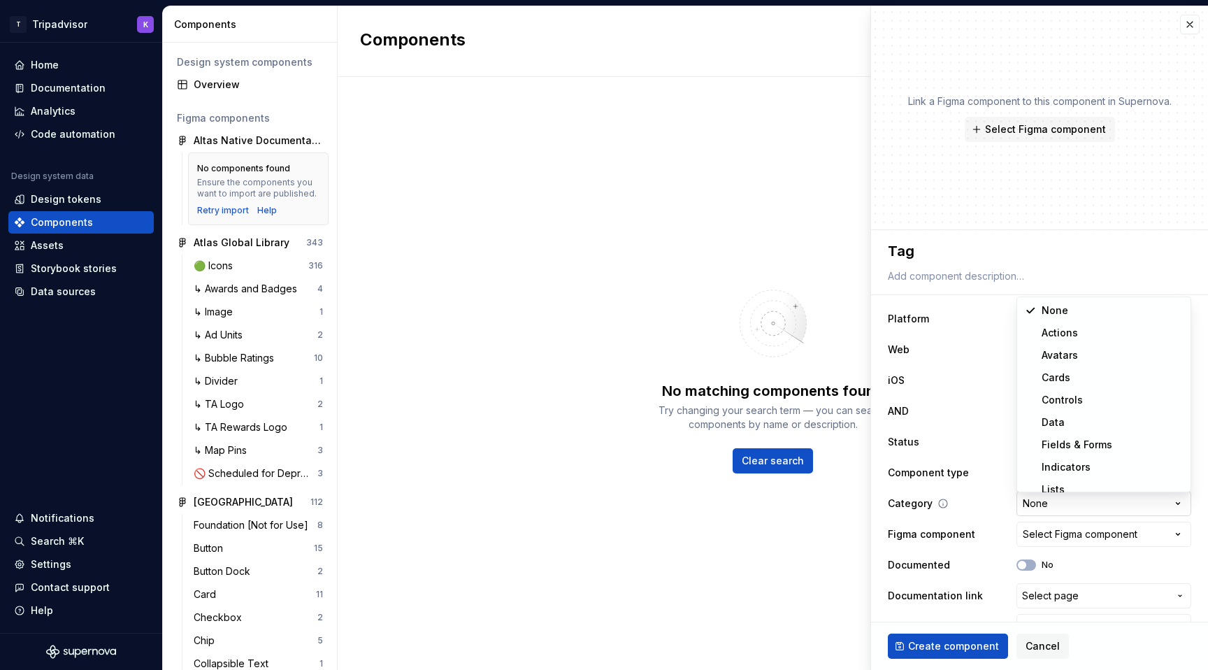
click at [1053, 501] on html "T Tripadvisor K Home Documentation Analytics Code automation Design system data…" at bounding box center [604, 335] width 1208 height 670
select select "**********"
type textarea "*"
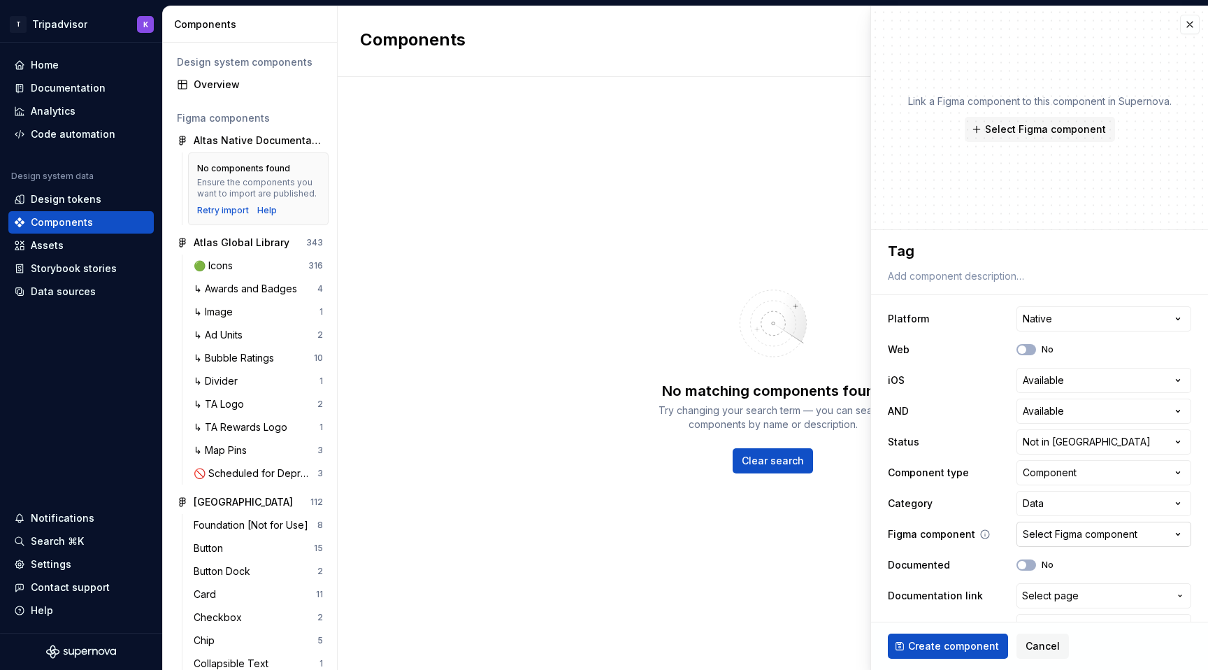
click at [1051, 531] on div "Select Figma component" at bounding box center [1080, 534] width 115 height 14
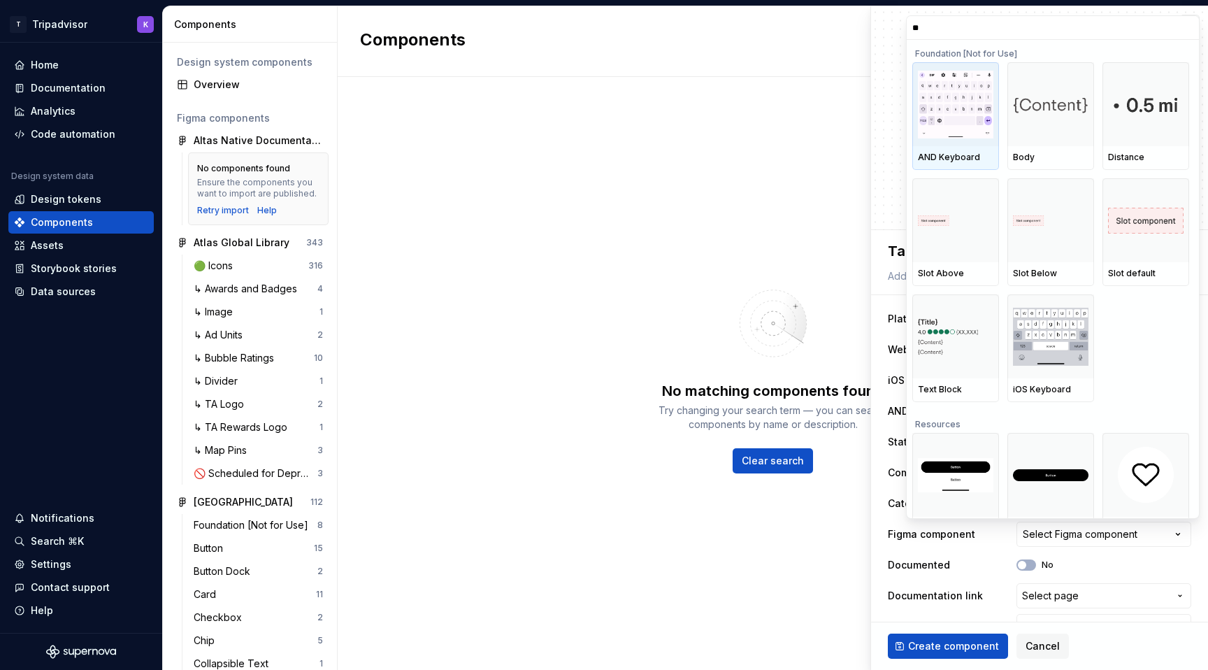
type input "***"
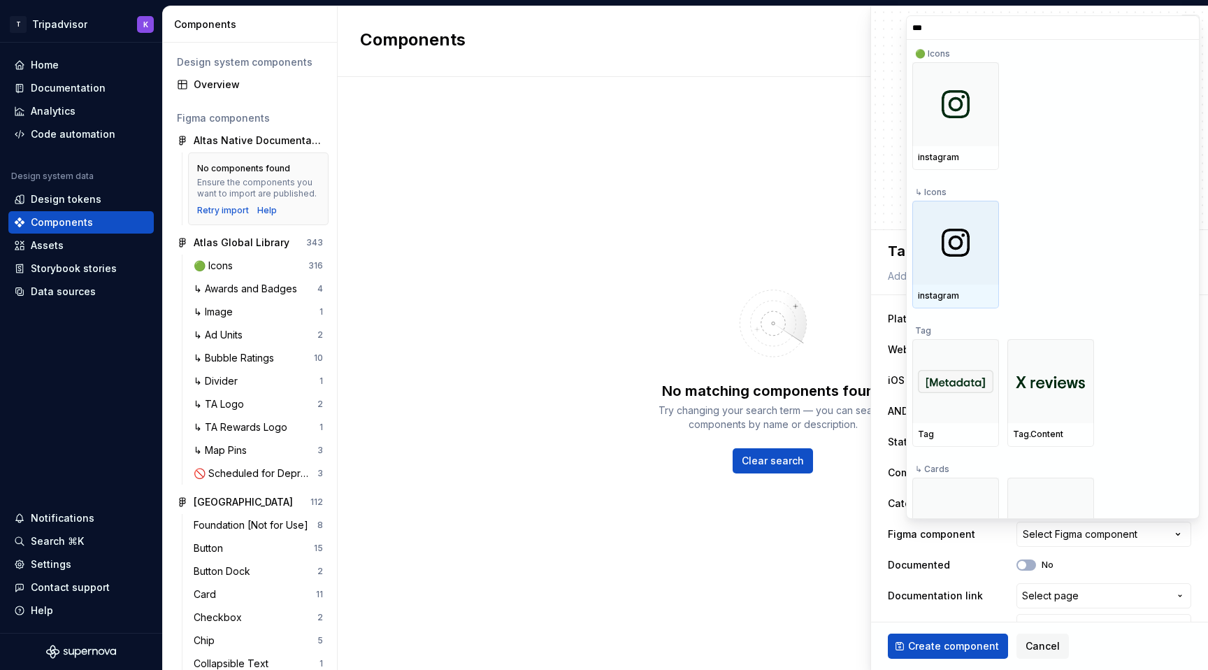
scroll to position [121, 0]
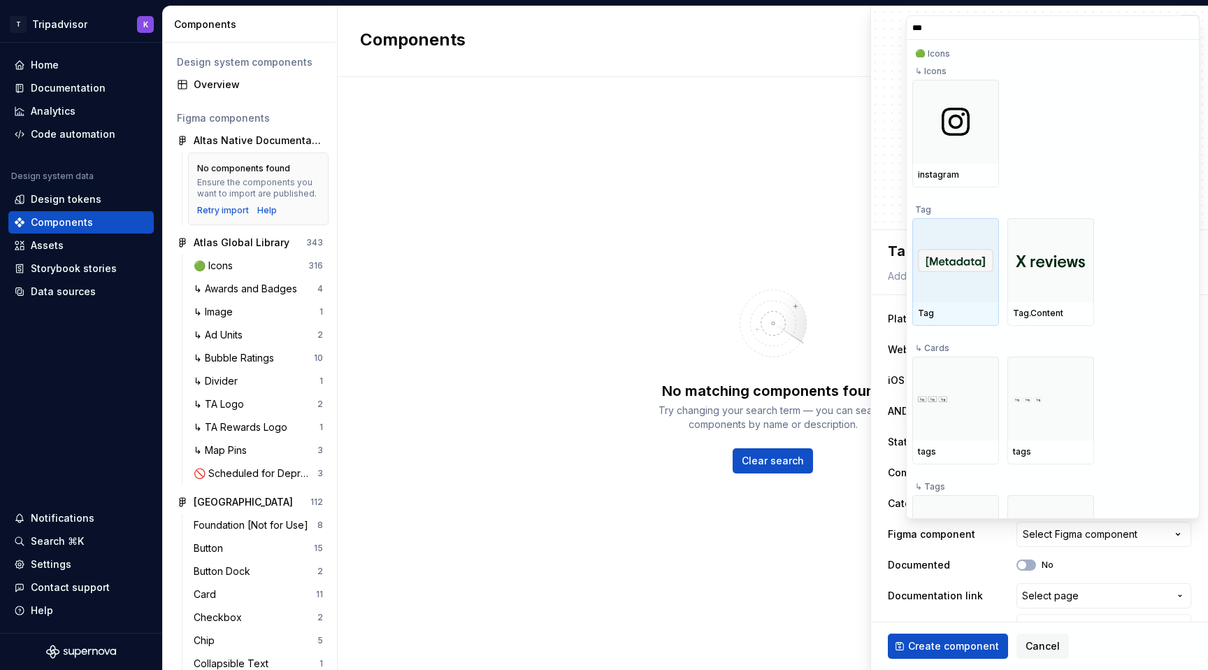
click at [949, 304] on div "Tag" at bounding box center [955, 314] width 87 height 24
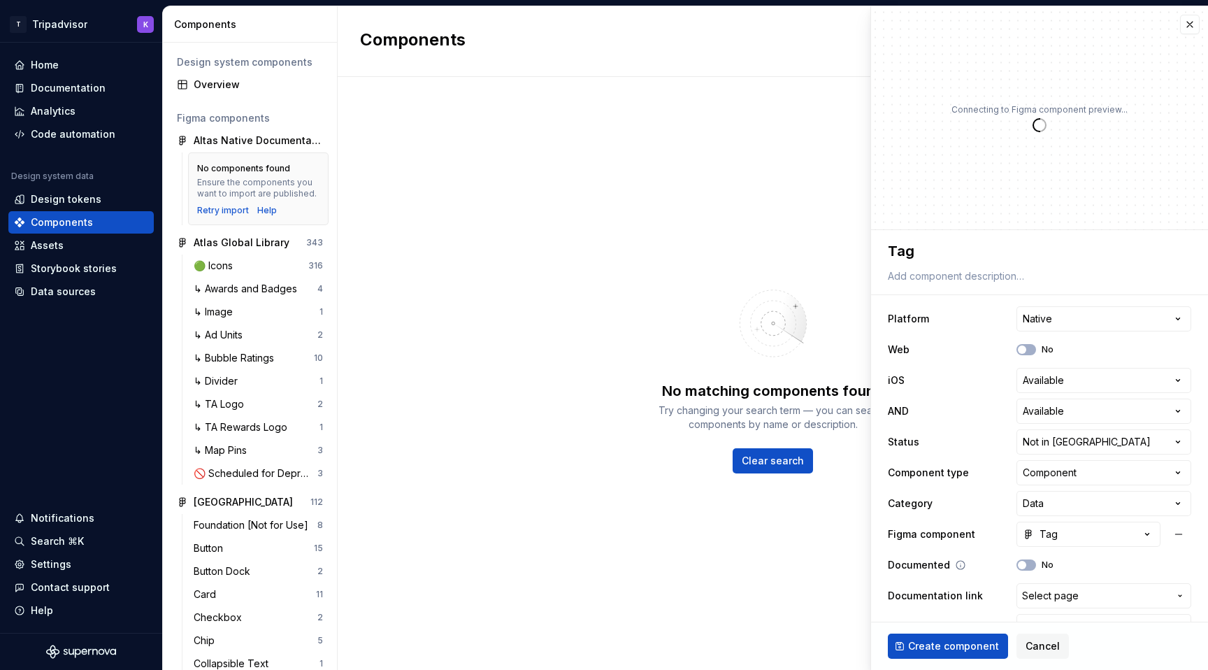
scroll to position [29, 0]
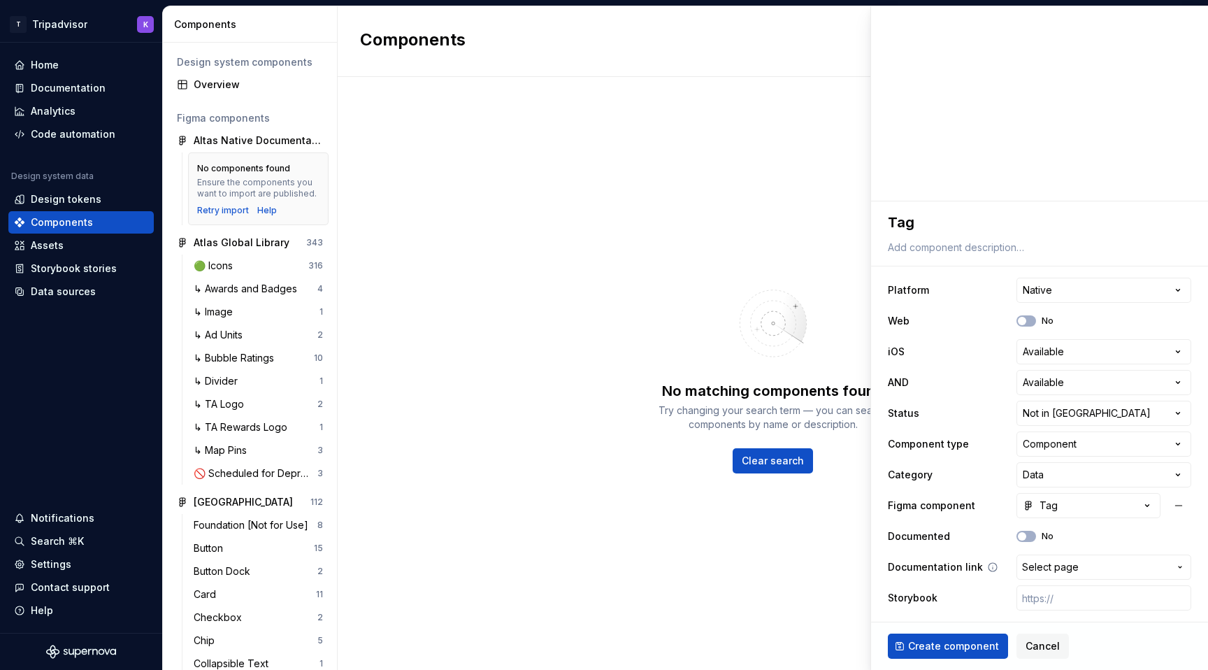
click at [1046, 573] on span "Select page" at bounding box center [1050, 567] width 57 height 14
click at [1027, 569] on html "T Tripadvisor K Home Documentation Analytics Code automation Design system data…" at bounding box center [604, 335] width 1208 height 670
click at [1022, 534] on span "button" at bounding box center [1022, 536] width 8 height 8
click at [961, 647] on span "Create component" at bounding box center [953, 646] width 91 height 14
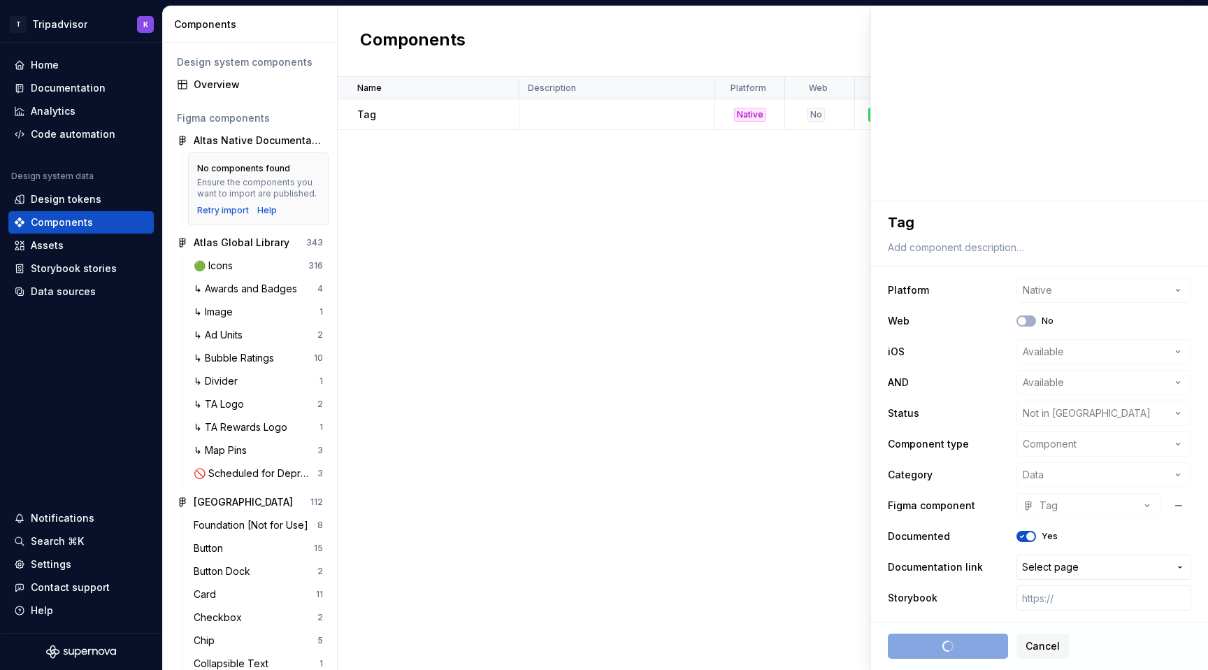
type textarea "*"
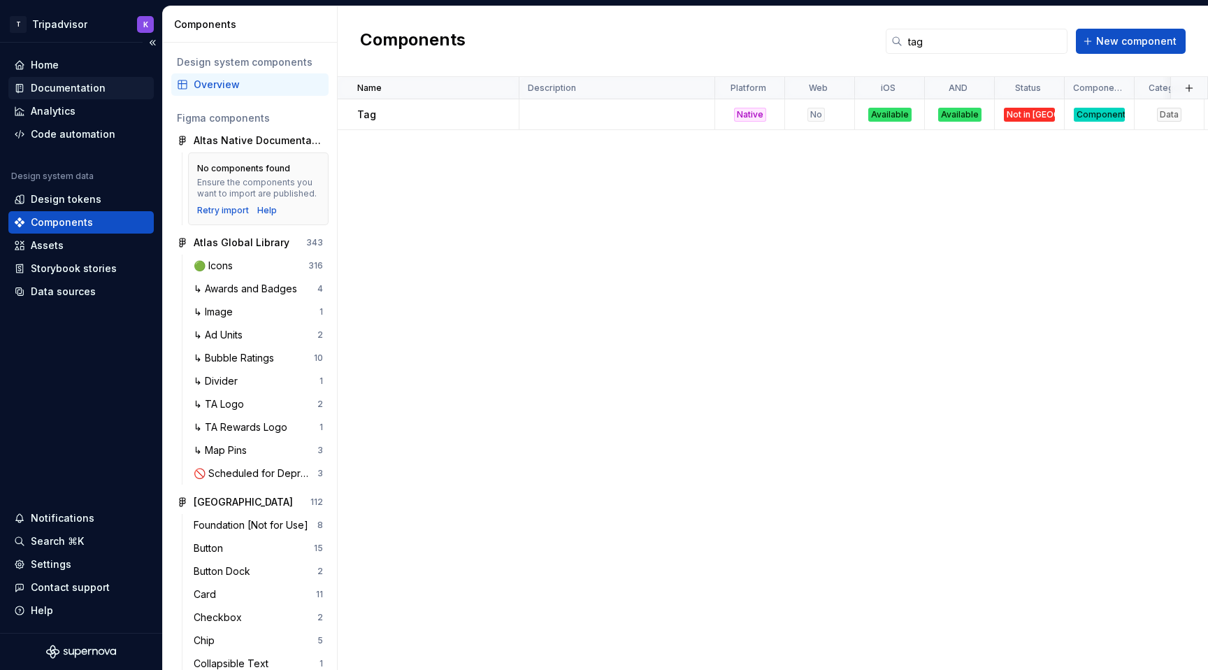
click at [87, 92] on div "Documentation" at bounding box center [68, 88] width 75 height 14
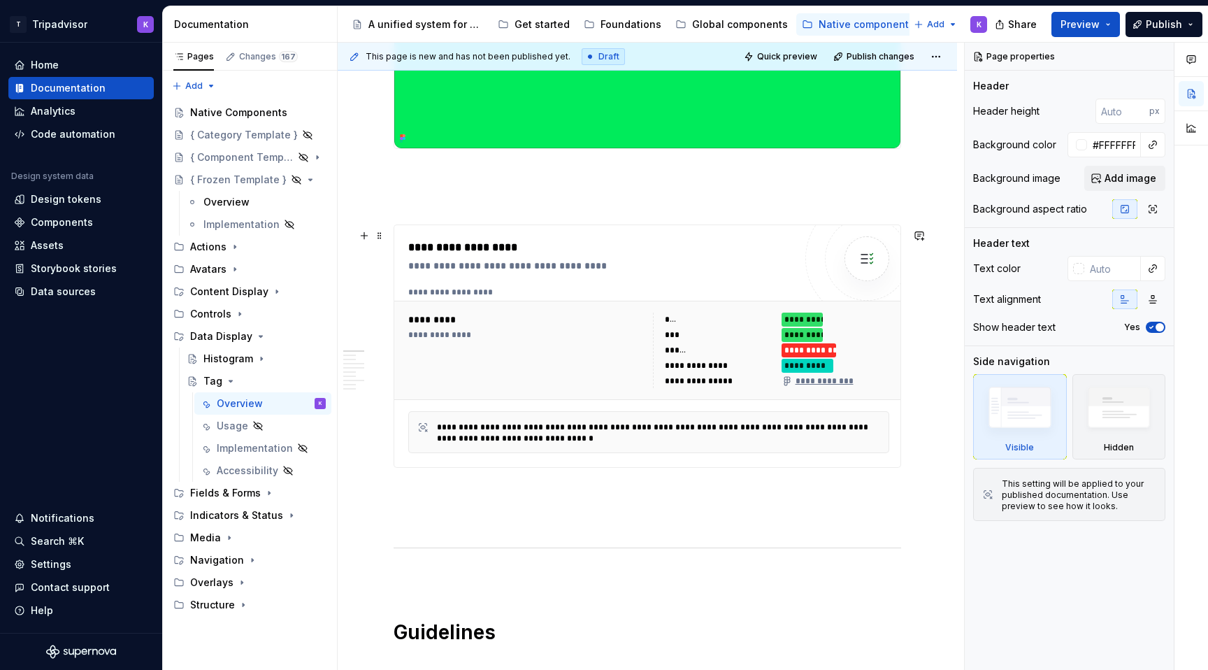
scroll to position [481, 0]
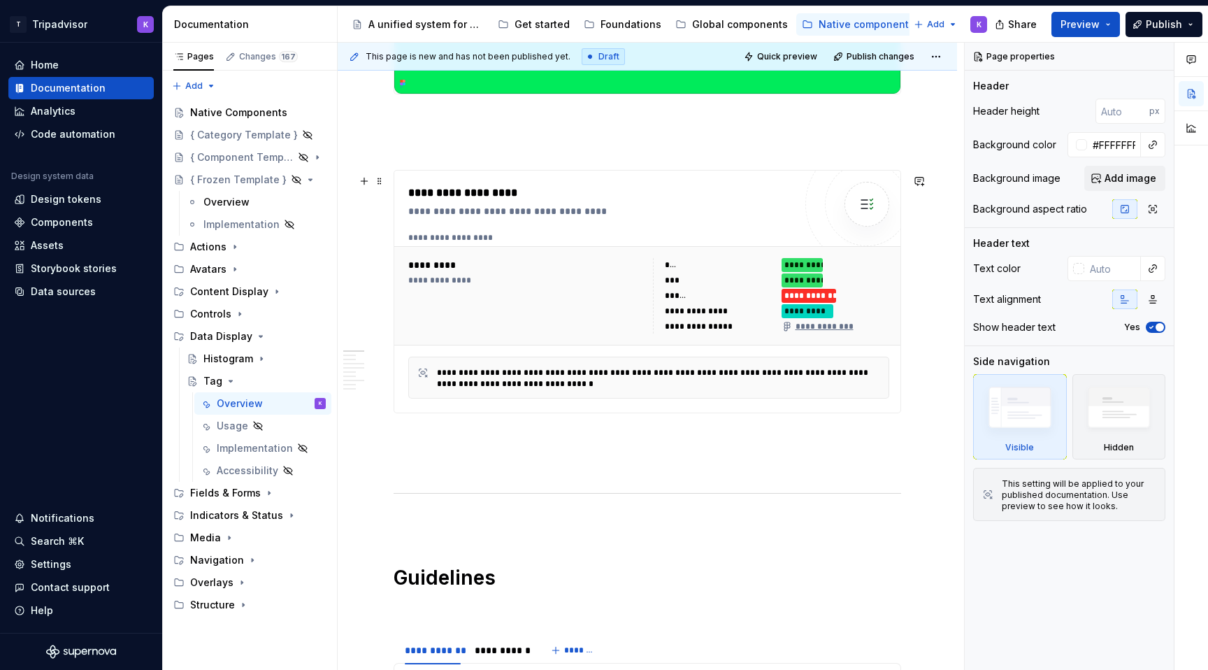
click at [587, 338] on div "**********" at bounding box center [649, 295] width 492 height 87
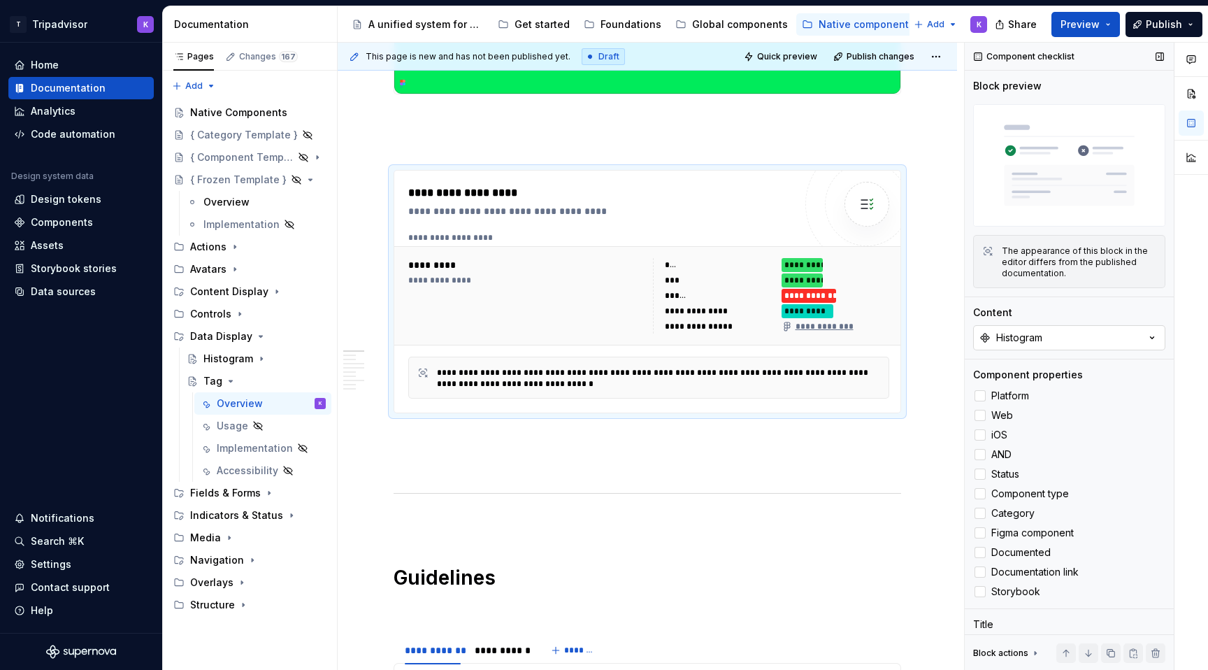
click at [1031, 343] on div "Histogram" at bounding box center [1019, 338] width 46 height 14
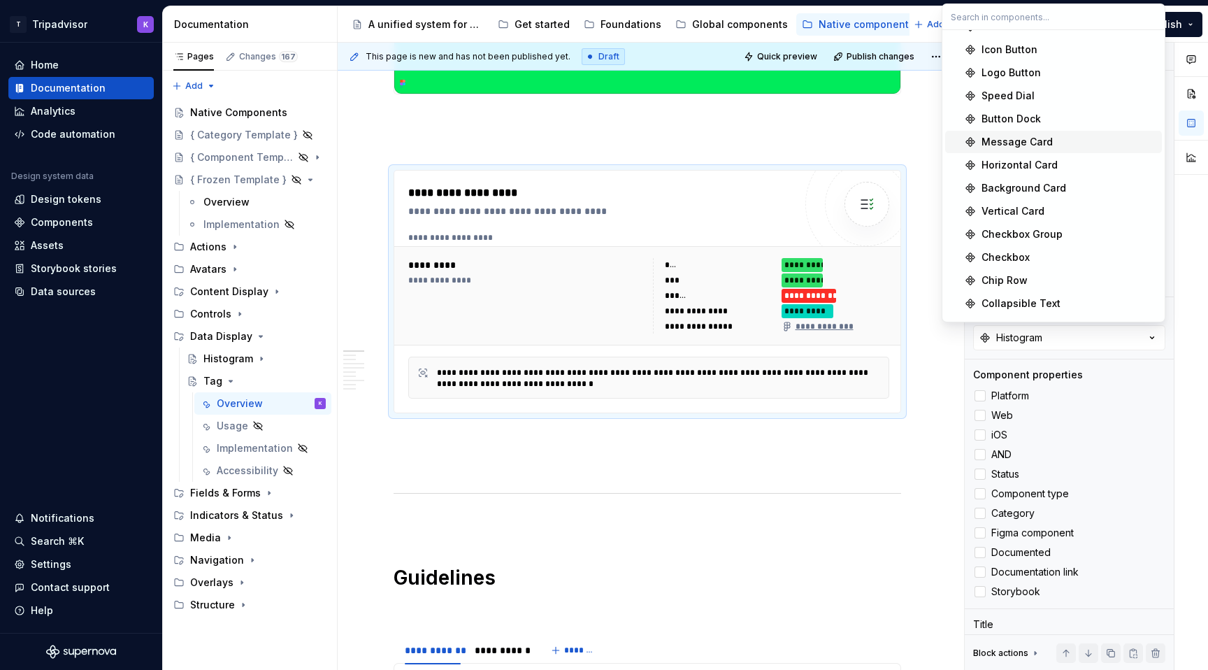
scroll to position [958, 0]
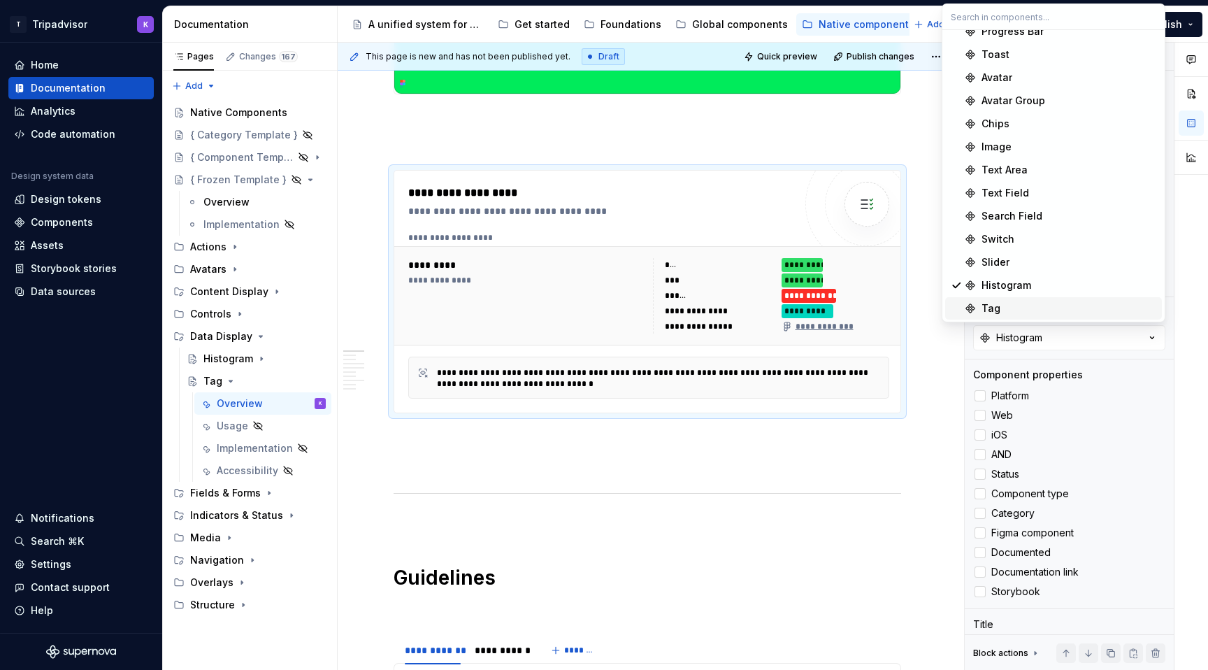
click at [1021, 309] on div "Tag" at bounding box center [1069, 308] width 175 height 14
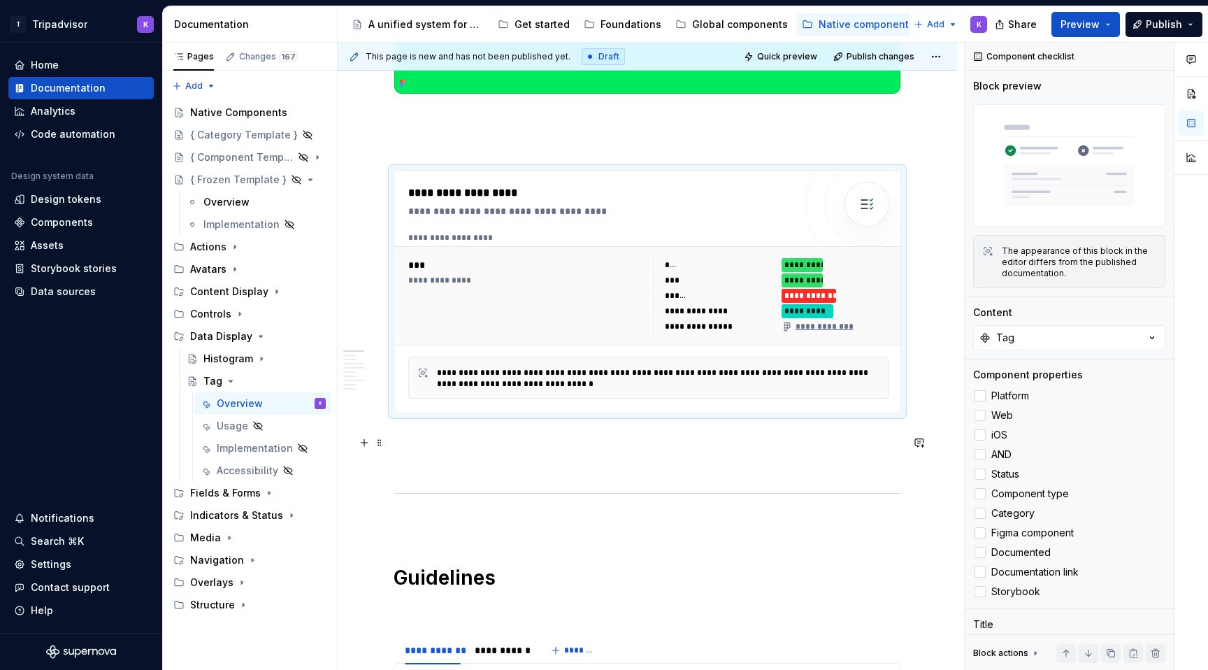
click at [793, 447] on p at bounding box center [648, 438] width 508 height 17
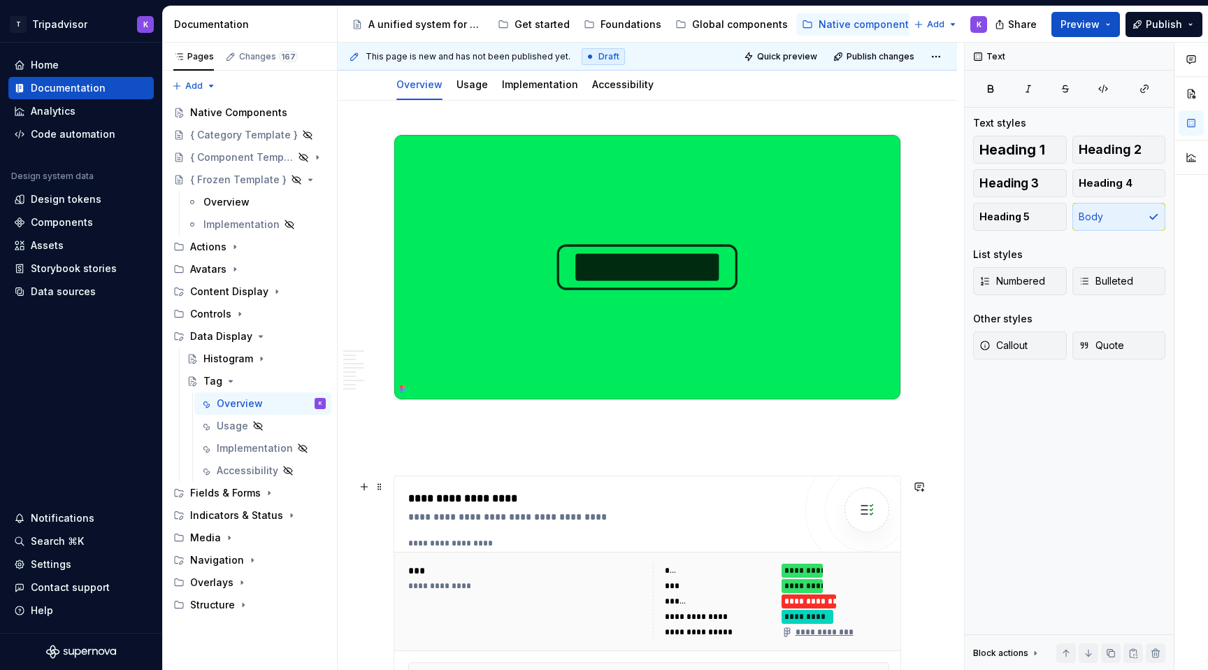
scroll to position [0, 0]
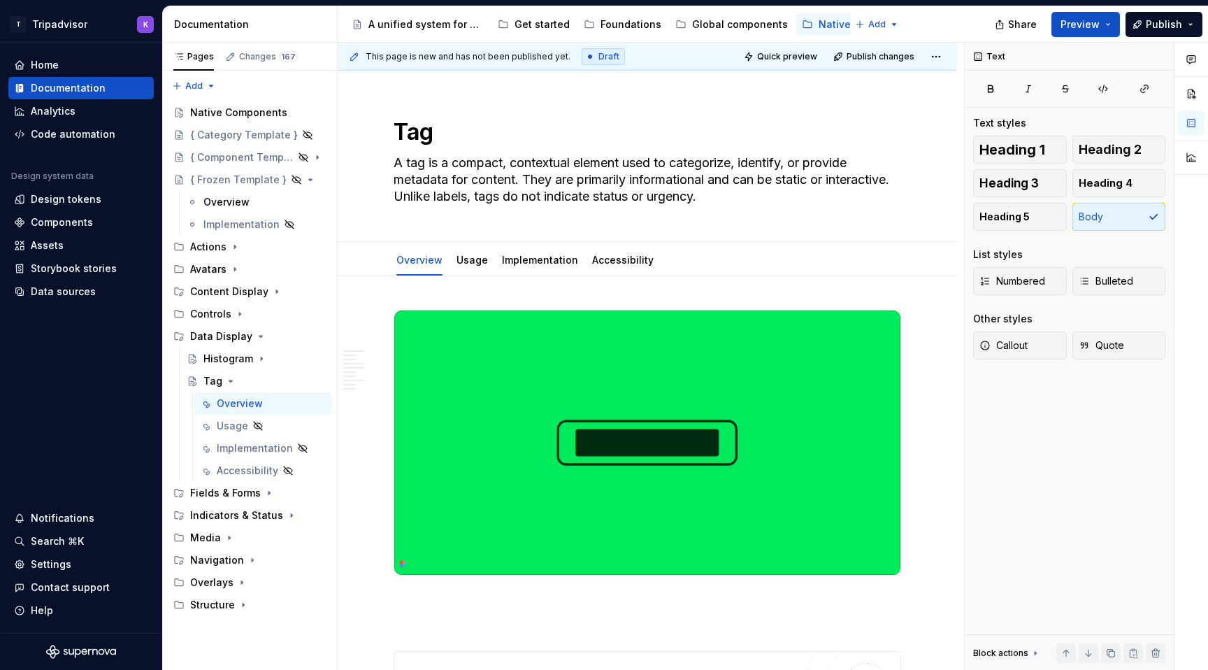
type textarea "*"
